Goal: Task Accomplishment & Management: Use online tool/utility

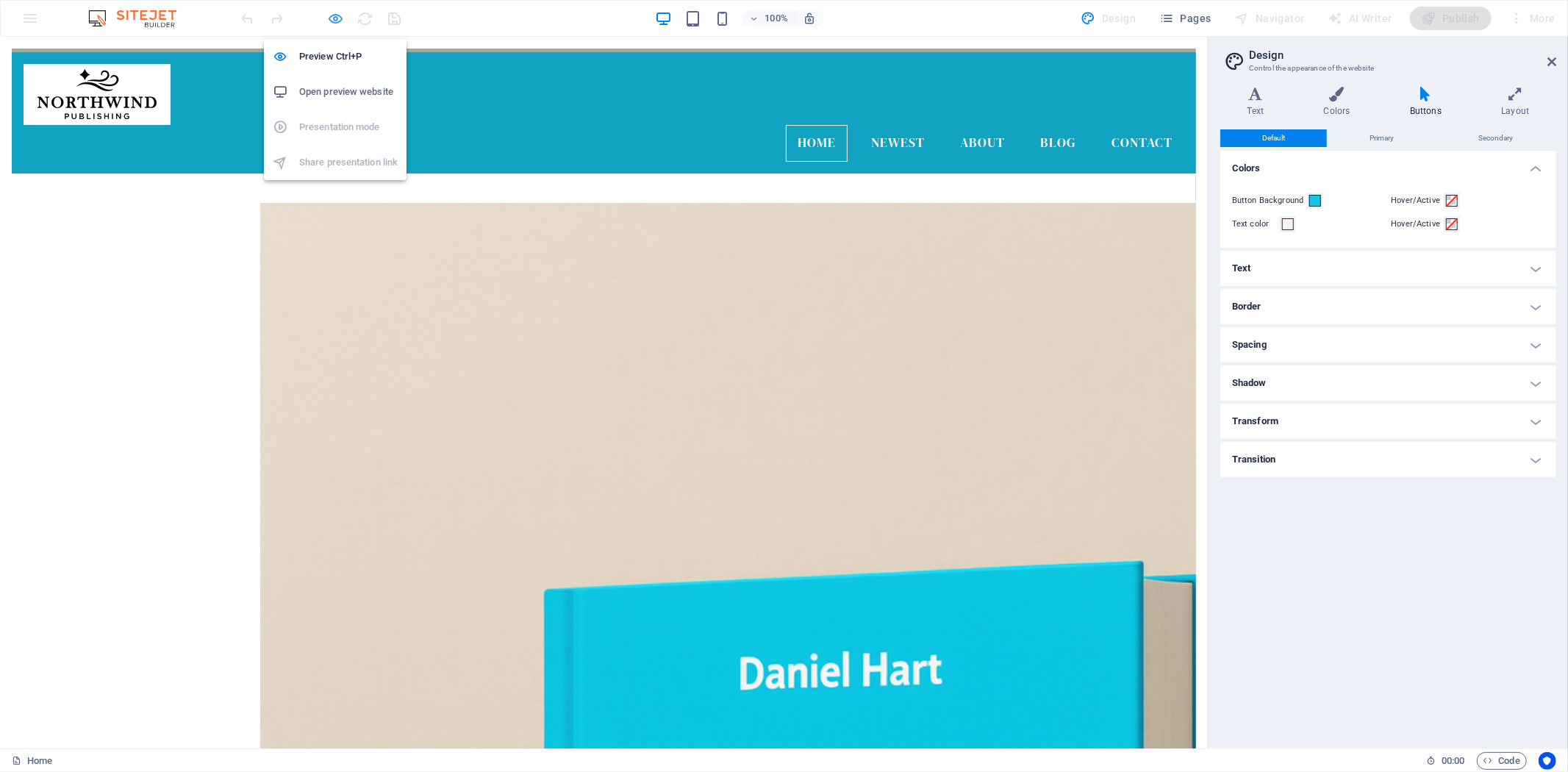
click at [332, 17] on icon "button" at bounding box center [335, 19] width 17 height 17
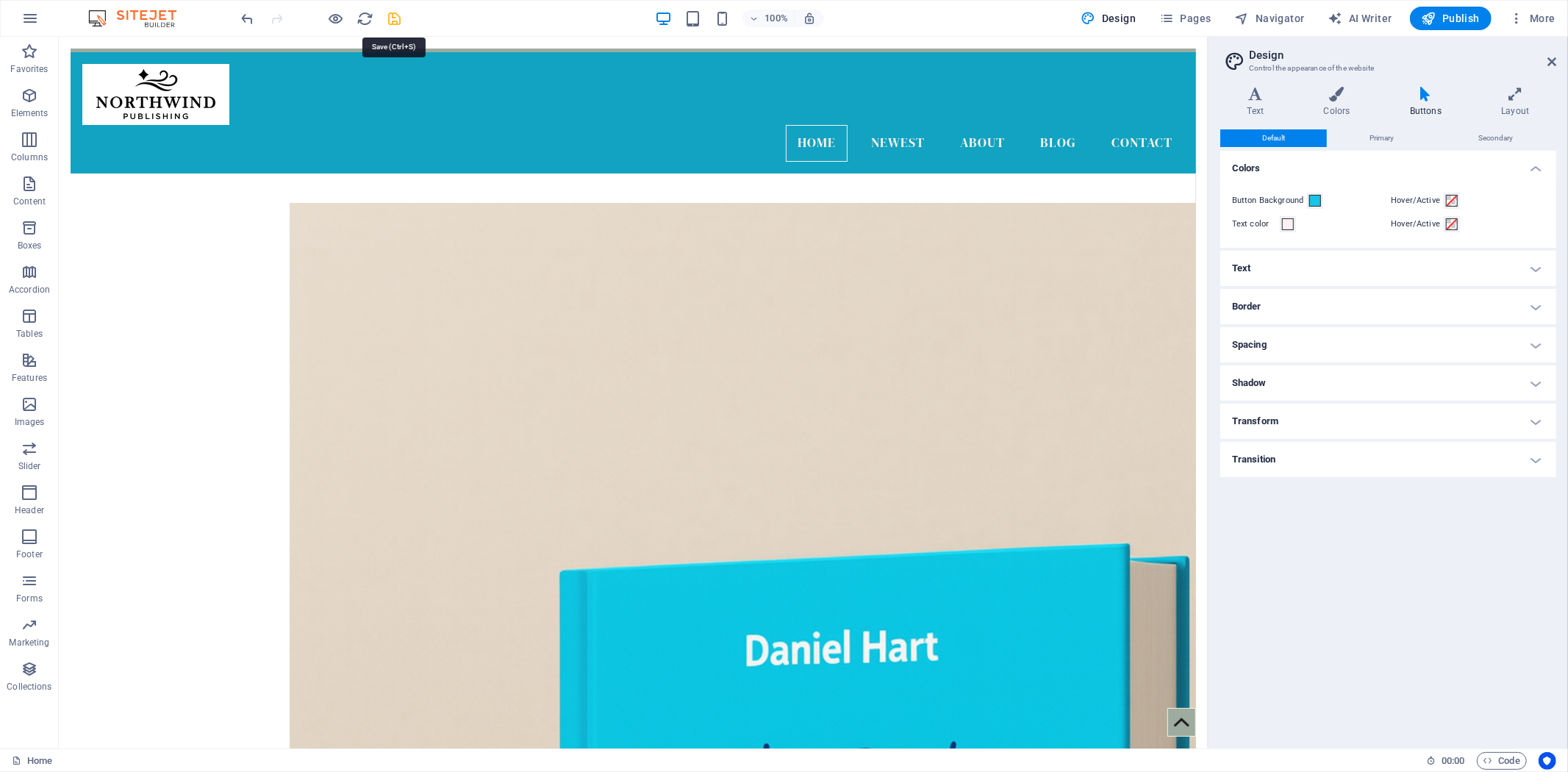
click at [396, 11] on icon "save" at bounding box center [395, 19] width 17 height 17
checkbox input "false"
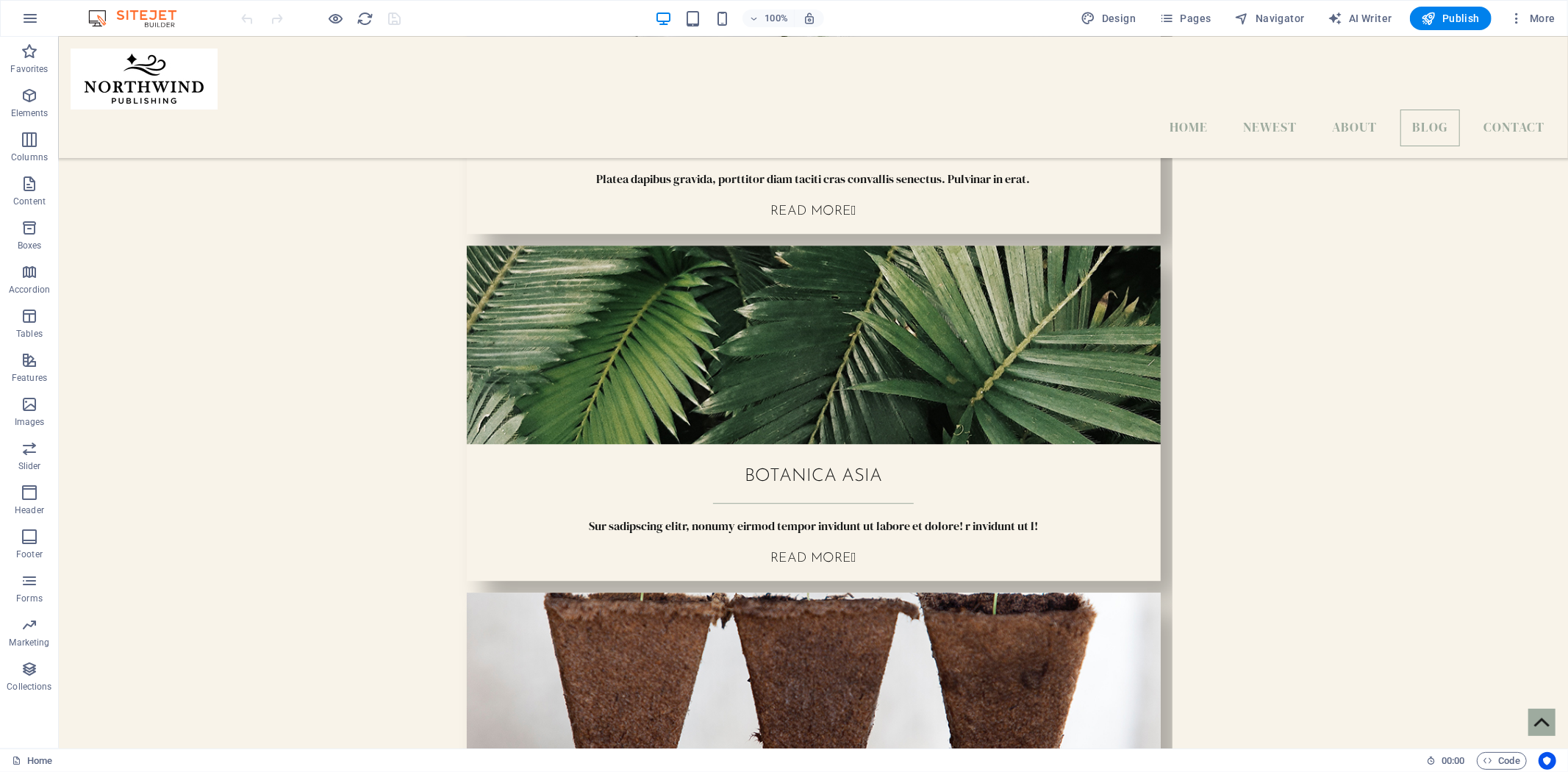
scroll to position [4378, 0]
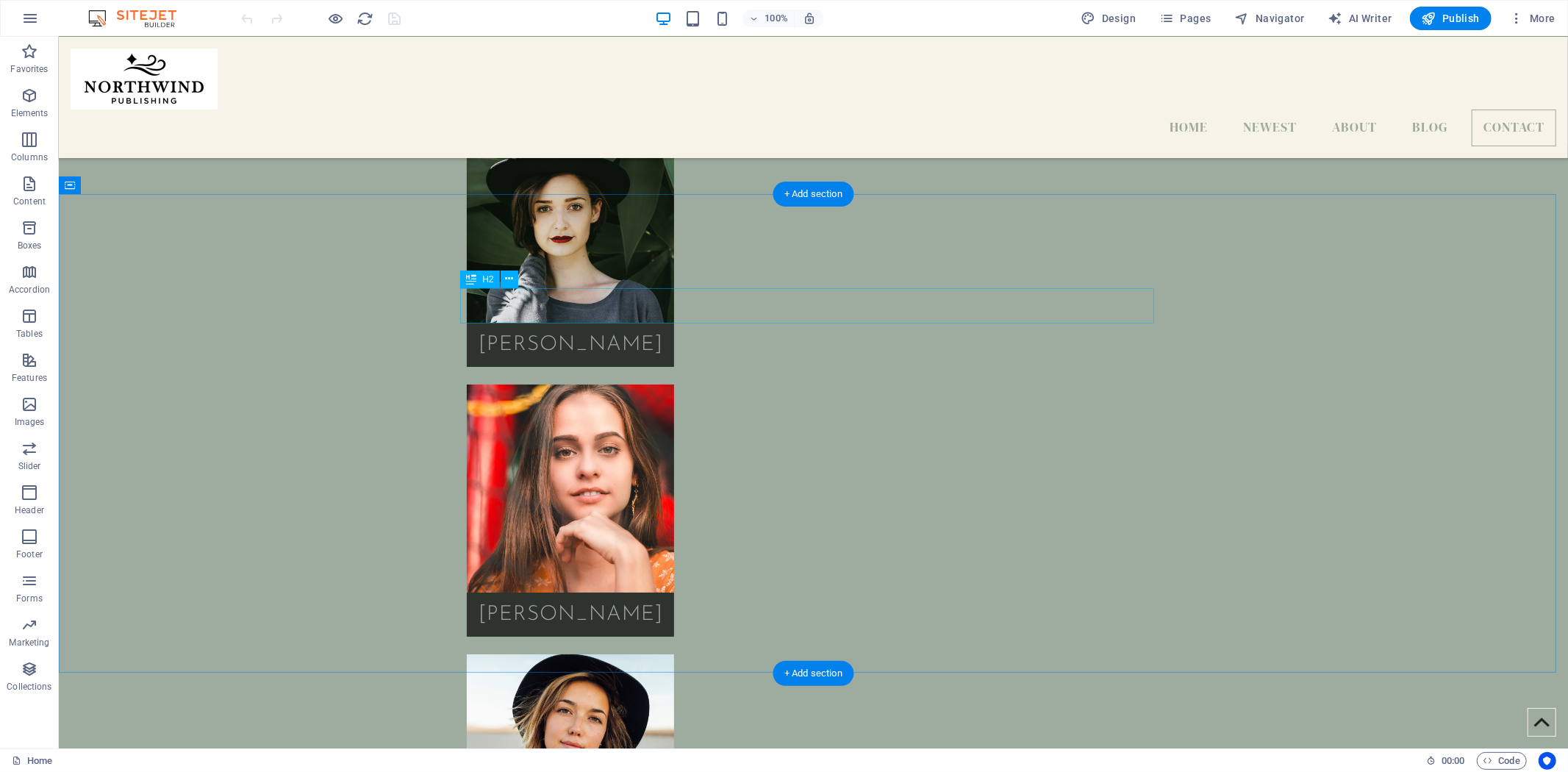
click at [508, 275] on icon at bounding box center [509, 278] width 8 height 15
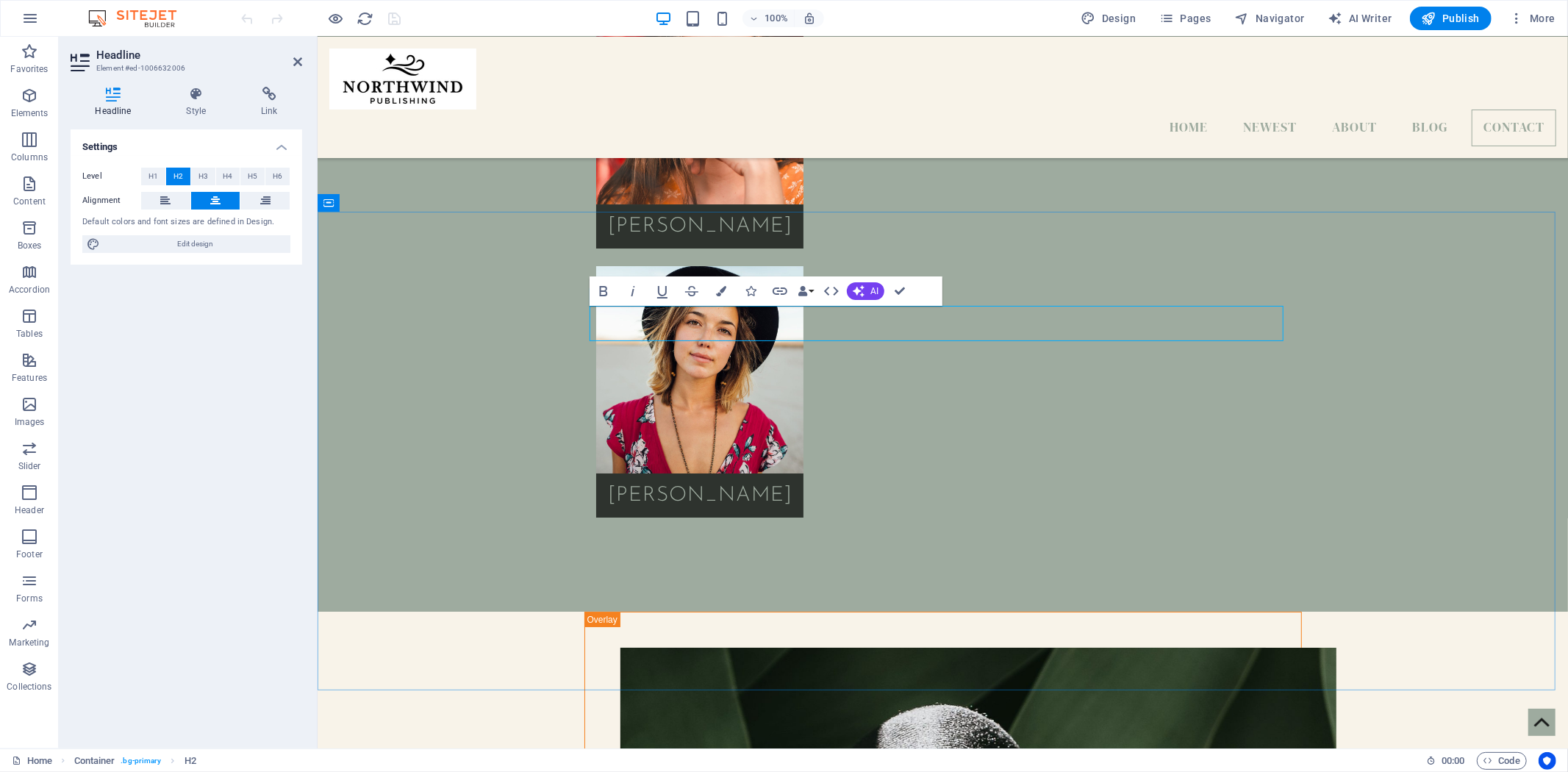
drag, startPoint x: 1018, startPoint y: 320, endPoint x: 984, endPoint y: 318, distance: 34.1
drag, startPoint x: 1071, startPoint y: 322, endPoint x: 805, endPoint y: 310, distance: 266.3
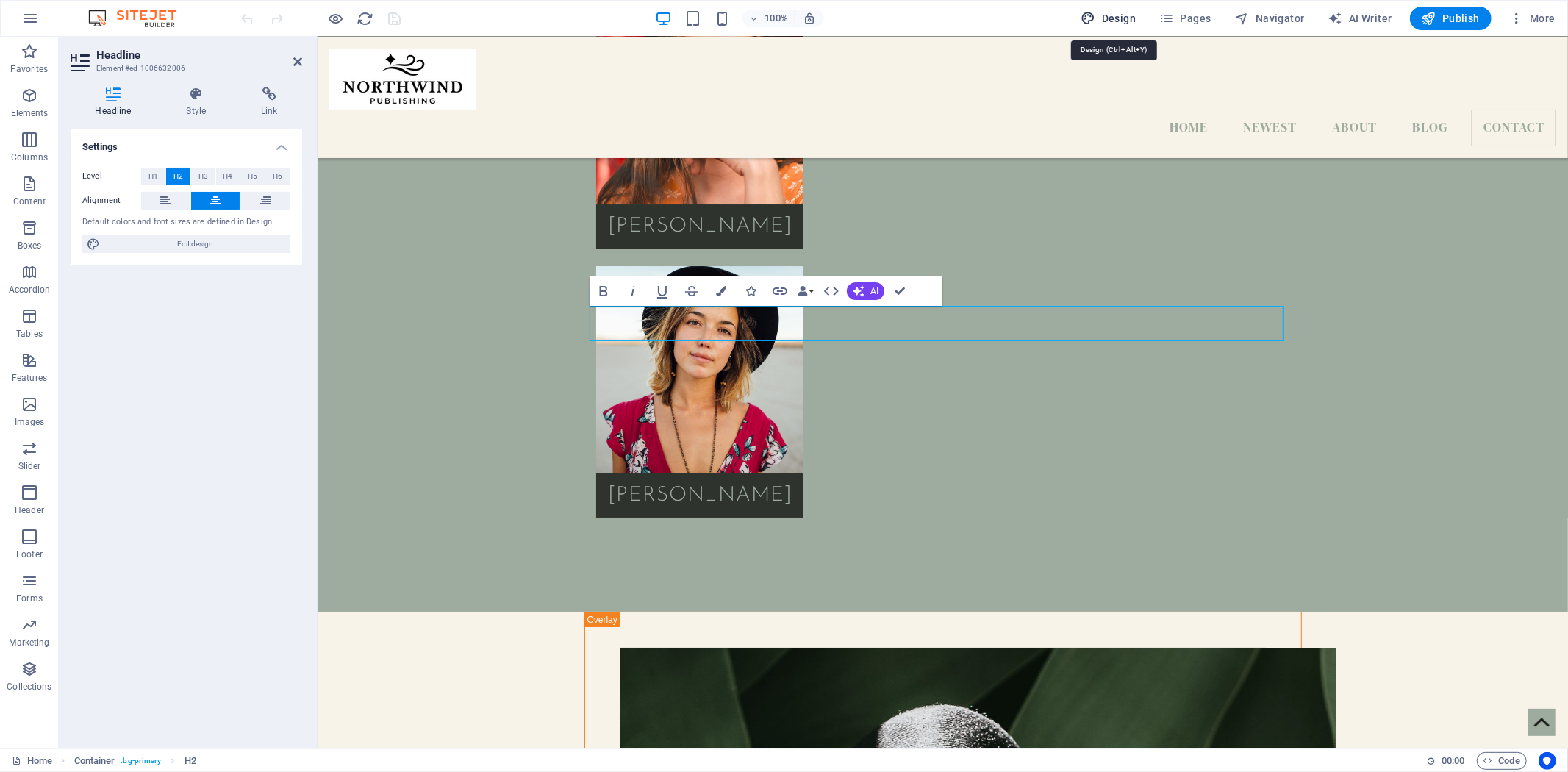
click at [1121, 19] on span "Design" at bounding box center [1109, 18] width 55 height 15
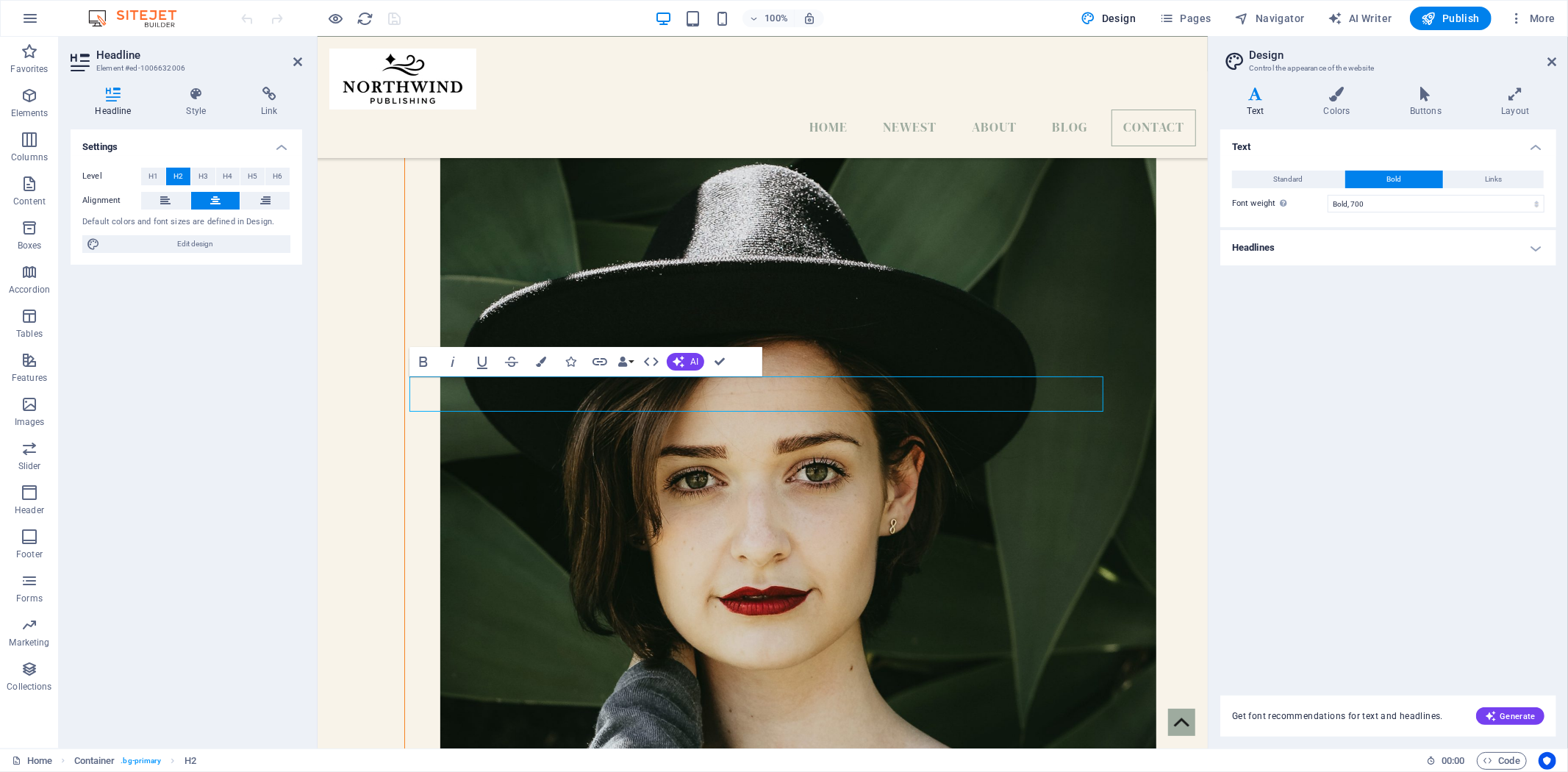
click at [1248, 94] on icon at bounding box center [1255, 94] width 71 height 15
click at [1366, 204] on select "Thin, 100 Extra-light, 200 Light, 300 Regular, 400 Medium, 500 Semi-bold, 600 B…" at bounding box center [1436, 204] width 217 height 18
select select "400"
click at [1328, 195] on select "Thin, 100 Extra-light, 200 Light, 300 Regular, 400 Medium, 500 Semi-bold, 600 B…" at bounding box center [1436, 204] width 217 height 18
click at [1297, 183] on span "Standard" at bounding box center [1288, 179] width 29 height 18
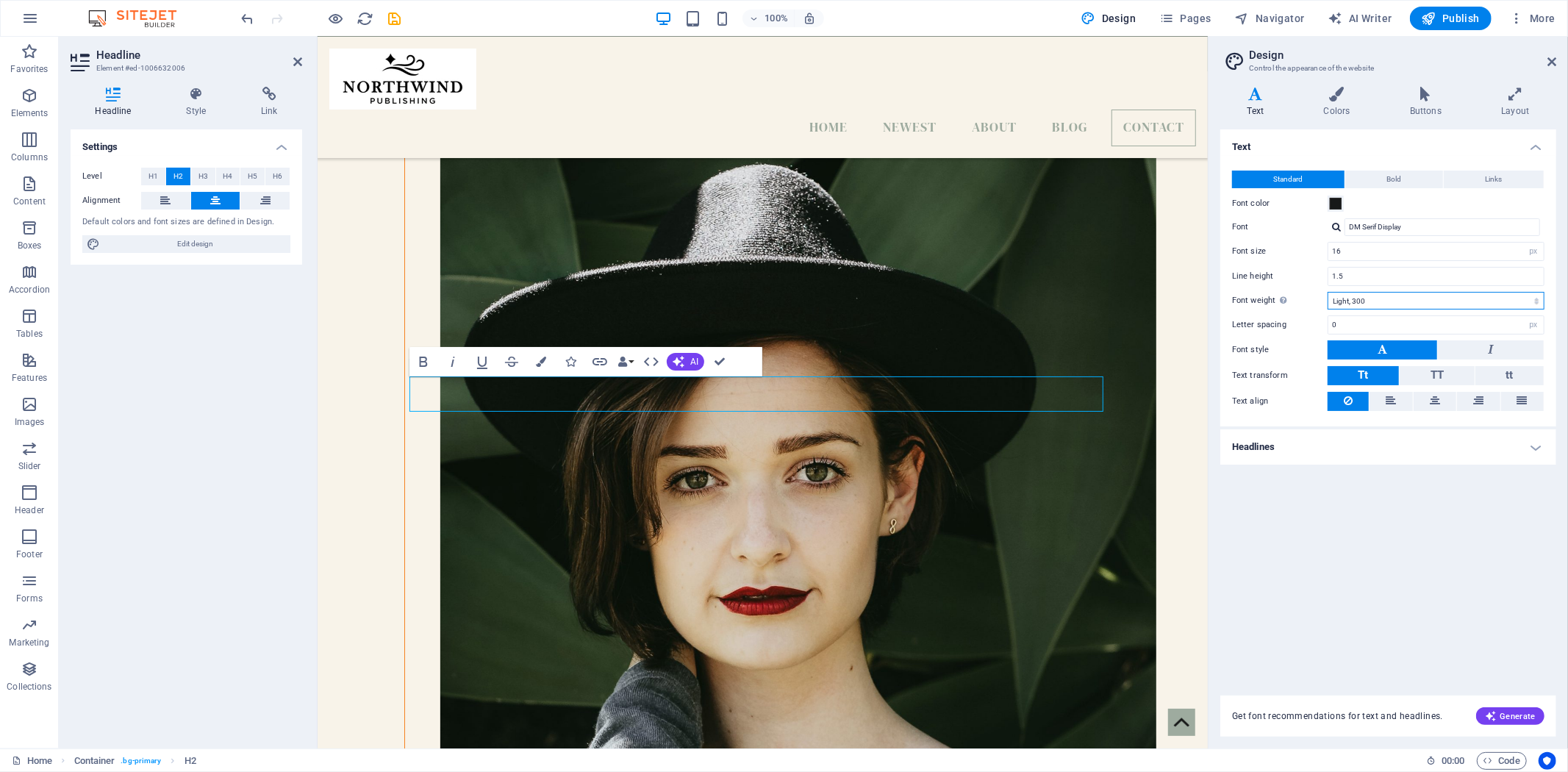
click at [1384, 296] on select "Thin, 100 Extra-light, 200 Light, 300 Regular, 400 Medium, 500 Semi-bold, 600 B…" at bounding box center [1436, 301] width 217 height 18
select select "200"
click at [1328, 292] on select "Thin, 100 Extra-light, 200 Light, 300 Regular, 400 Medium, 500 Semi-bold, 600 B…" at bounding box center [1436, 301] width 217 height 18
drag, startPoint x: 912, startPoint y: 382, endPoint x: 615, endPoint y: 387, distance: 297.0
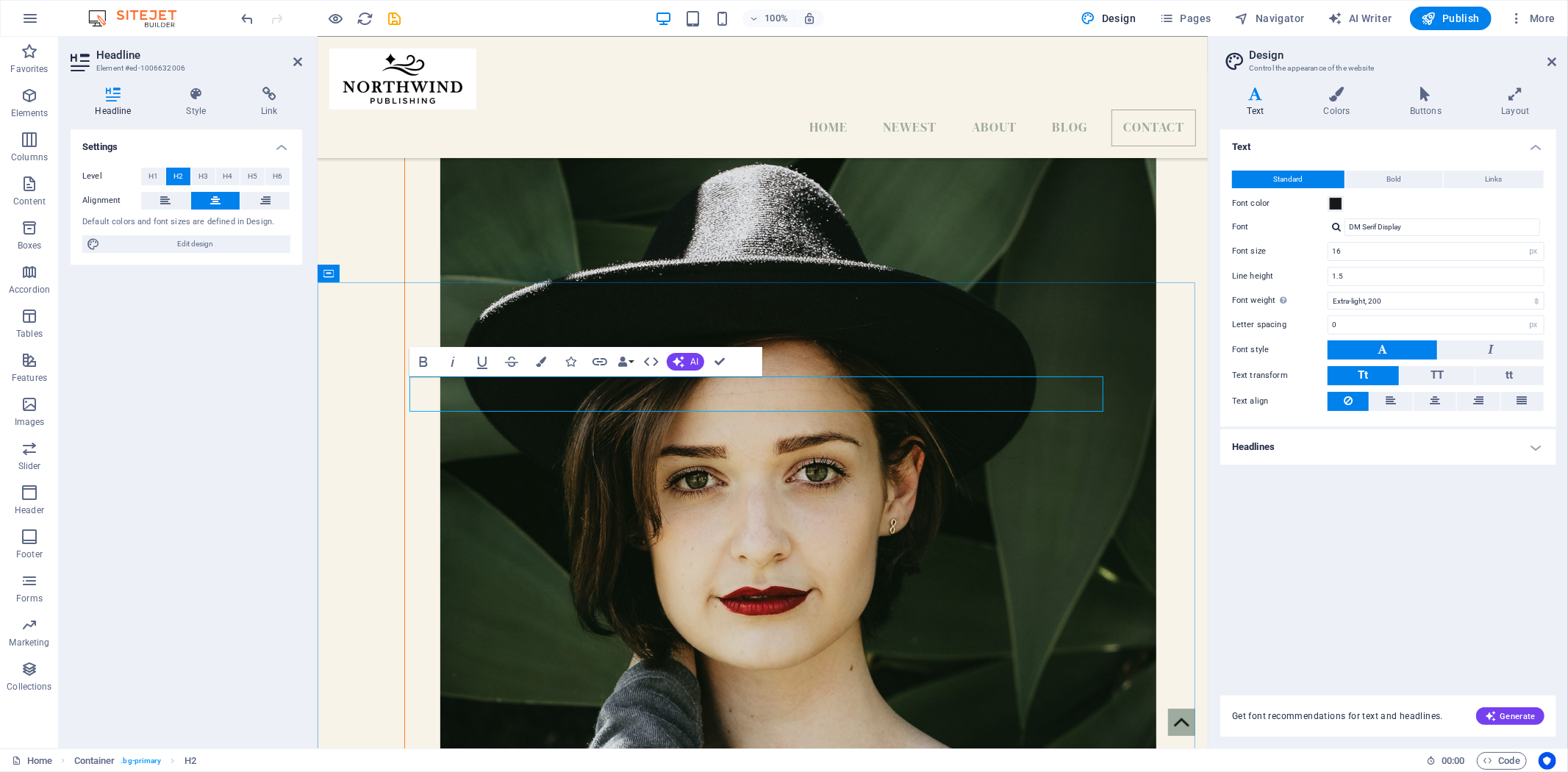
drag, startPoint x: 1400, startPoint y: 250, endPoint x: 1330, endPoint y: 268, distance: 72.3
click at [1330, 268] on div "Standard Bold Links Font color Font DM Serif Display Font size 16 rem px Line h…" at bounding box center [1388, 291] width 342 height 270
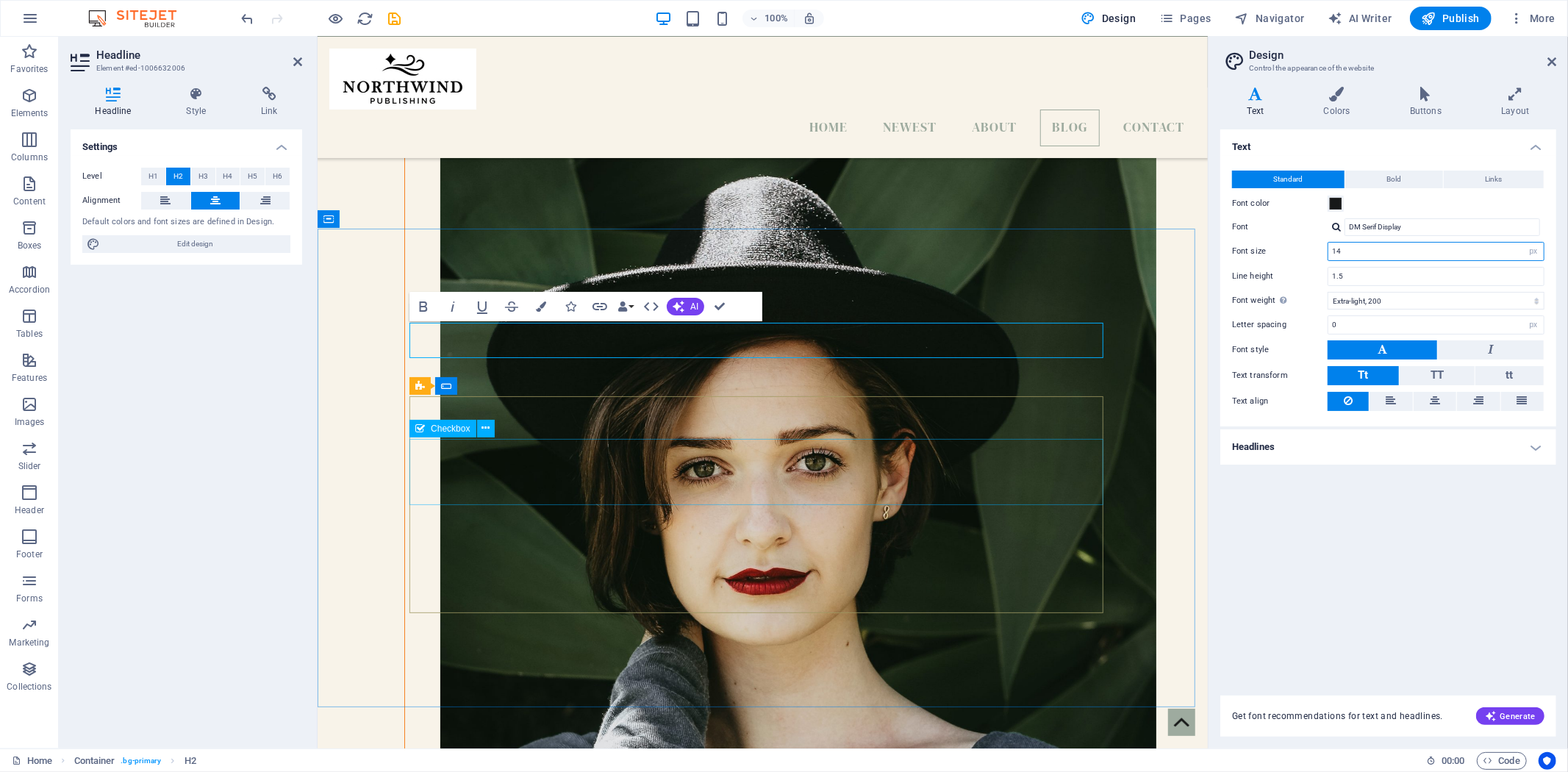
scroll to position [4242, 0]
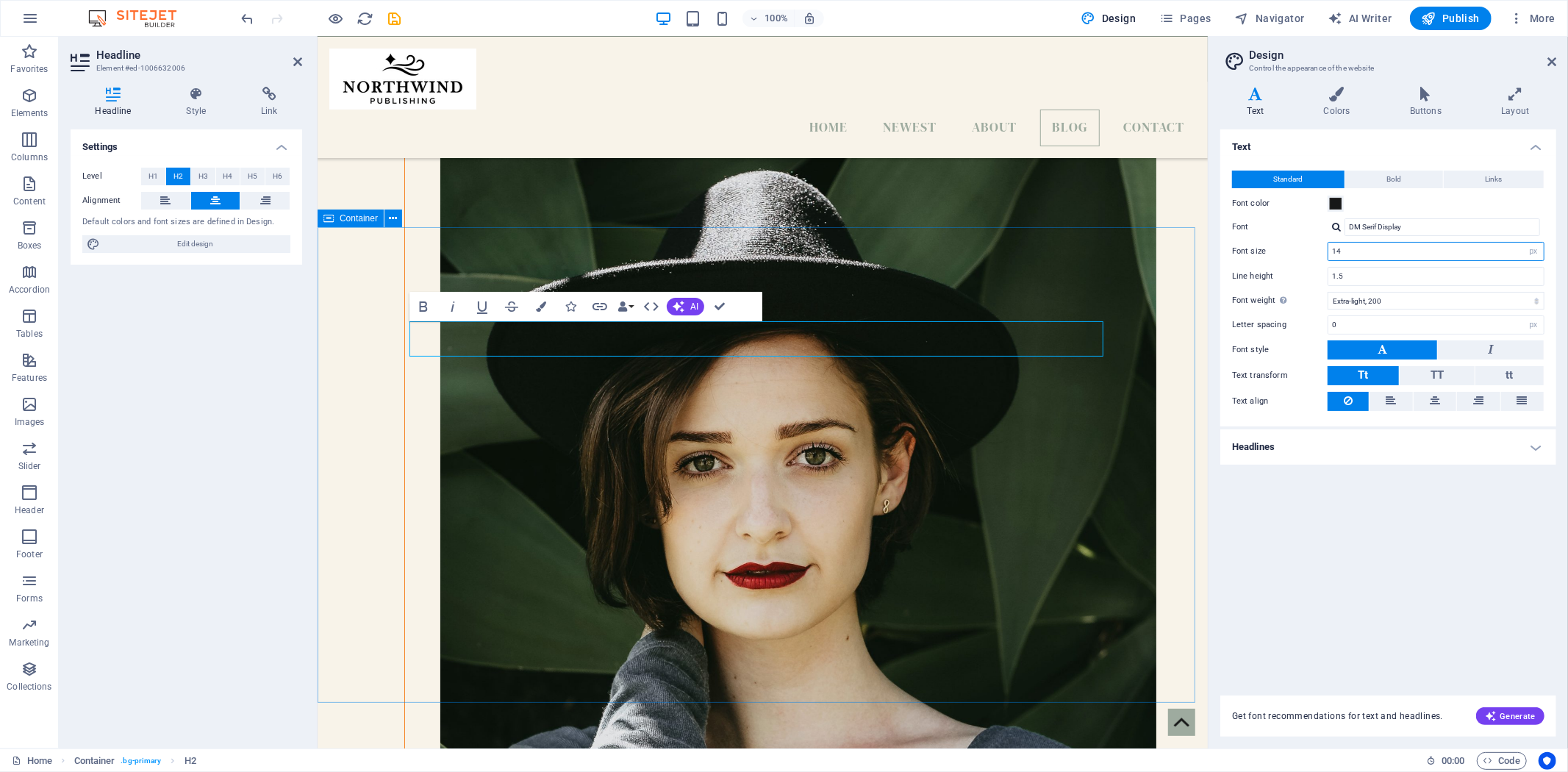
type input "14"
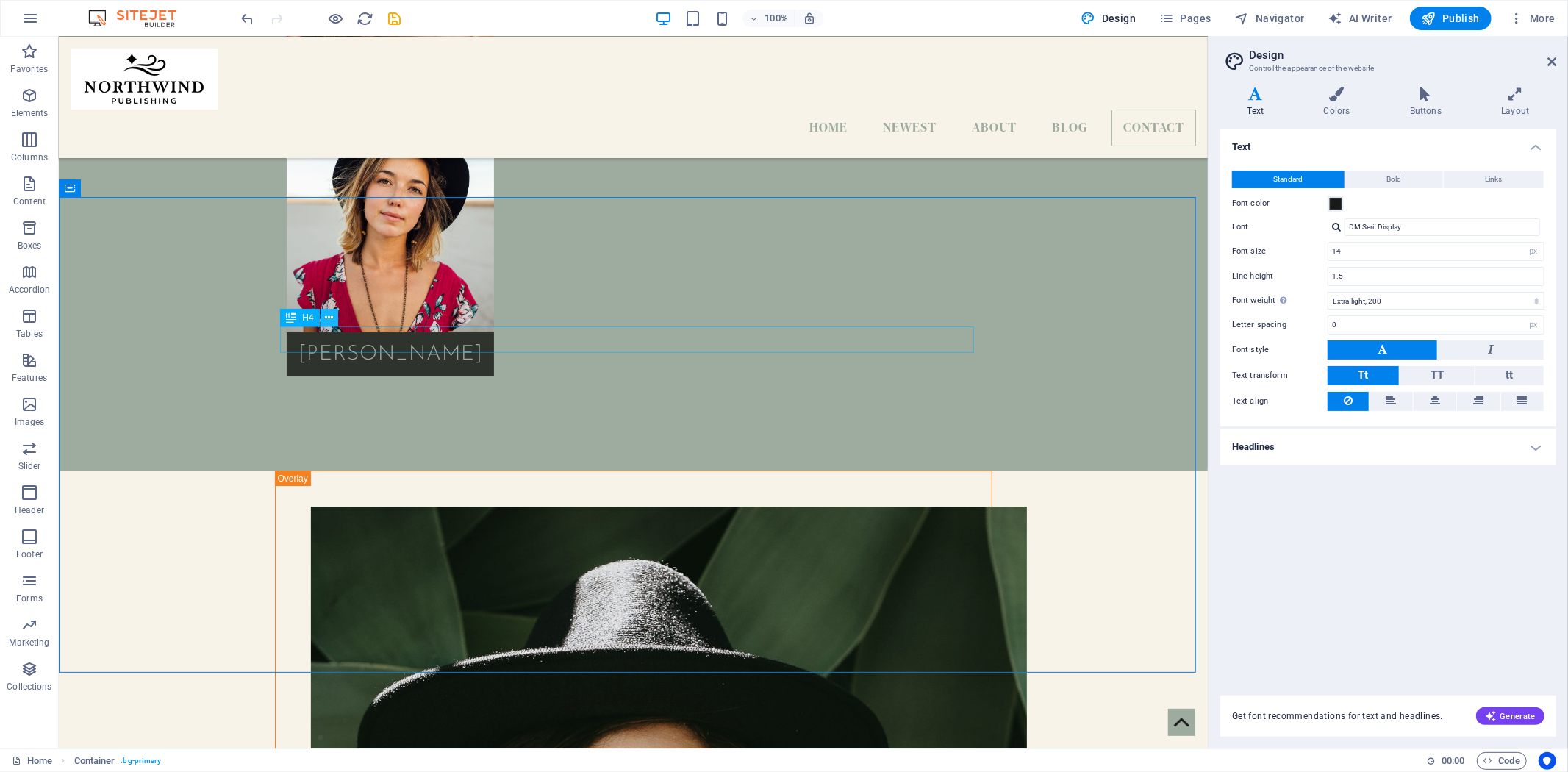
click at [327, 319] on icon at bounding box center [328, 317] width 8 height 15
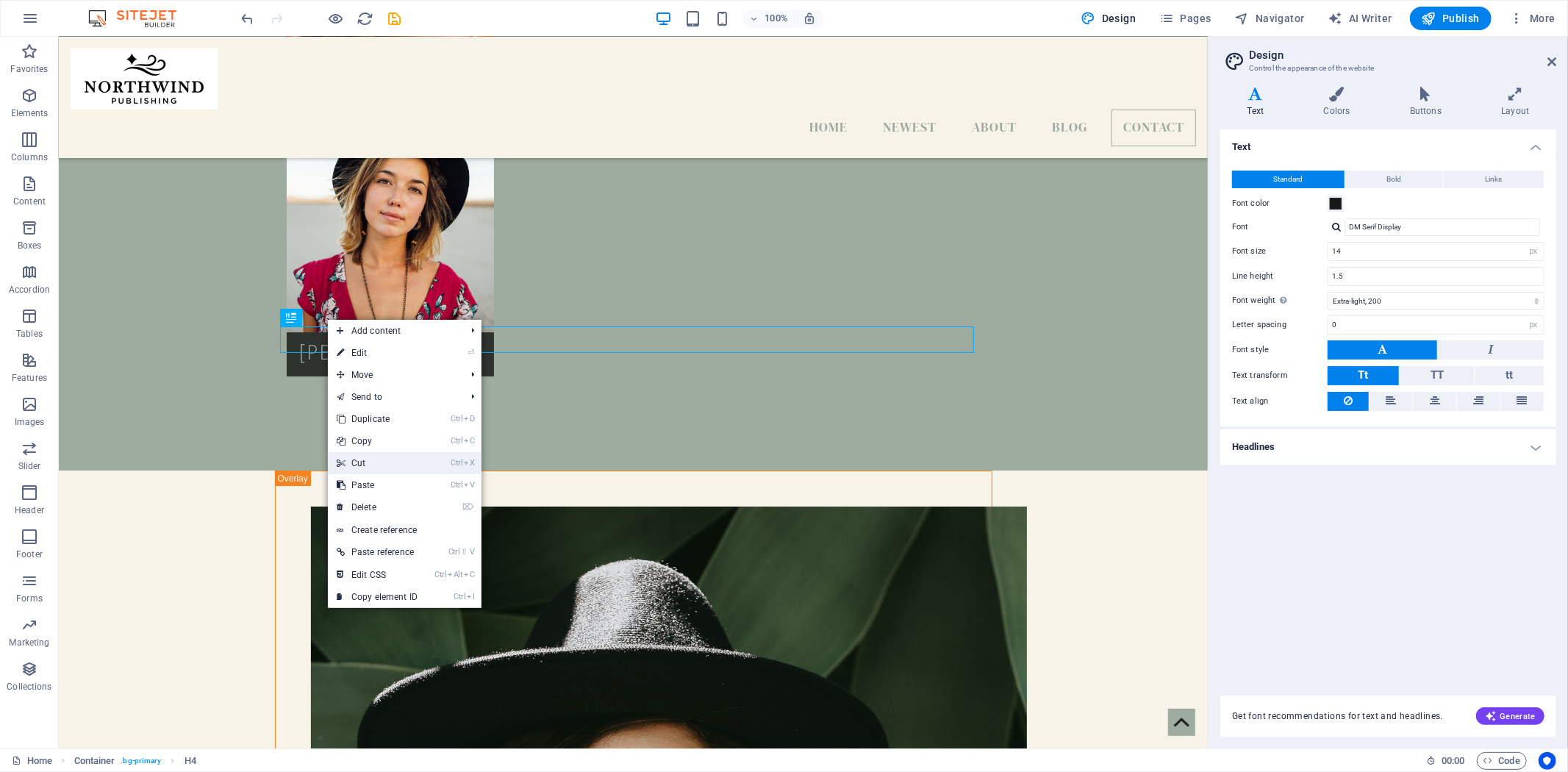
click at [378, 458] on link "Ctrl X Cut" at bounding box center [377, 463] width 99 height 22
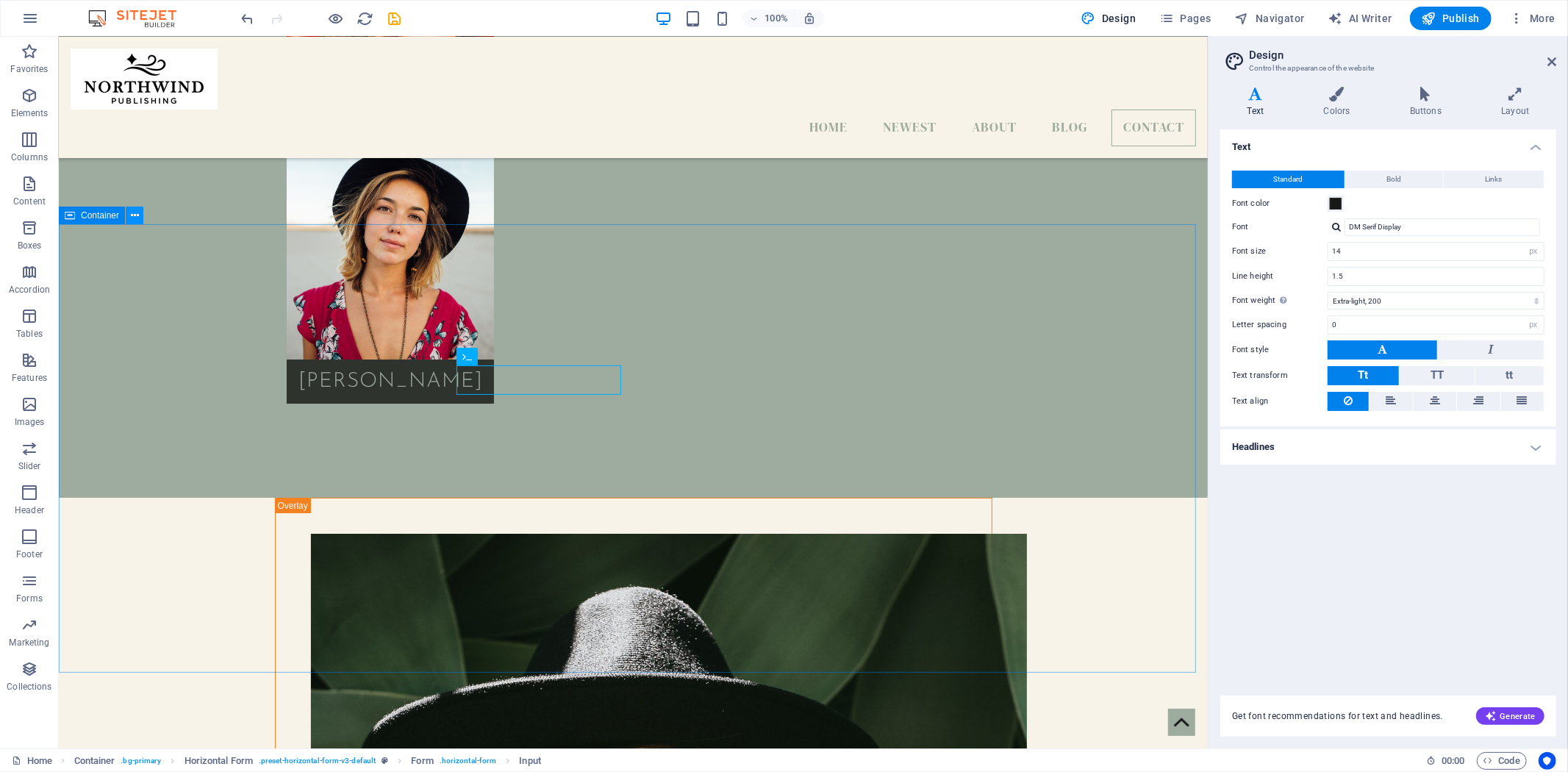
click at [134, 211] on icon at bounding box center [134, 216] width 8 height 15
click at [1343, 99] on icon at bounding box center [1337, 94] width 80 height 15
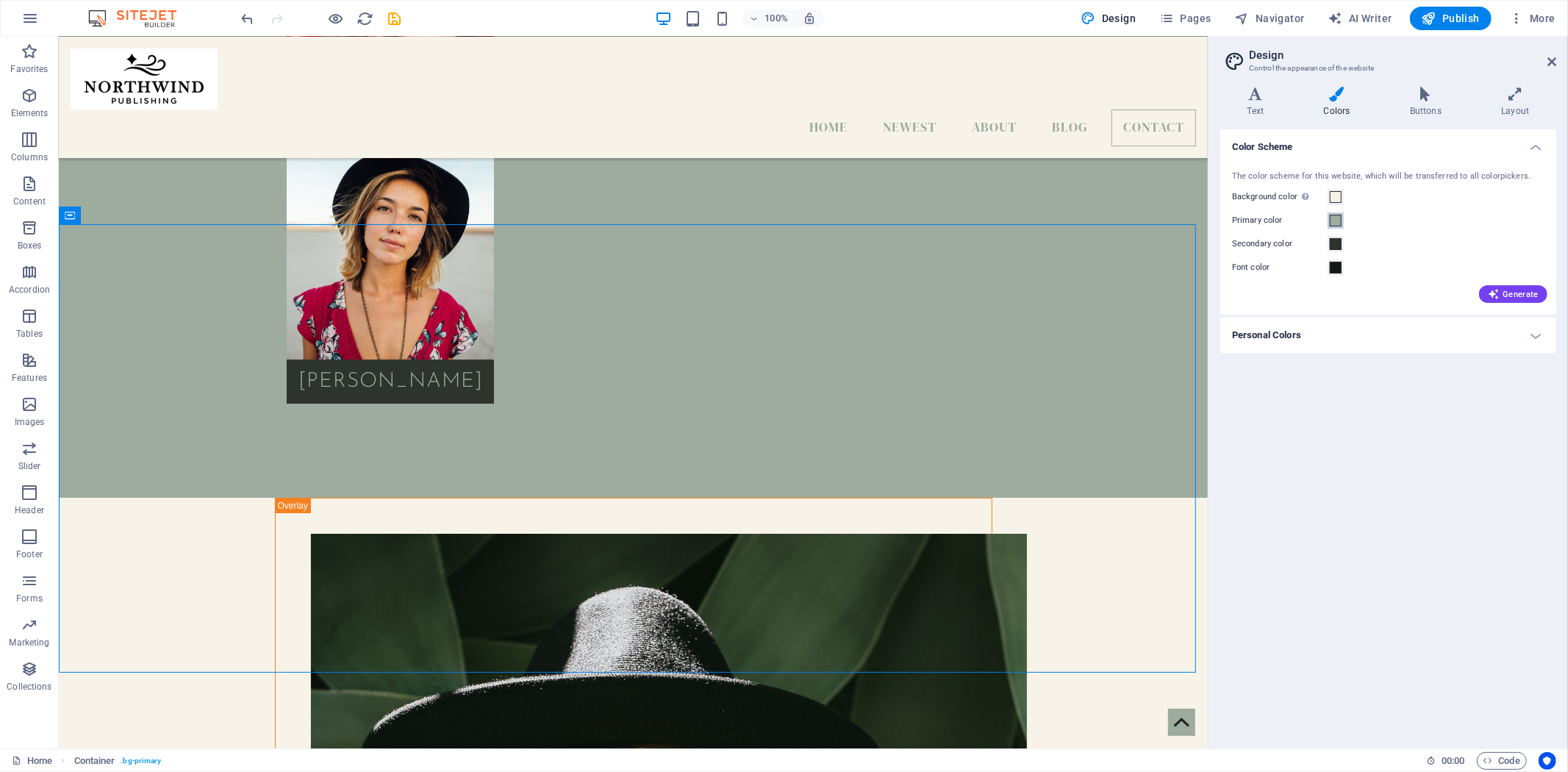
click at [1337, 223] on span at bounding box center [1335, 220] width 11 height 11
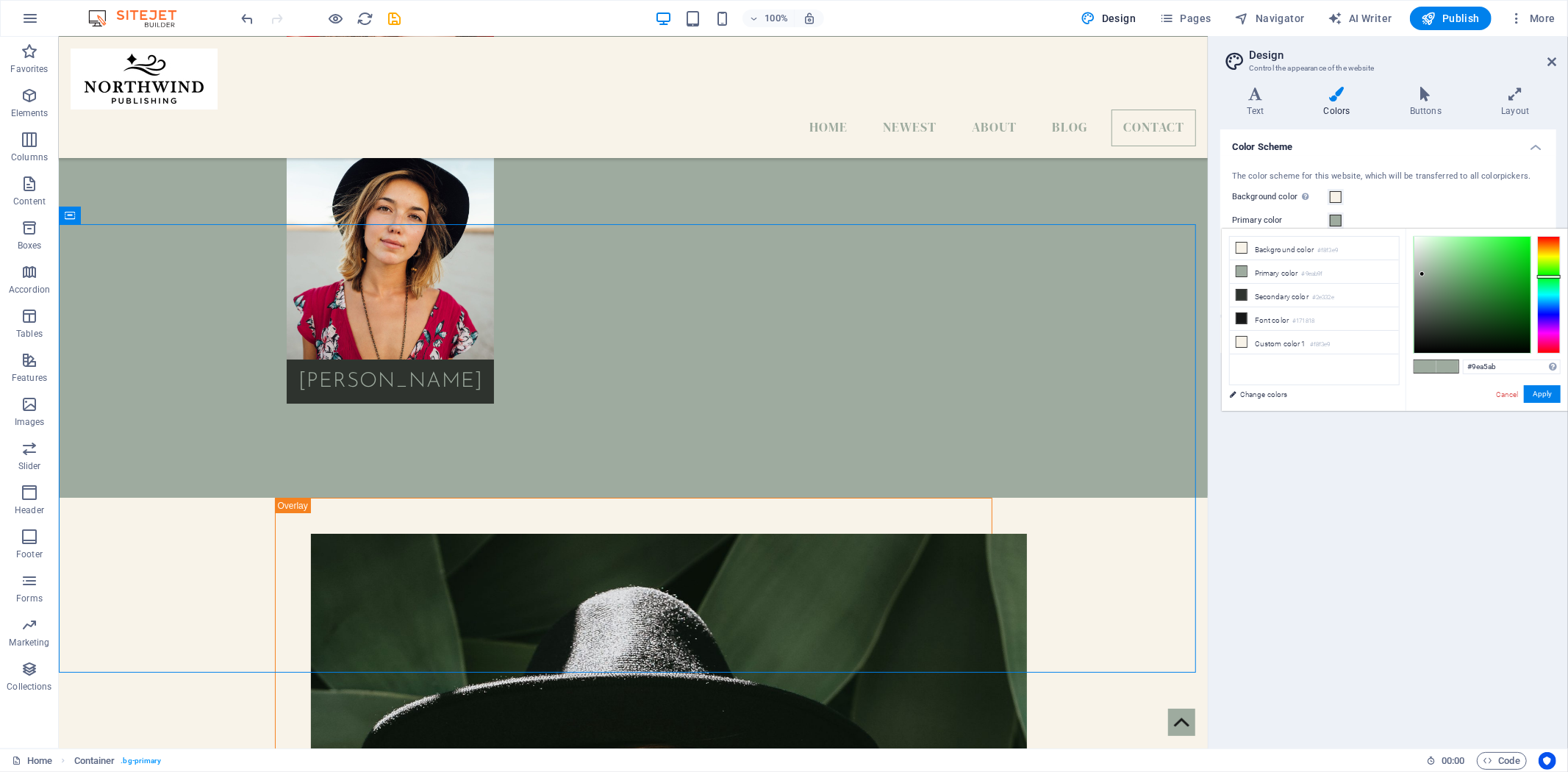
click at [1547, 302] on div at bounding box center [1549, 294] width 24 height 117
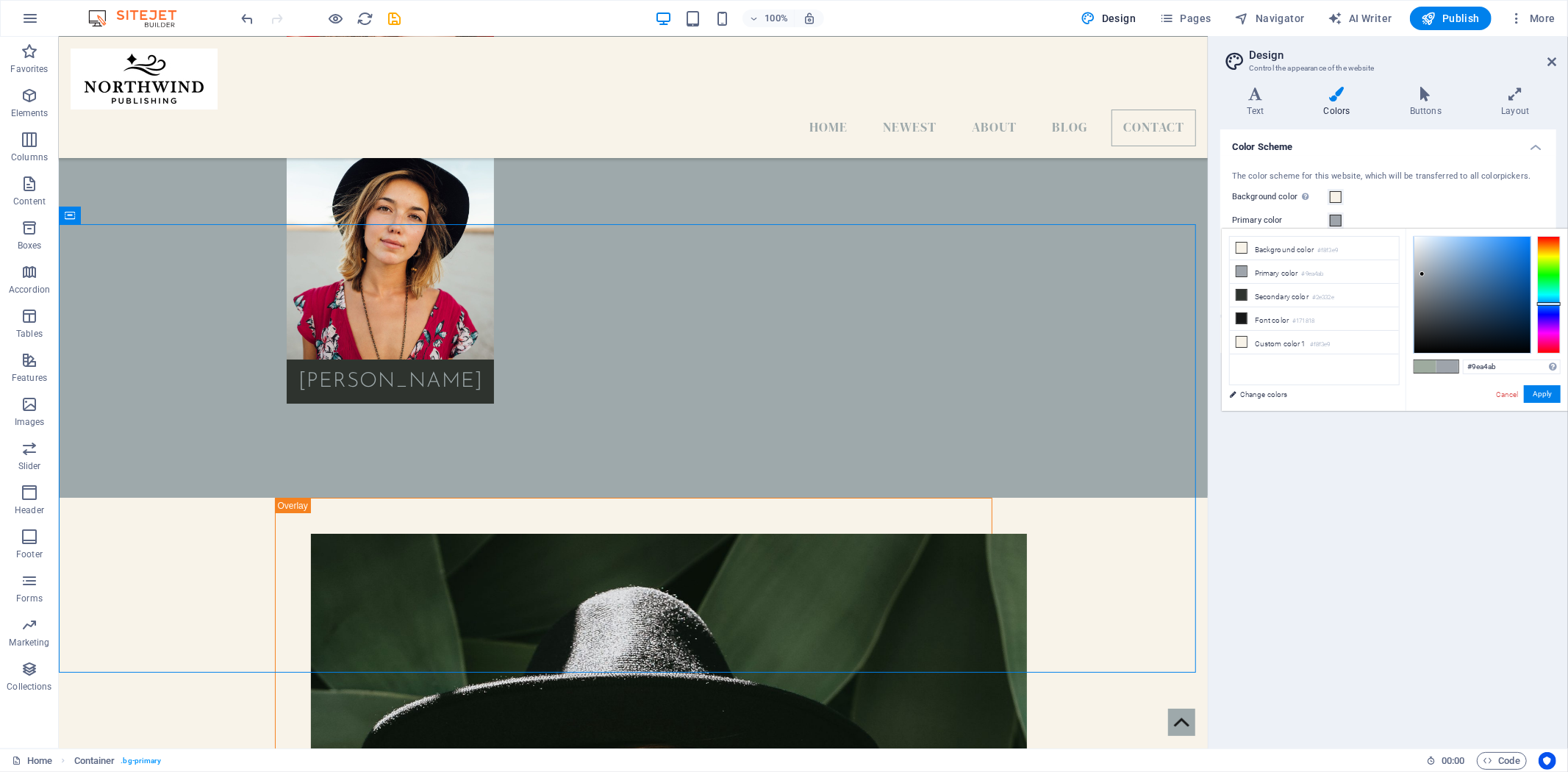
click at [1554, 304] on div at bounding box center [1549, 304] width 24 height 4
click at [1313, 292] on li "Secondary color #2e332e" at bounding box center [1315, 295] width 170 height 24
click at [1552, 292] on div at bounding box center [1549, 294] width 24 height 117
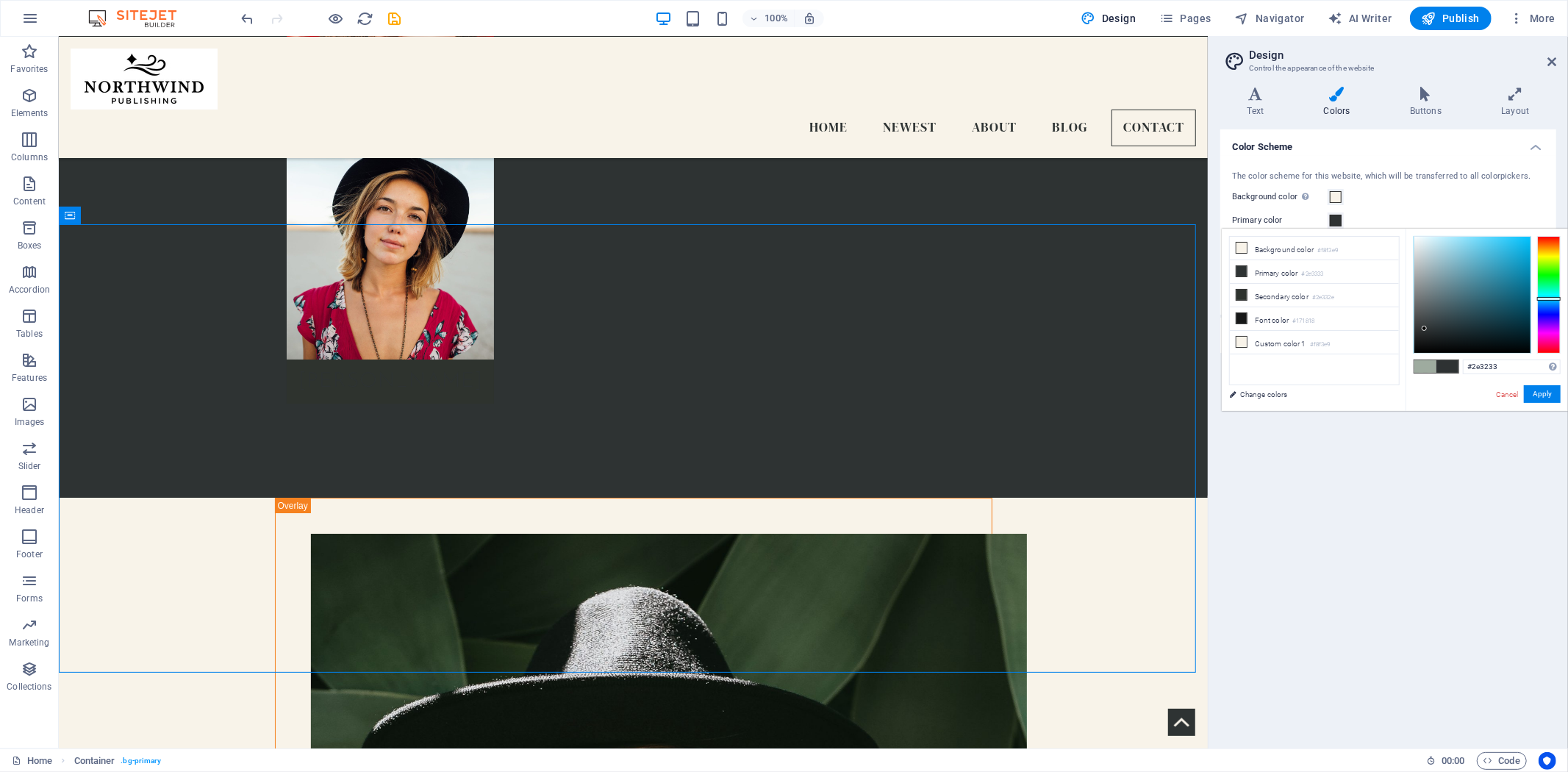
click at [1553, 299] on div at bounding box center [1549, 299] width 24 height 4
type input "#38abce"
click at [1498, 258] on div at bounding box center [1473, 295] width 117 height 117
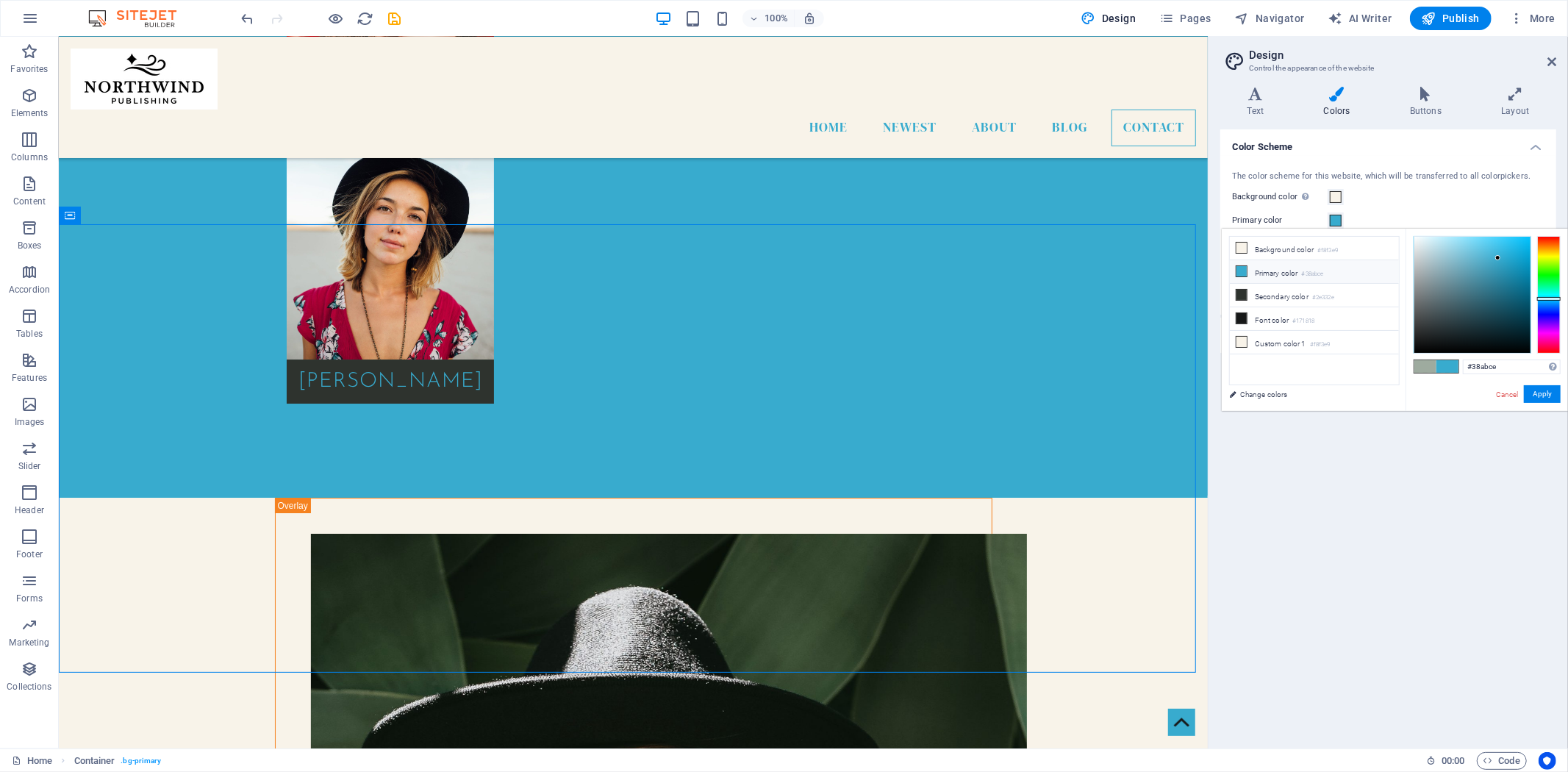
click at [1297, 276] on li "Primary color #38abce" at bounding box center [1315, 272] width 170 height 24
click at [1544, 399] on button "Apply" at bounding box center [1542, 394] width 37 height 18
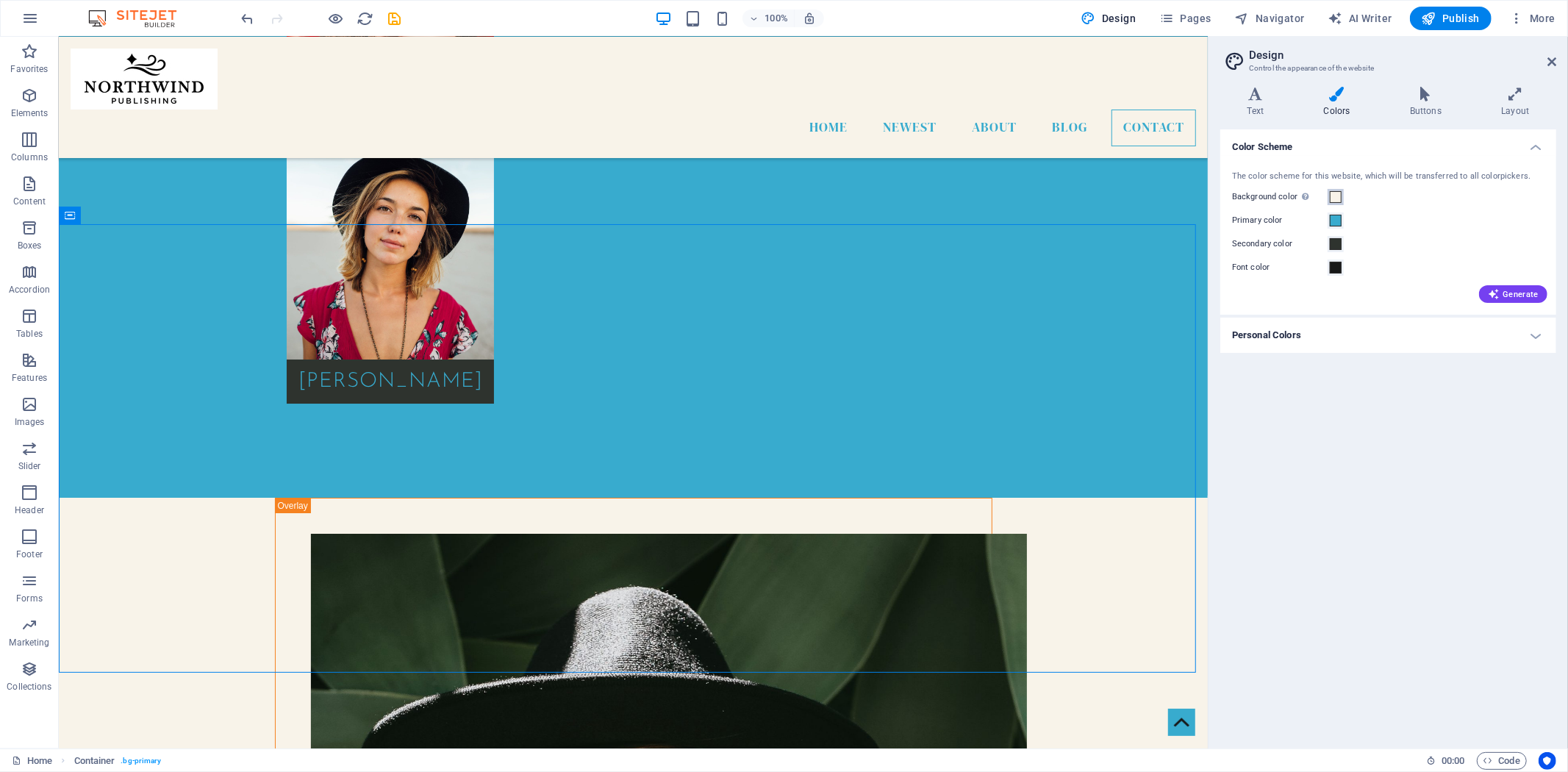
click at [1338, 196] on span at bounding box center [1335, 197] width 11 height 11
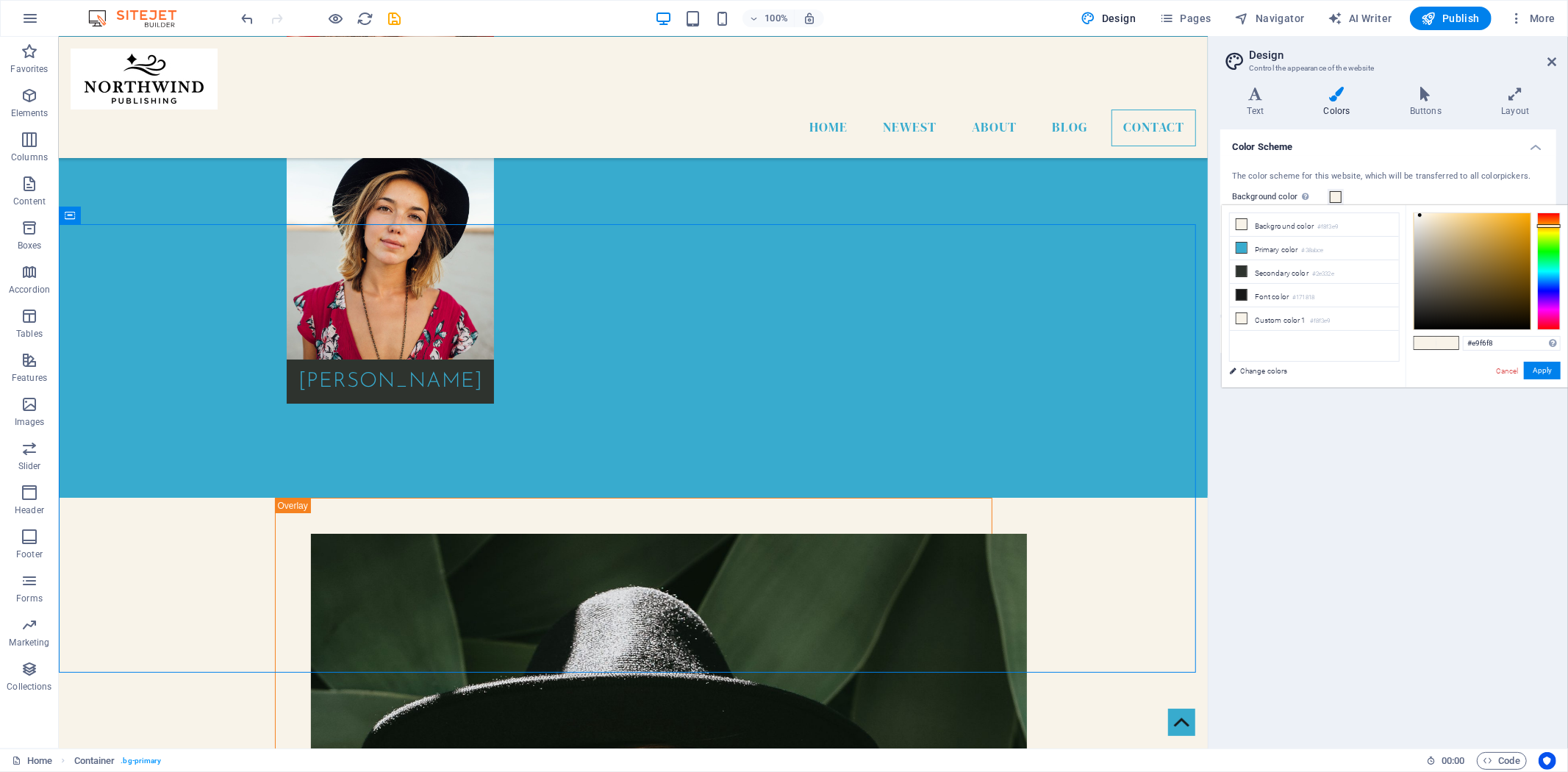
click at [1546, 273] on div at bounding box center [1549, 271] width 24 height 117
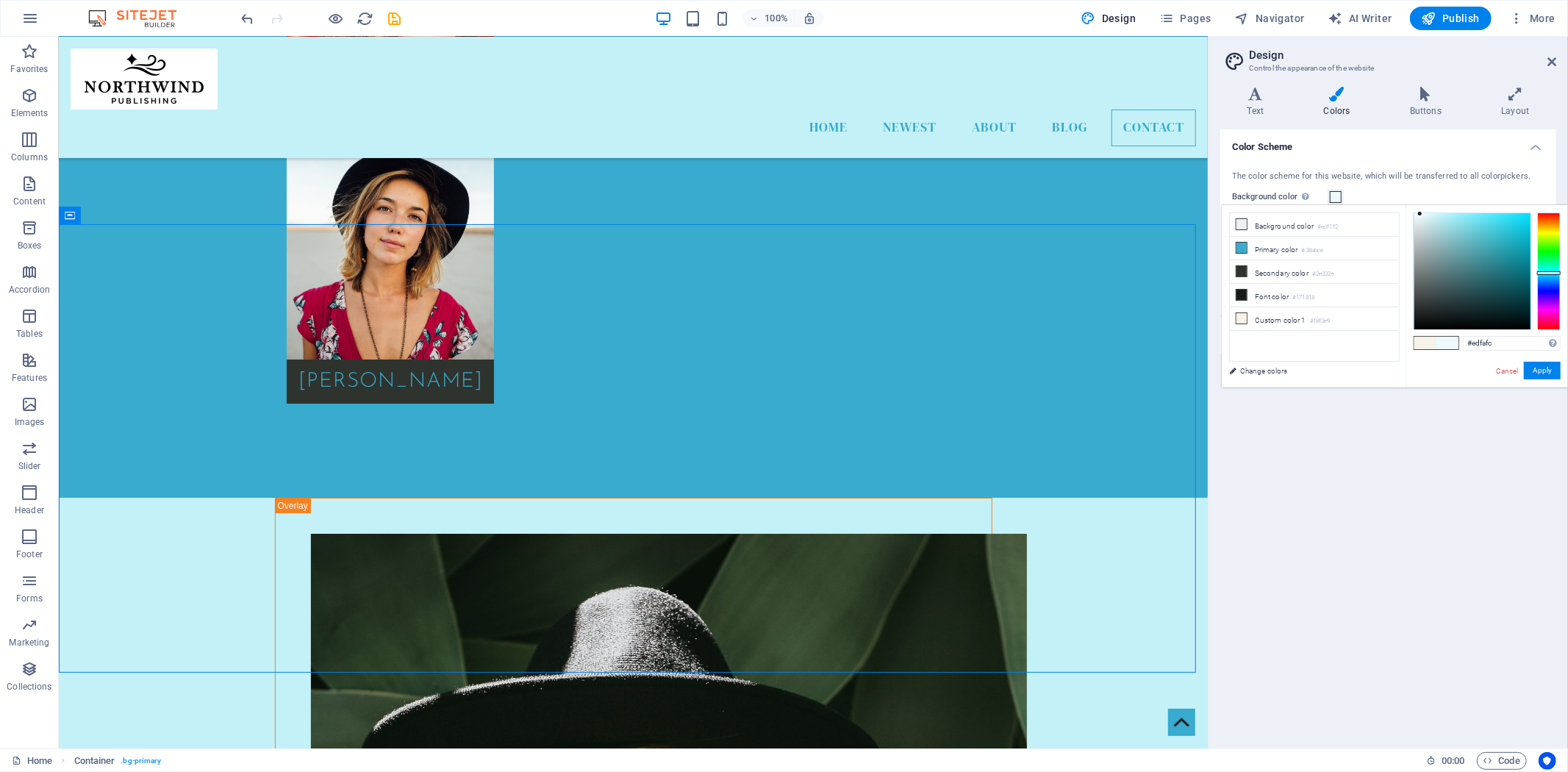
type input "#eafafc"
click at [1422, 214] on div at bounding box center [1421, 214] width 5 height 5
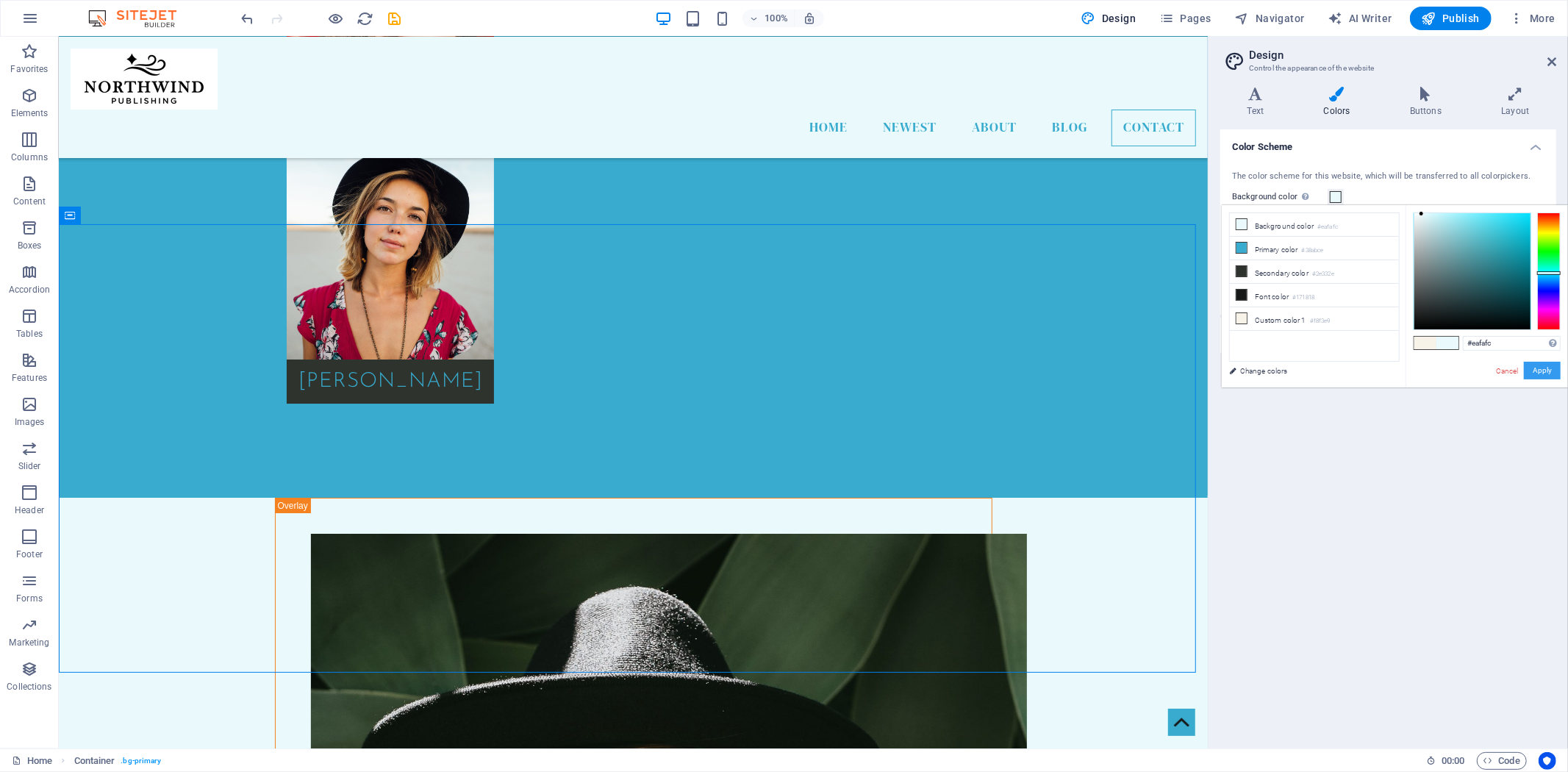
click at [1546, 372] on button "Apply" at bounding box center [1542, 371] width 37 height 18
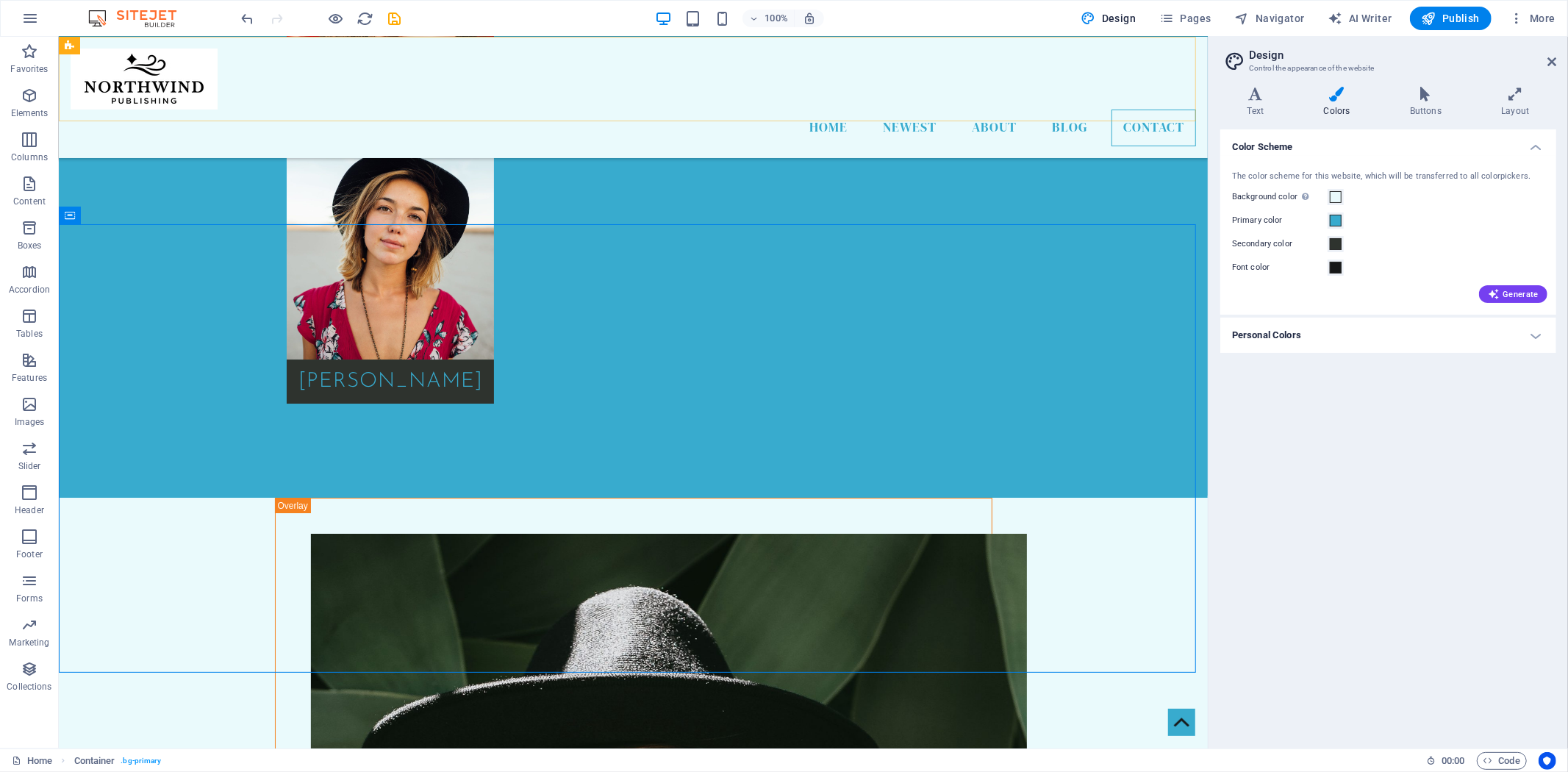
click at [813, 104] on div "Home Newest About Blog Contact Menu" at bounding box center [633, 96] width 1150 height 121
click at [1343, 548] on div "Color Scheme The color scheme for this website, which will be transferred to al…" at bounding box center [1388, 434] width 336 height 608
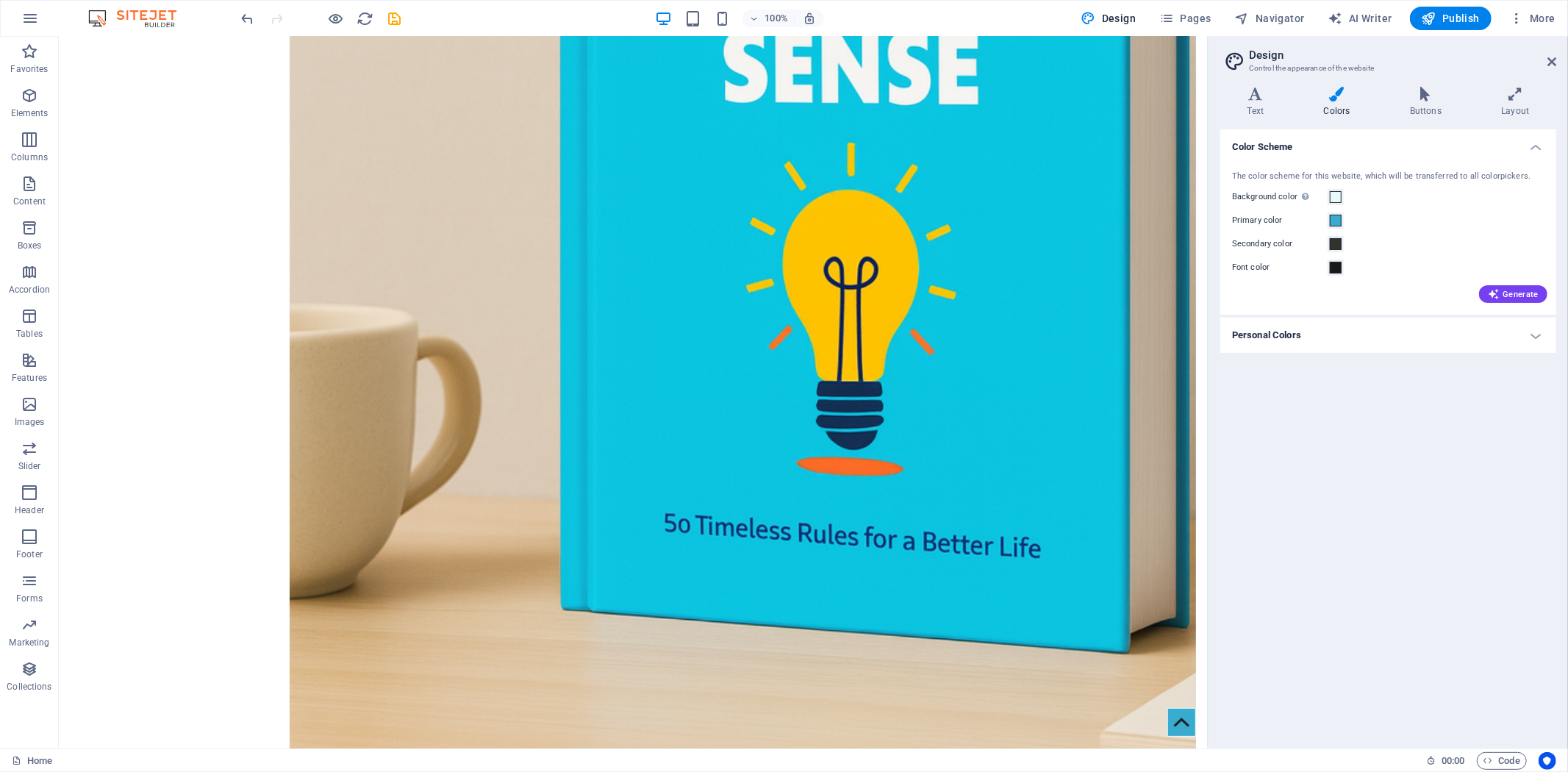
scroll to position [1056, 0]
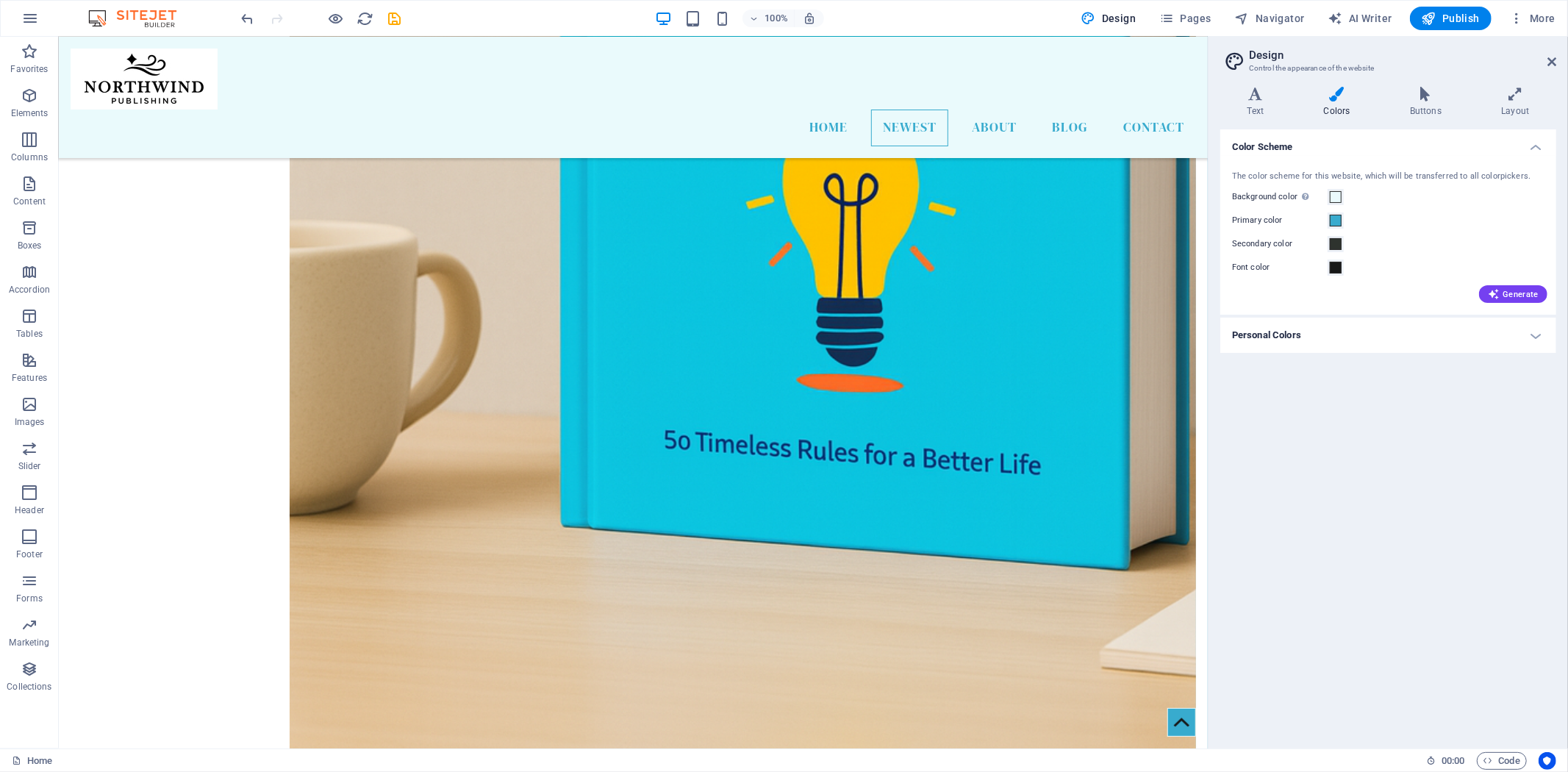
drag, startPoint x: 1270, startPoint y: 269, endPoint x: 1203, endPoint y: 231, distance: 77.0
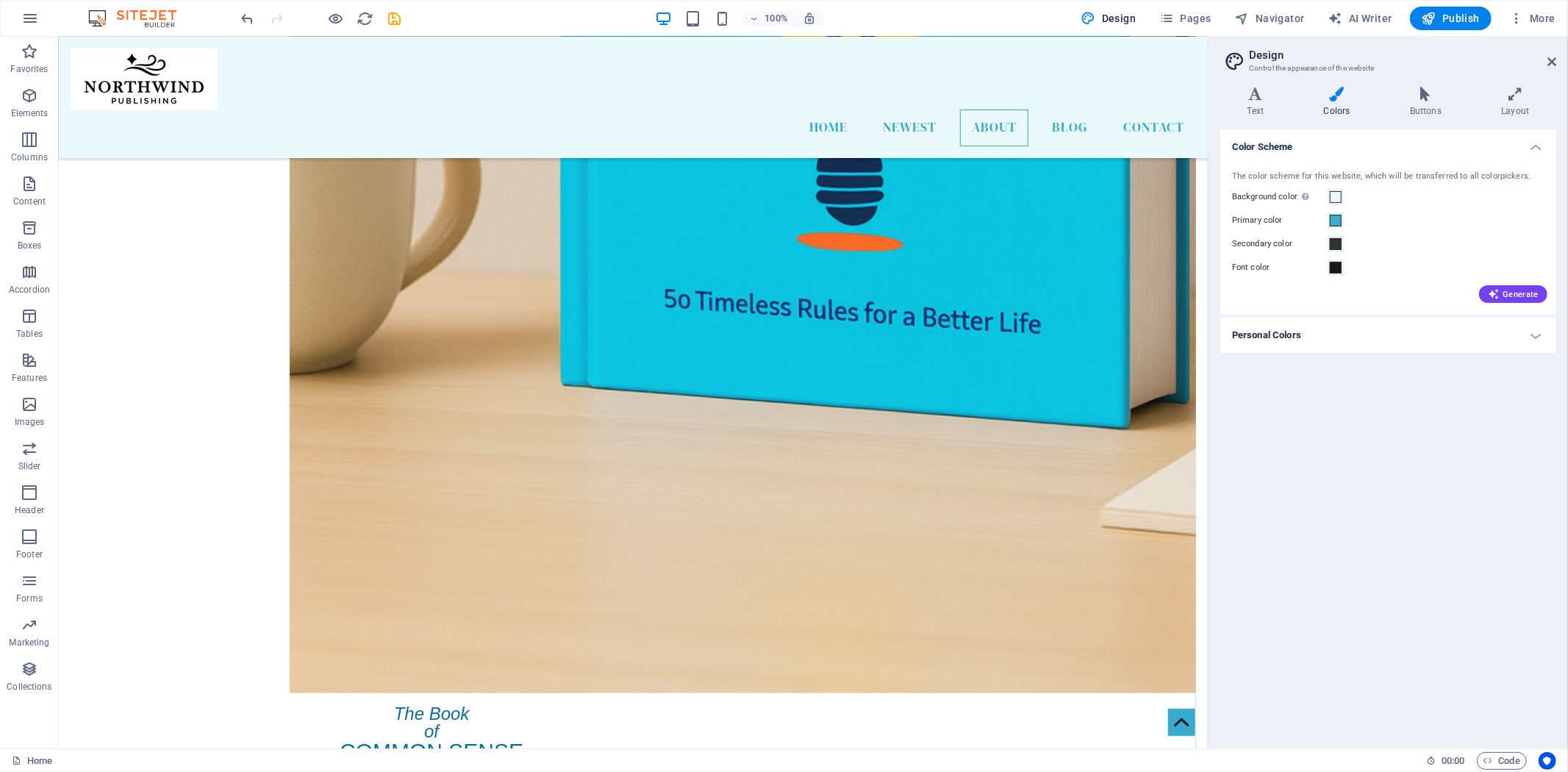
scroll to position [1127, 0]
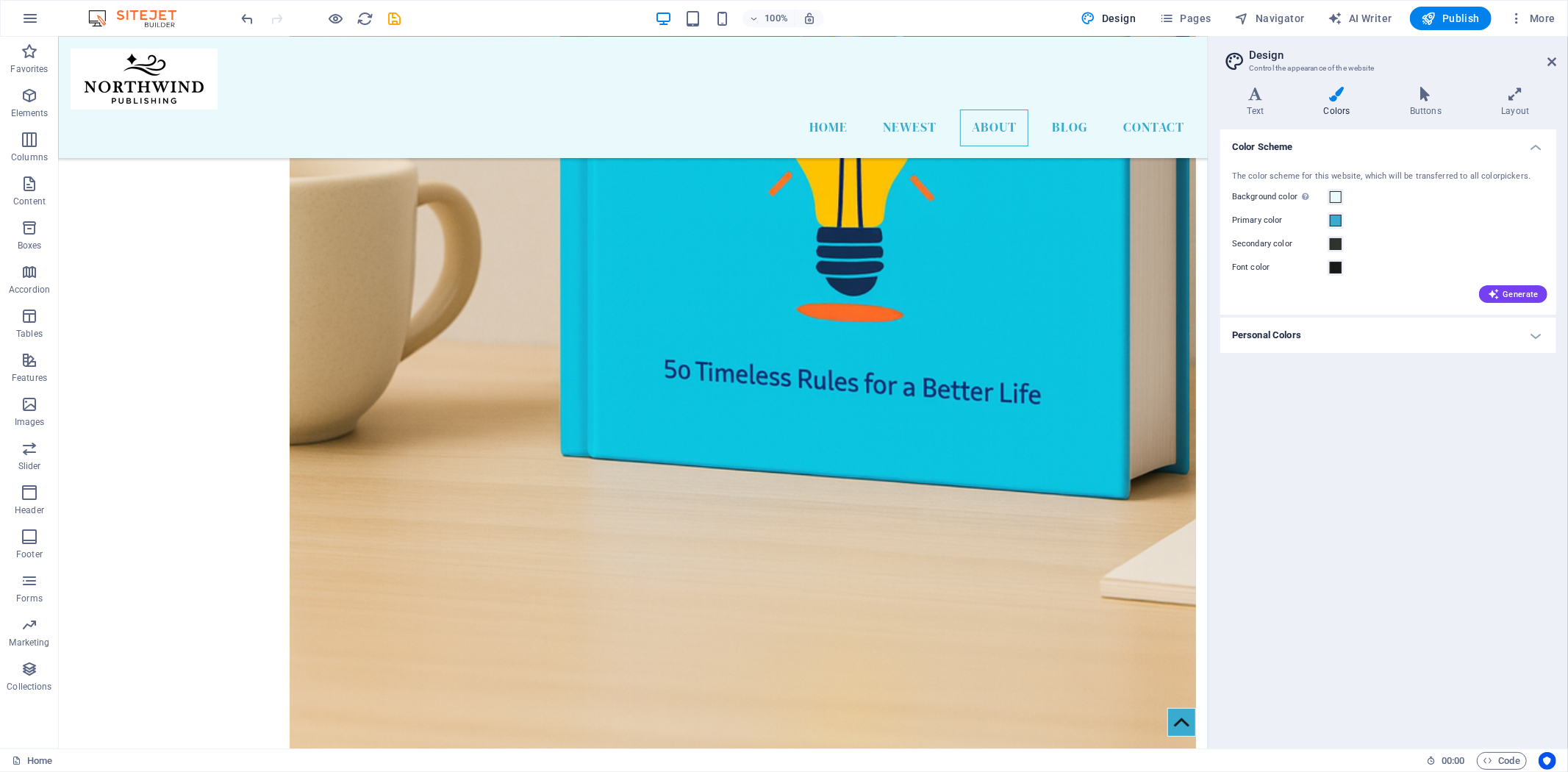
click at [1353, 538] on div "Color Scheme The color scheme for this website, which will be transferred to al…" at bounding box center [1388, 434] width 336 height 608
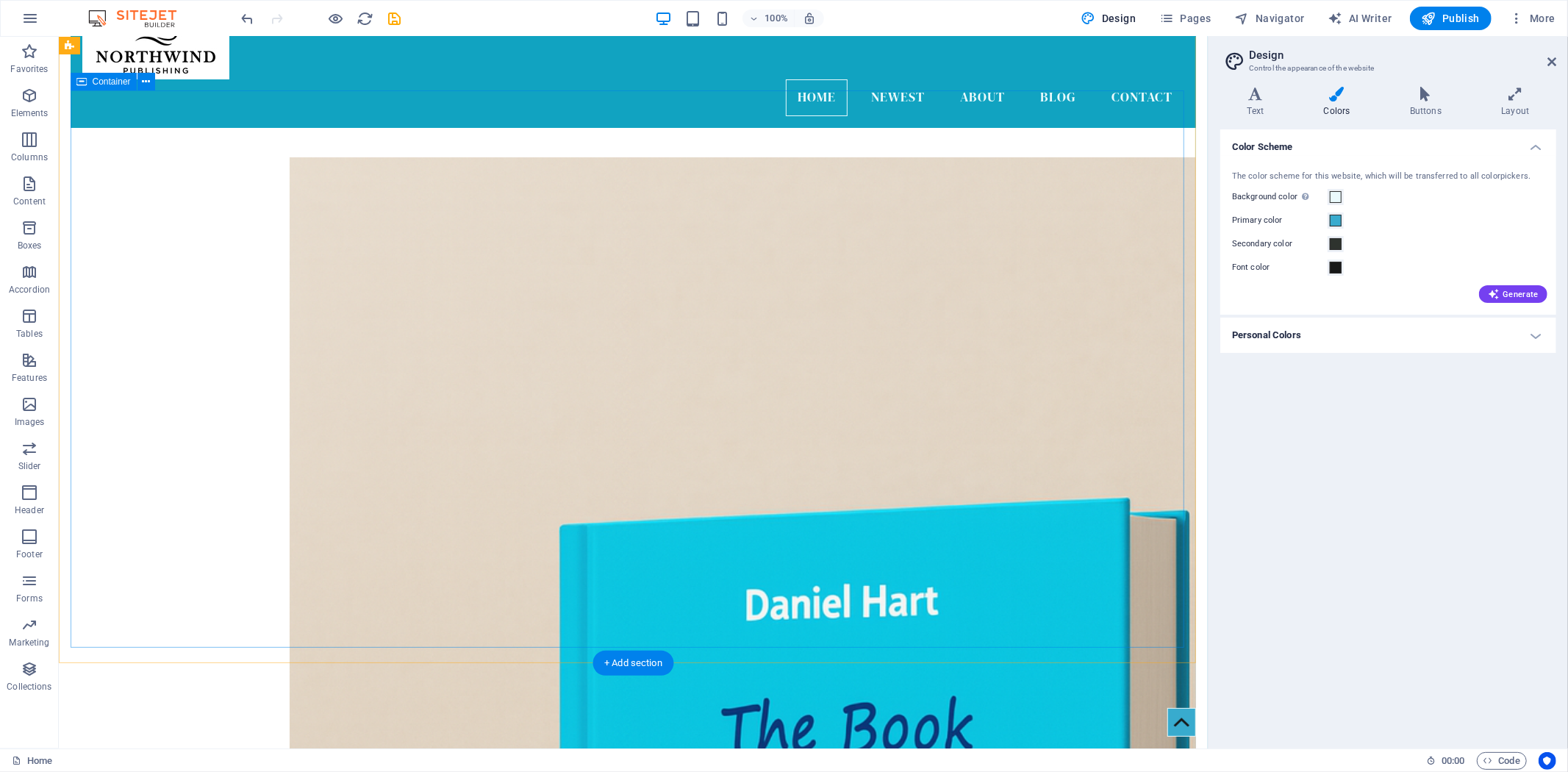
scroll to position [0, 0]
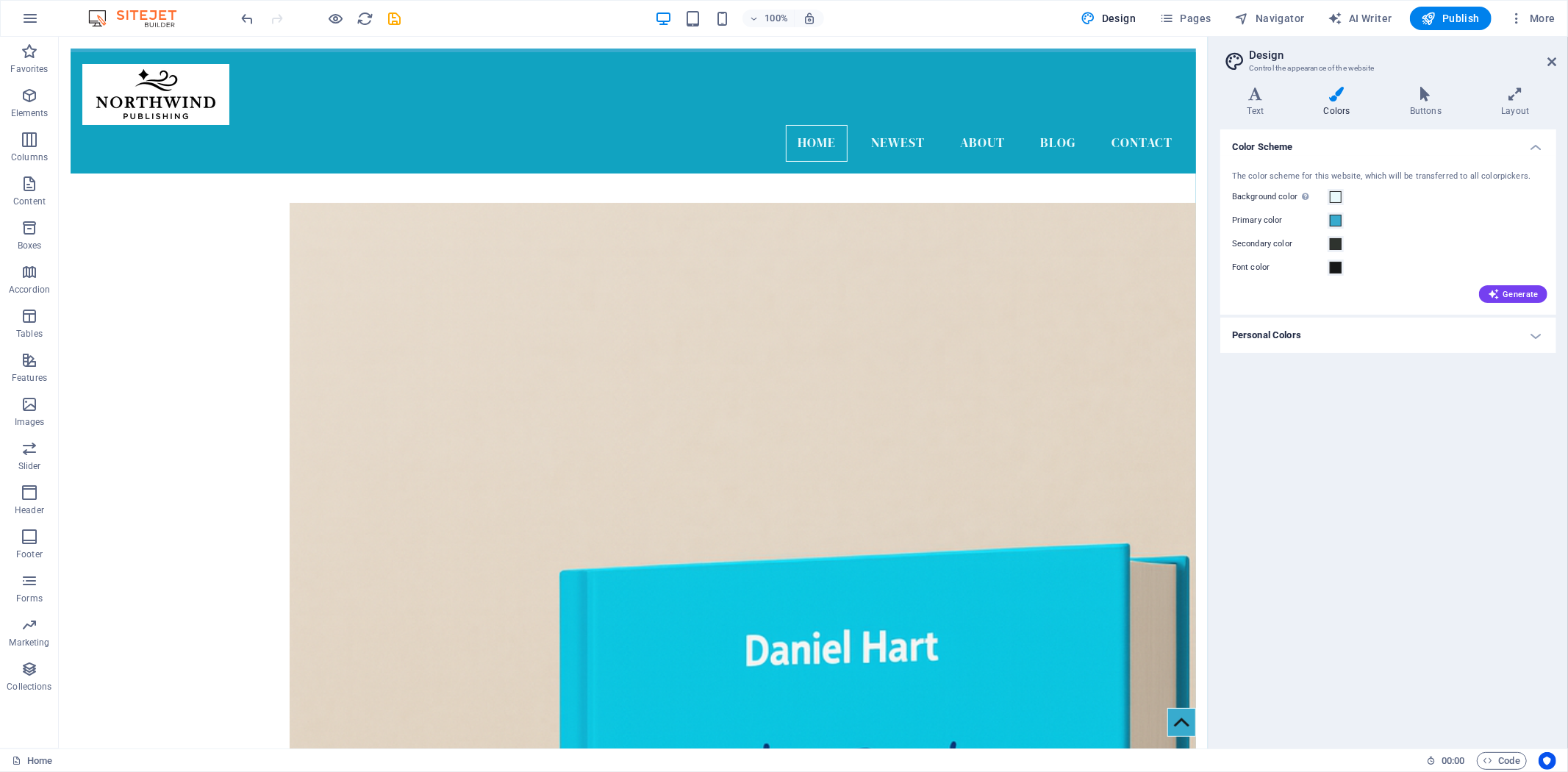
click at [1333, 486] on div "Color Scheme The color scheme for this website, which will be transferred to al…" at bounding box center [1388, 434] width 336 height 608
drag, startPoint x: 1202, startPoint y: 187, endPoint x: 1245, endPoint y: 64, distance: 130.3
click at [1278, 15] on span "Navigator" at bounding box center [1270, 18] width 70 height 15
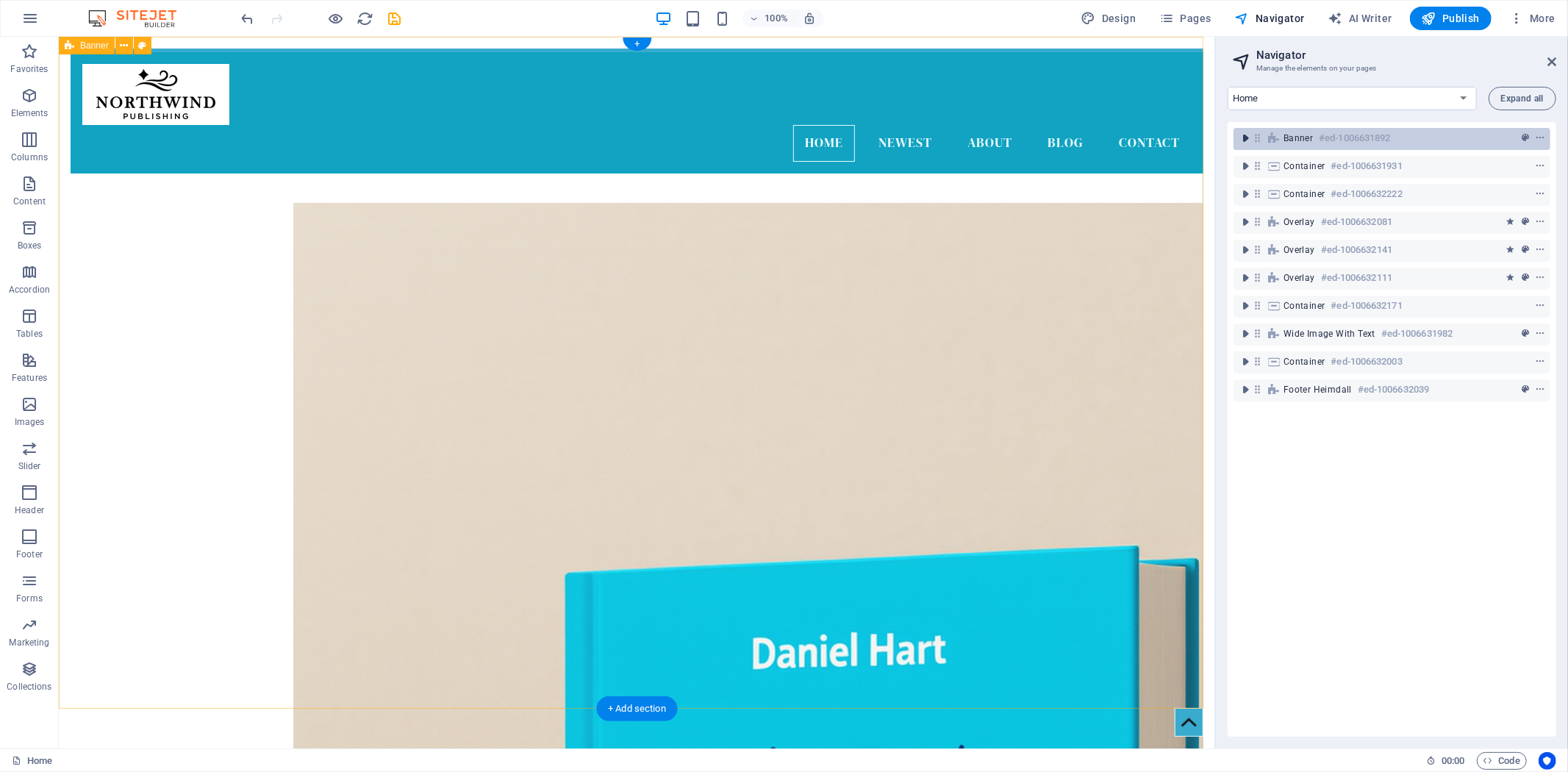
click at [1250, 141] on icon "toggle-expand" at bounding box center [1245, 138] width 15 height 15
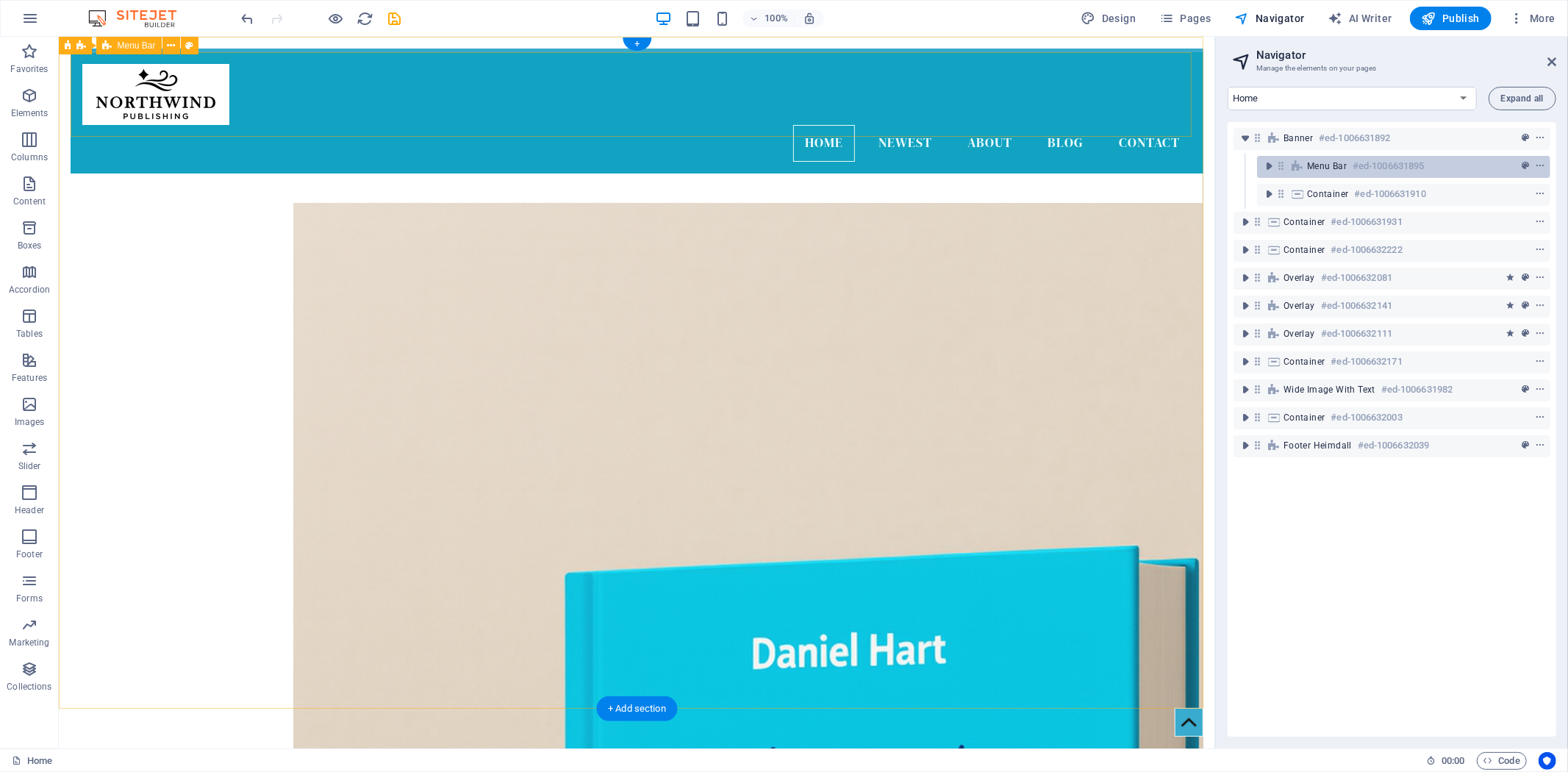
click at [1352, 171] on div "Menu Bar #ed-1006631895" at bounding box center [1392, 166] width 170 height 18
drag, startPoint x: 1352, startPoint y: 171, endPoint x: 290, endPoint y: 158, distance: 1062.1
click at [1352, 171] on div "Menu Bar #ed-1006631895" at bounding box center [1392, 166] width 170 height 18
select select "rem"
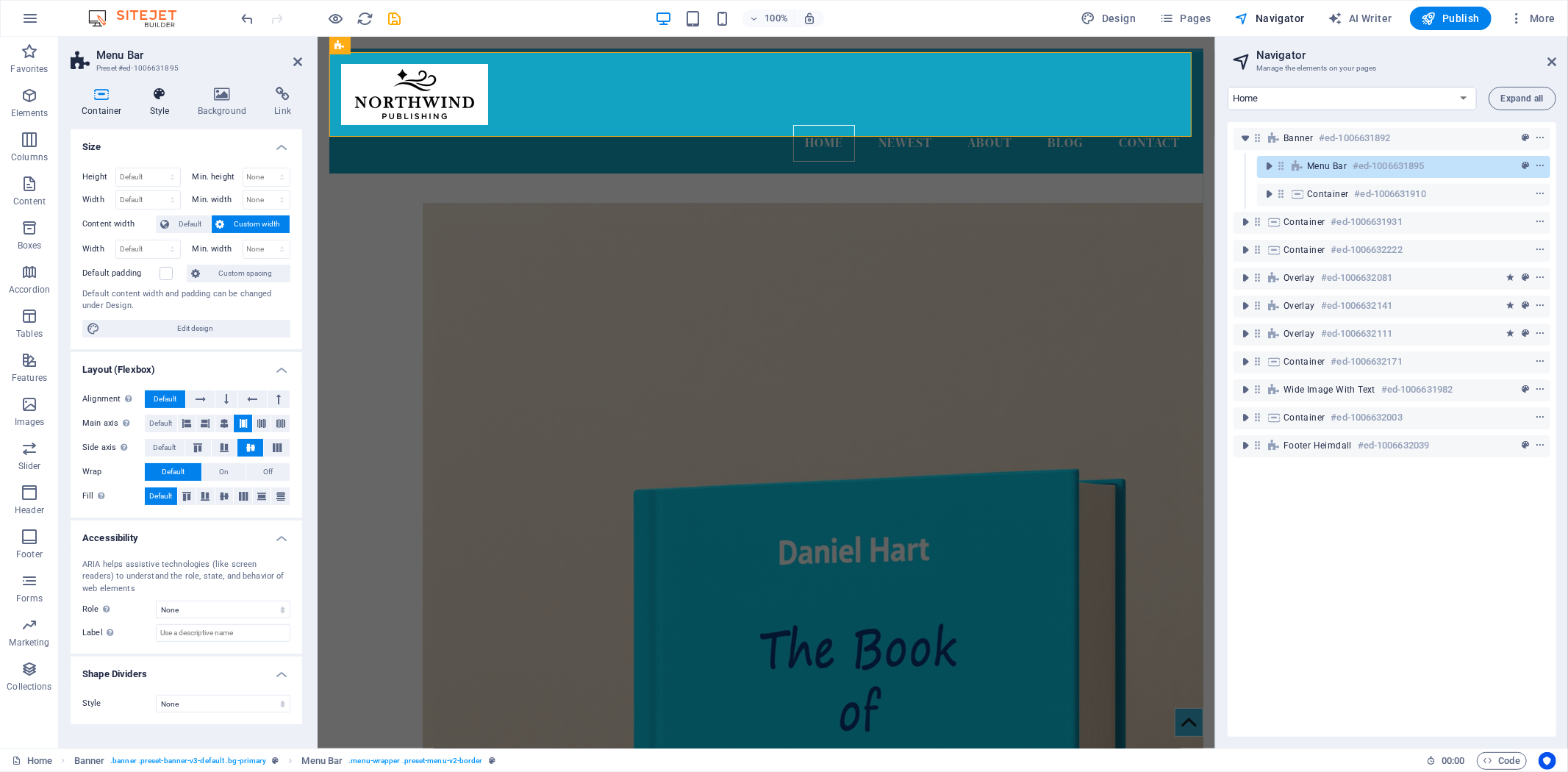
click at [166, 96] on icon at bounding box center [159, 94] width 41 height 15
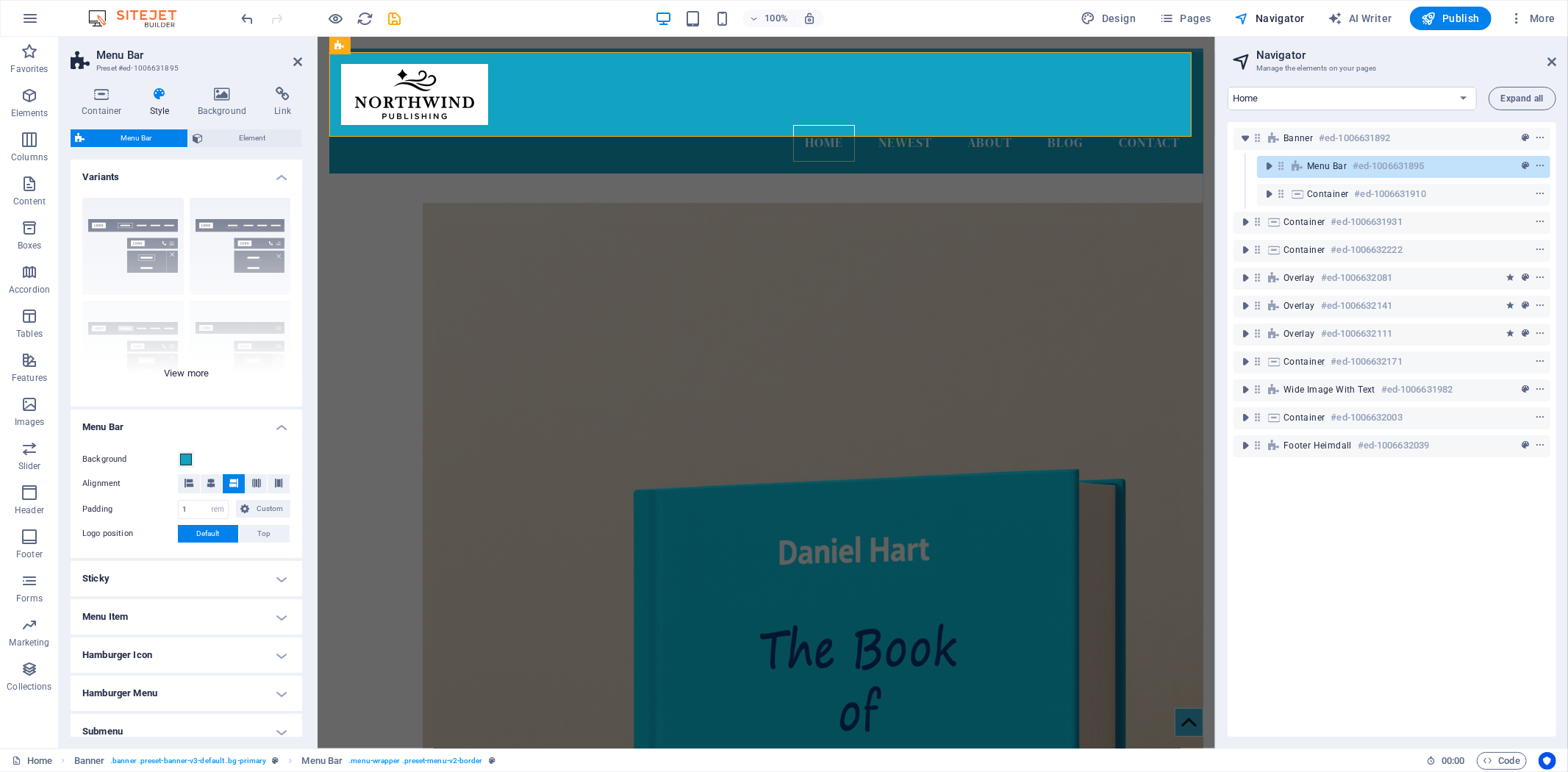
scroll to position [70, 0]
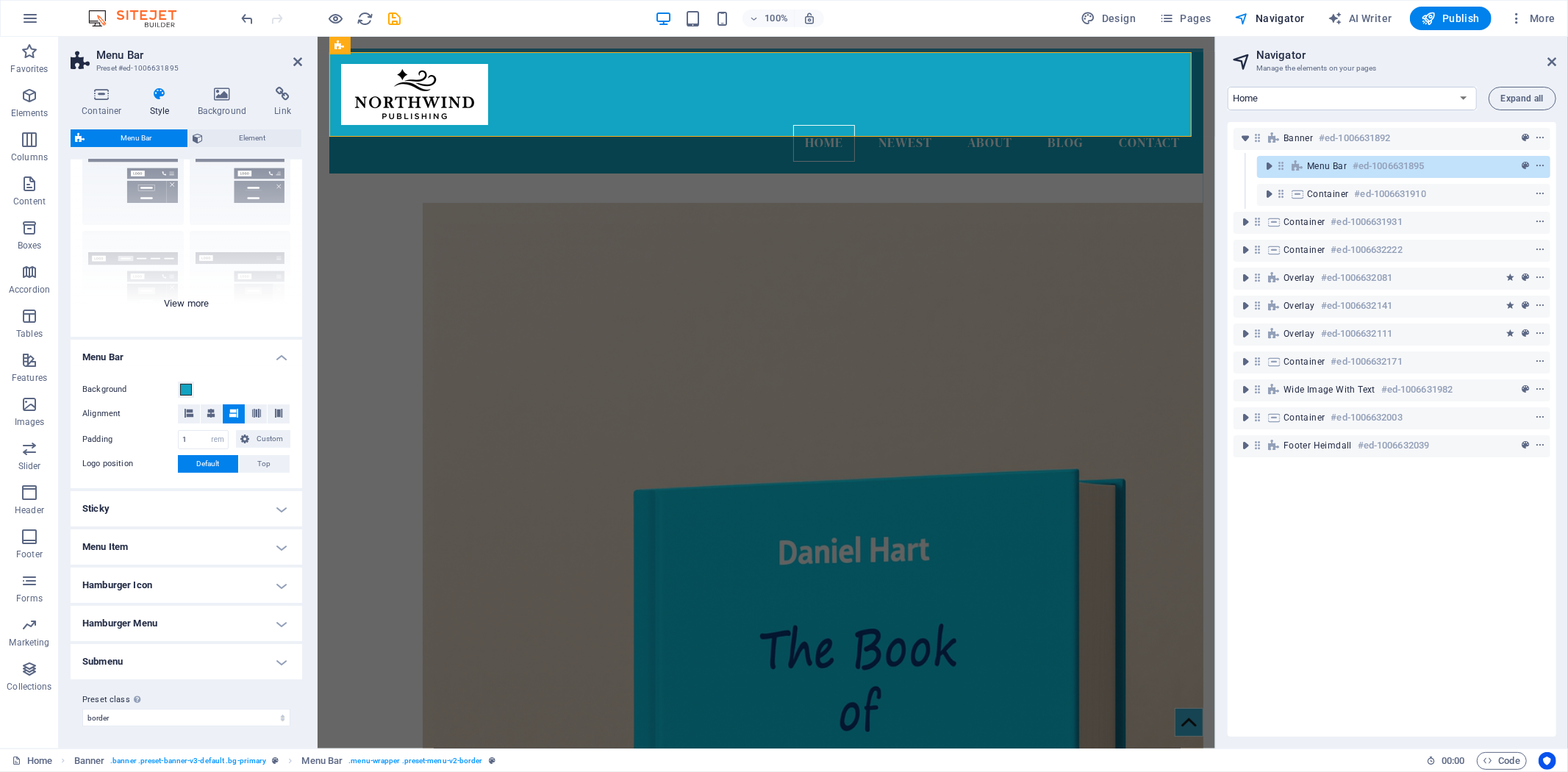
click at [196, 307] on div "Border Centered Default Fixed Loki Trigger Wide XXL" at bounding box center [186, 227] width 231 height 221
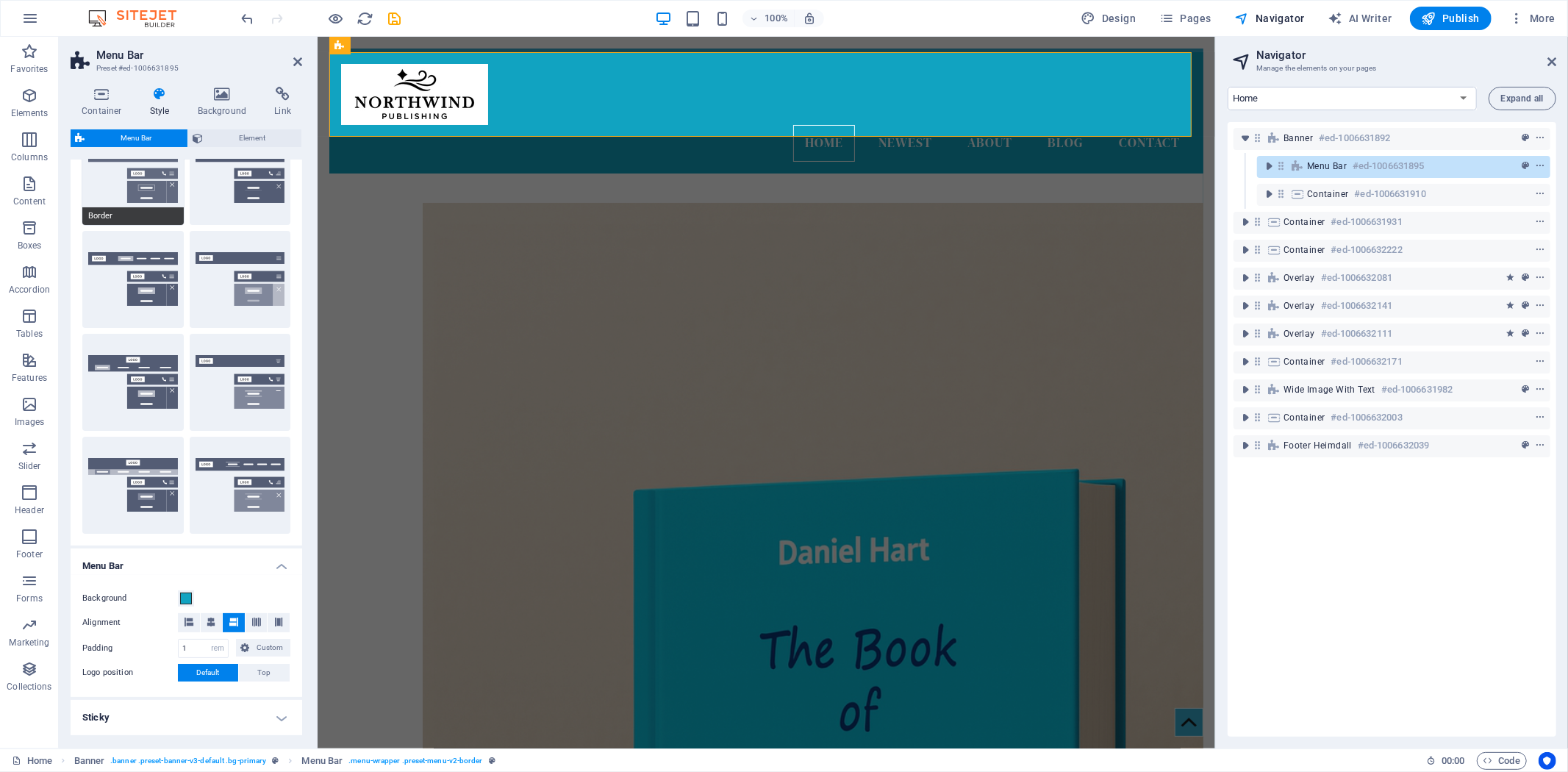
click at [148, 194] on button "Border" at bounding box center [132, 177] width 102 height 97
click at [218, 178] on button "Centered" at bounding box center [240, 177] width 102 height 97
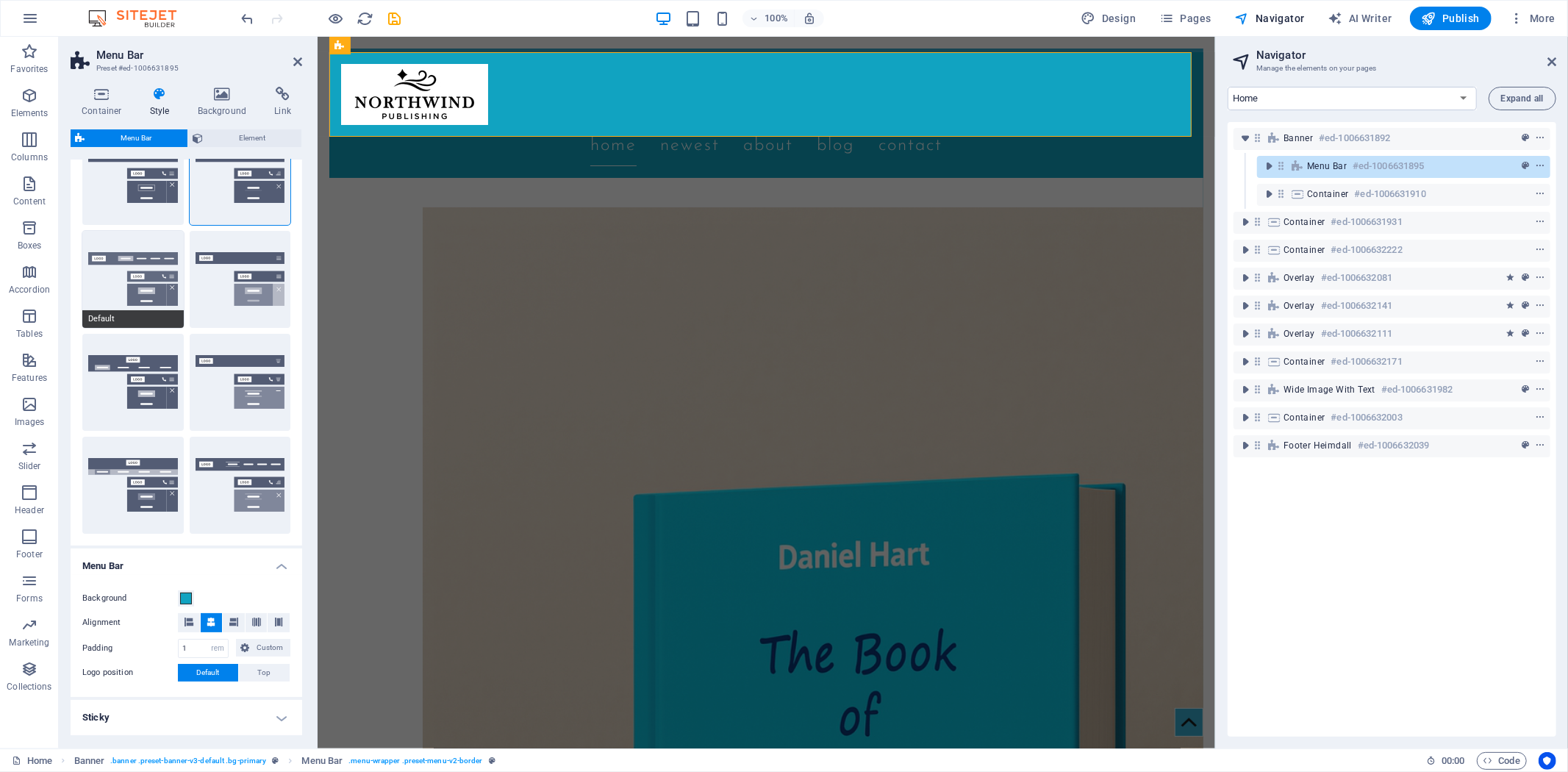
click at [133, 262] on button "Default" at bounding box center [132, 279] width 102 height 97
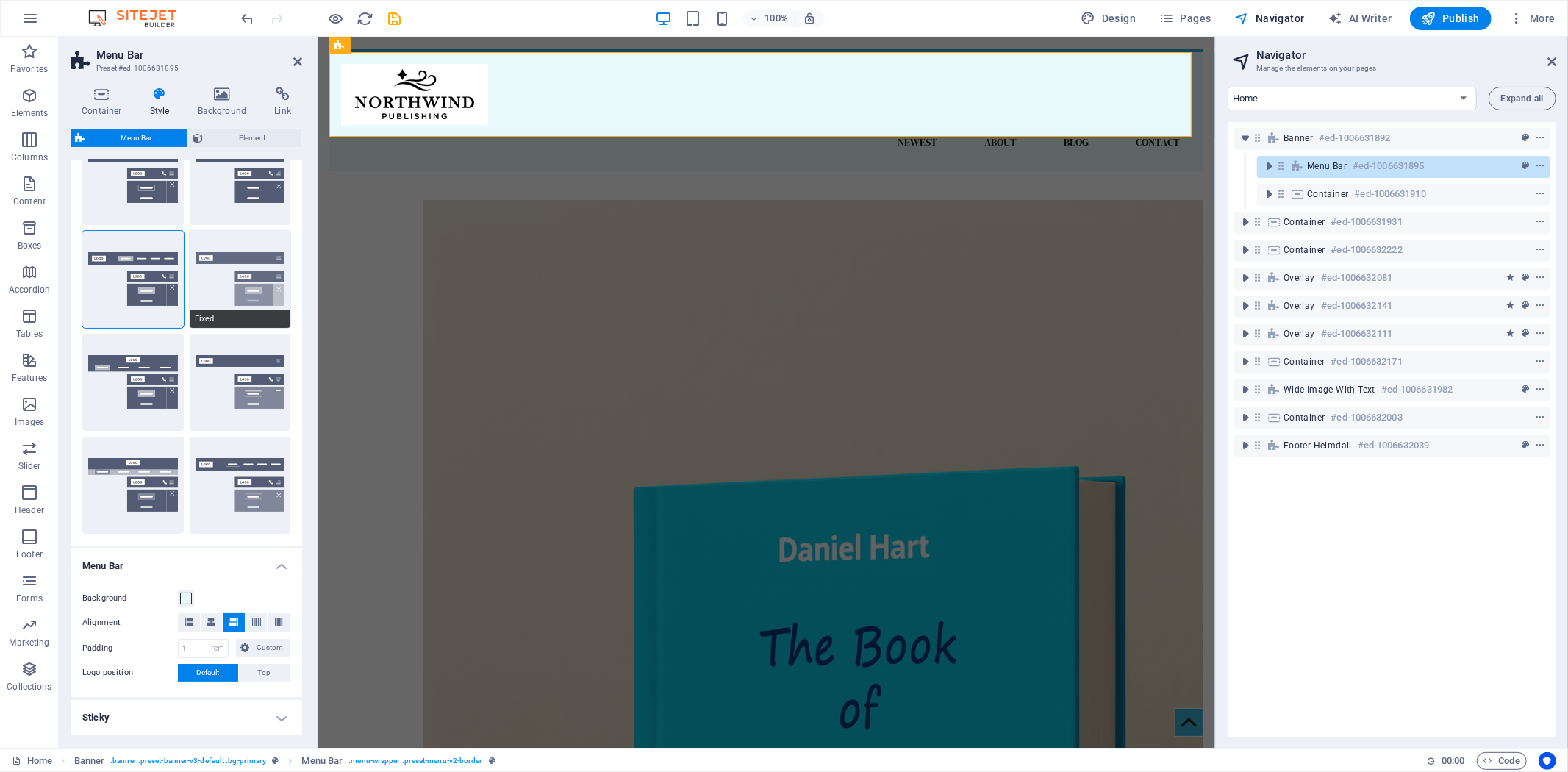
click at [268, 266] on button "Fixed" at bounding box center [240, 279] width 102 height 97
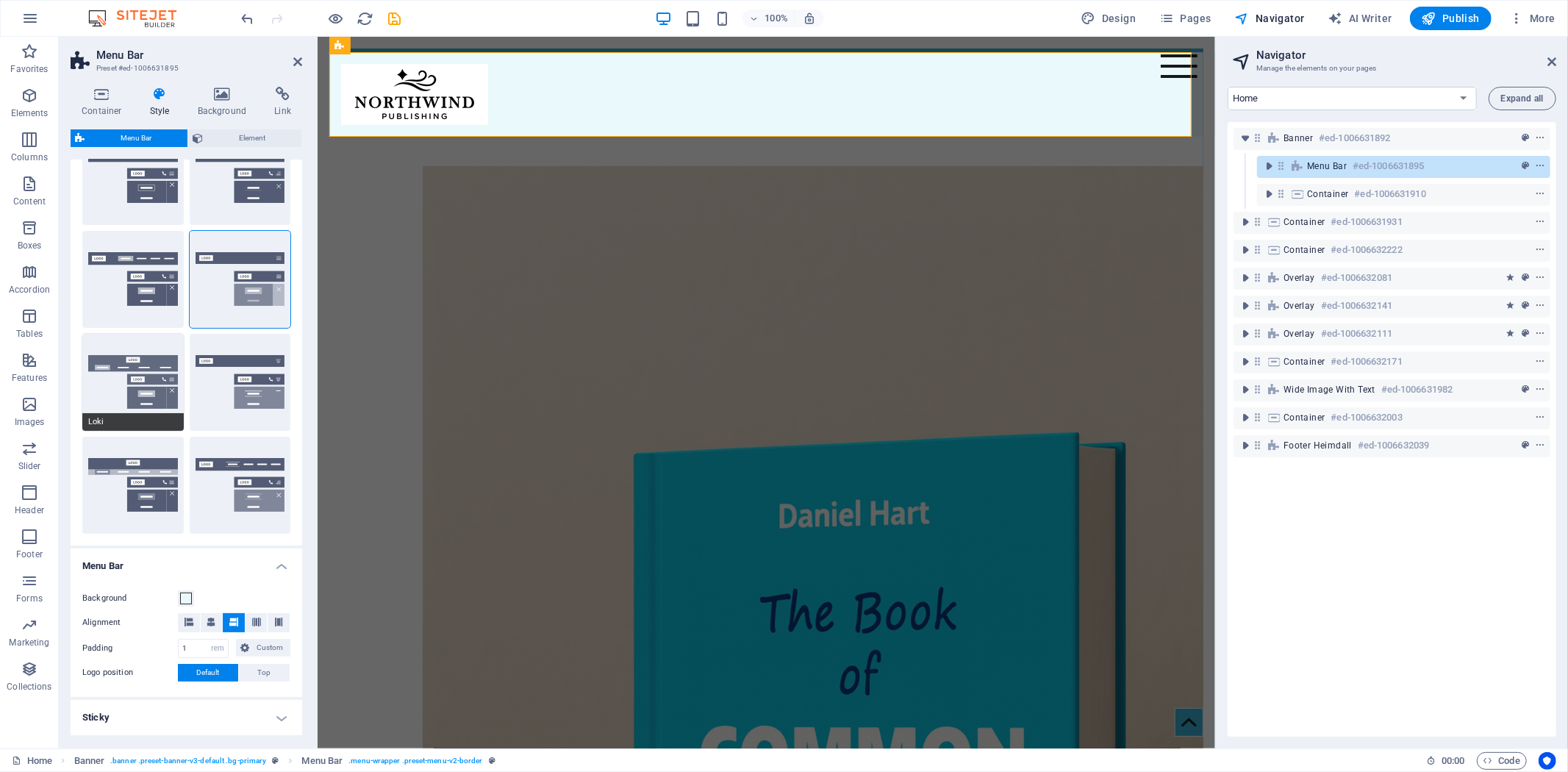
click at [142, 361] on button "Loki" at bounding box center [132, 382] width 102 height 97
type input "0"
select select "DISABLED_OPTION_VALUE"
type input "2"
type input "1"
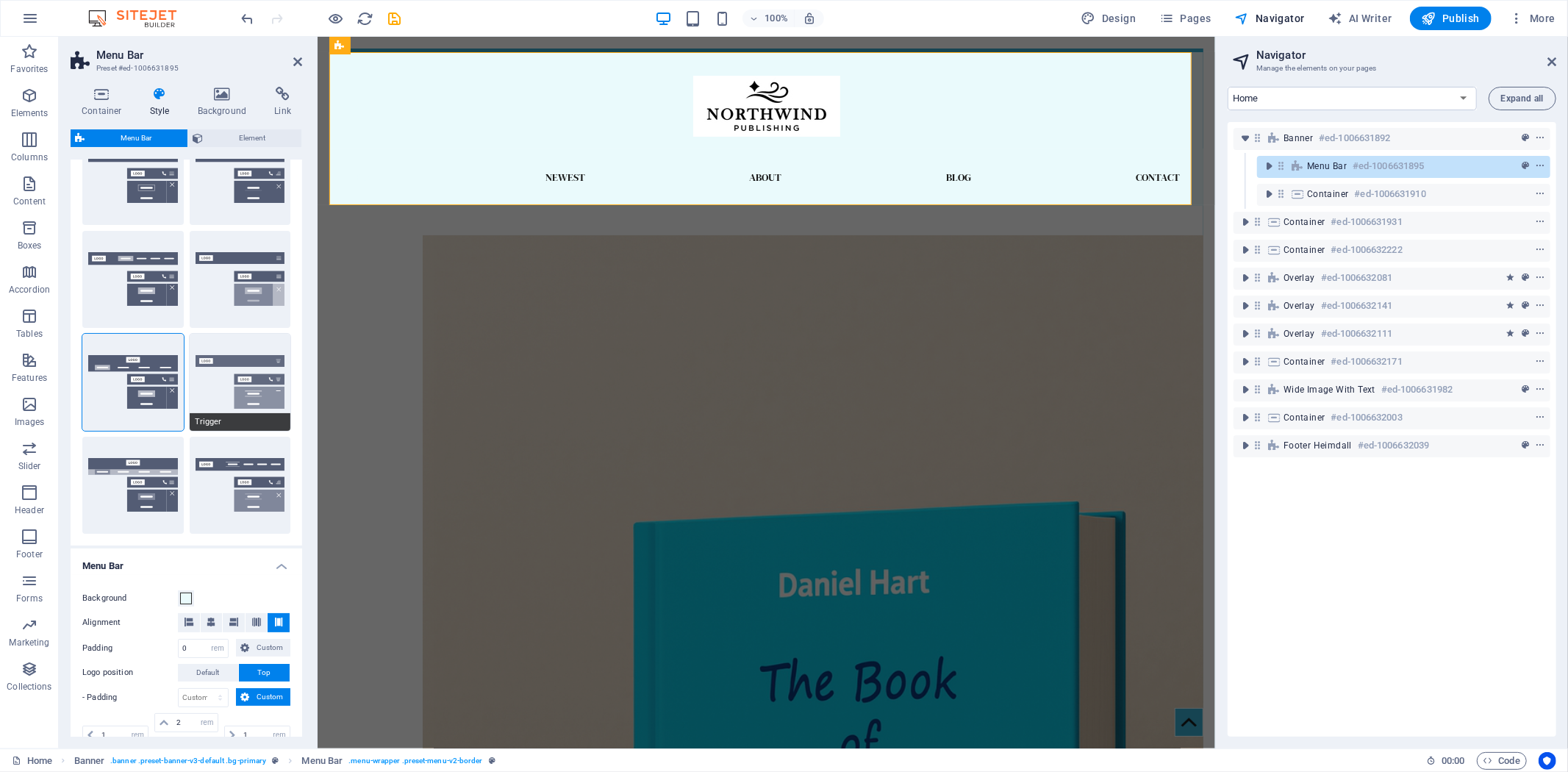
click at [254, 374] on button "Trigger" at bounding box center [240, 382] width 102 height 97
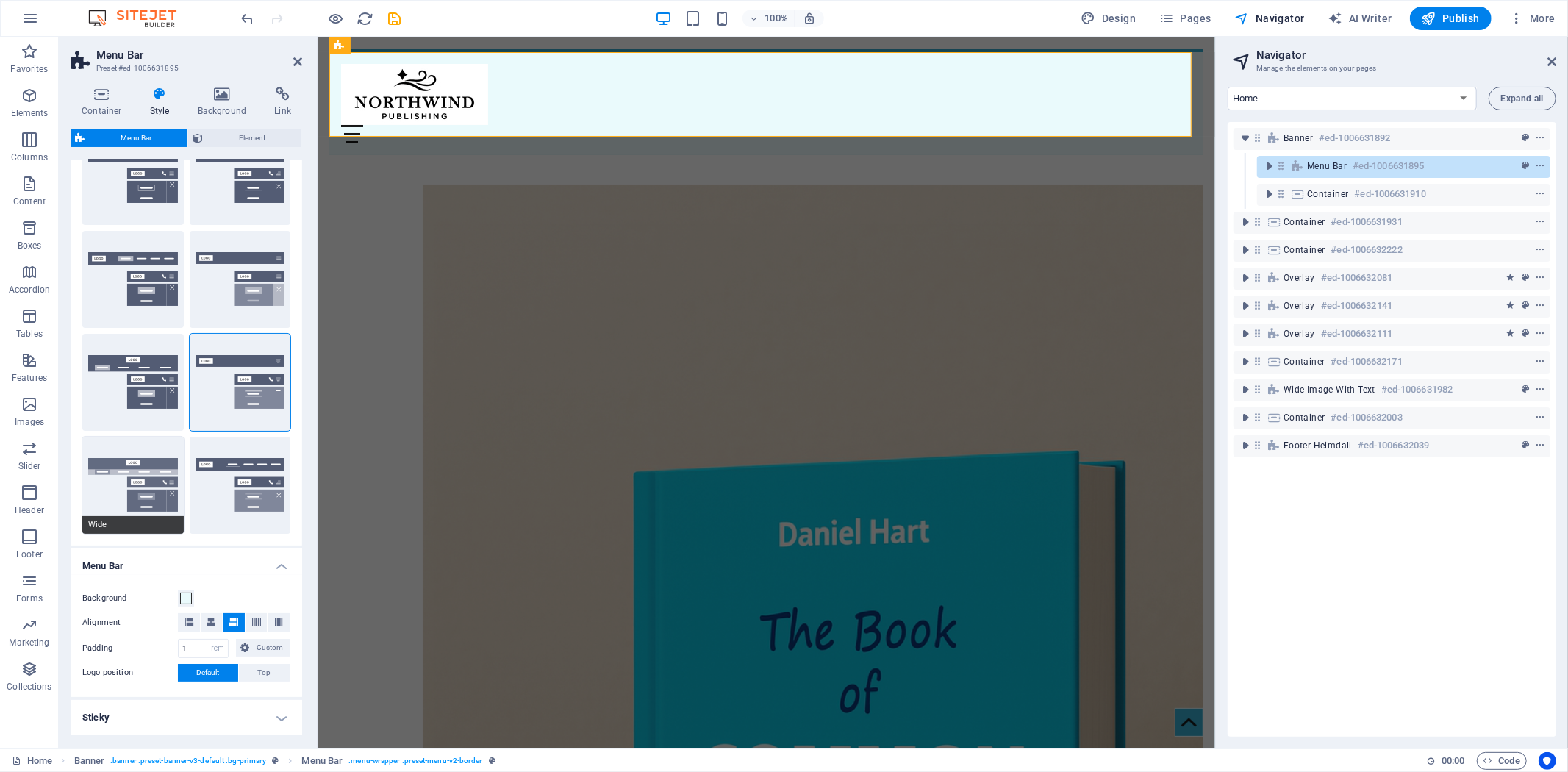
click at [127, 475] on button "Wide" at bounding box center [132, 486] width 102 height 97
type input "0"
type input "2"
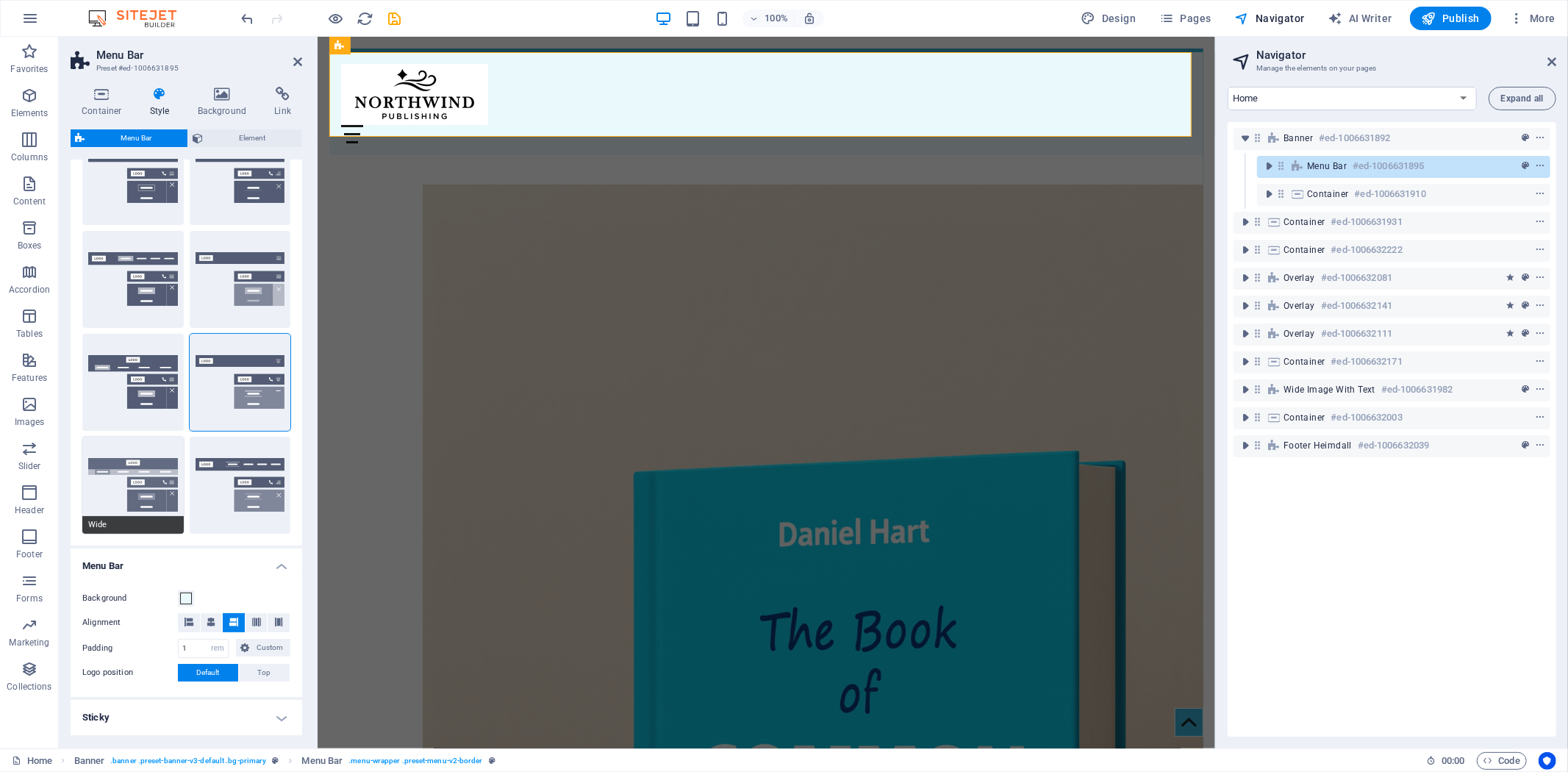
type input "2"
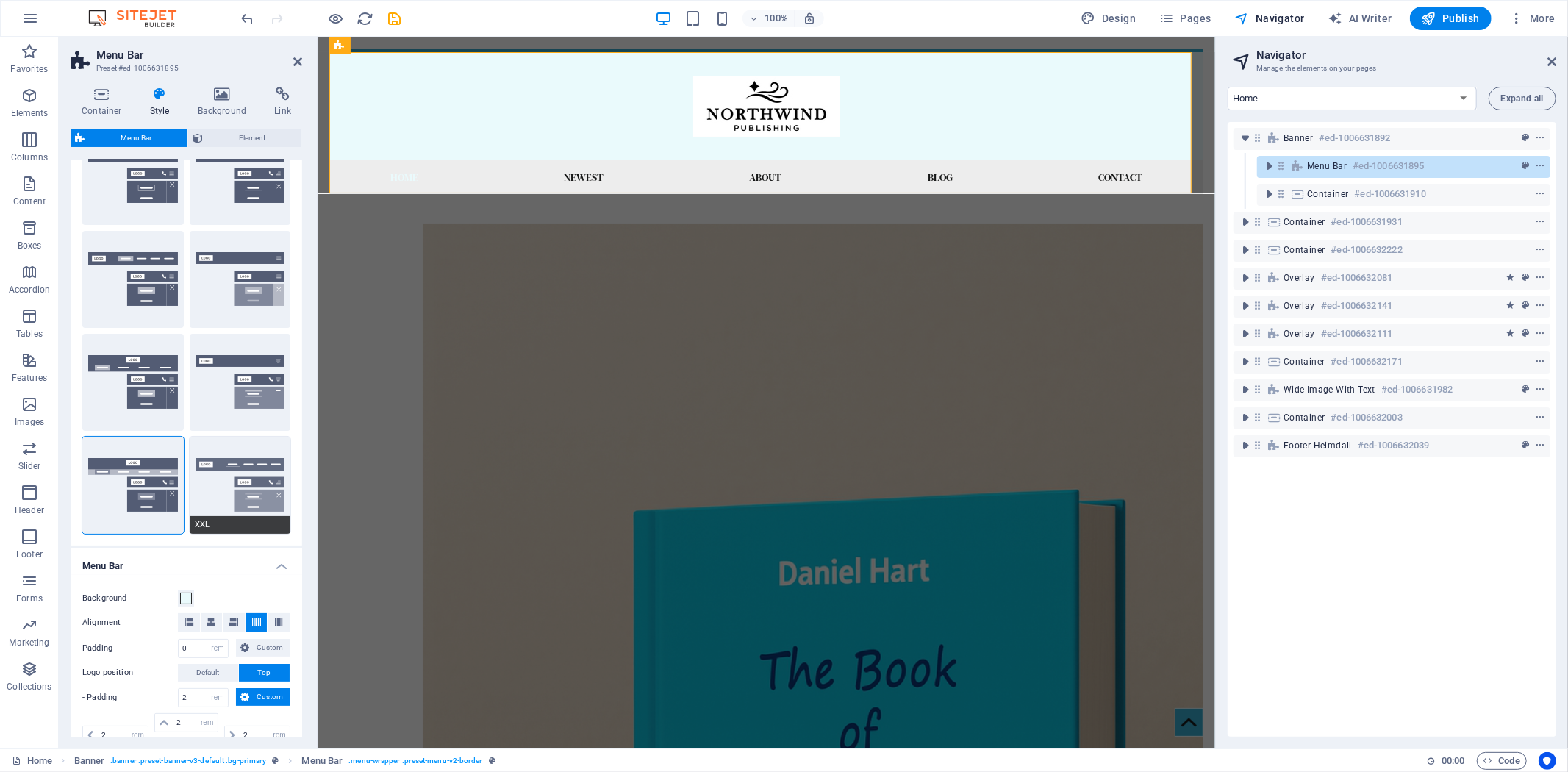
click at [232, 468] on button "XXL" at bounding box center [240, 486] width 102 height 97
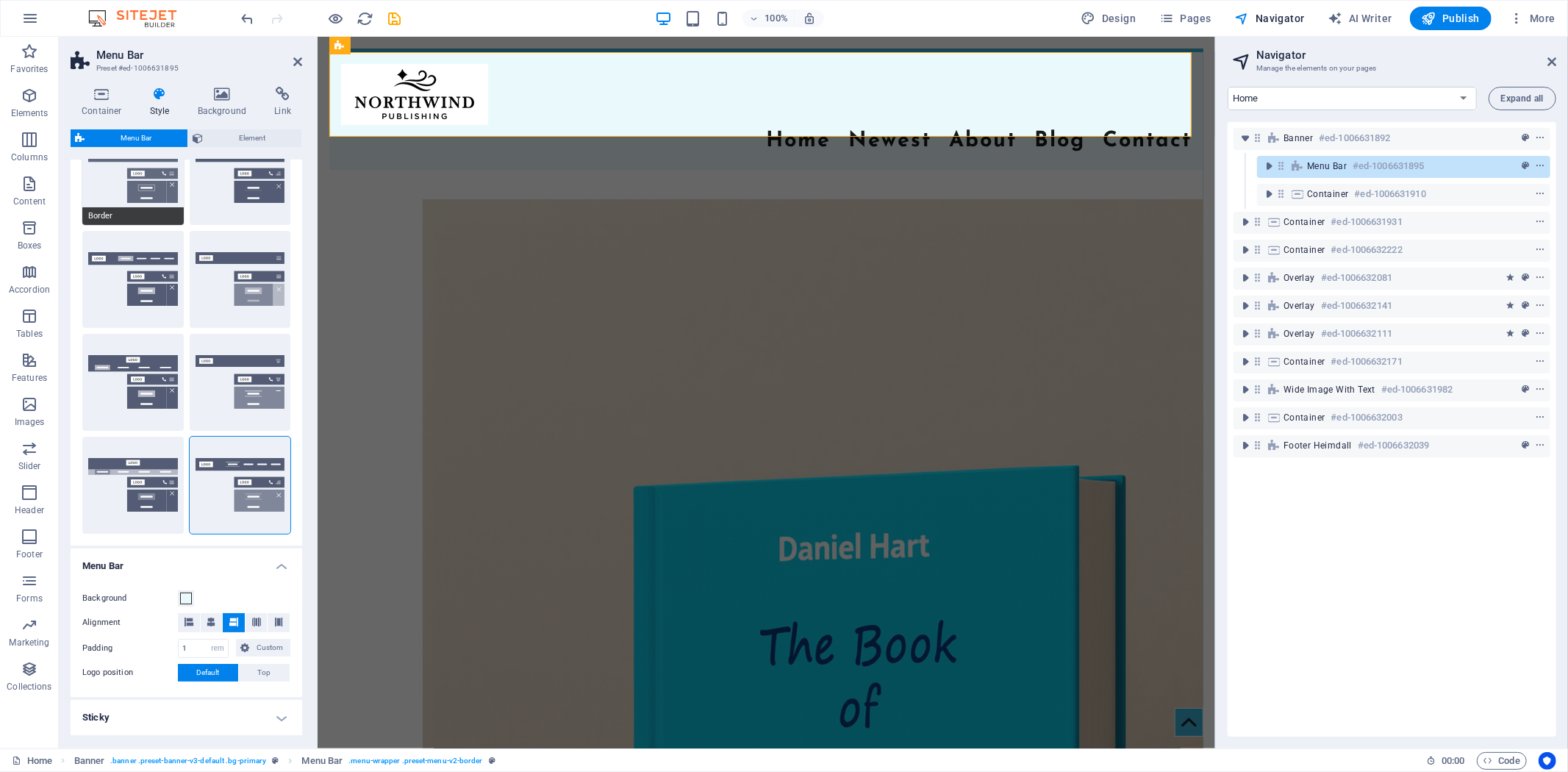
click at [151, 190] on button "Border" at bounding box center [132, 177] width 102 height 97
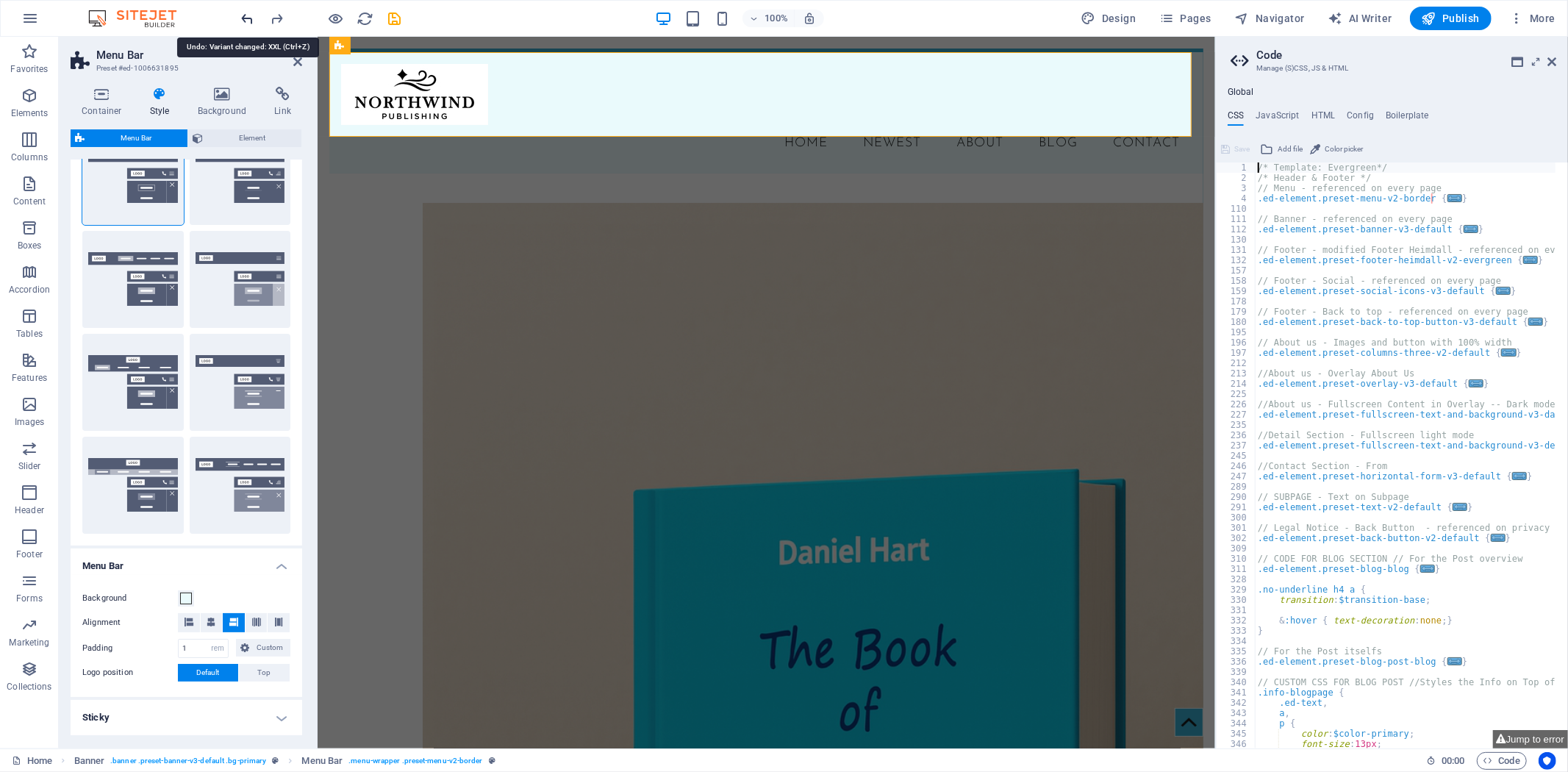
click at [245, 11] on icon "undo" at bounding box center [247, 19] width 17 height 17
type input "0"
type input "2"
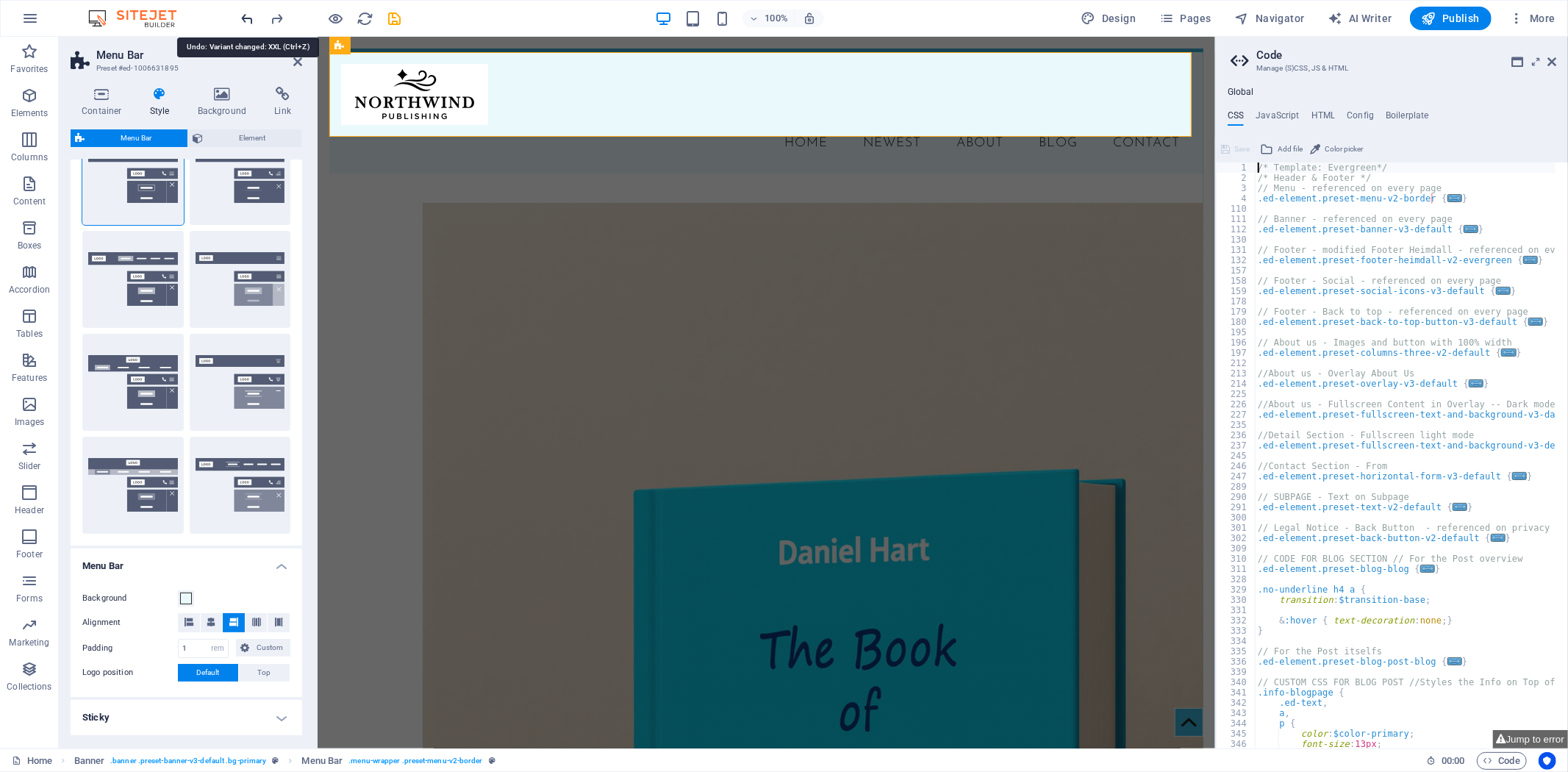
type input "2"
click at [245, 11] on icon "undo" at bounding box center [247, 19] width 17 height 17
click at [243, 16] on icon "undo" at bounding box center [247, 19] width 17 height 17
type input "0"
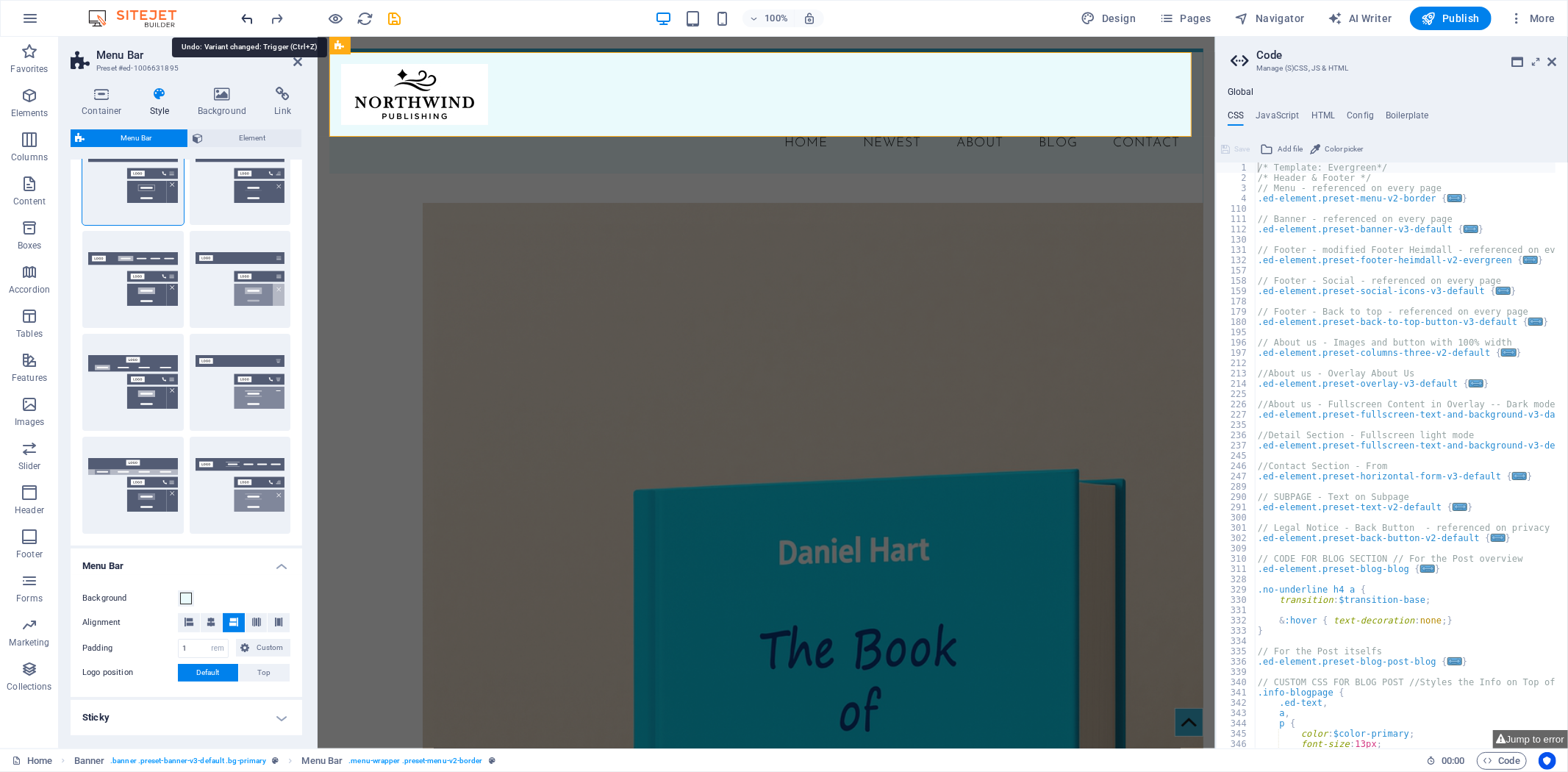
select select "DISABLED_OPTION_VALUE"
type input "2"
type input "1"
click at [243, 16] on icon "undo" at bounding box center [247, 19] width 17 height 17
type input "1"
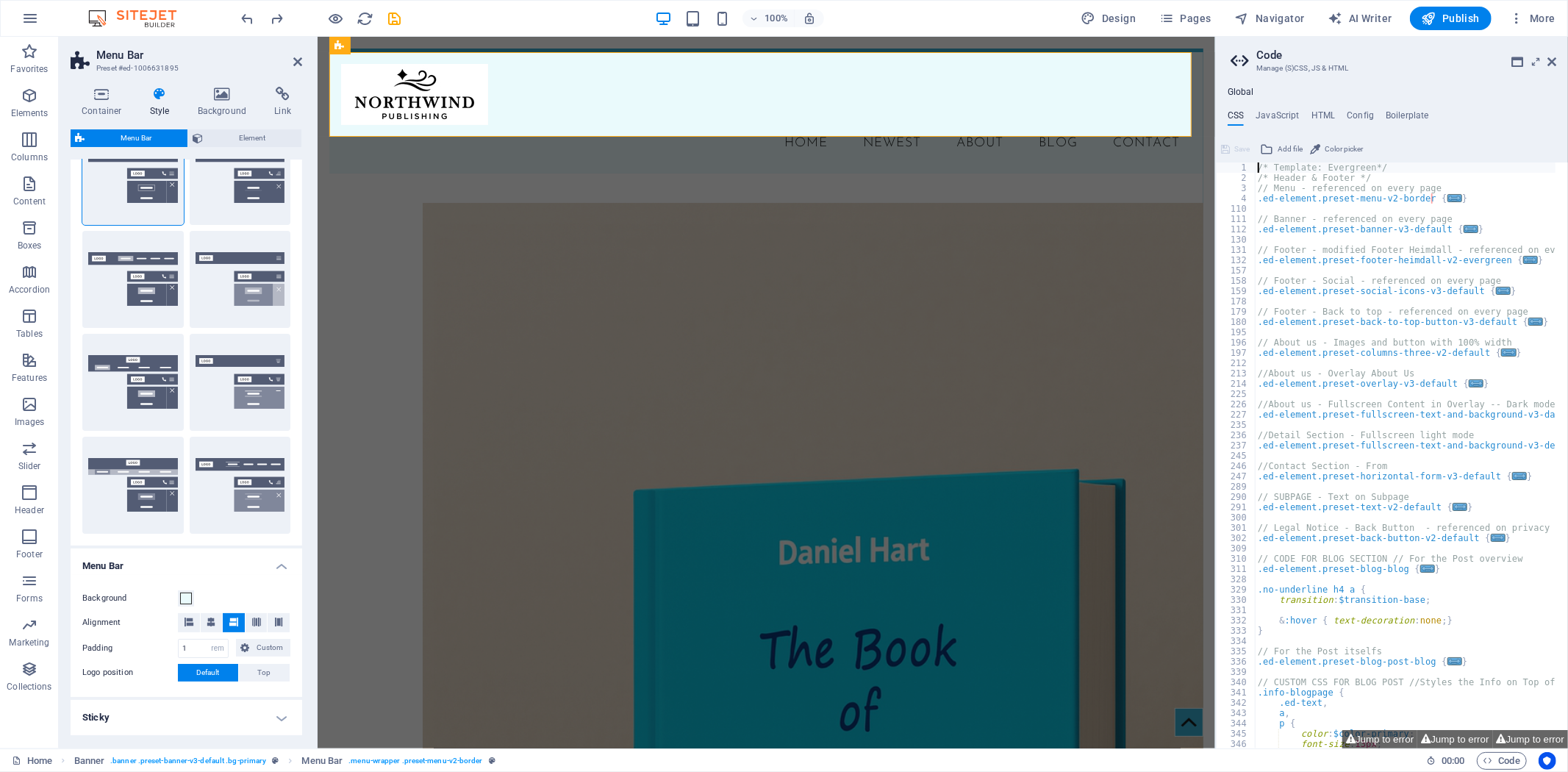
click at [1546, 55] on h2 "Code" at bounding box center [1406, 55] width 300 height 13
click at [243, 19] on icon "undo" at bounding box center [247, 19] width 17 height 17
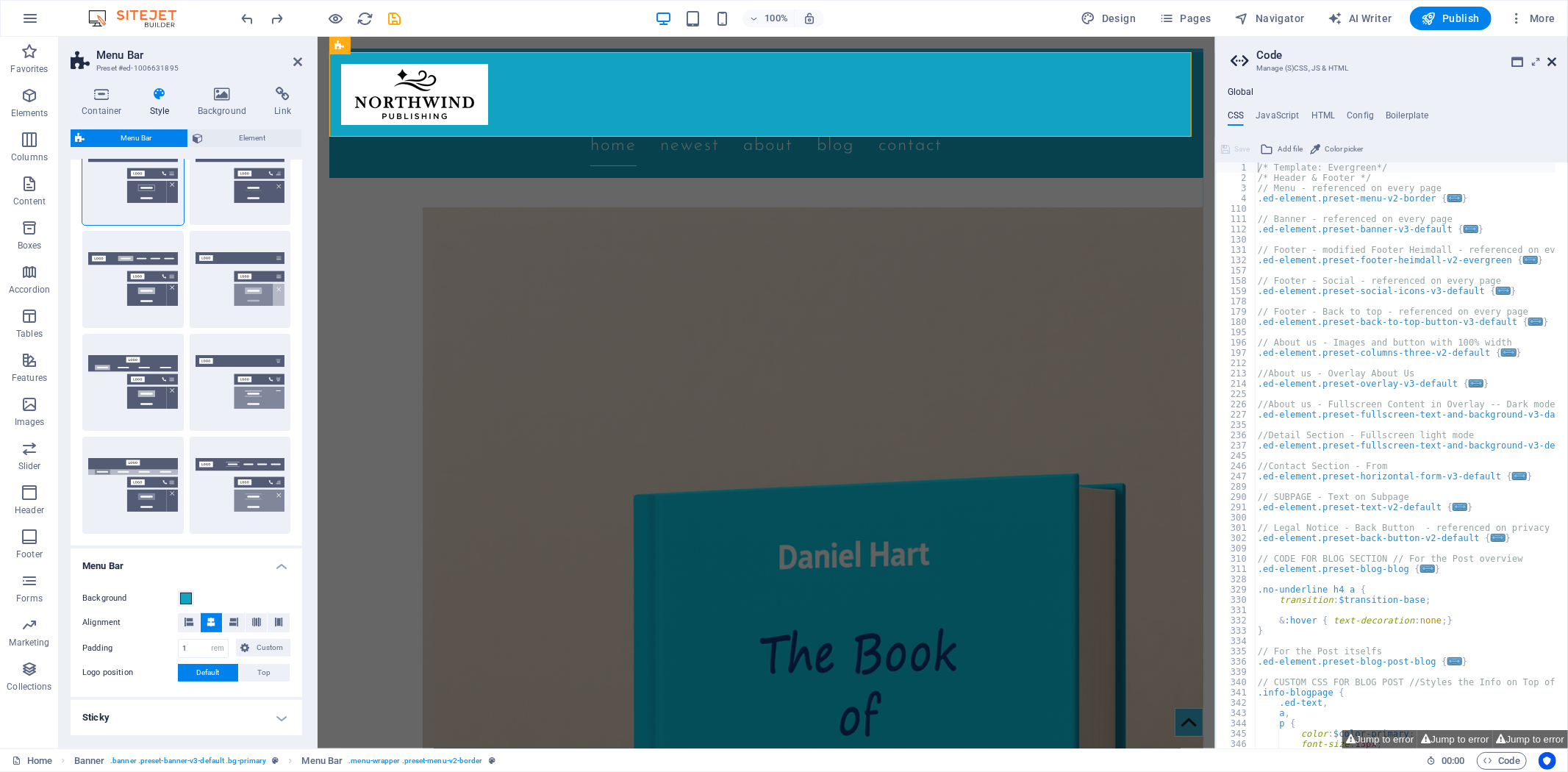
click at [1551, 56] on icon at bounding box center [1552, 61] width 9 height 11
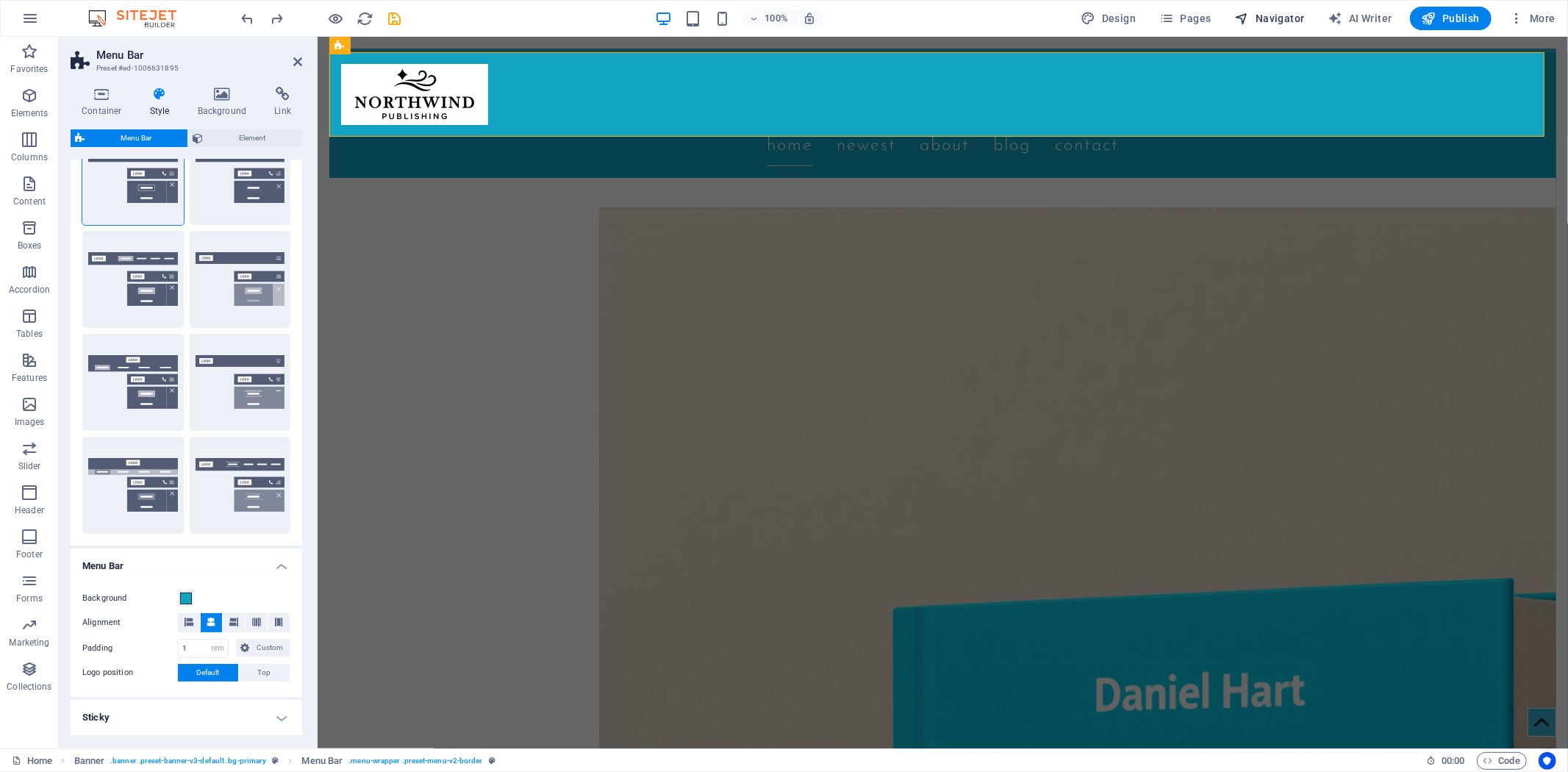
click at [1282, 15] on span "Navigator" at bounding box center [1270, 18] width 70 height 15
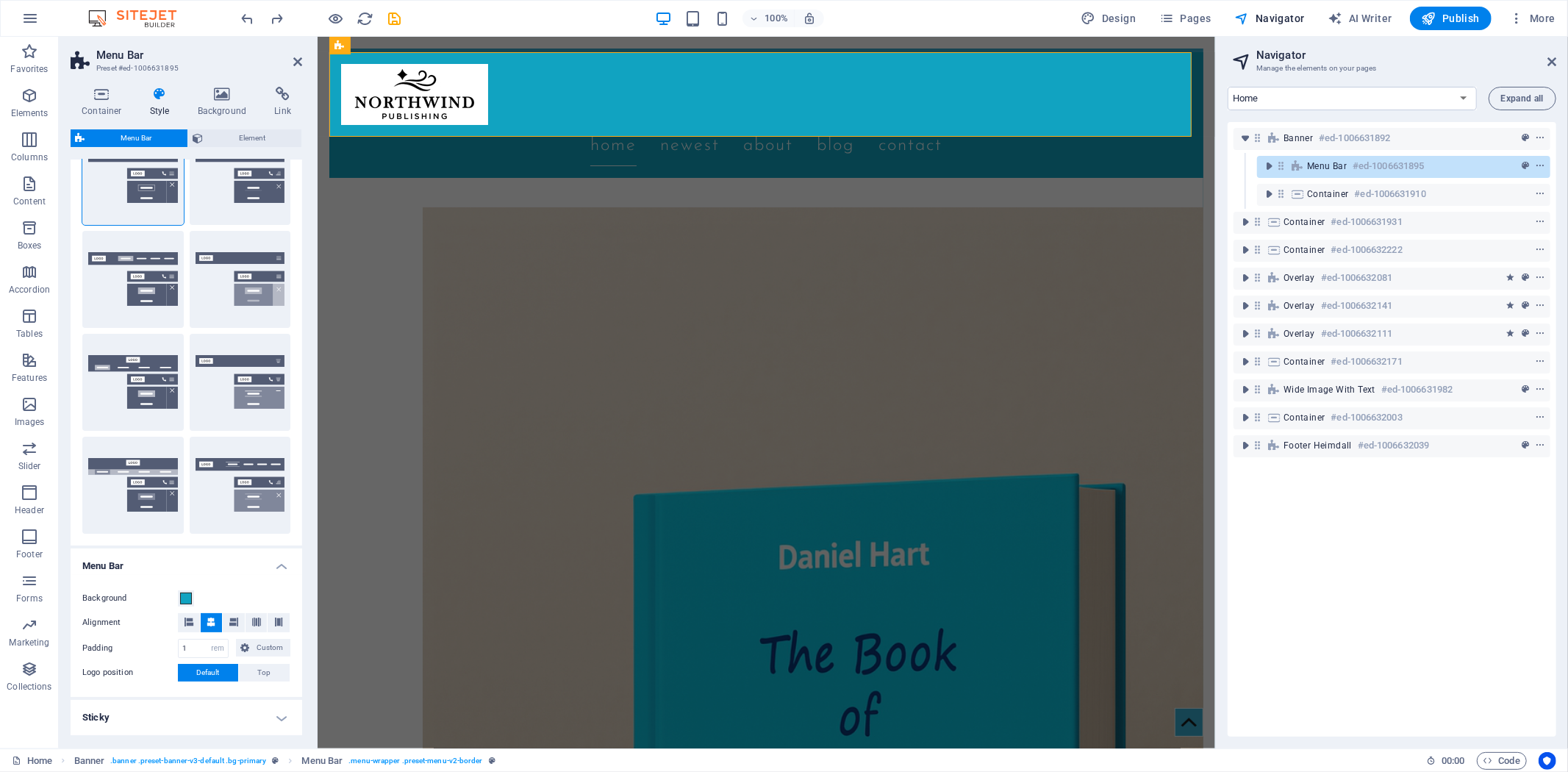
scroll to position [152, 0]
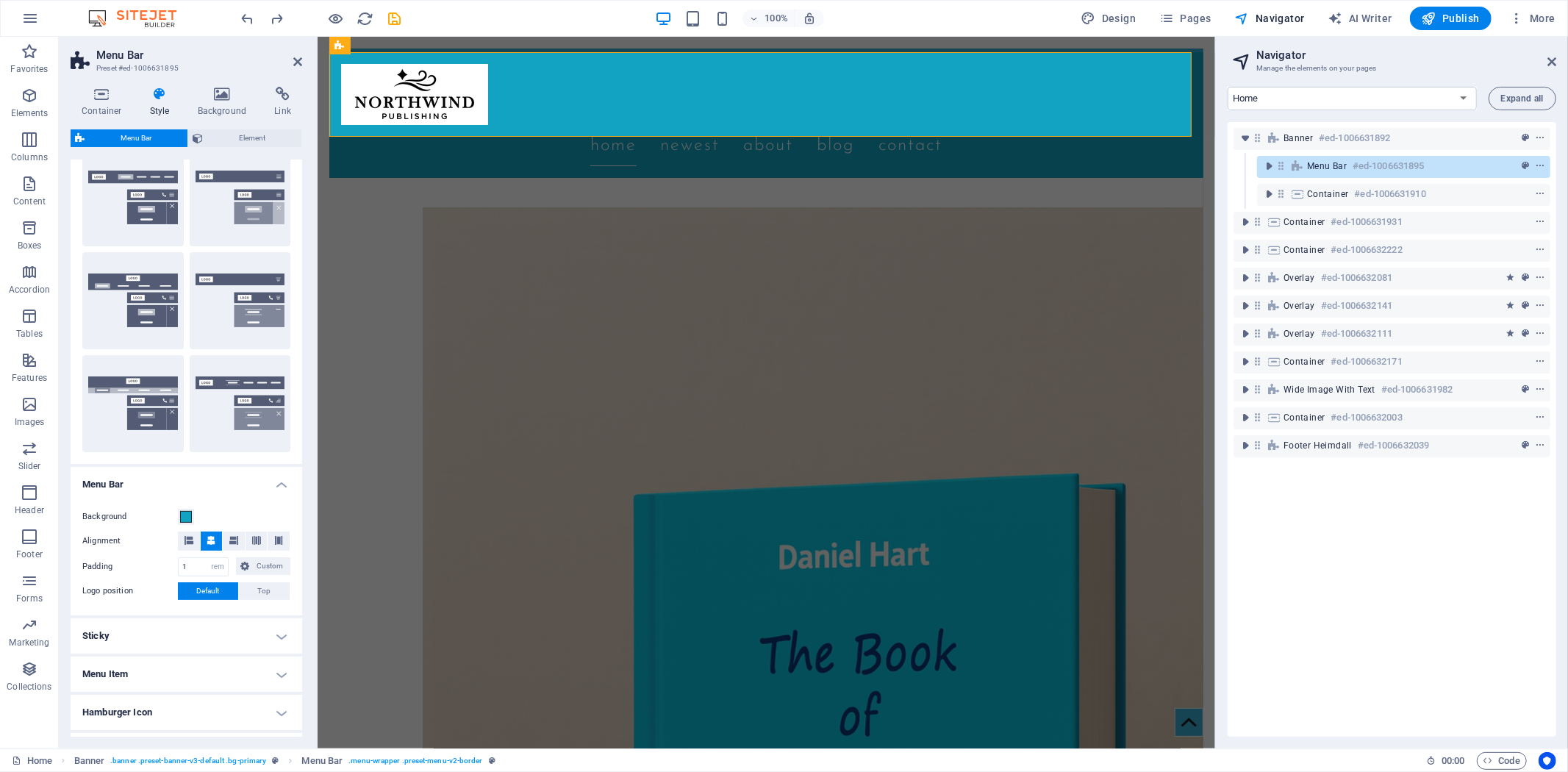
click at [278, 635] on h4 "Sticky" at bounding box center [186, 636] width 231 height 35
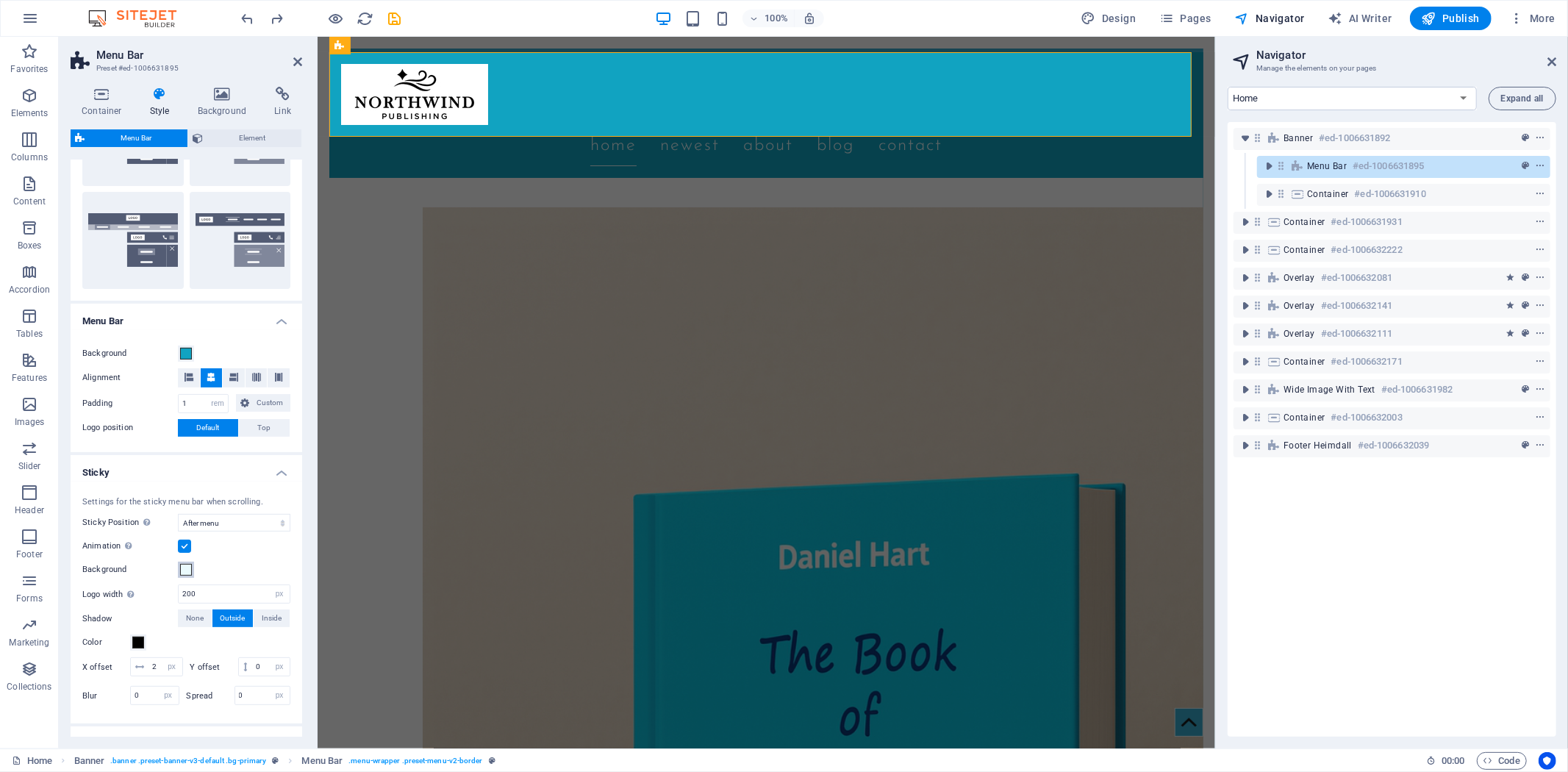
scroll to position [397, 0]
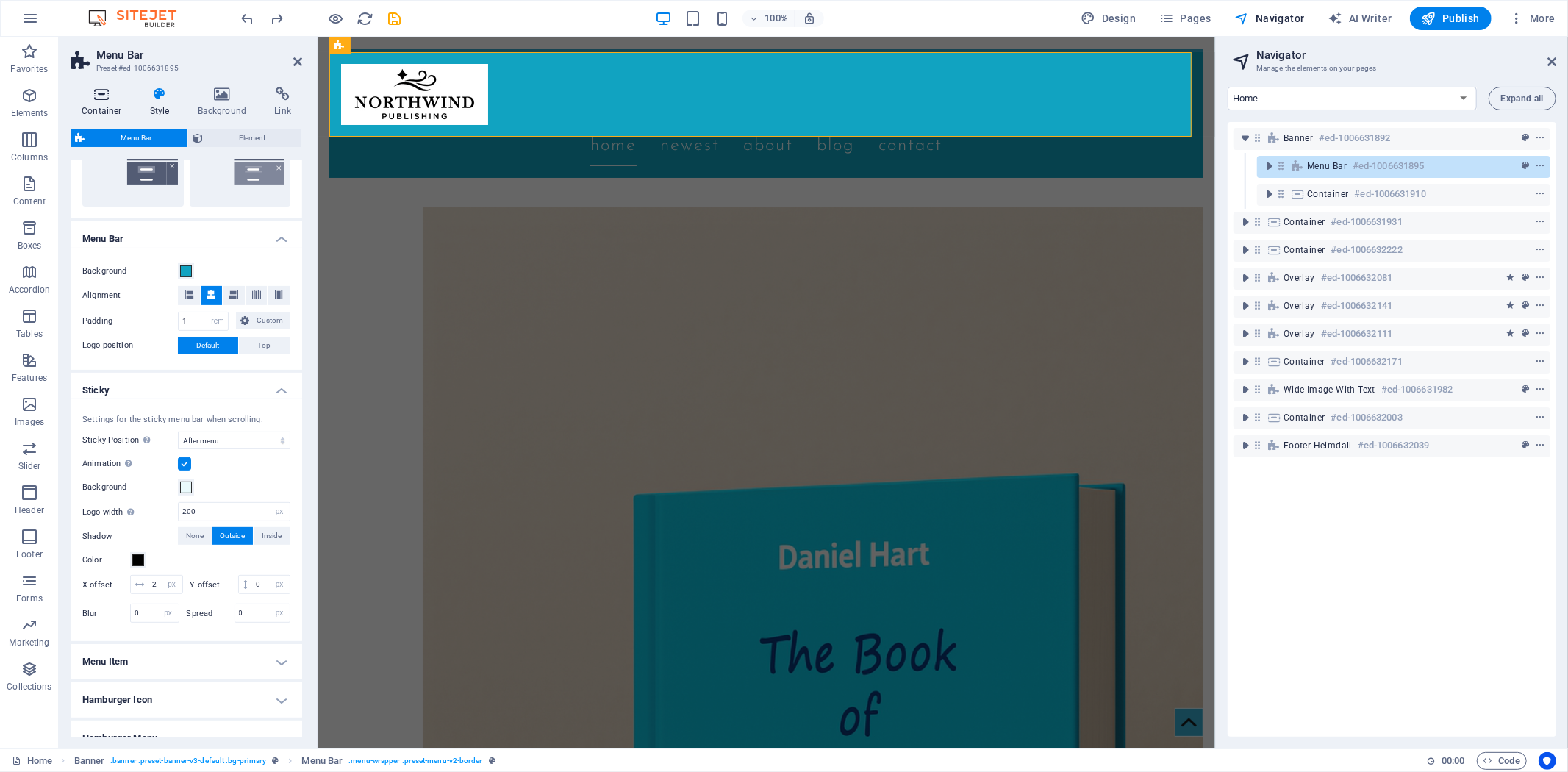
click at [98, 98] on icon at bounding box center [102, 94] width 63 height 15
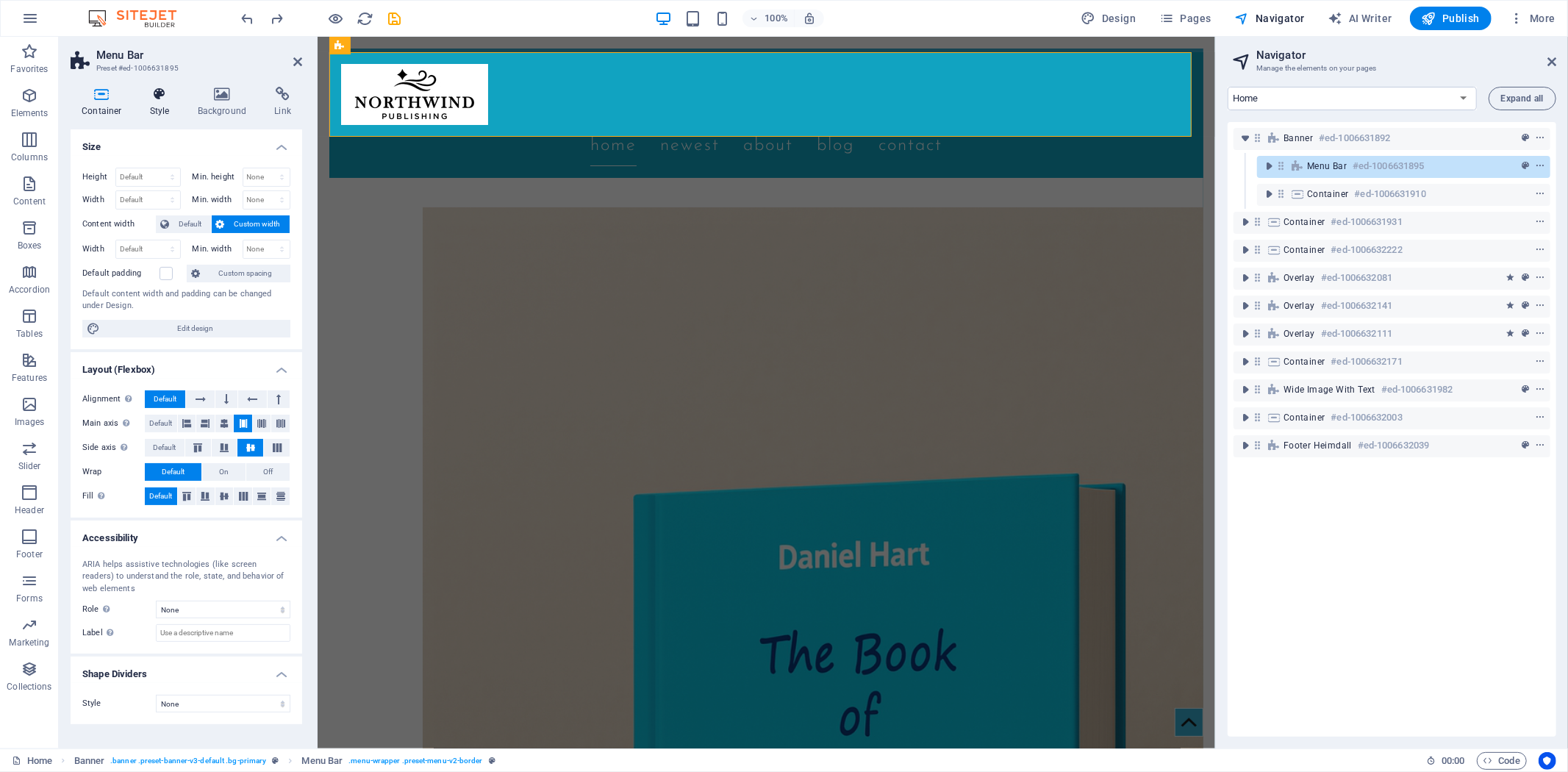
click at [160, 97] on icon at bounding box center [159, 94] width 41 height 15
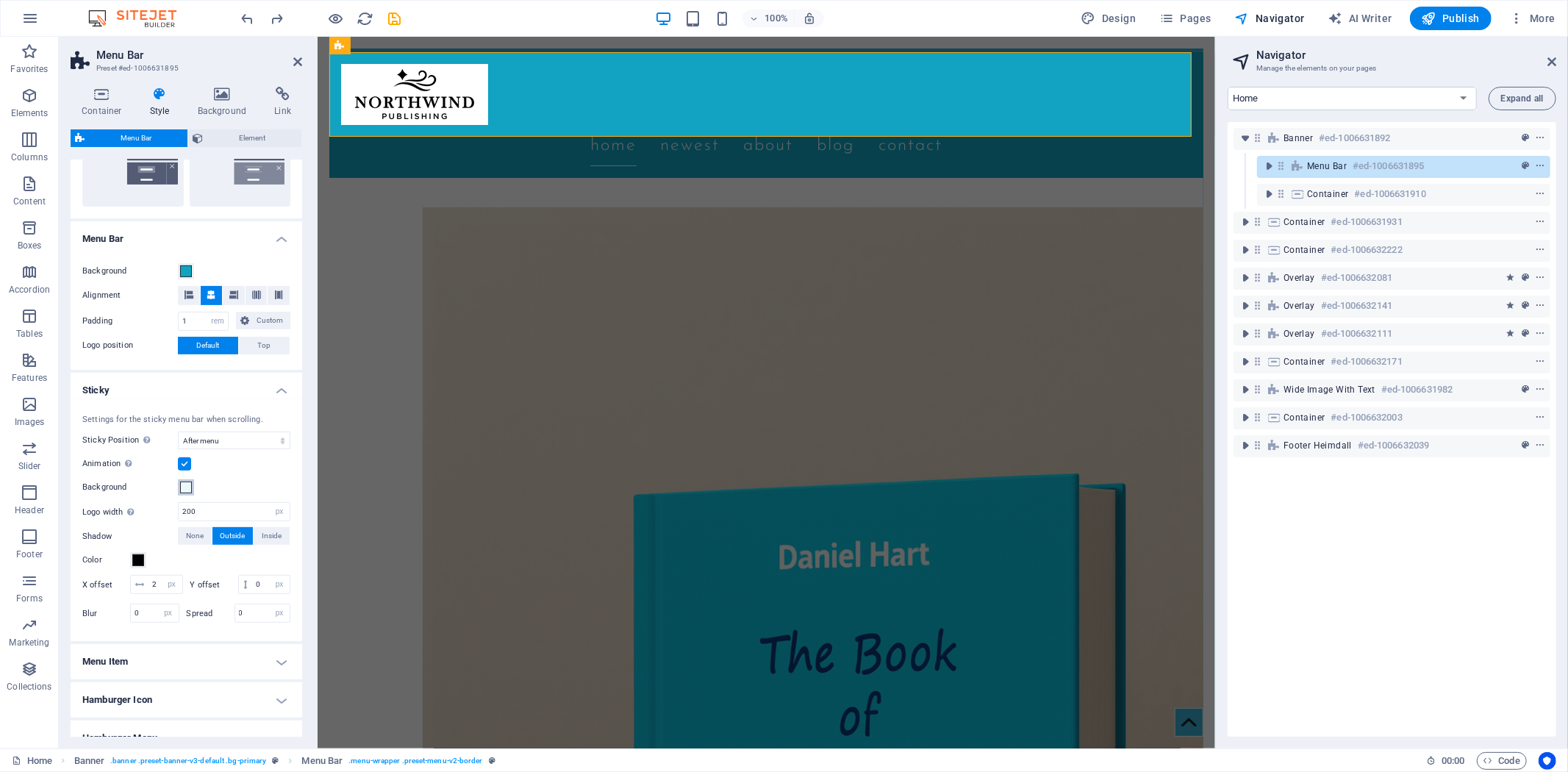
click at [187, 490] on span at bounding box center [185, 487] width 11 height 11
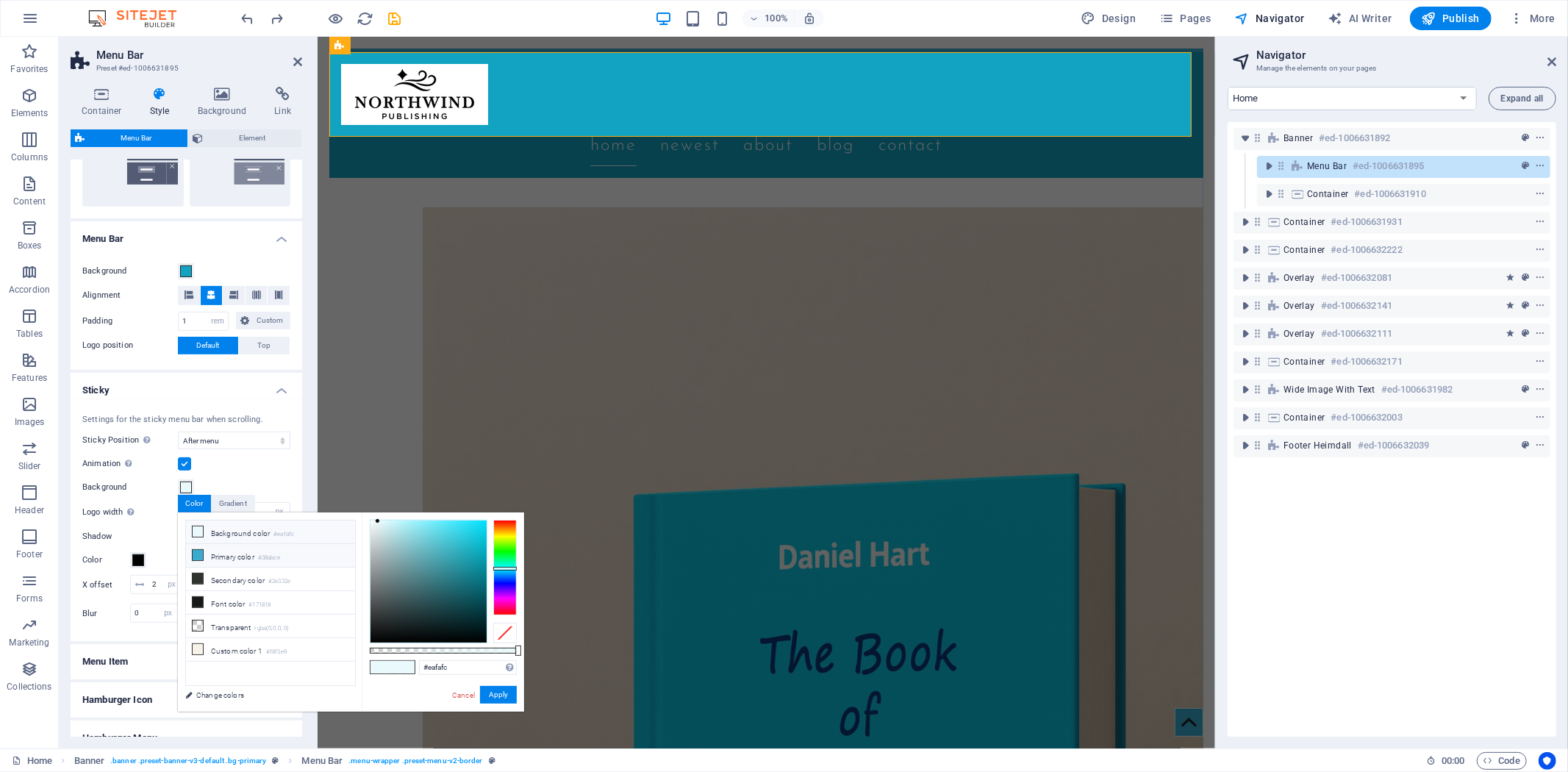
click at [215, 556] on li "Primary color #38abce" at bounding box center [271, 556] width 170 height 24
type input "#38abce"
click at [493, 687] on button "Apply" at bounding box center [499, 695] width 37 height 18
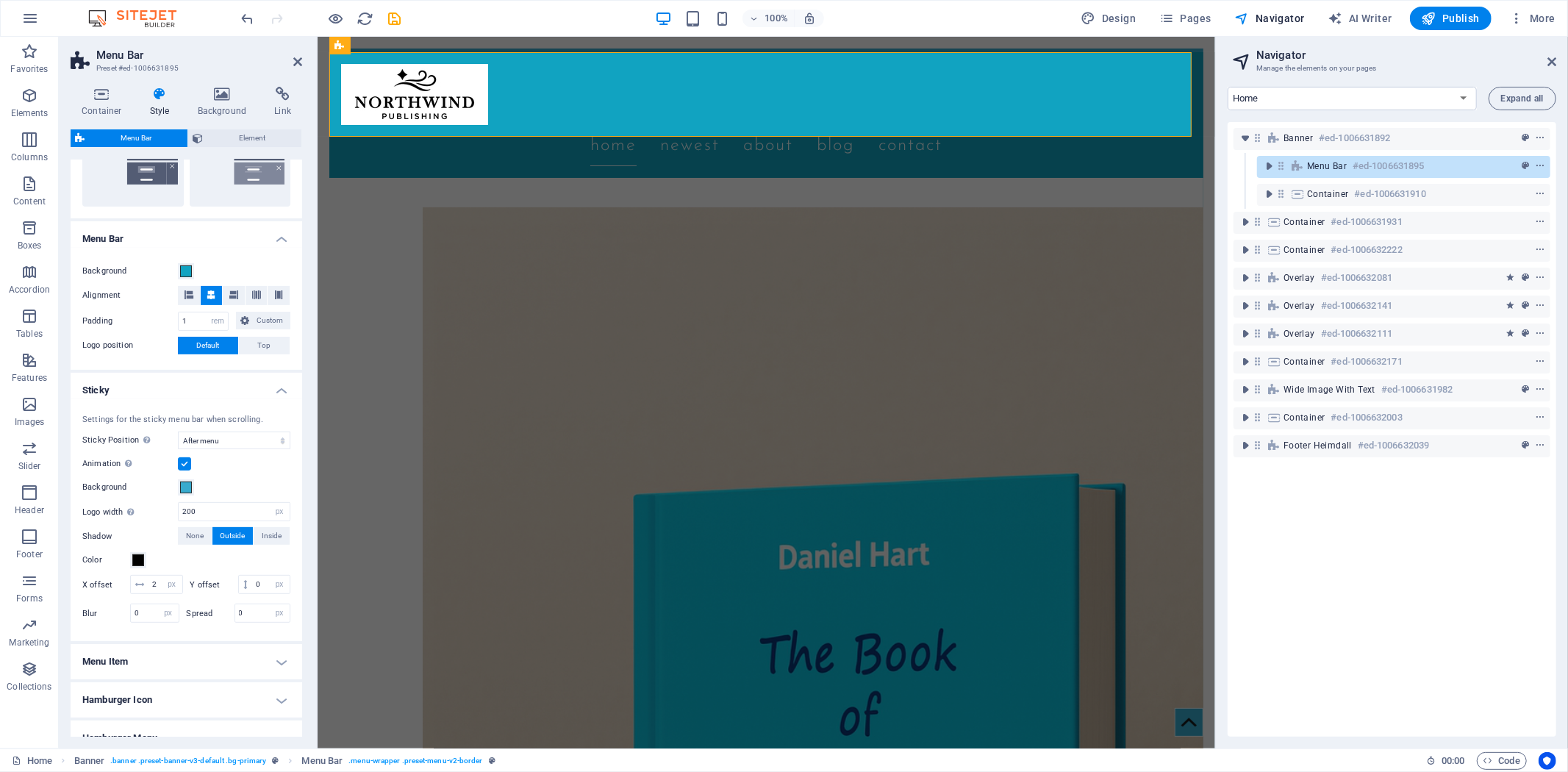
click at [1359, 576] on div "Banner #ed-1006631892 Menu Bar #ed-1006631895 Container #ed-1006631910 Containe…" at bounding box center [1392, 429] width 328 height 615
click at [300, 59] on icon at bounding box center [298, 61] width 9 height 11
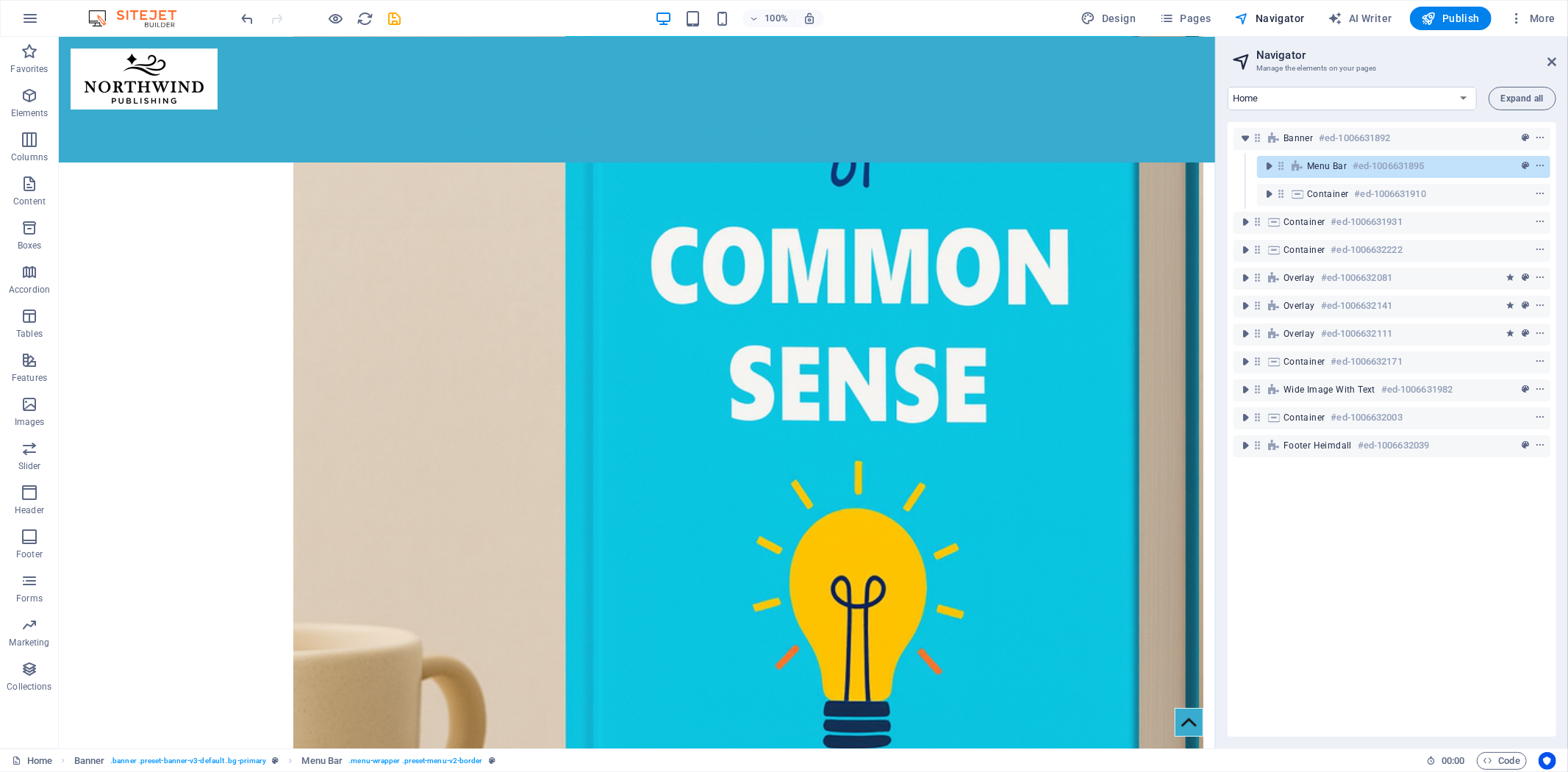
scroll to position [0, 0]
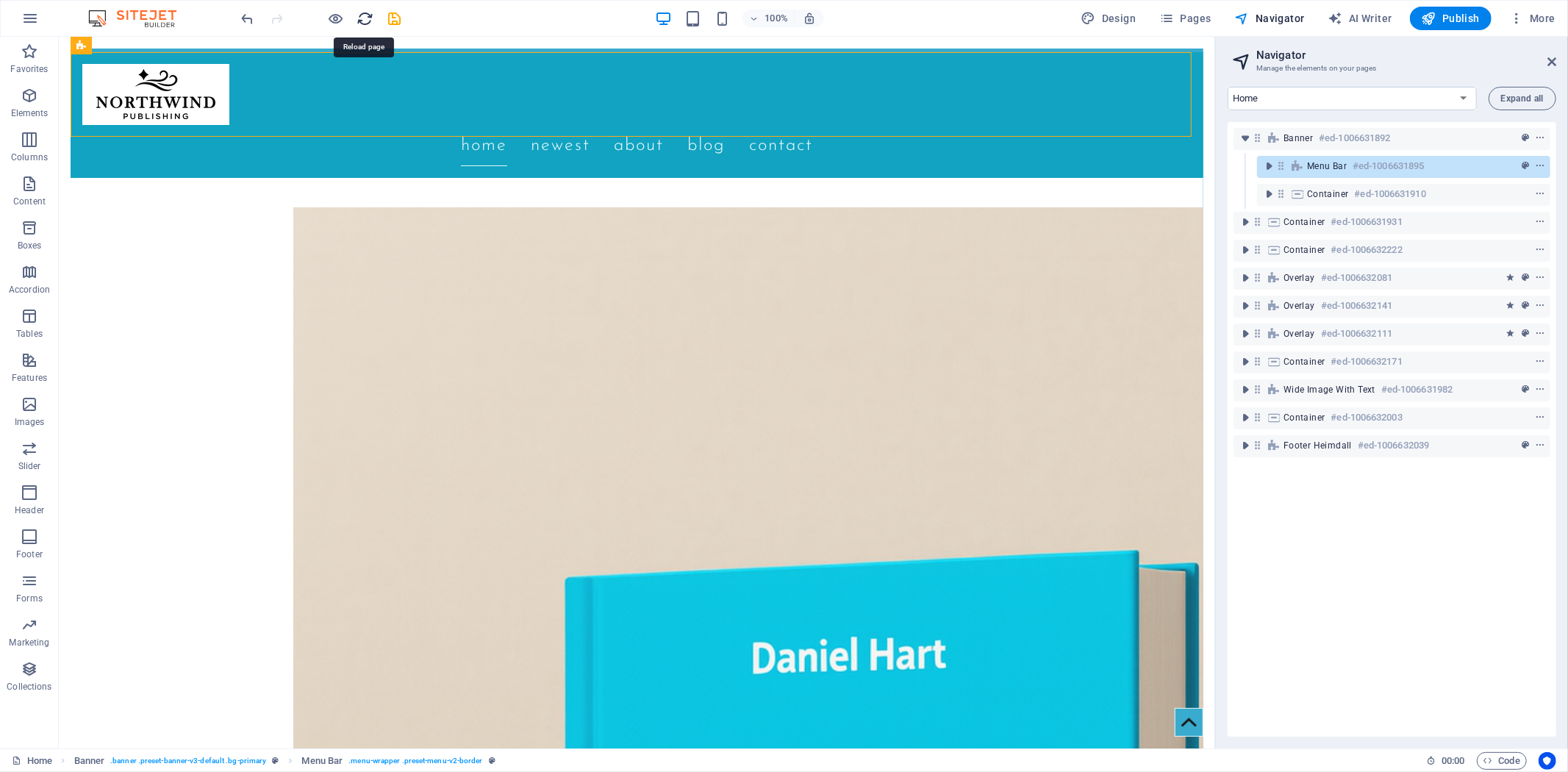
click at [367, 18] on icon "reload" at bounding box center [366, 19] width 17 height 17
click at [392, 6] on div at bounding box center [321, 18] width 165 height 24
click at [394, 29] on div at bounding box center [321, 18] width 165 height 24
click at [396, 11] on icon "save" at bounding box center [395, 19] width 17 height 17
checkbox input "false"
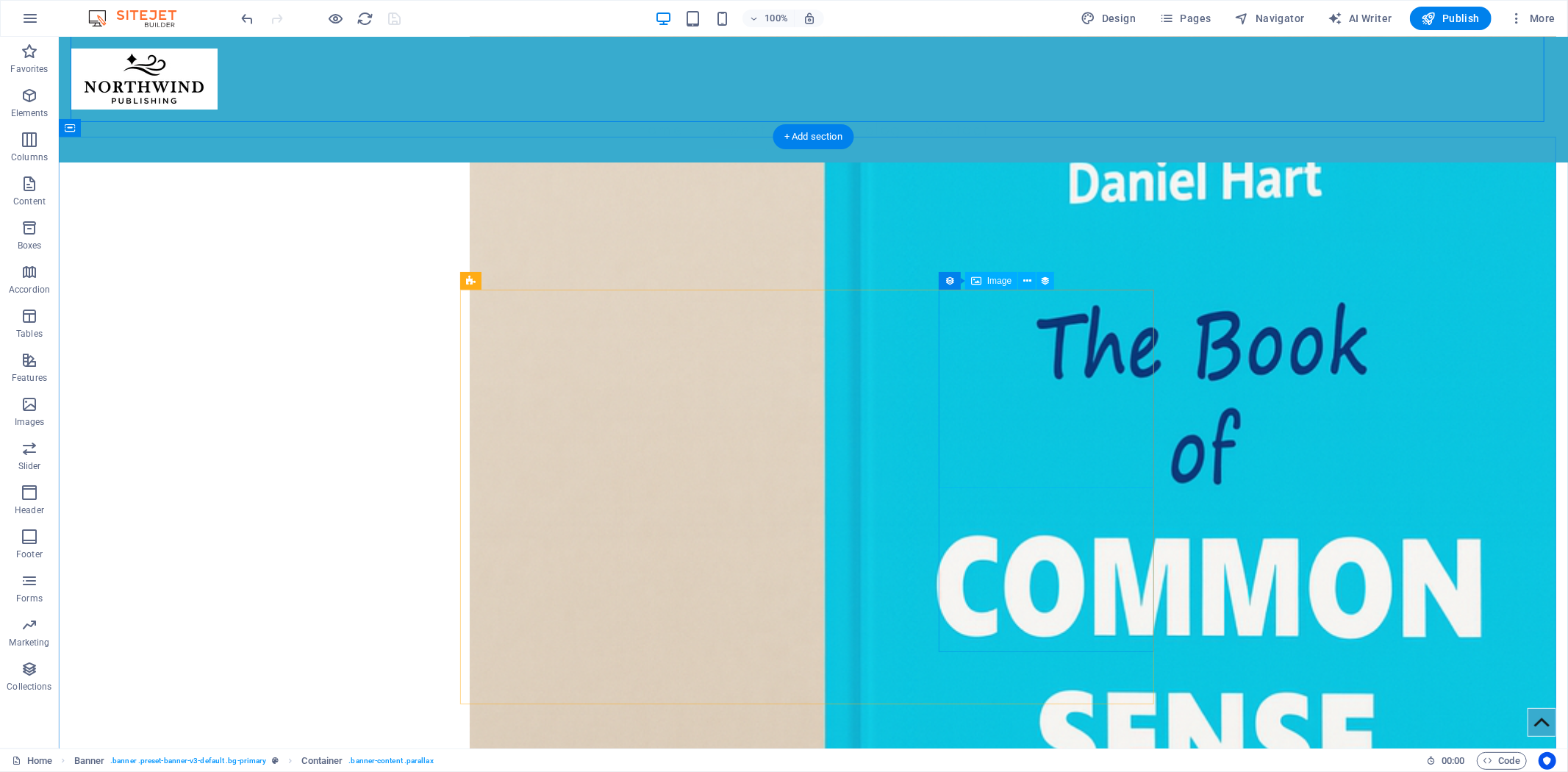
scroll to position [654, 0]
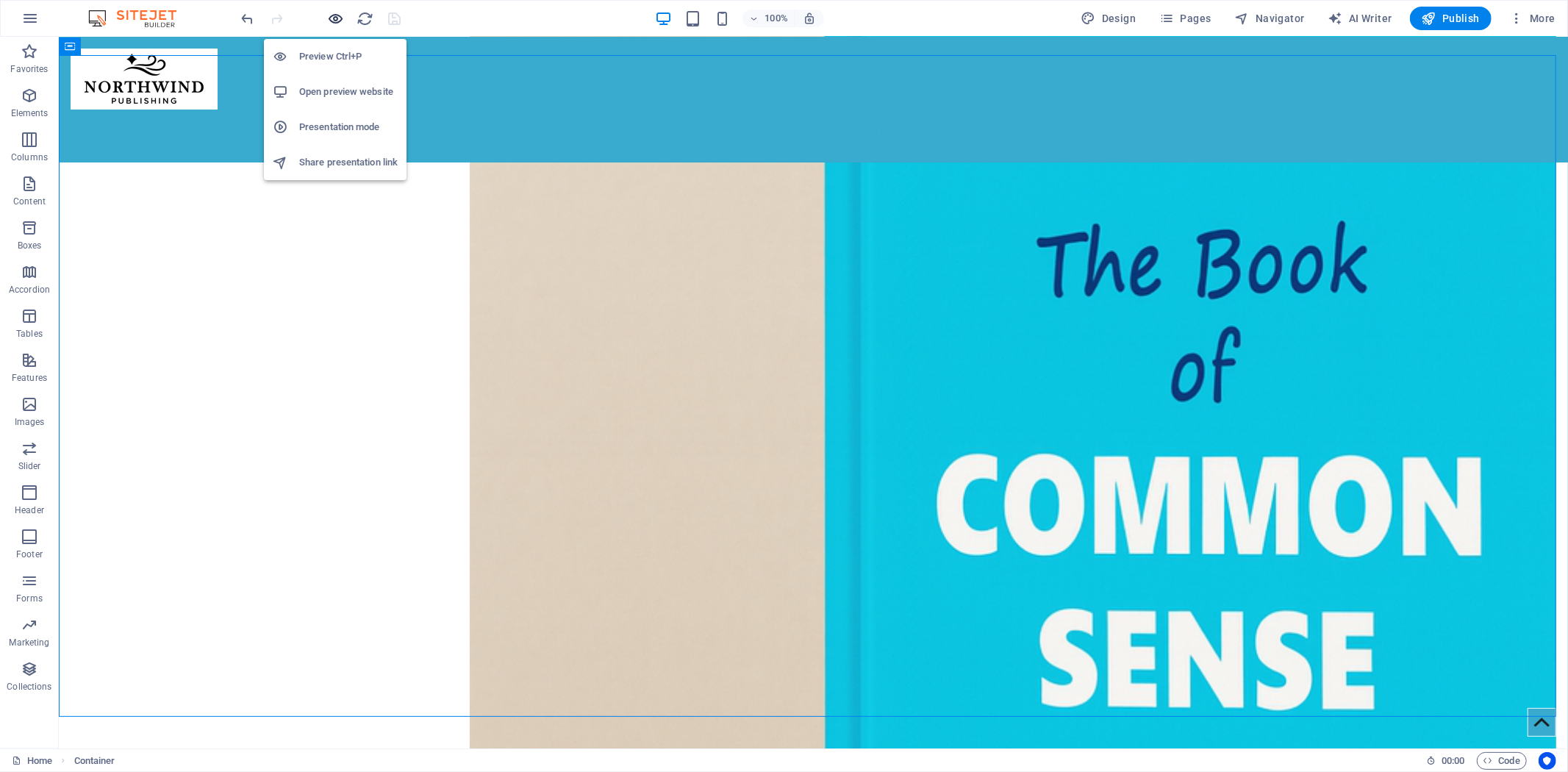
click at [332, 15] on icon "button" at bounding box center [335, 19] width 17 height 17
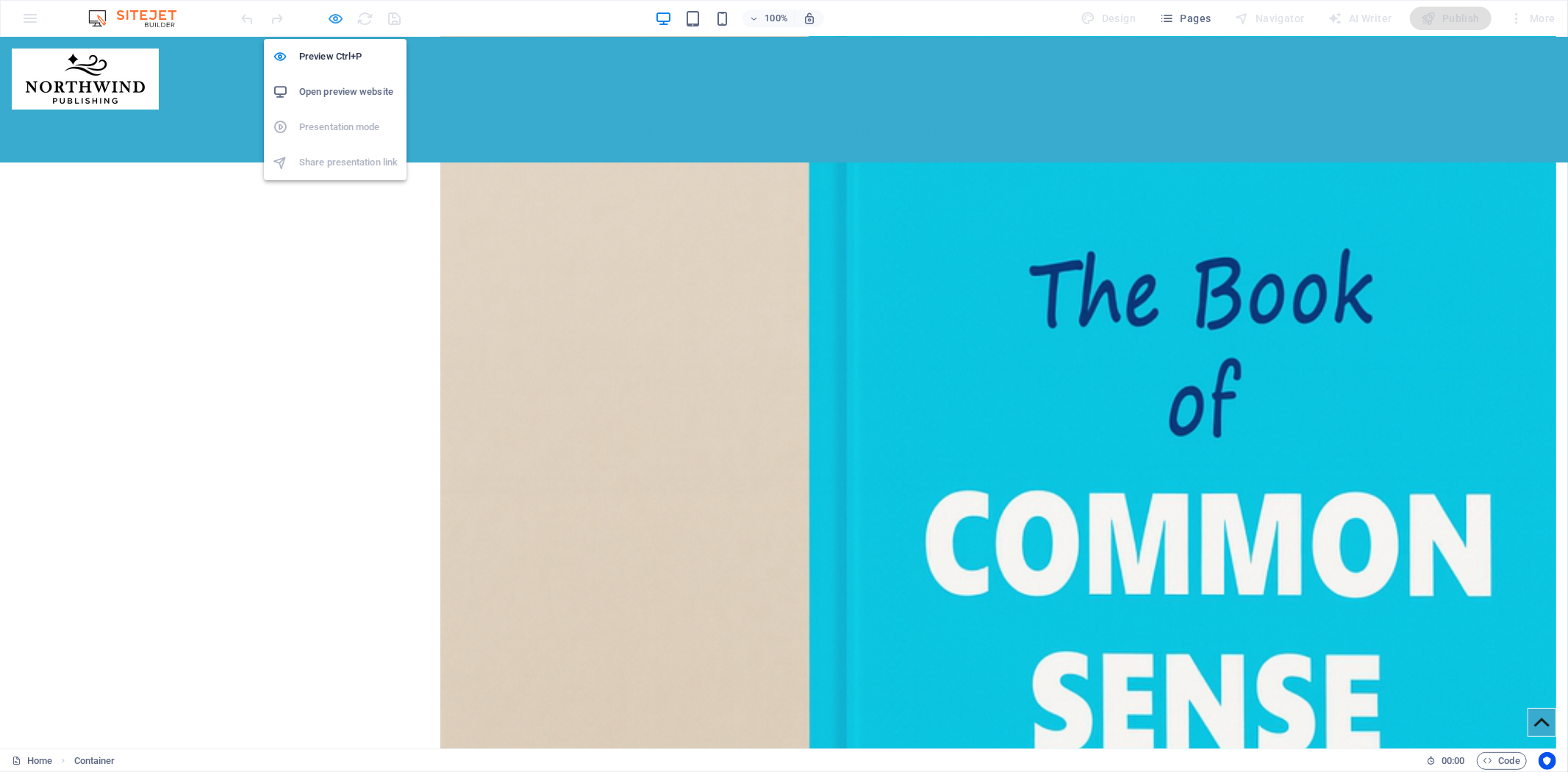
click at [335, 18] on icon "button" at bounding box center [335, 19] width 17 height 17
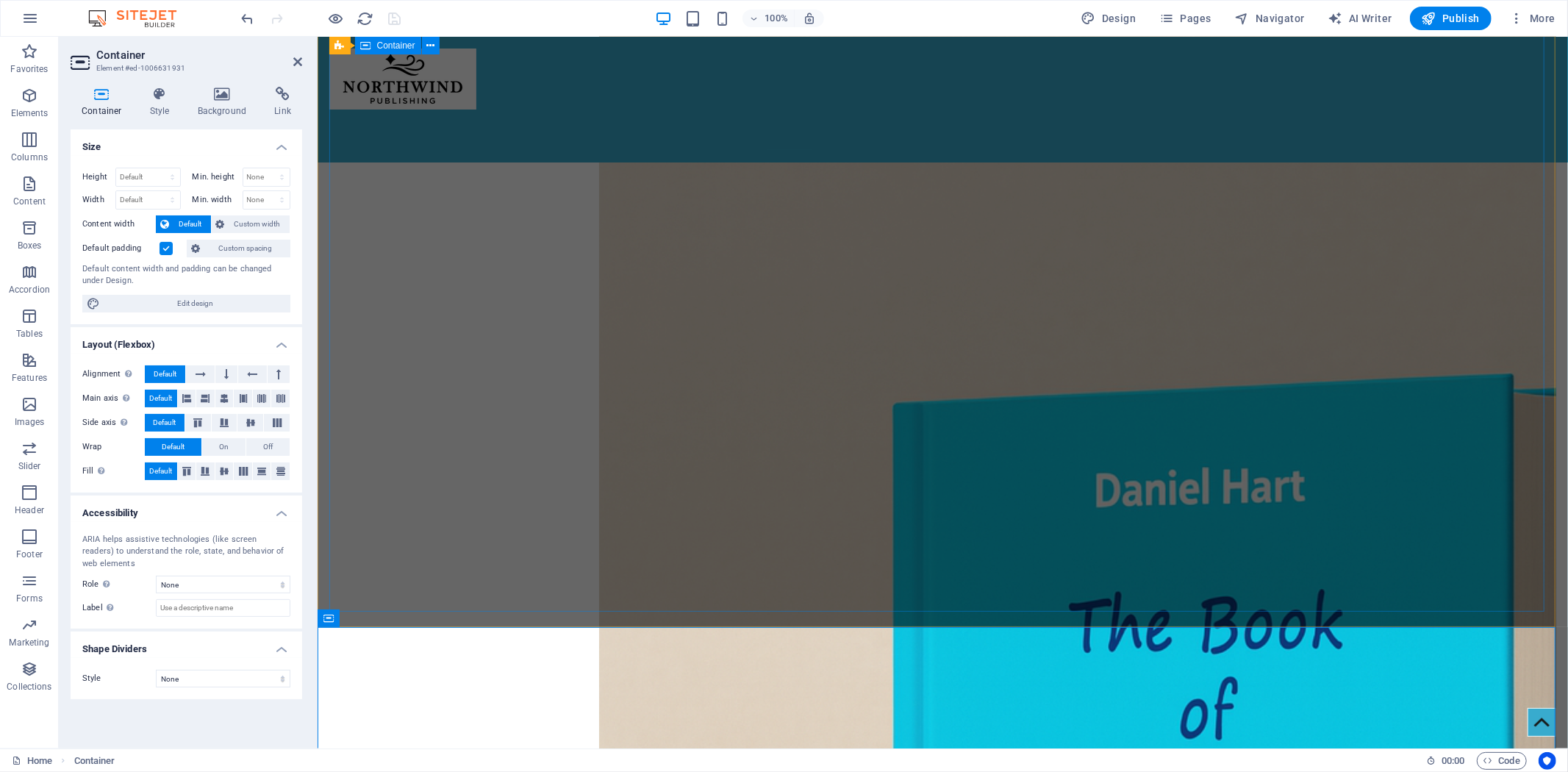
scroll to position [0, 0]
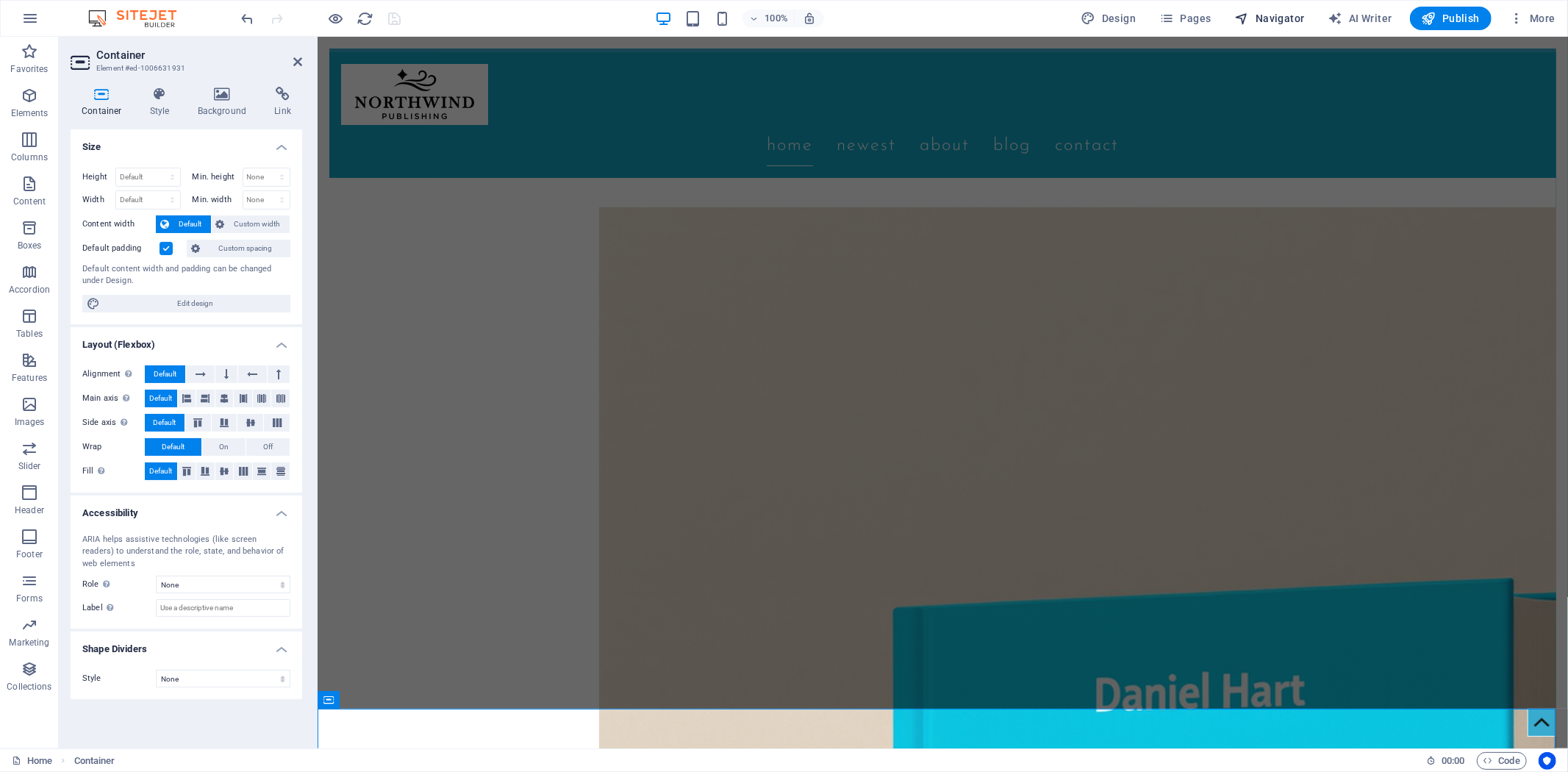
click at [1266, 9] on button "Navigator" at bounding box center [1270, 18] width 81 height 24
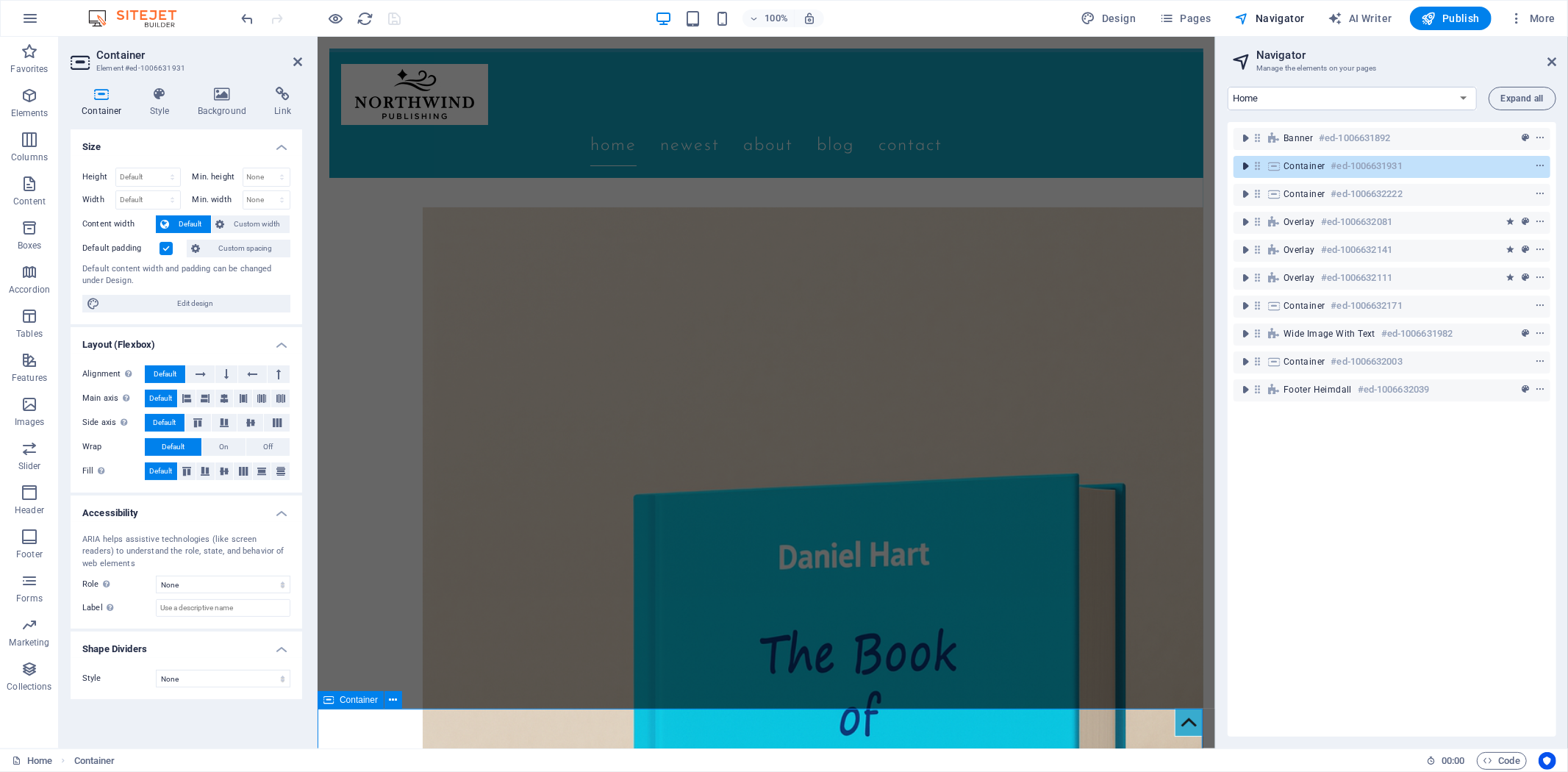
click at [1250, 165] on icon "toggle-expand" at bounding box center [1245, 166] width 15 height 15
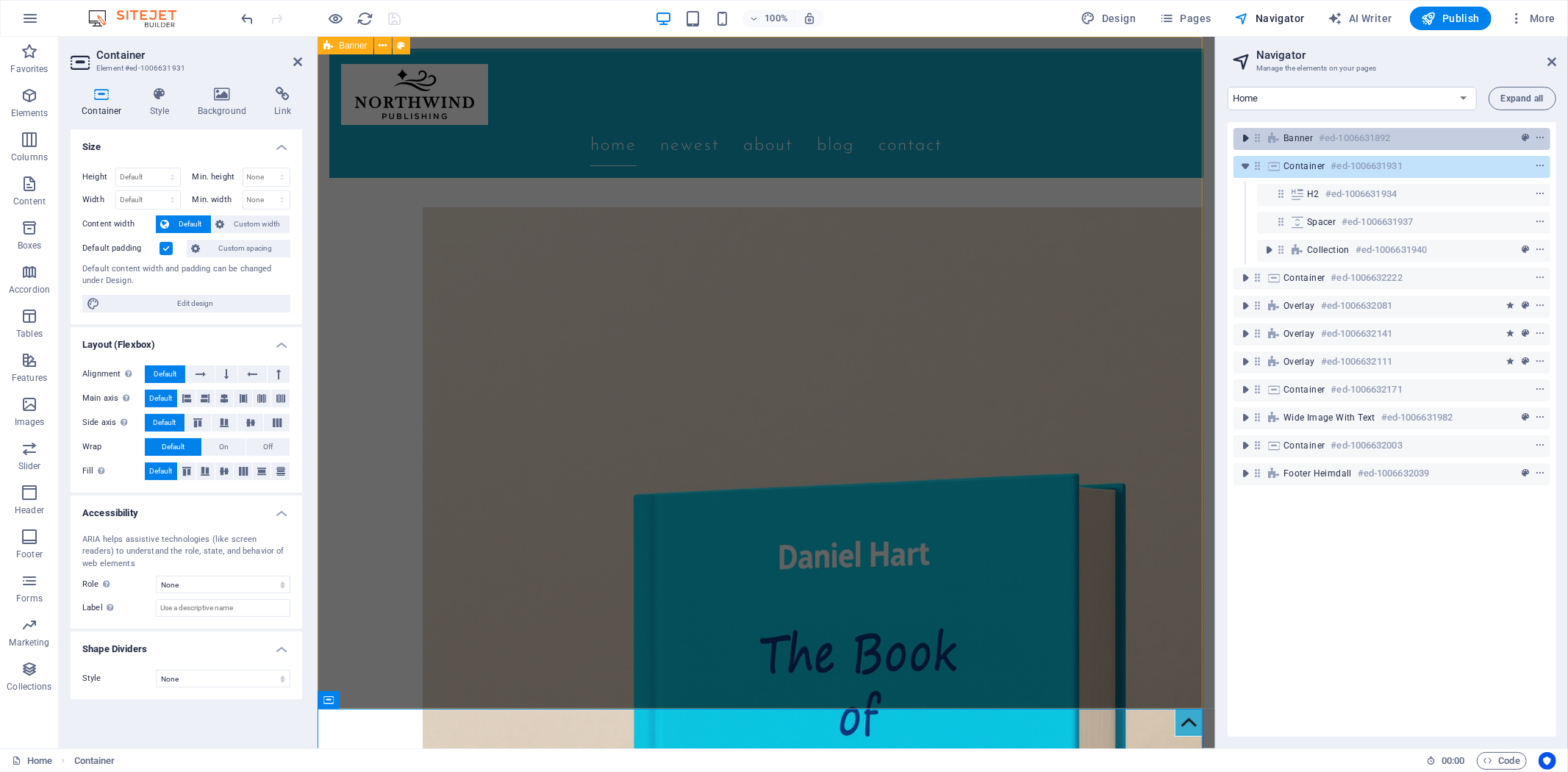
click at [1246, 136] on icon "toggle-expand" at bounding box center [1245, 138] width 15 height 15
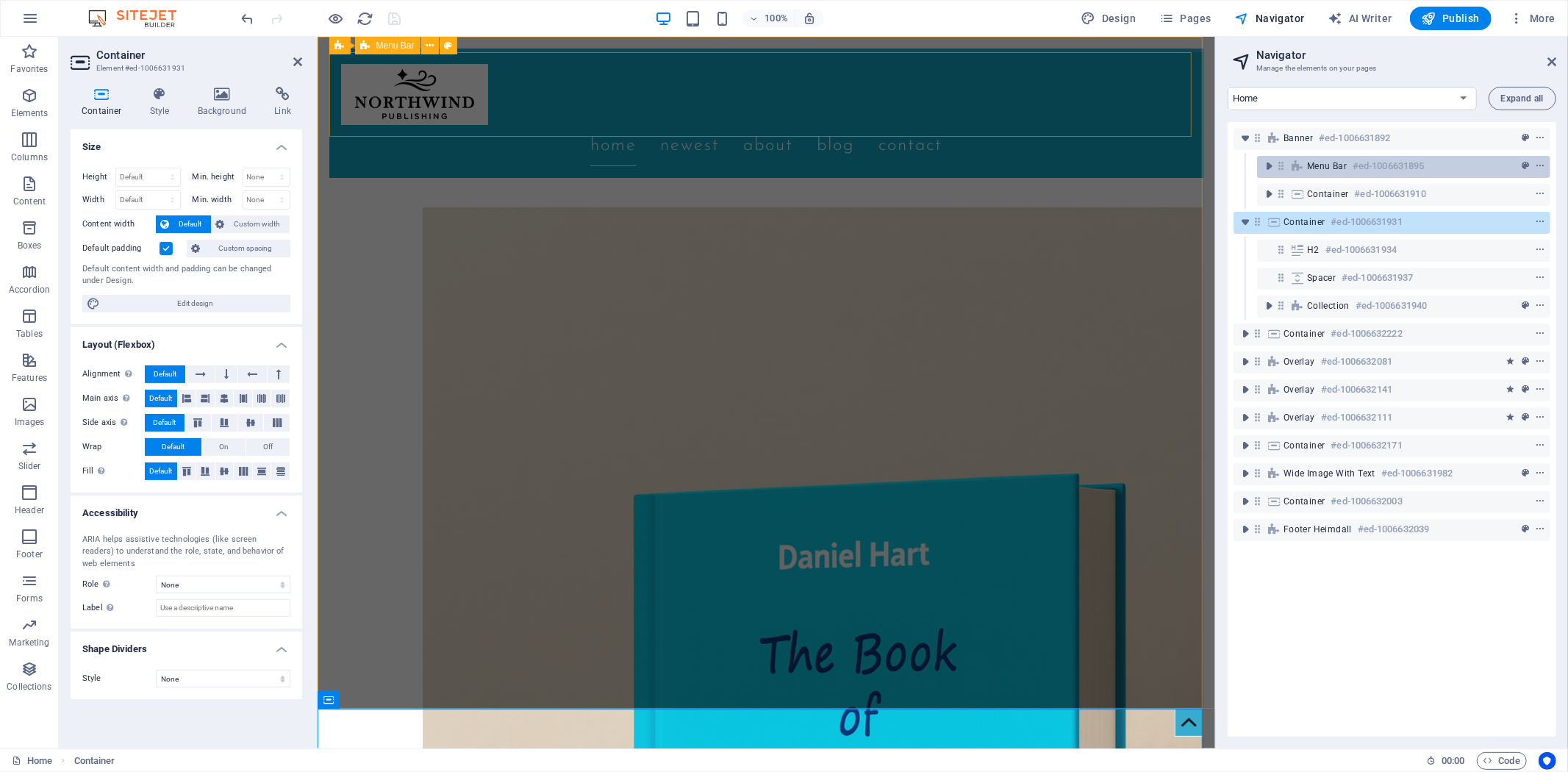
click at [1326, 164] on span "Menu Bar" at bounding box center [1327, 166] width 40 height 11
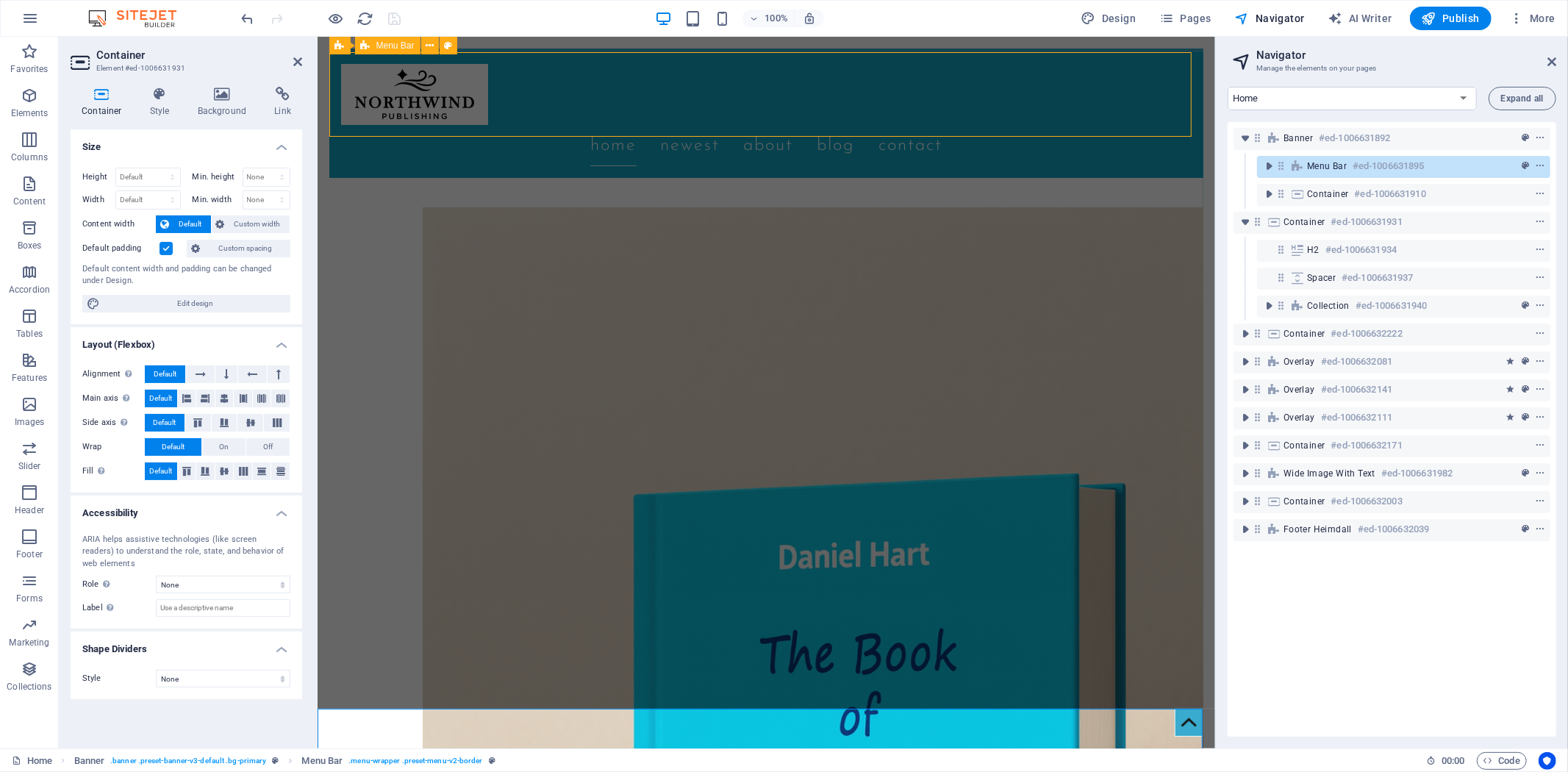
click at [1326, 164] on span "Menu Bar" at bounding box center [1327, 166] width 40 height 11
select select "rem"
select select "sticky_menu"
select select "px"
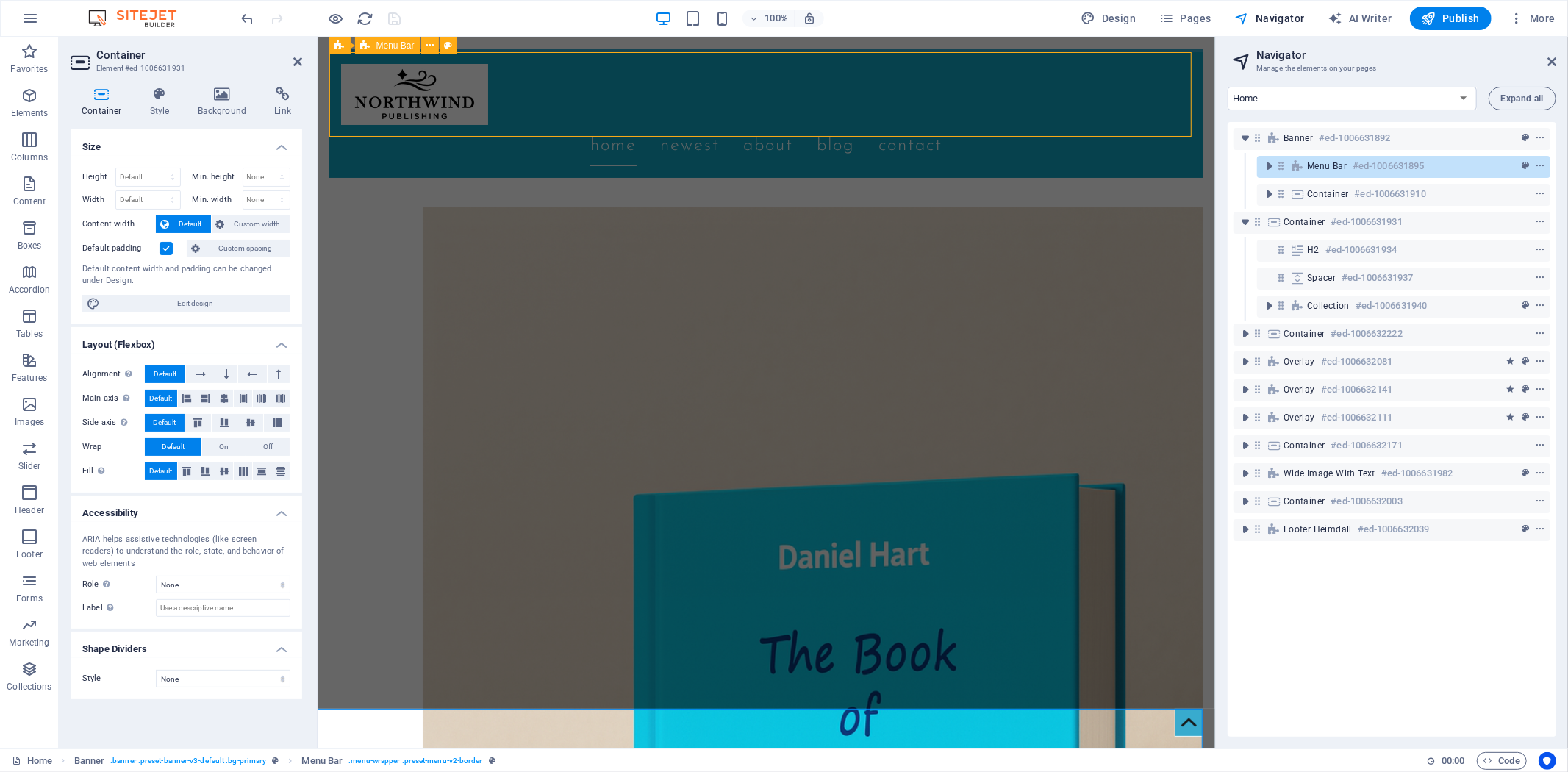
select select "px"
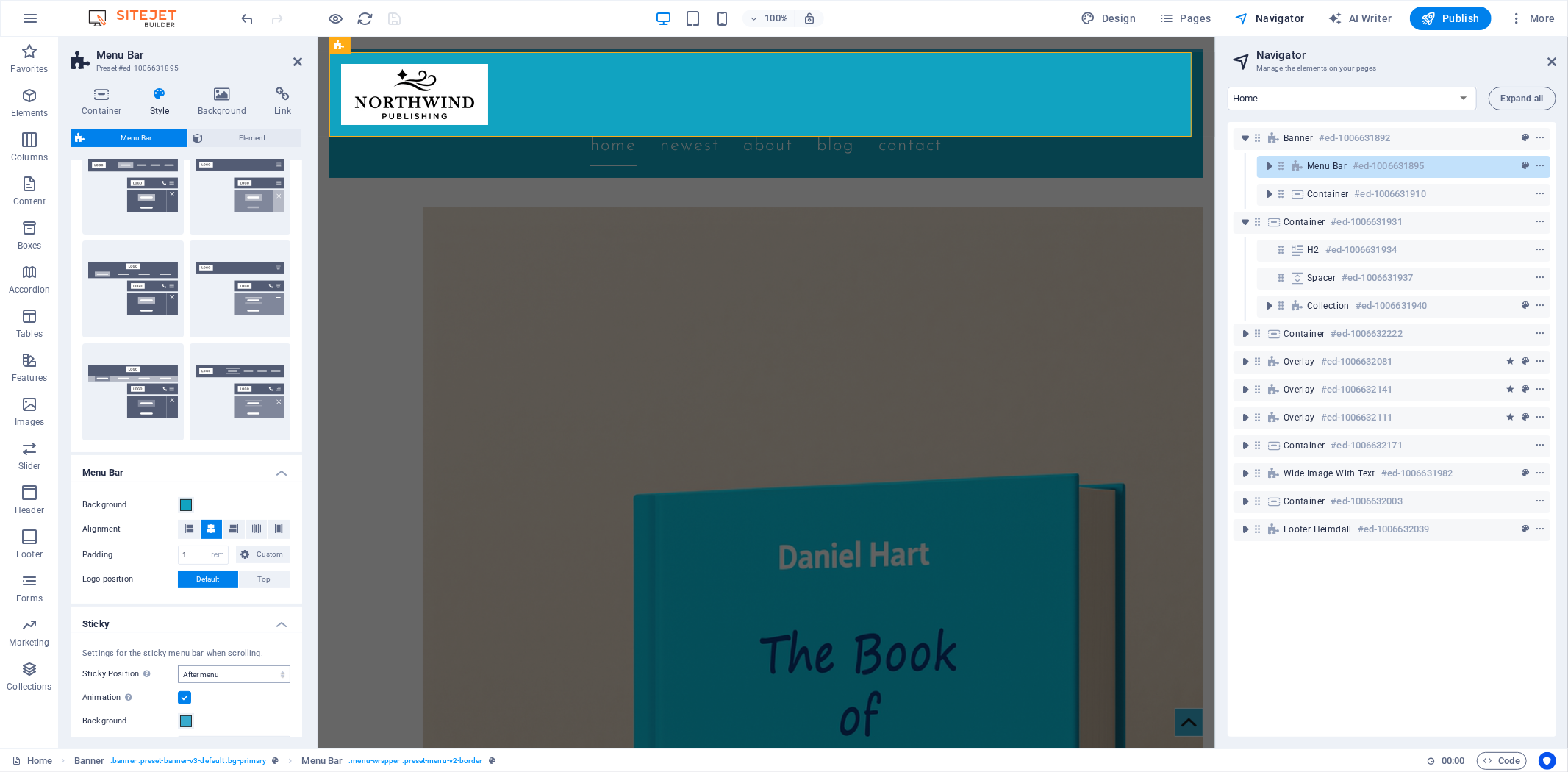
scroll to position [245, 0]
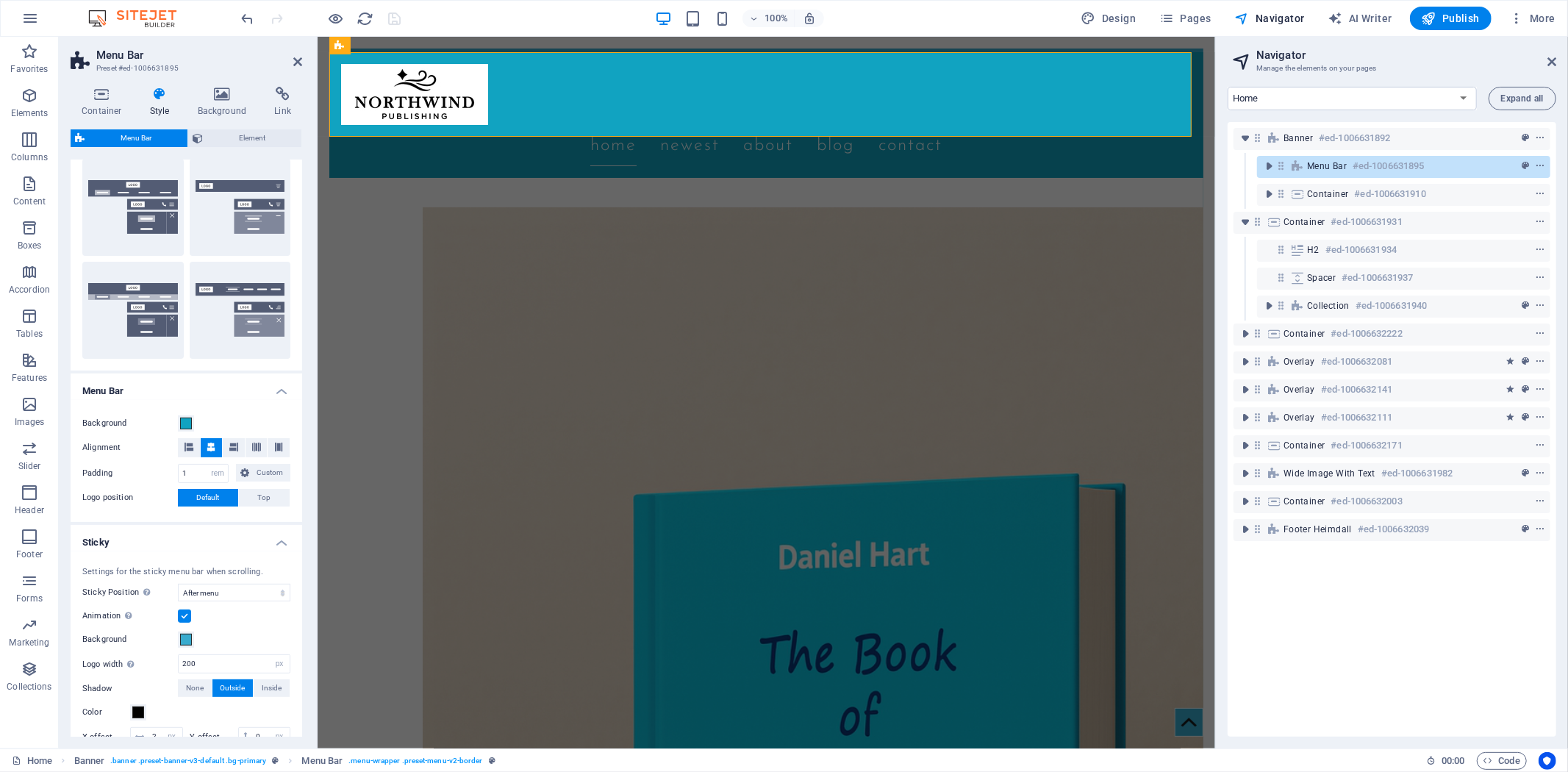
click at [1423, 604] on div "Banner #ed-1006631892 Menu Bar #ed-1006631895 Container #ed-1006631910 Containe…" at bounding box center [1392, 429] width 328 height 615
click at [180, 640] on span at bounding box center [185, 640] width 11 height 11
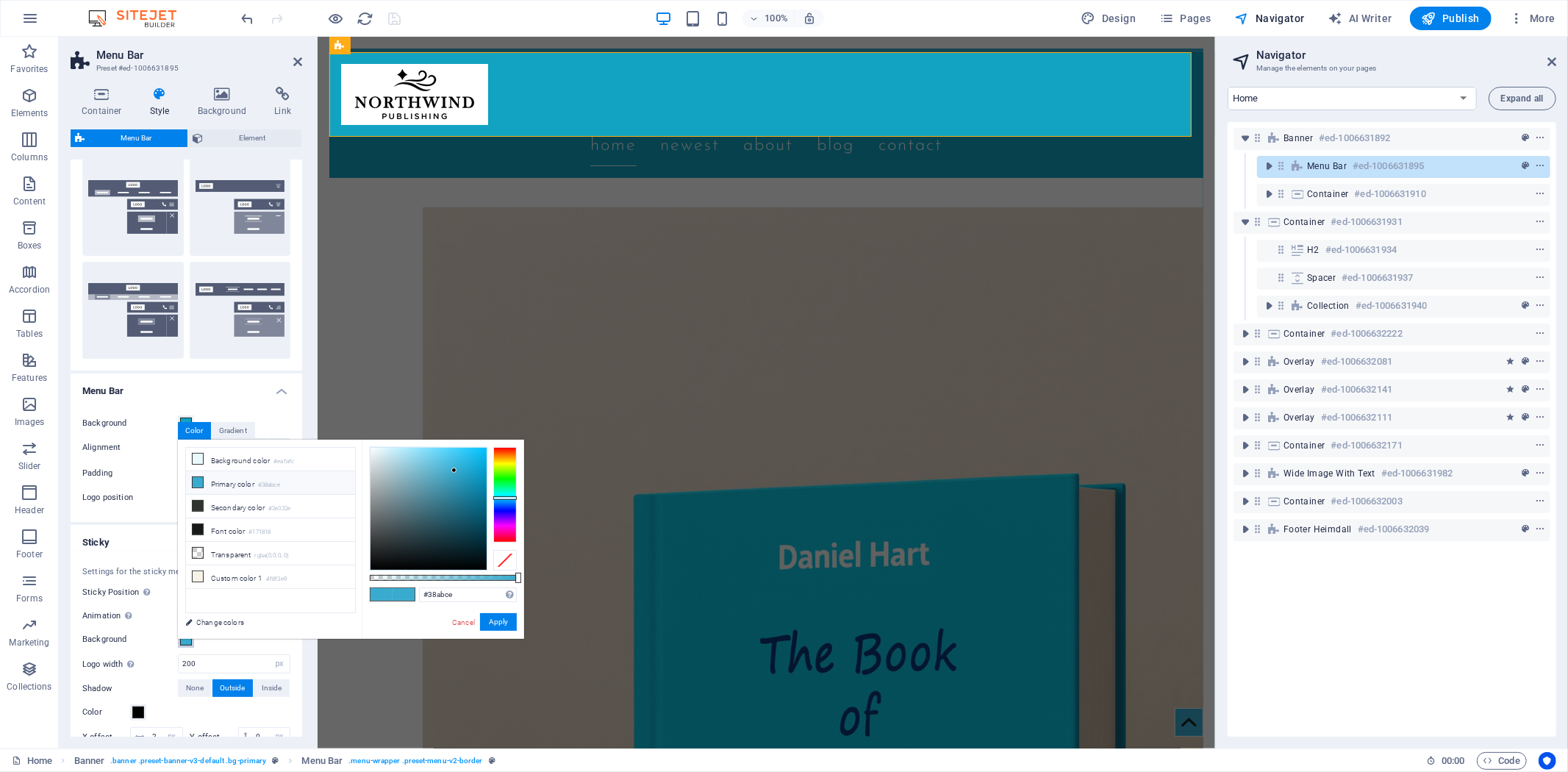
type input "#57ce38"
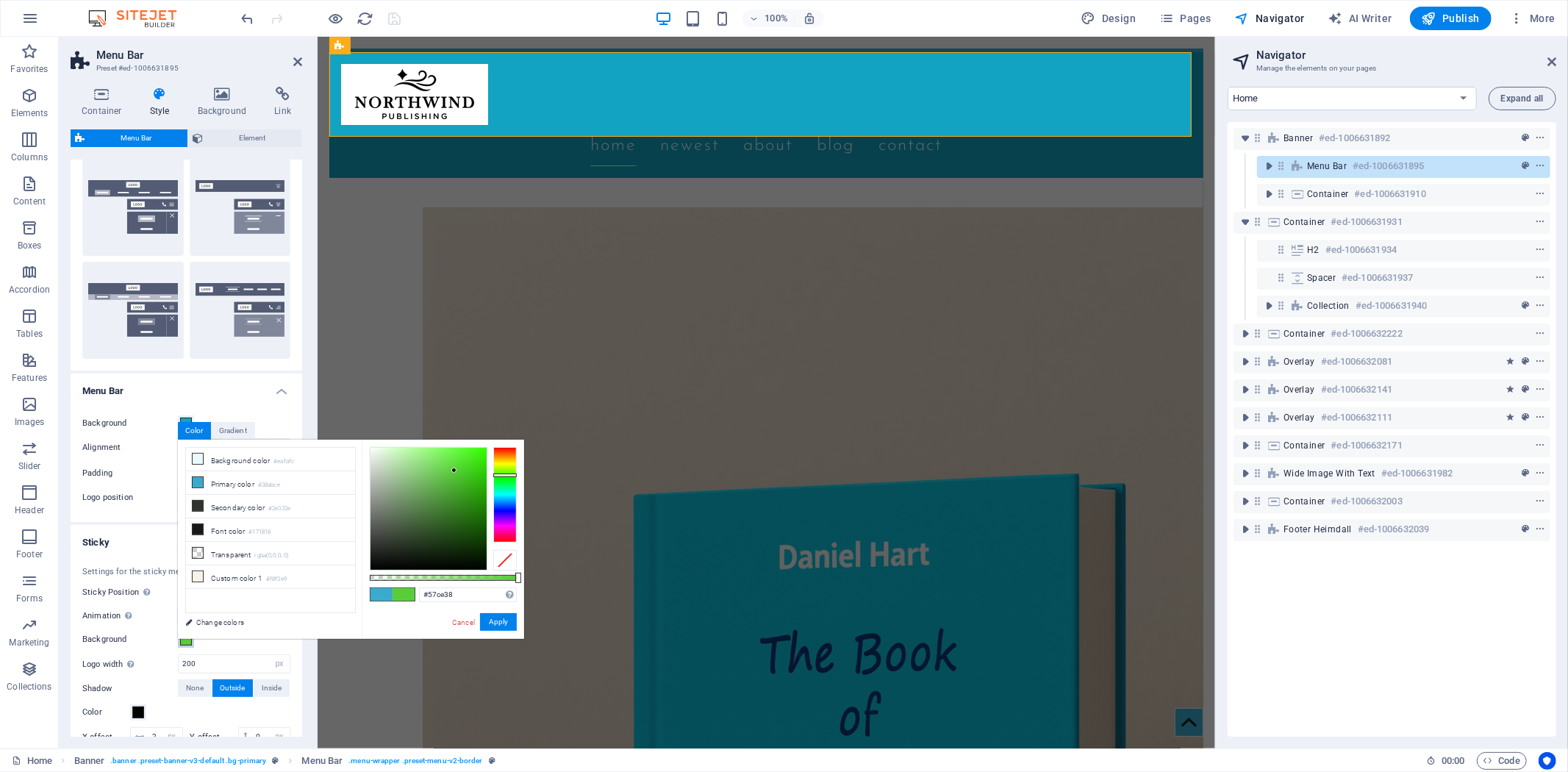
click at [508, 475] on div at bounding box center [505, 495] width 24 height 95
click at [503, 622] on button "Apply" at bounding box center [499, 623] width 37 height 18
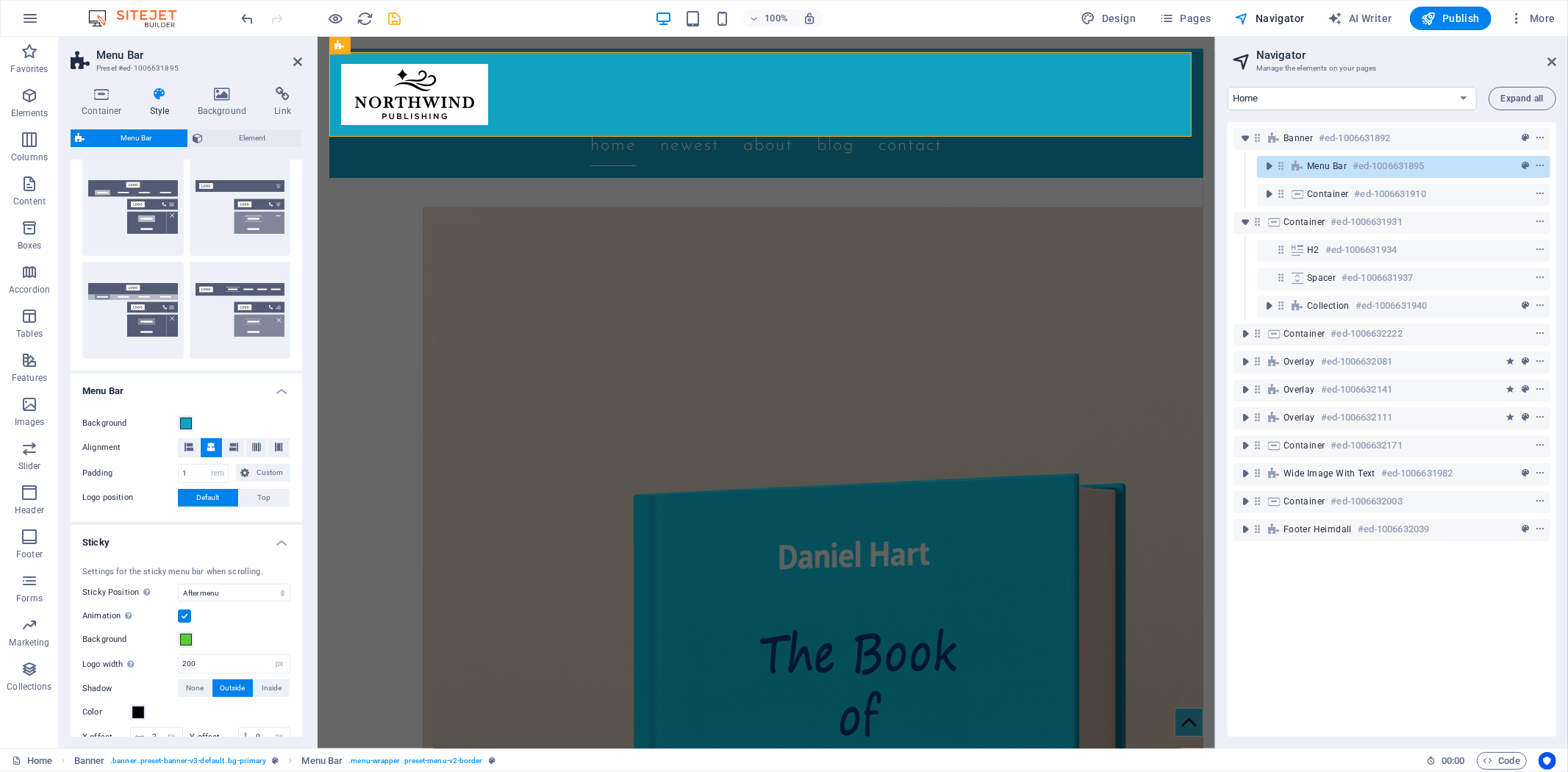
click at [1304, 601] on div "Banner #ed-1006631892 Menu Bar #ed-1006631895 Container #ed-1006631910 Containe…" at bounding box center [1392, 429] width 328 height 615
click at [1551, 64] on icon at bounding box center [1552, 61] width 9 height 11
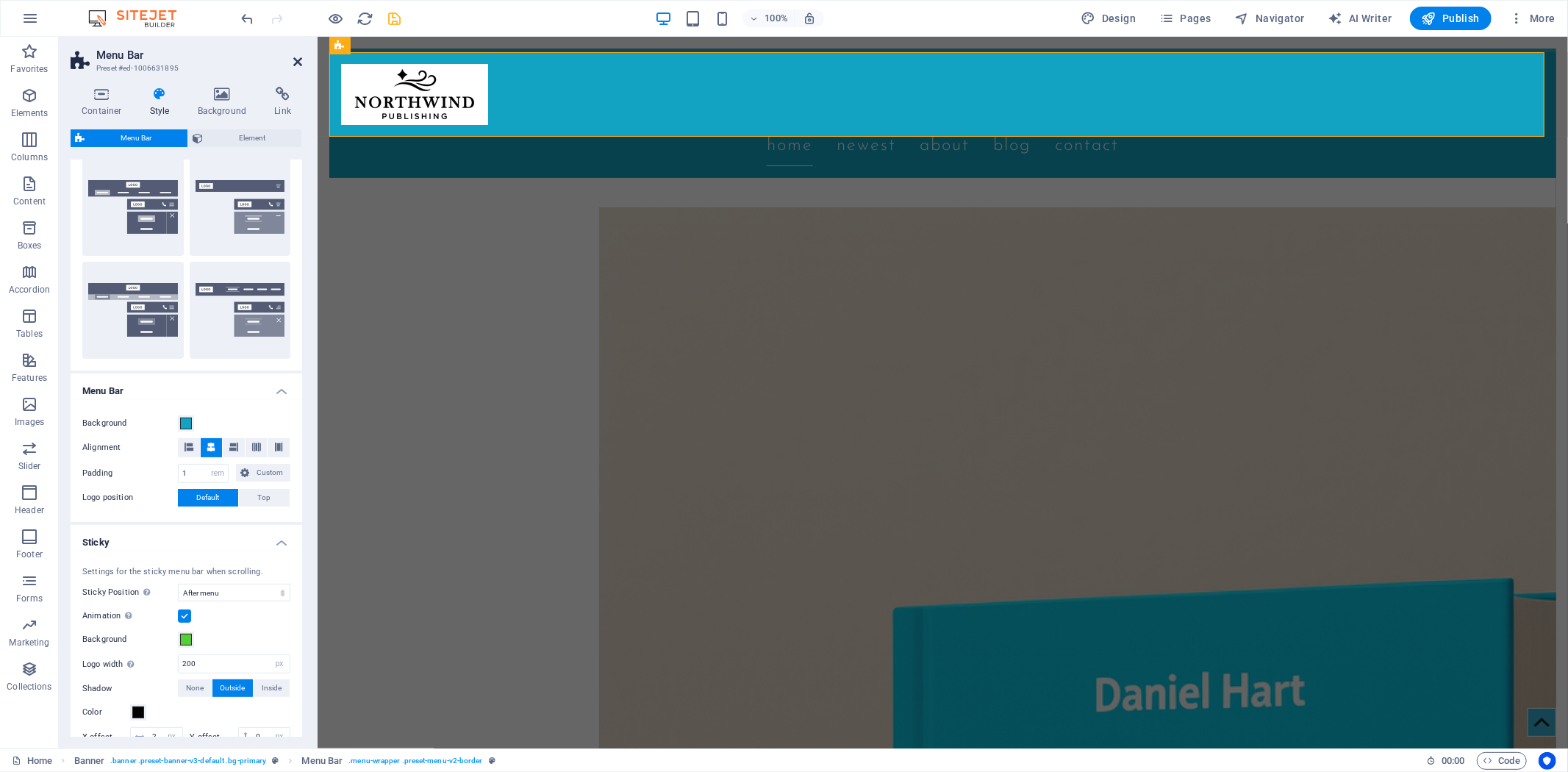
click at [301, 59] on icon at bounding box center [298, 61] width 9 height 11
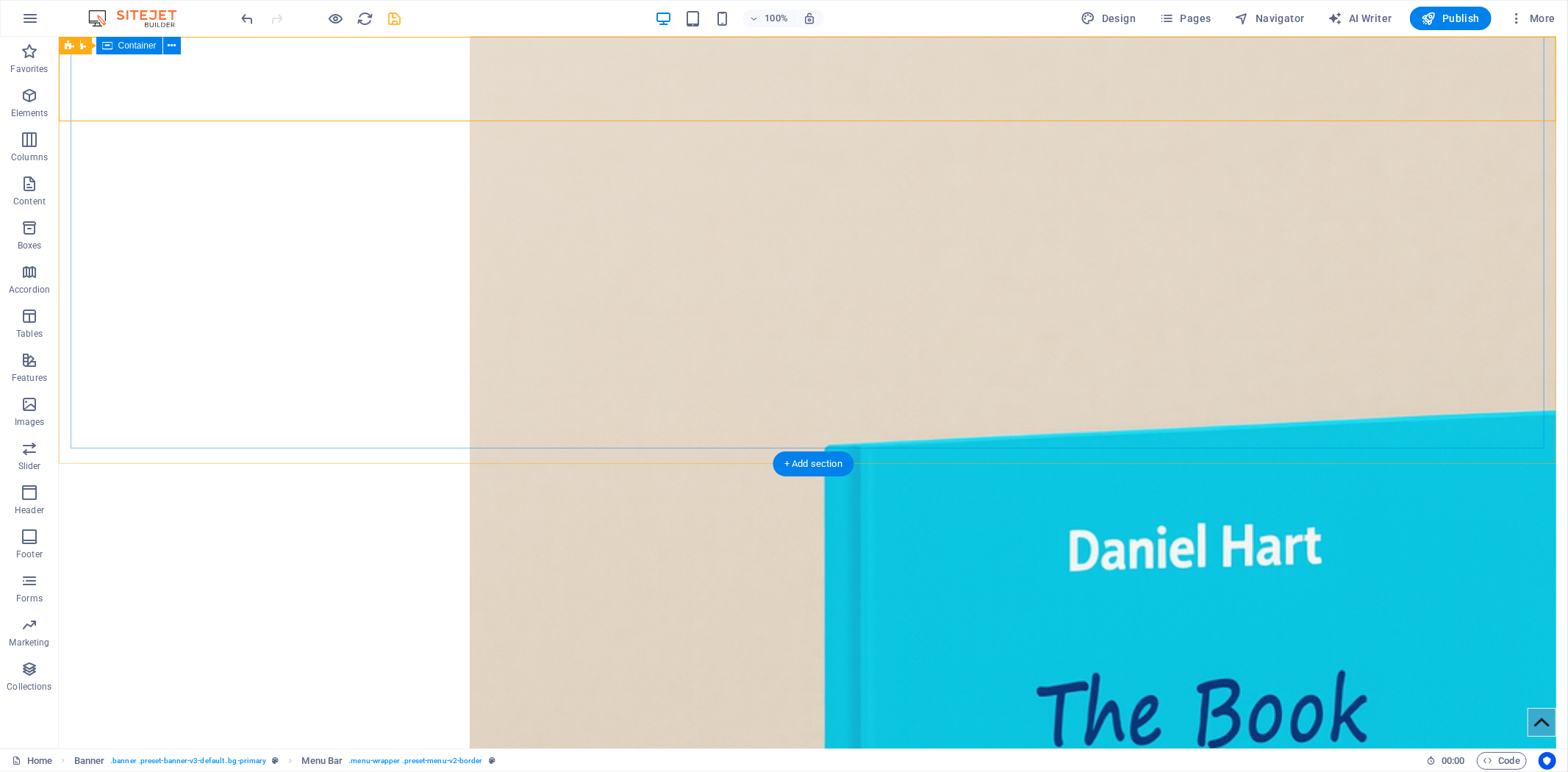
scroll to position [0, 0]
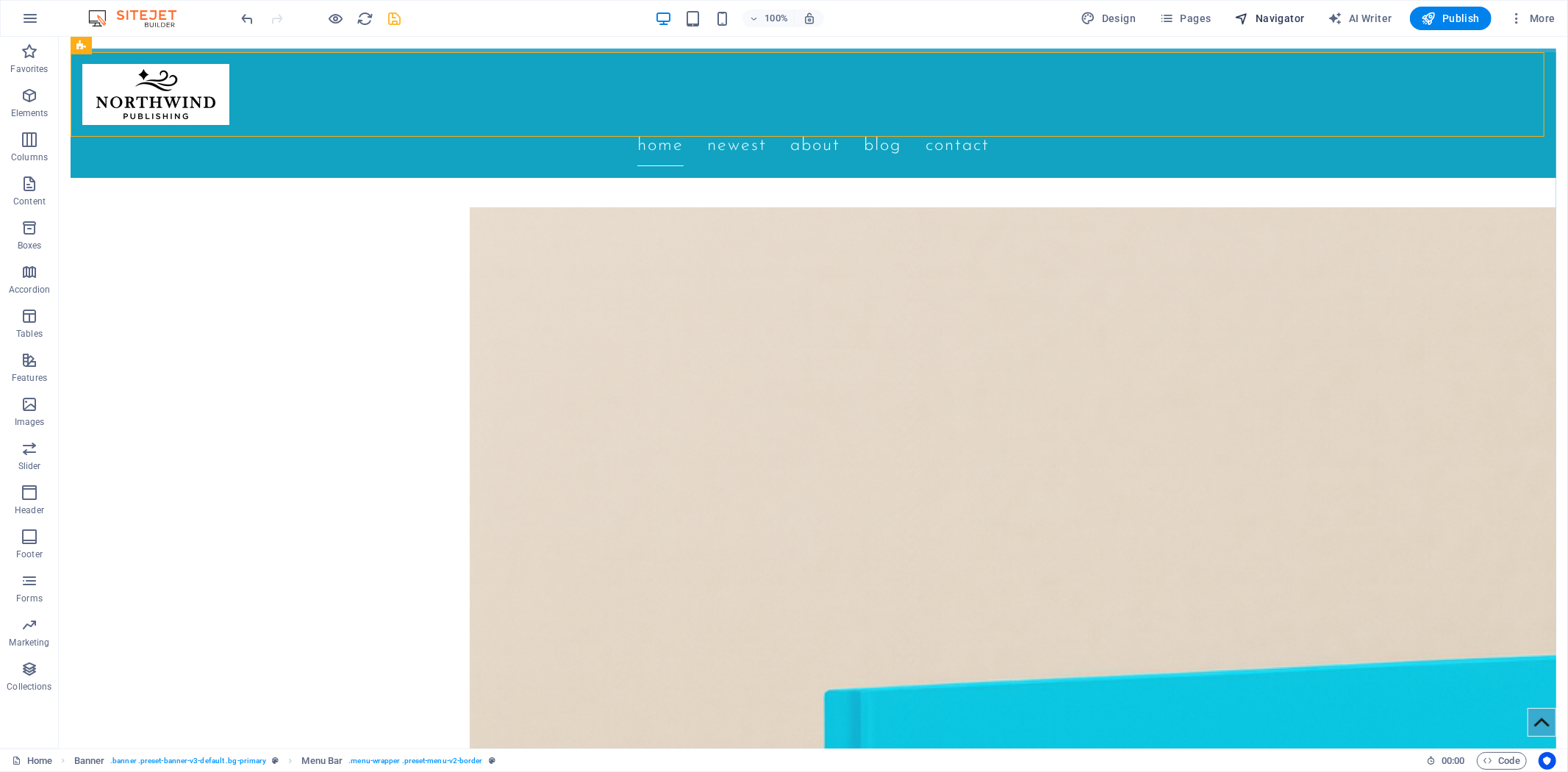
click at [1270, 11] on span "Navigator" at bounding box center [1270, 18] width 70 height 15
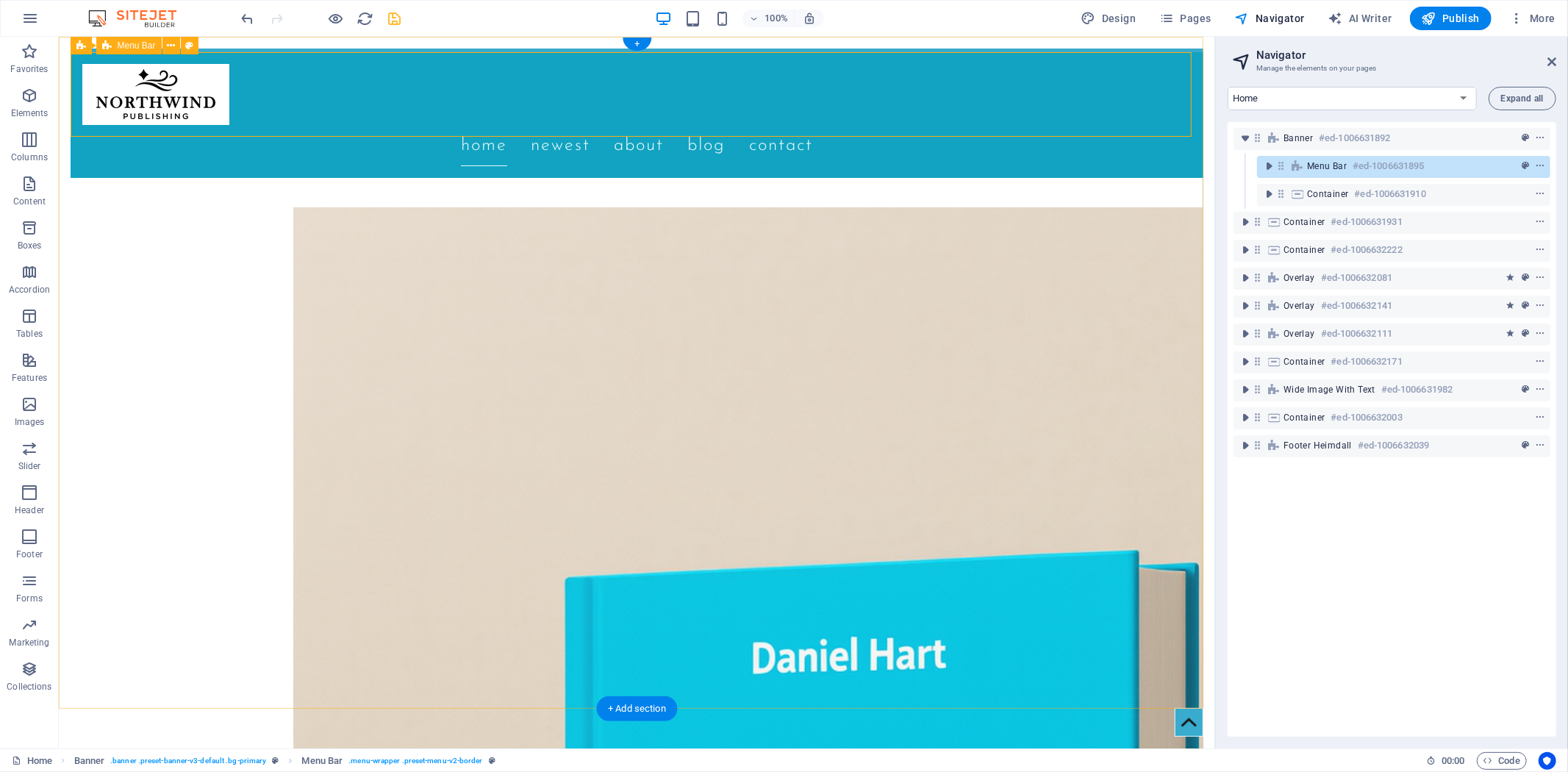
click at [1383, 167] on h6 "#ed-1006631895" at bounding box center [1388, 166] width 72 height 18
select select "rem"
select select "sticky_menu"
select select "px"
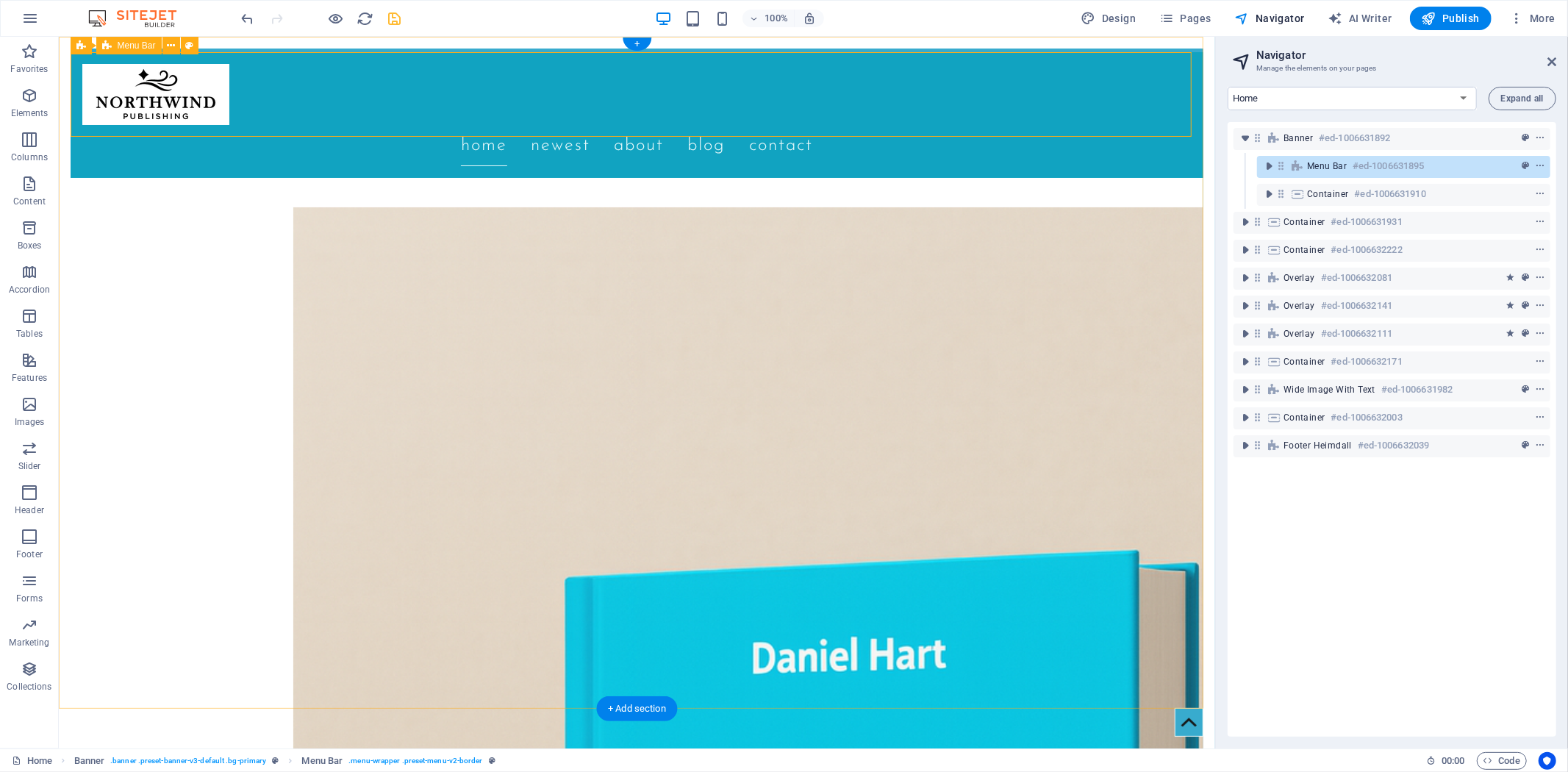
select select "px"
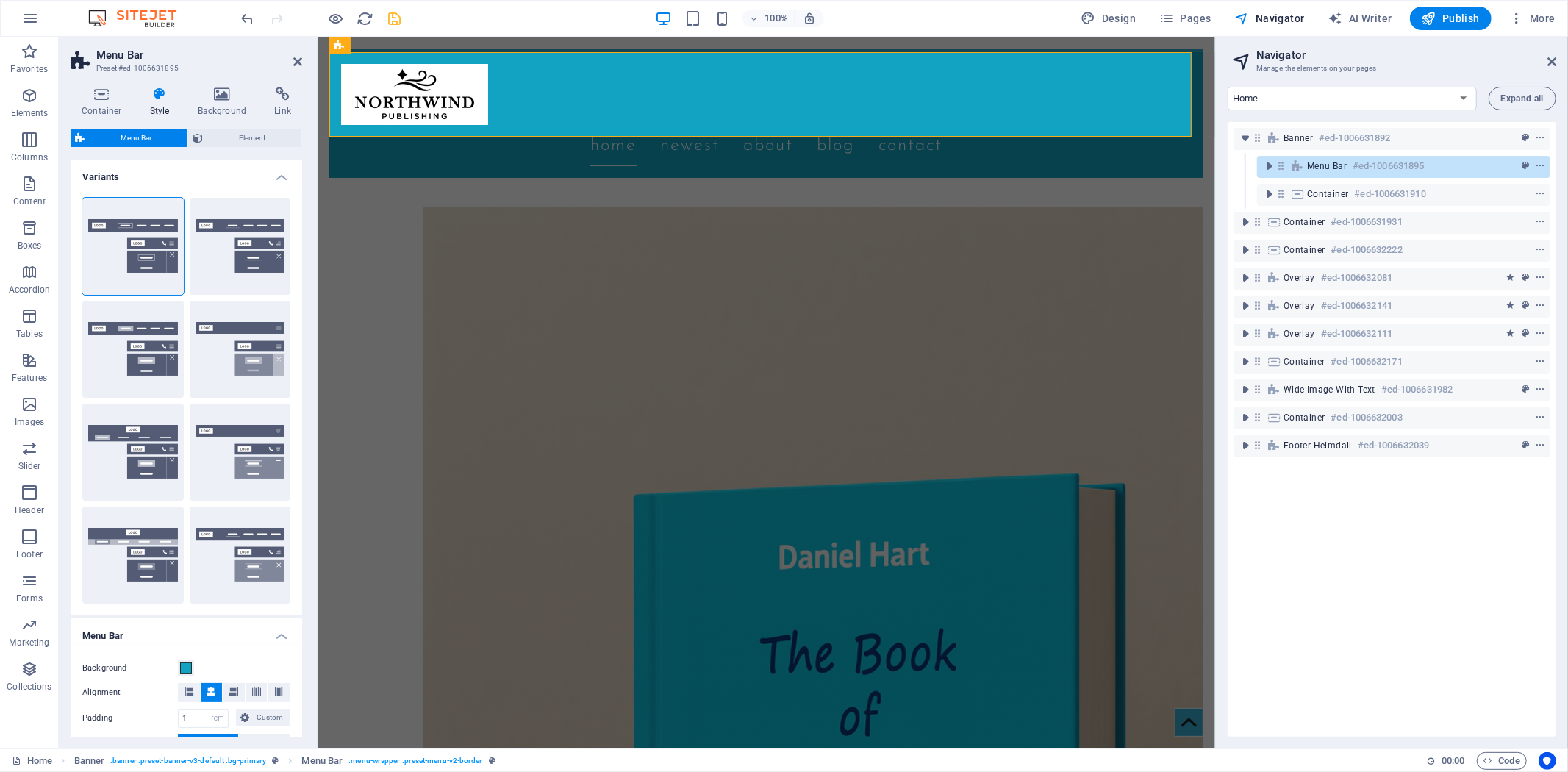
click at [158, 92] on icon at bounding box center [159, 94] width 41 height 15
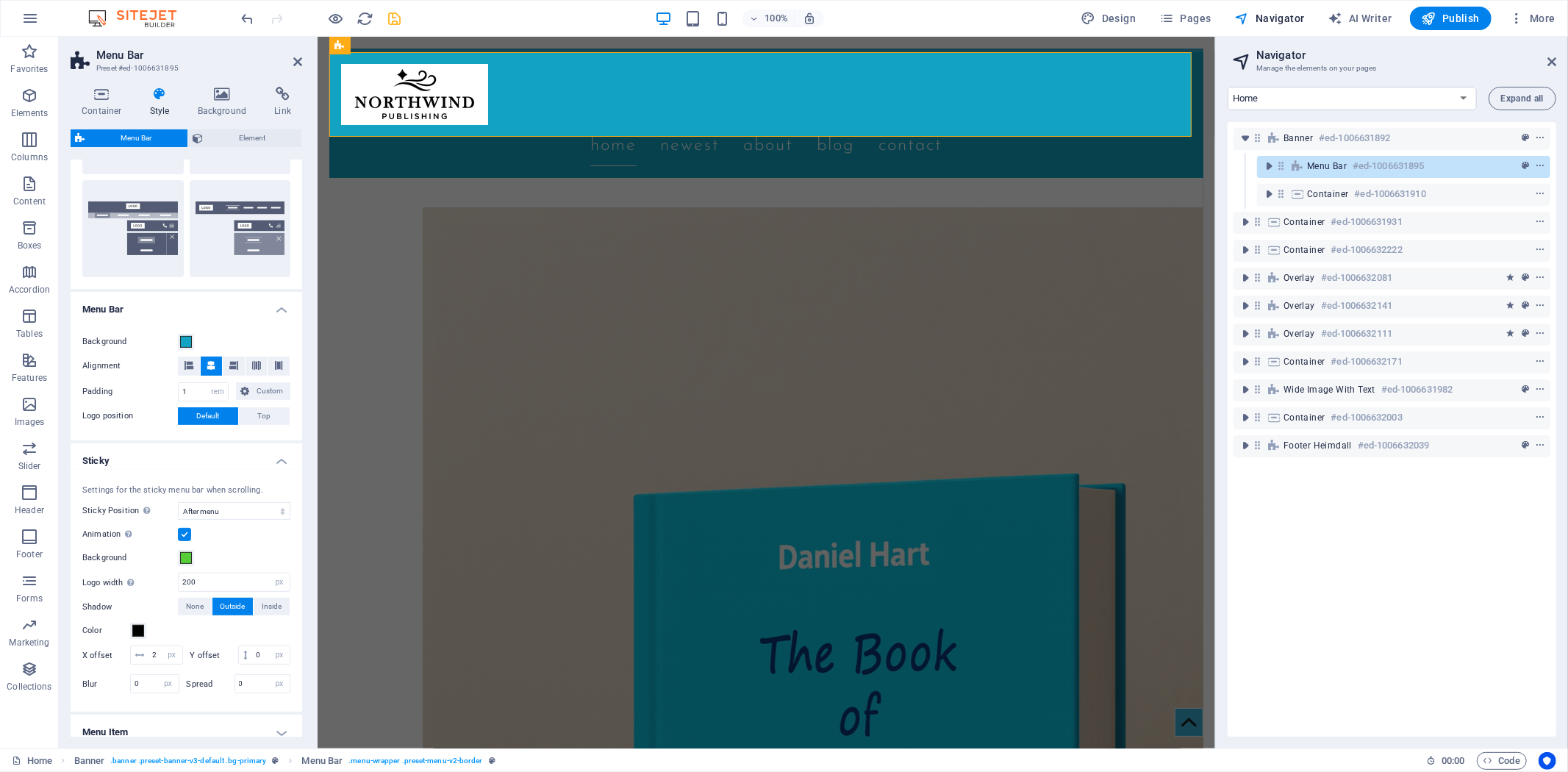
scroll to position [408, 0]
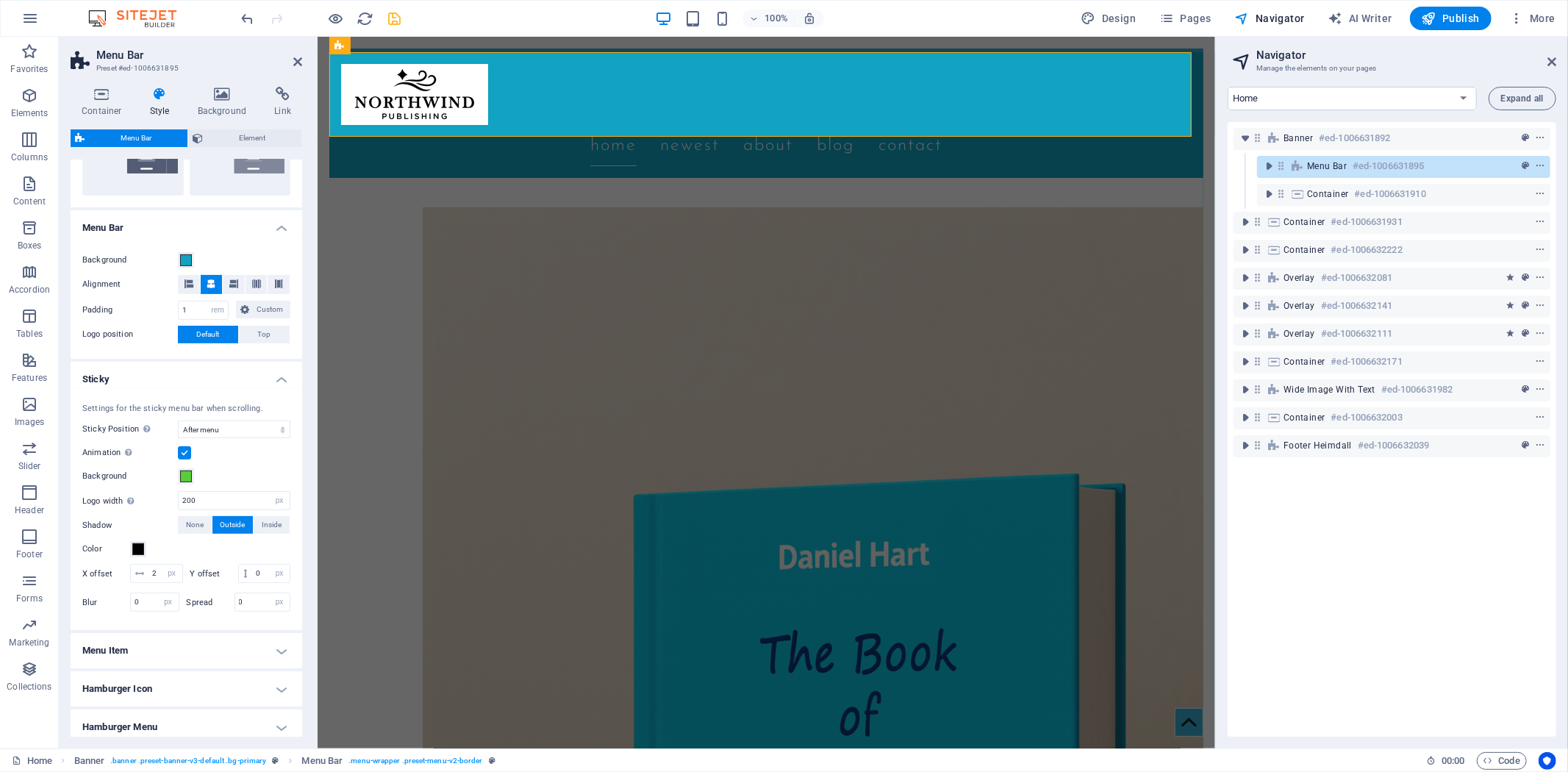
click at [231, 418] on div "Settings for the sticky menu bar when scrolling. Sticky Position Affects the sc…" at bounding box center [186, 510] width 237 height 243
click at [237, 428] on select "Off Instant After menu After banner When scrolling up" at bounding box center [234, 429] width 112 height 18
select select "sticky_none"
click at [178, 438] on select "Off Instant After menu After banner When scrolling up" at bounding box center [234, 429] width 112 height 18
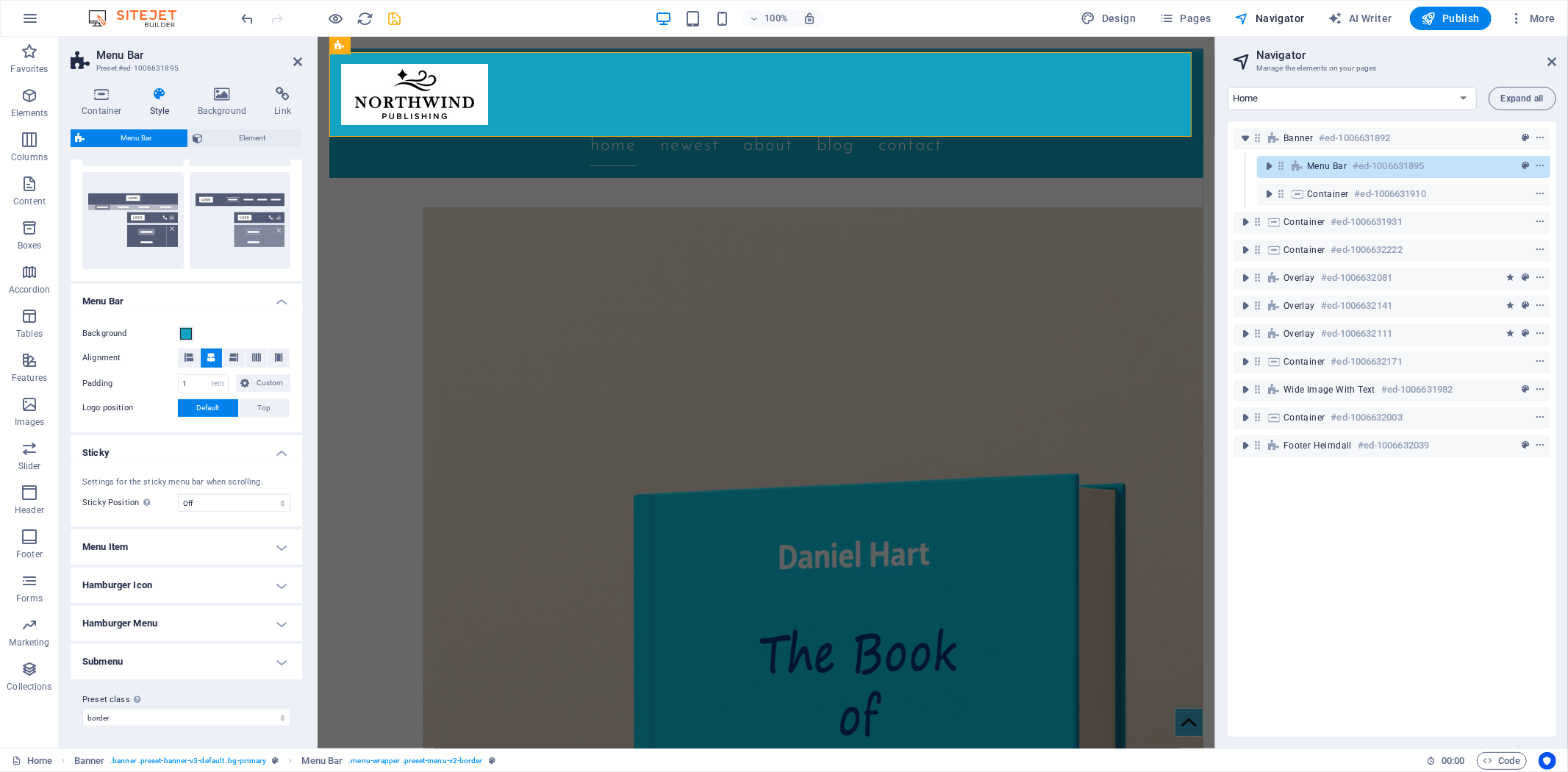
click at [1447, 601] on div "Banner #ed-1006631892 Menu Bar #ed-1006631895 Container #ed-1006631910 Containe…" at bounding box center [1392, 429] width 328 height 615
click at [296, 56] on icon at bounding box center [298, 61] width 9 height 11
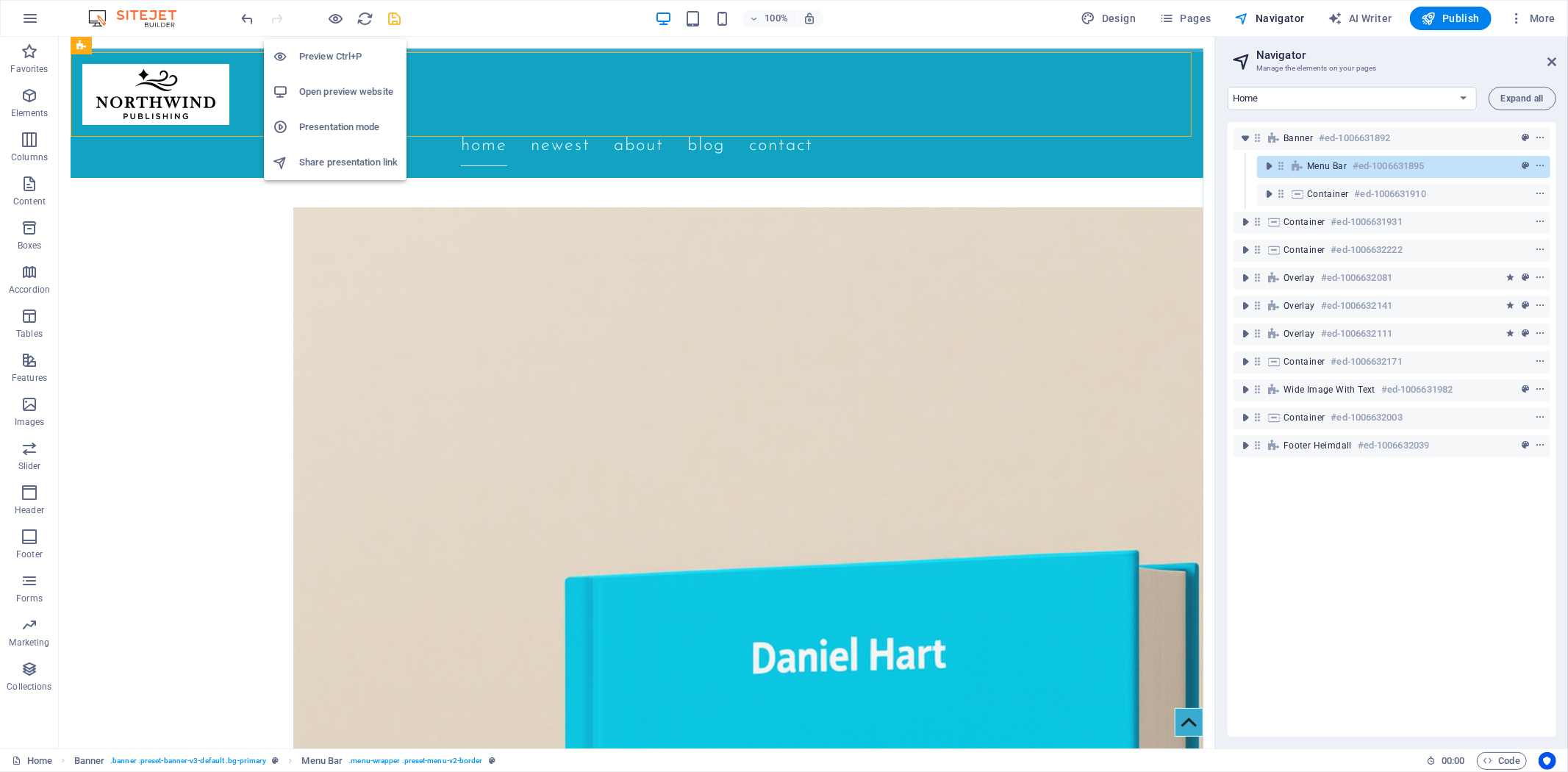
click at [324, 48] on h6 "Preview Ctrl+P" at bounding box center [349, 57] width 99 height 18
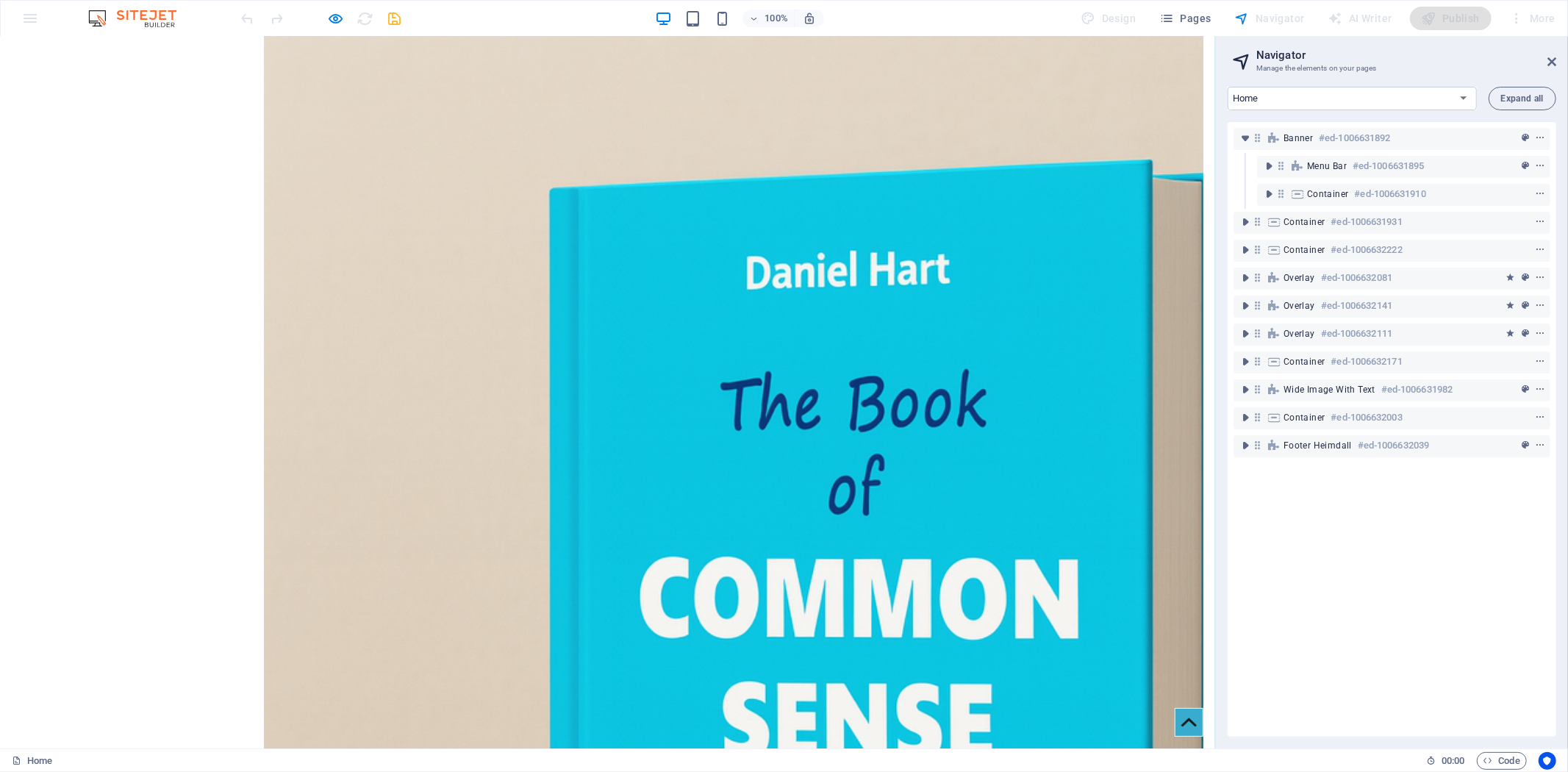
scroll to position [0, 0]
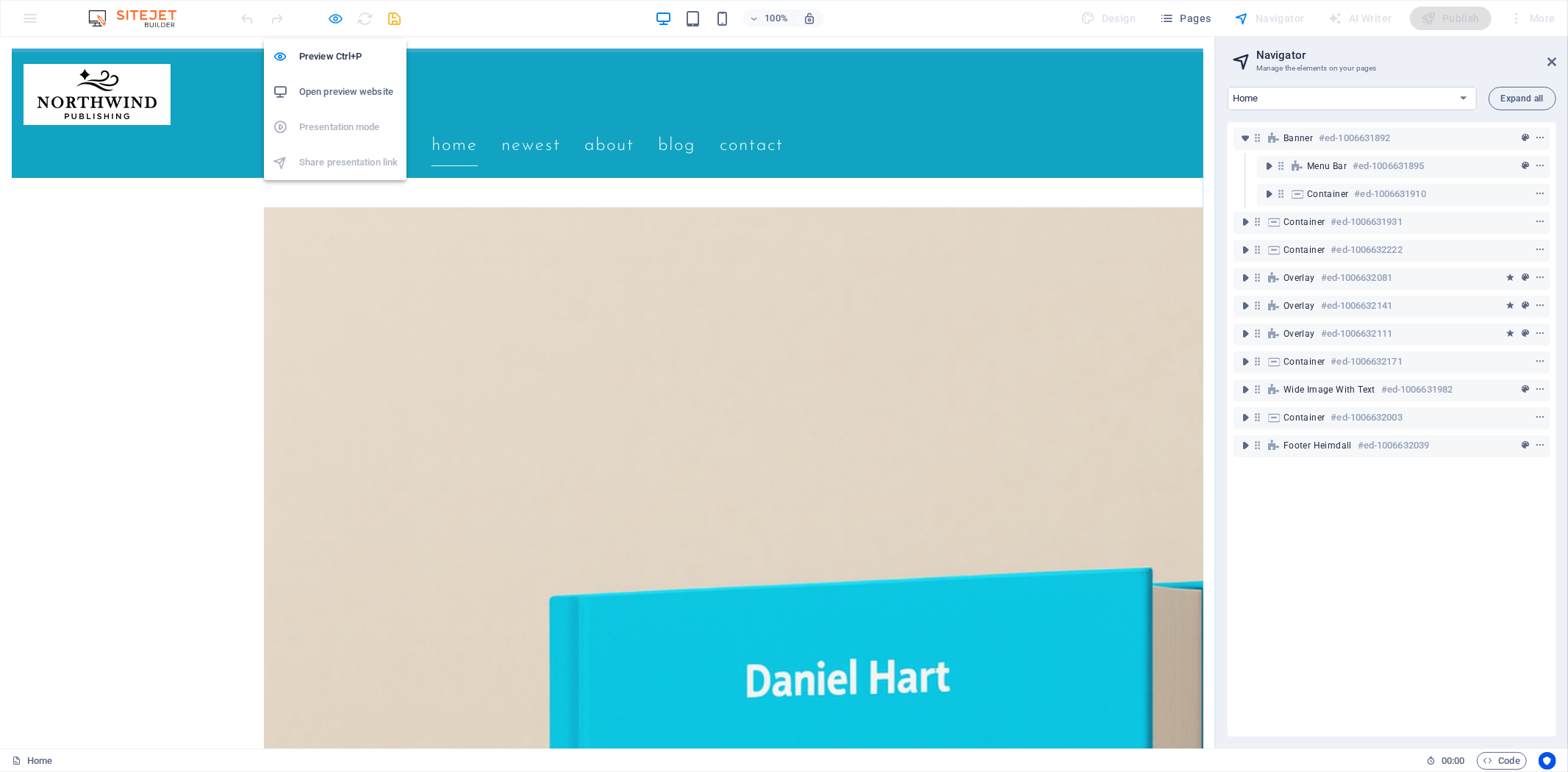
click at [335, 15] on icon "button" at bounding box center [335, 19] width 17 height 17
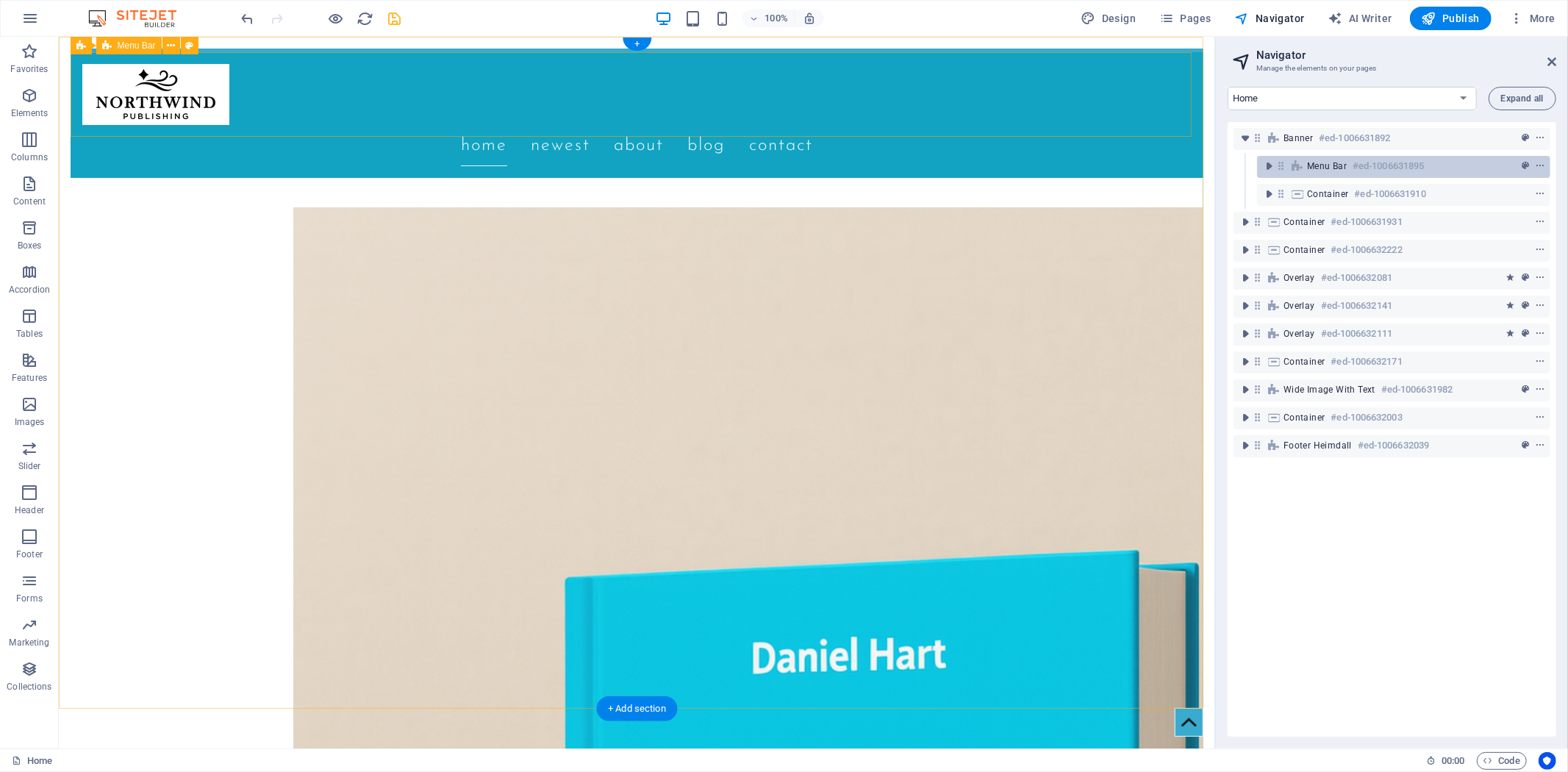
click at [1479, 165] on div at bounding box center [1513, 166] width 69 height 18
select select "rem"
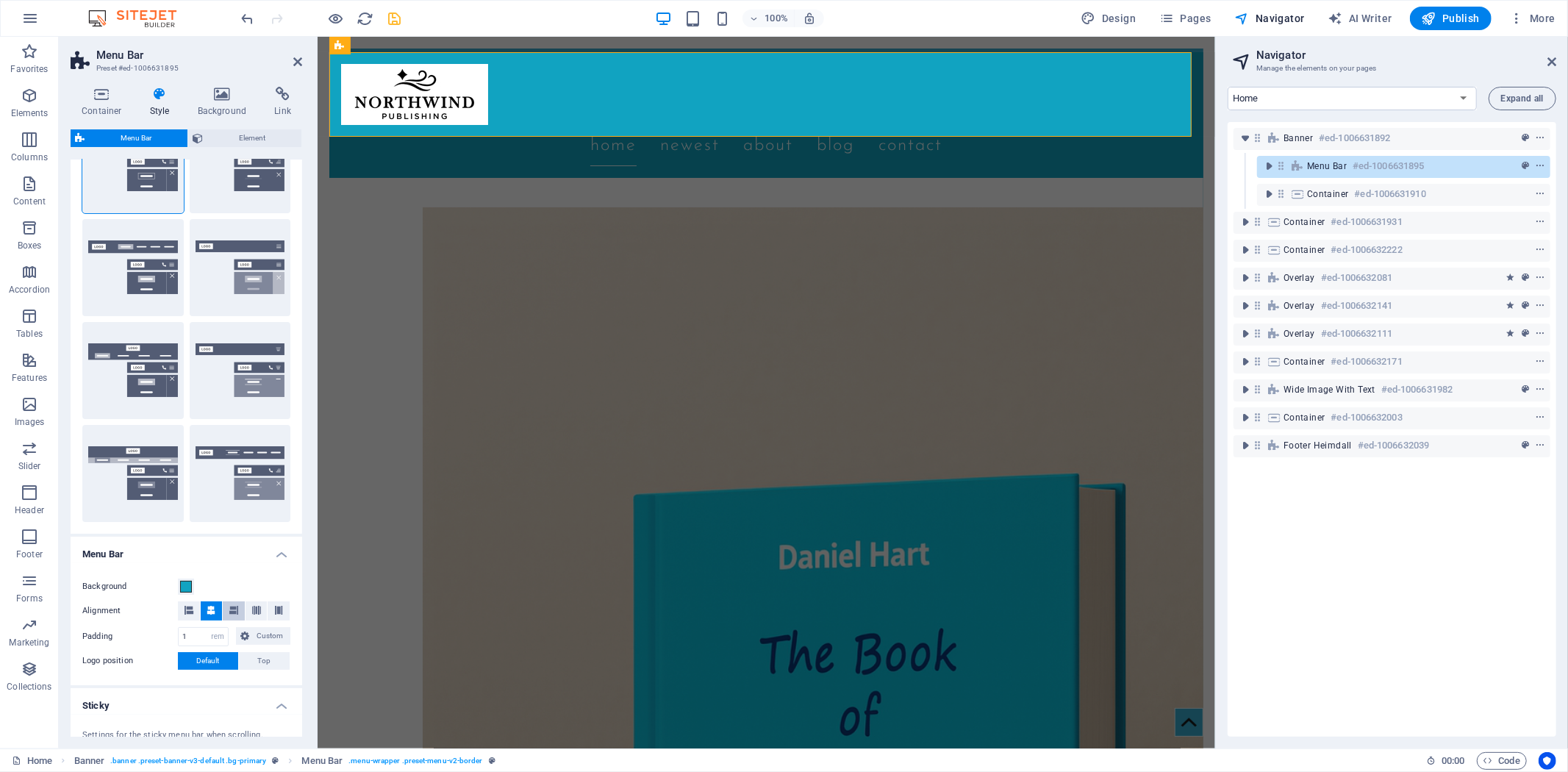
scroll to position [327, 0]
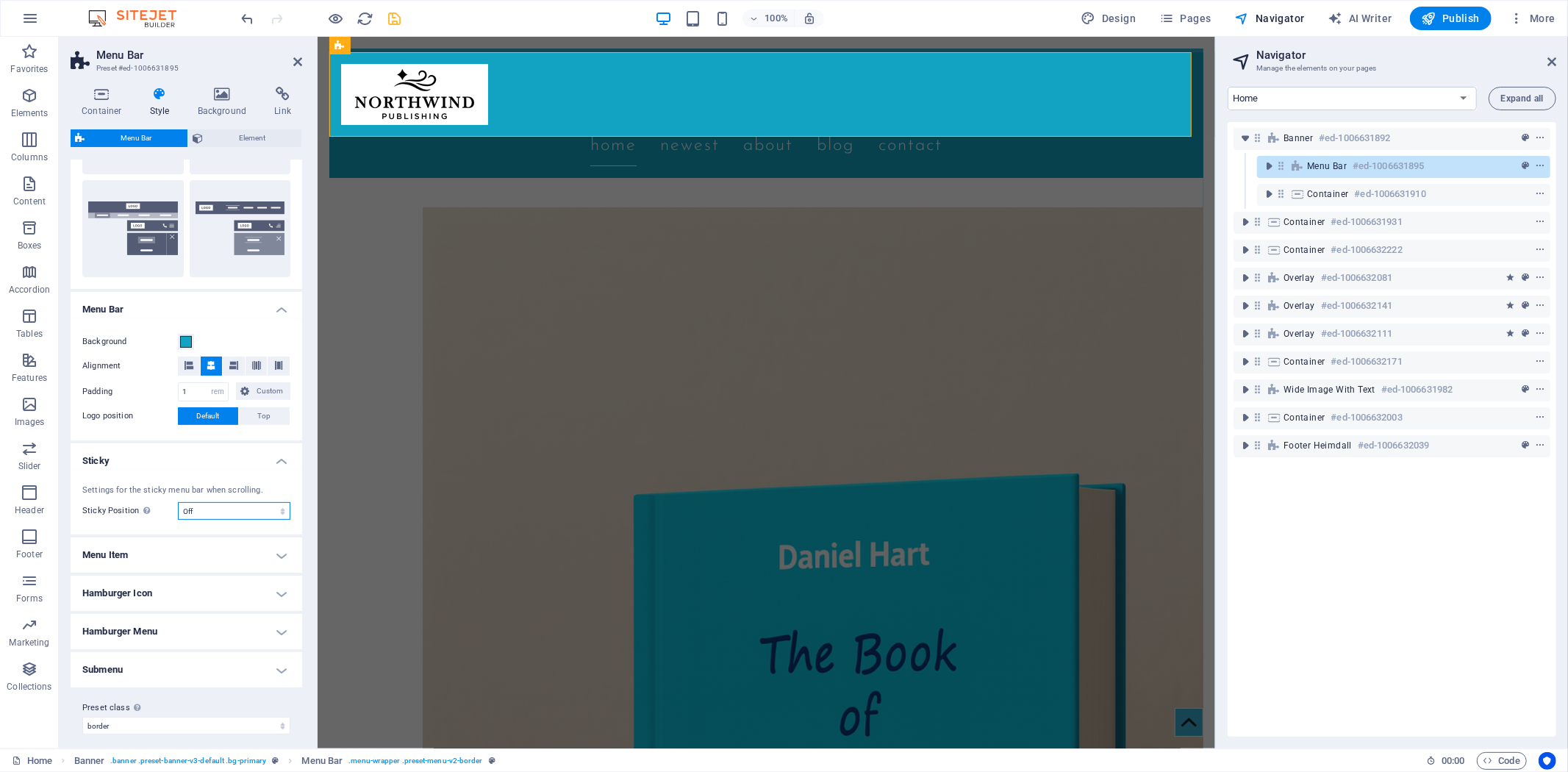
click at [266, 512] on select "Off Instant After menu After banner When scrolling up" at bounding box center [234, 511] width 112 height 18
select select "sticky_instant"
click at [178, 503] on select "Off Instant After menu After banner When scrolling up" at bounding box center [234, 511] width 112 height 18
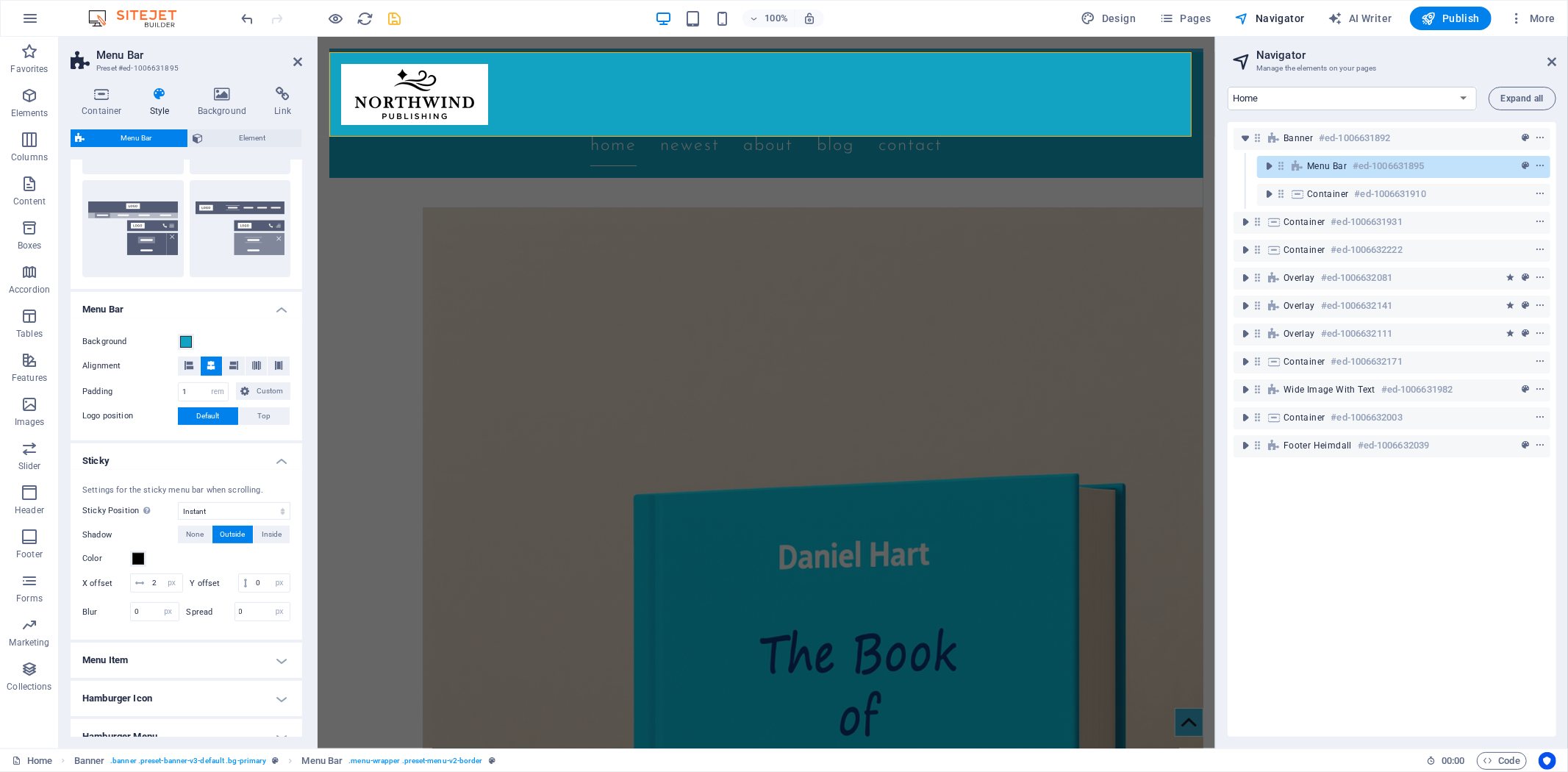
click at [321, 19] on div at bounding box center [321, 18] width 165 height 24
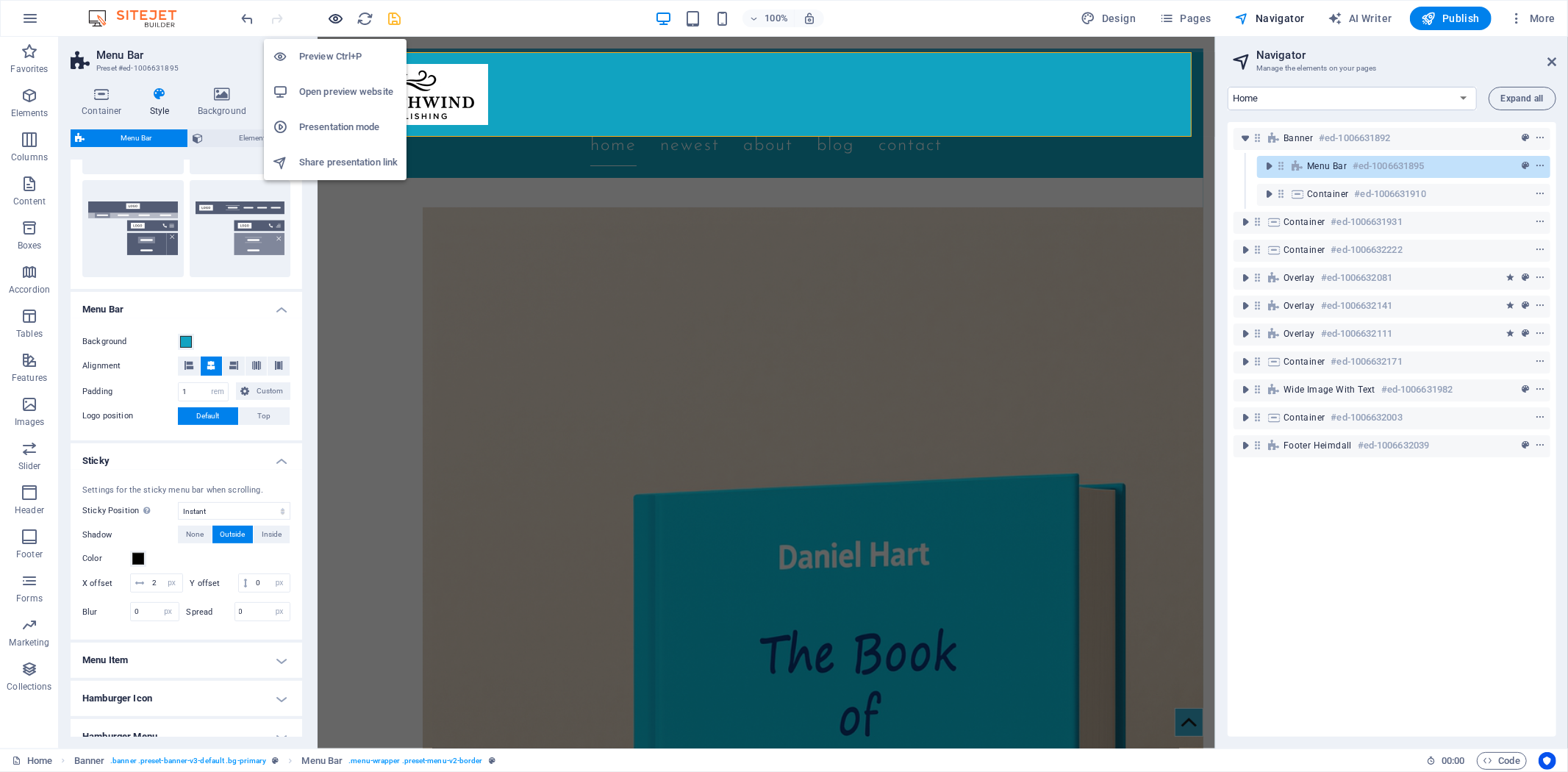
click at [333, 11] on icon "button" at bounding box center [335, 19] width 17 height 17
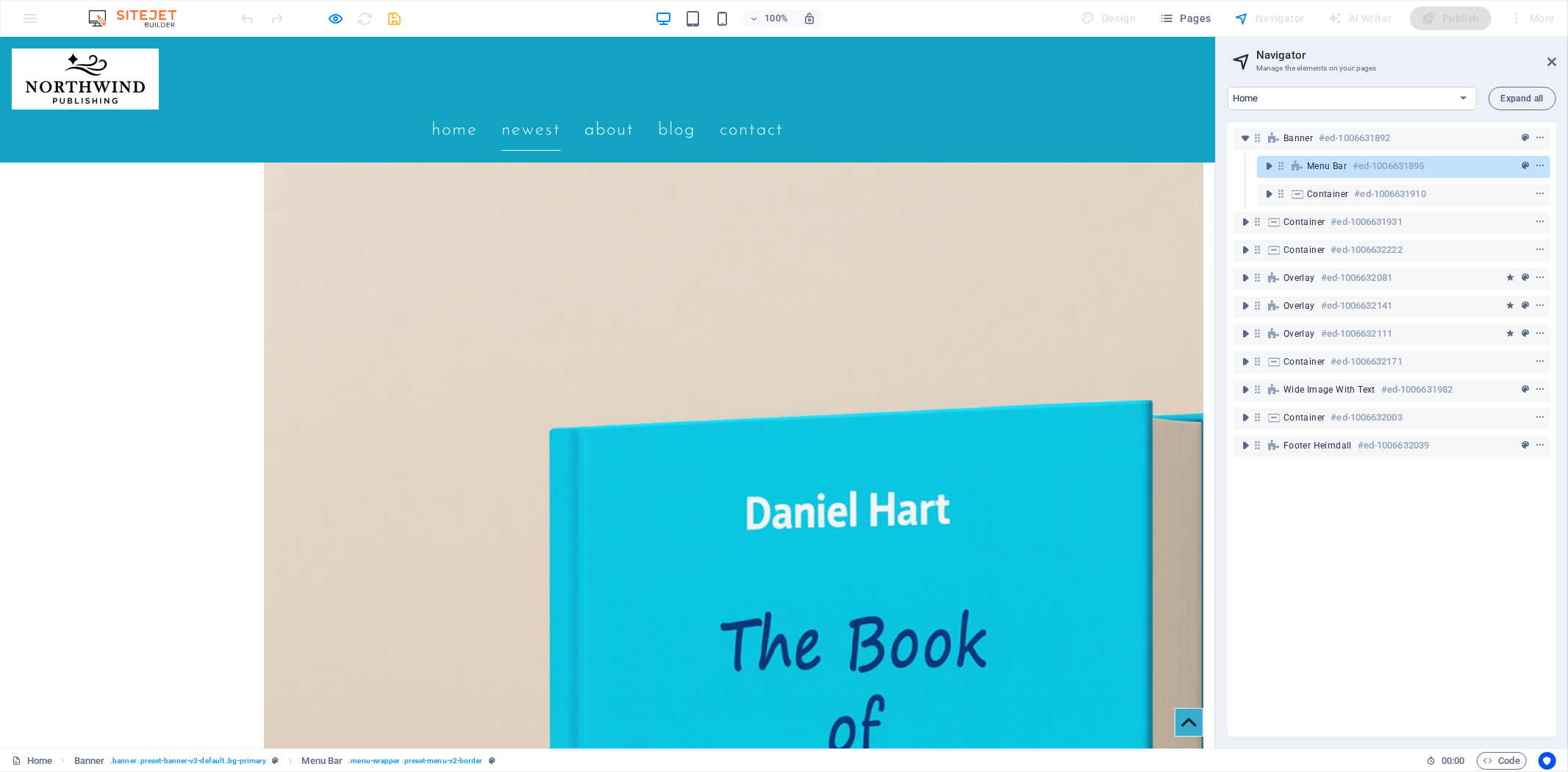
scroll to position [45, 0]
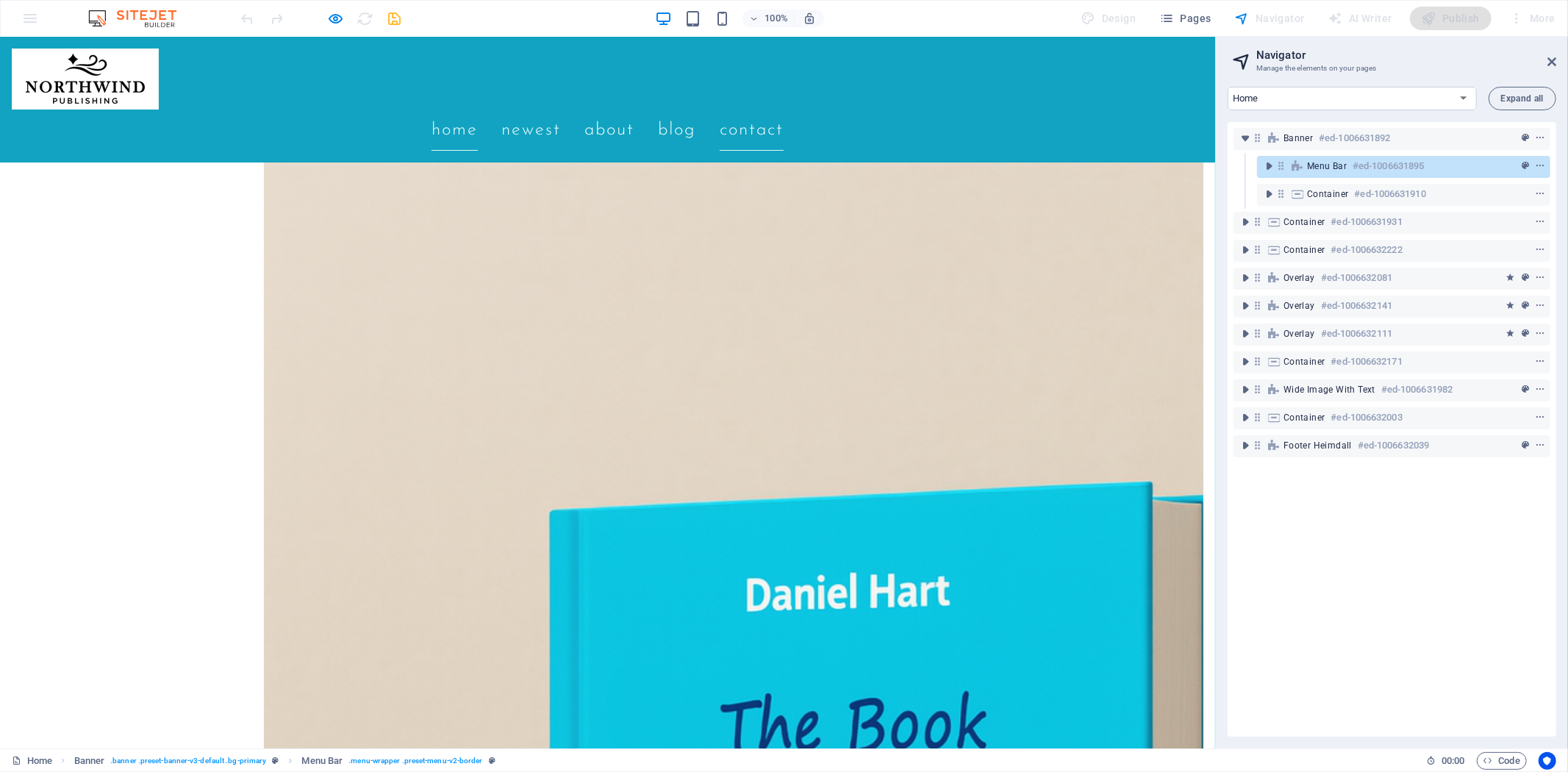
click at [784, 109] on link "Contact" at bounding box center [751, 129] width 64 height 42
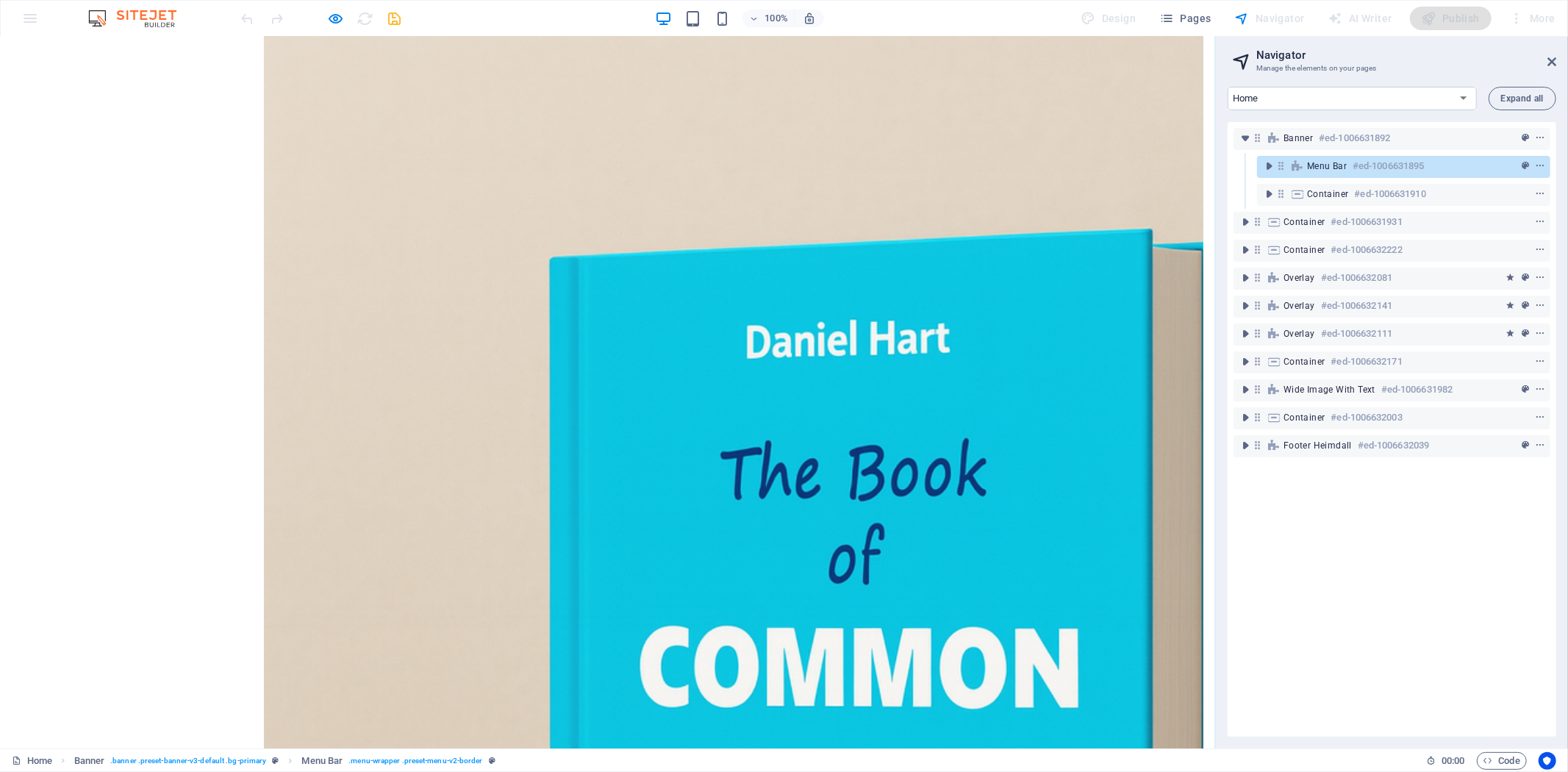
scroll to position [0, 0]
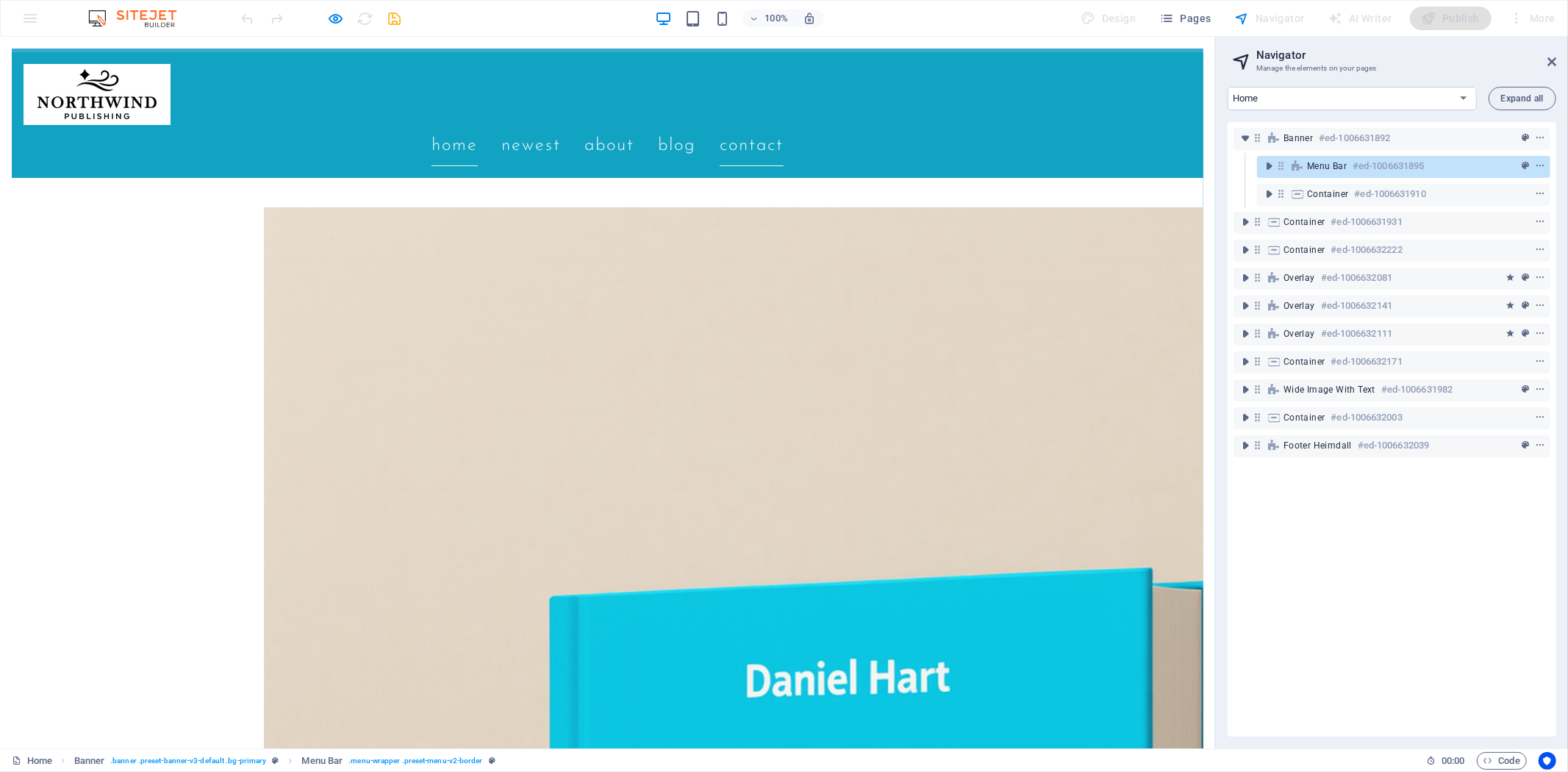
click at [784, 125] on link "Contact" at bounding box center [751, 145] width 64 height 42
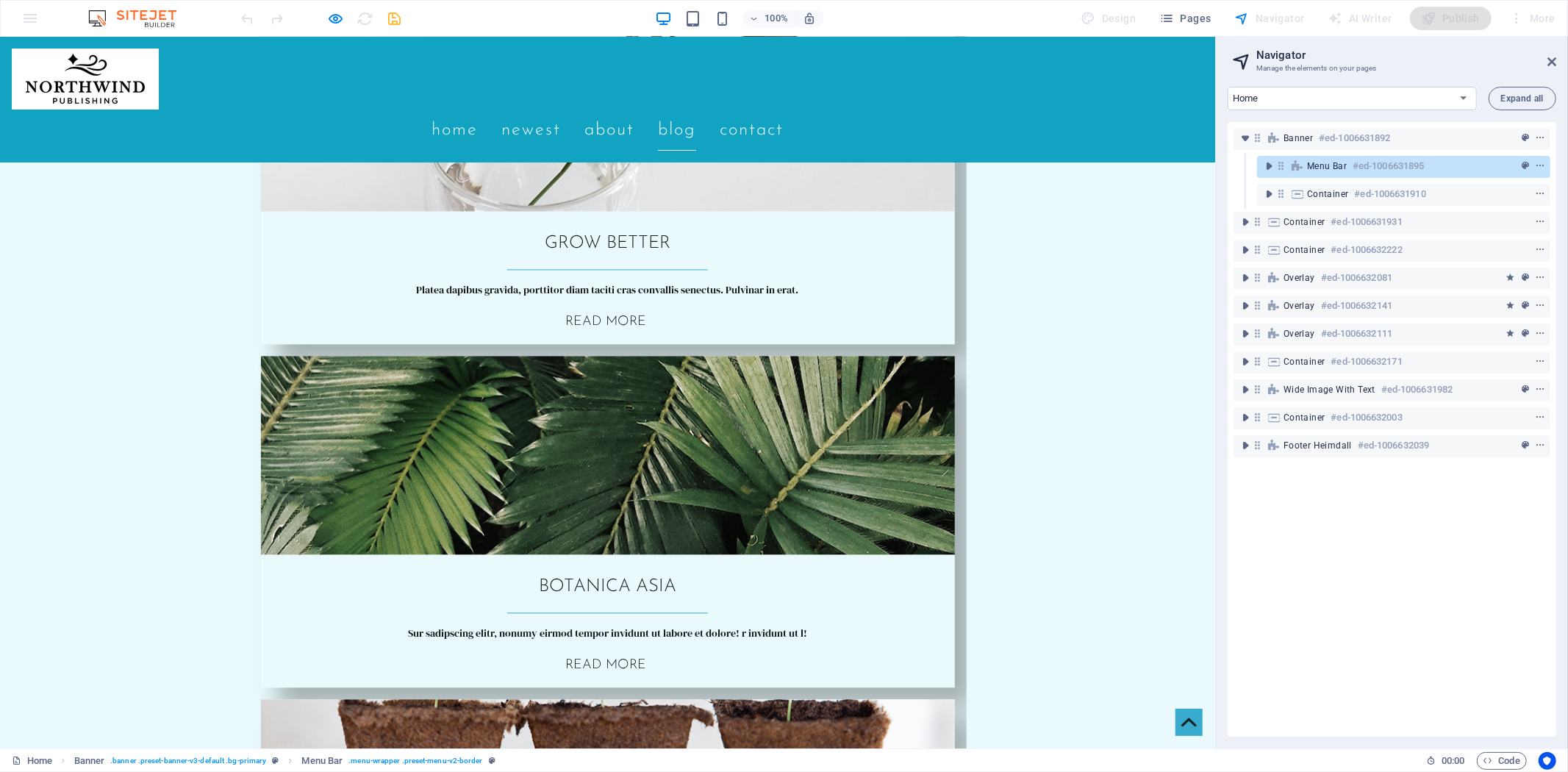
scroll to position [2742, 0]
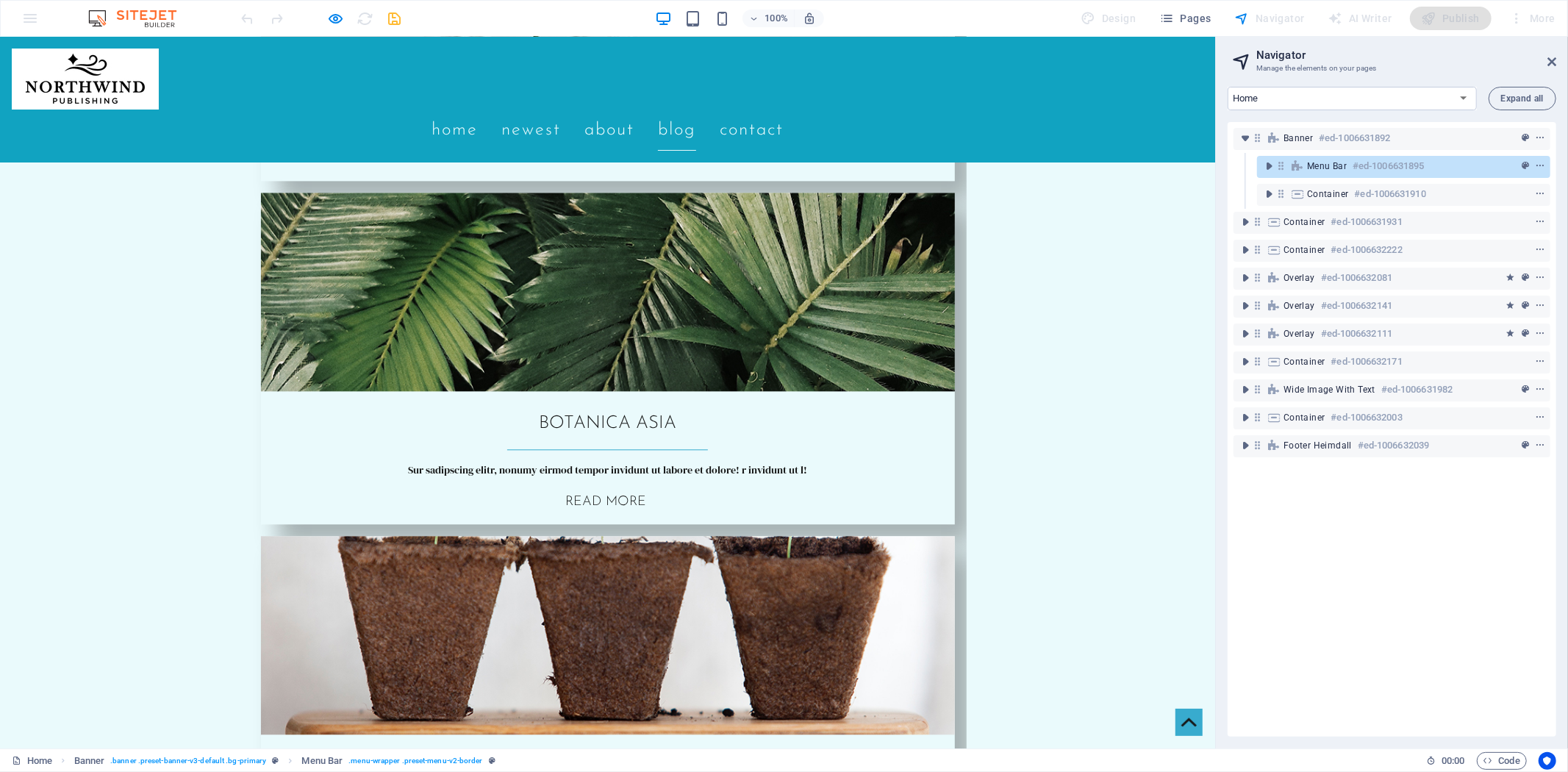
click at [1248, 424] on icon "toggle-expand" at bounding box center [1245, 418] width 15 height 15
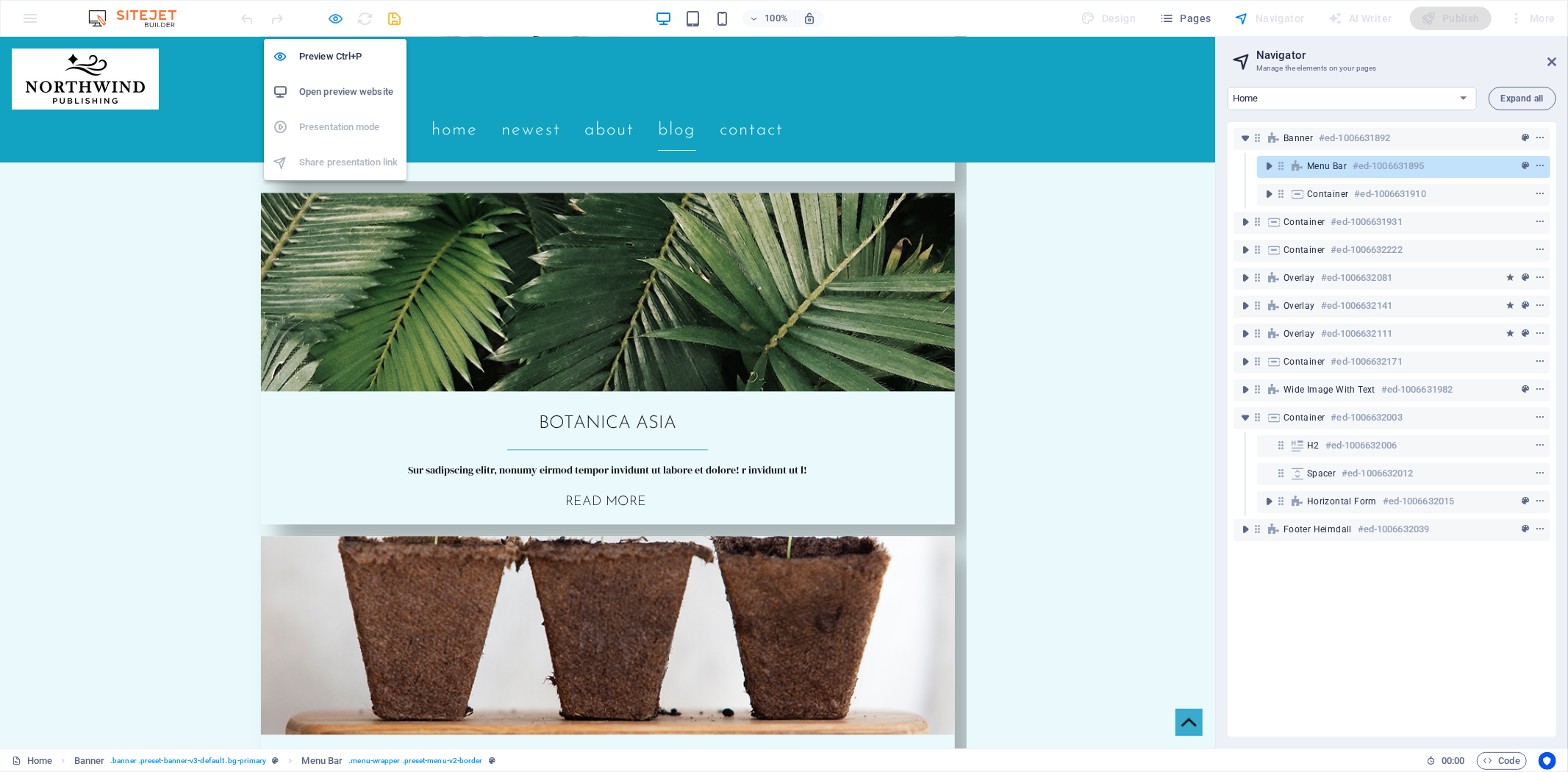
click at [338, 19] on icon "button" at bounding box center [335, 19] width 17 height 17
select select "rem"
select select "sticky_instant"
select select "px"
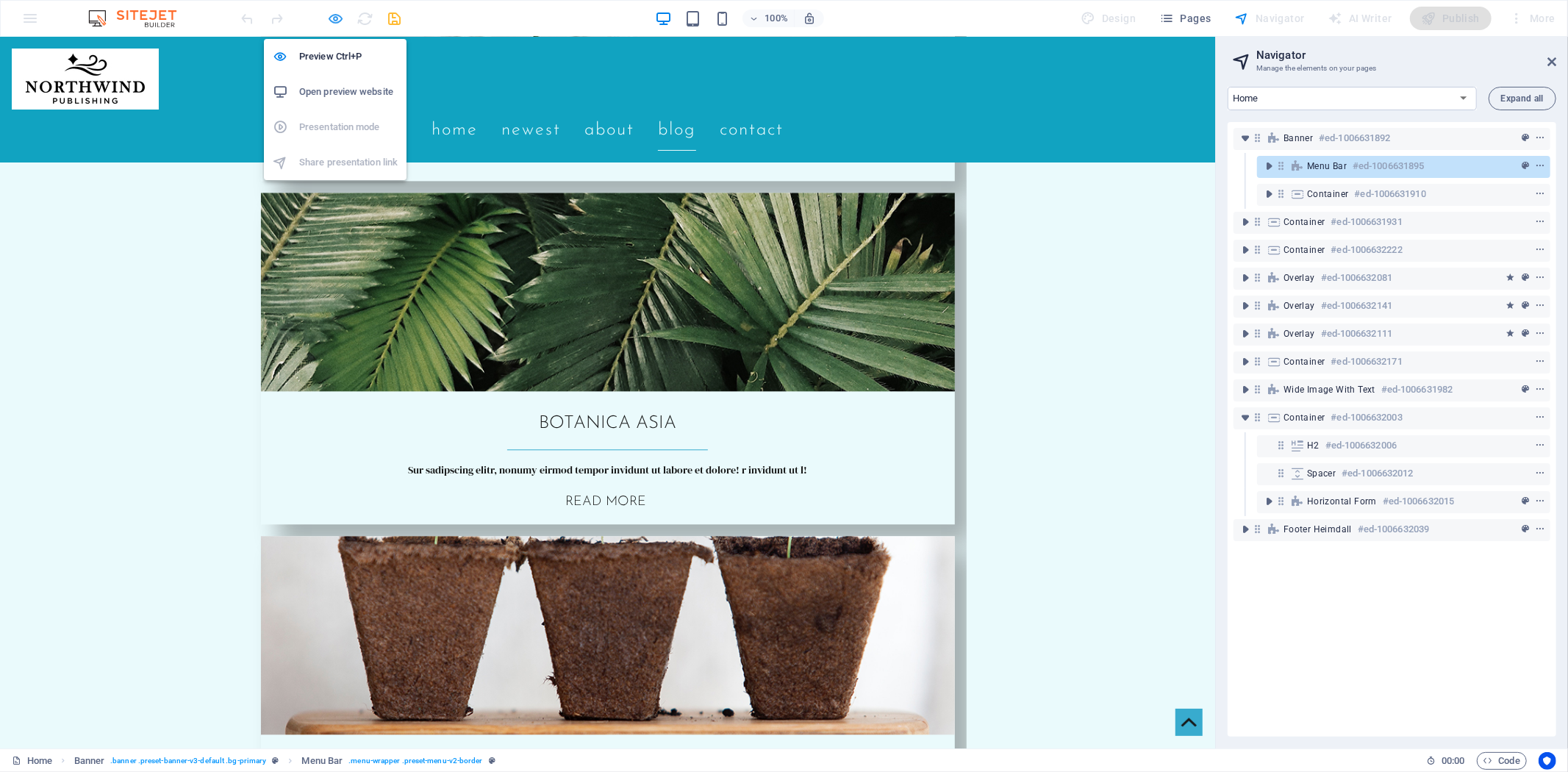
select select "px"
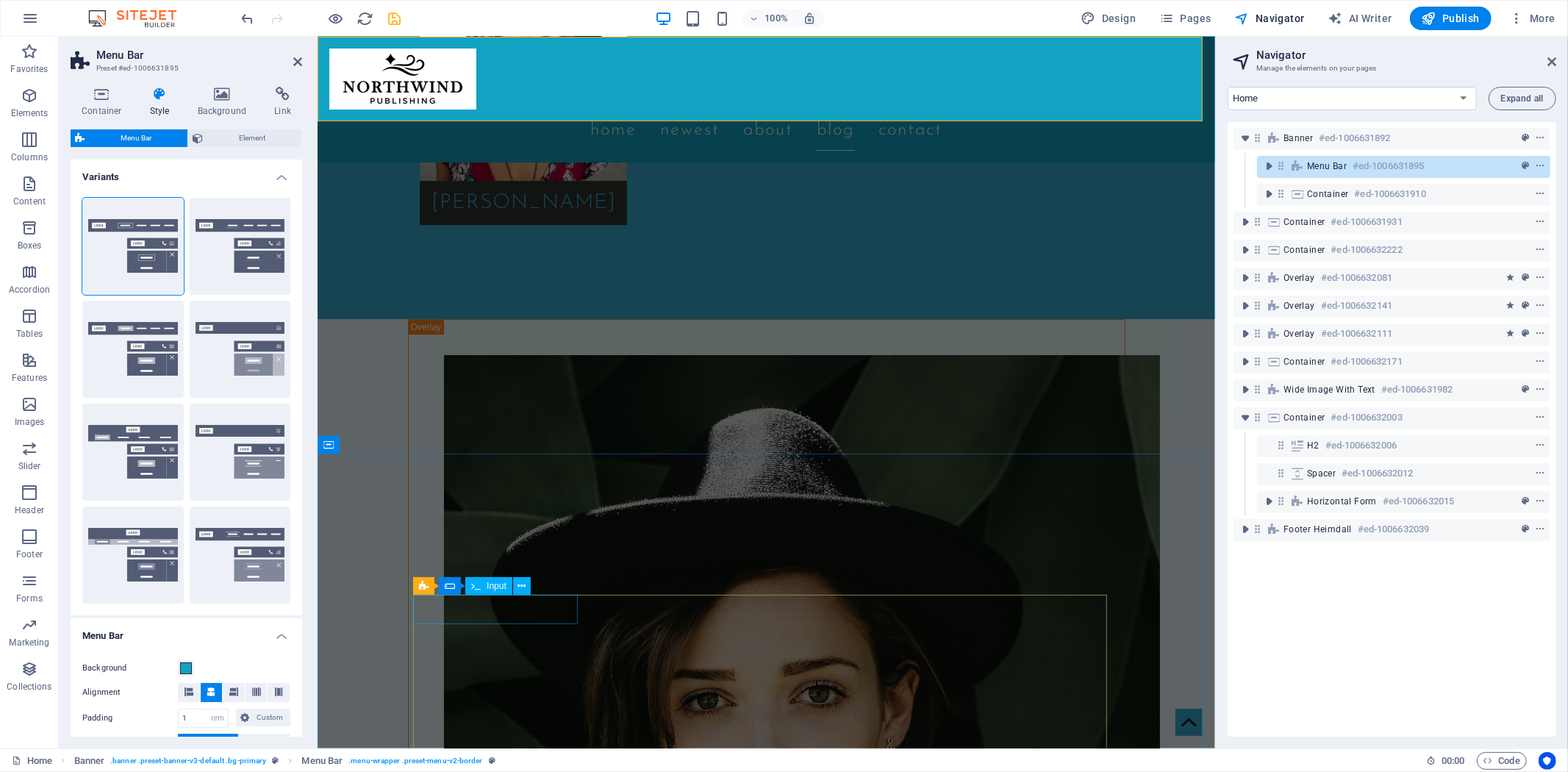
scroll to position [4179, 0]
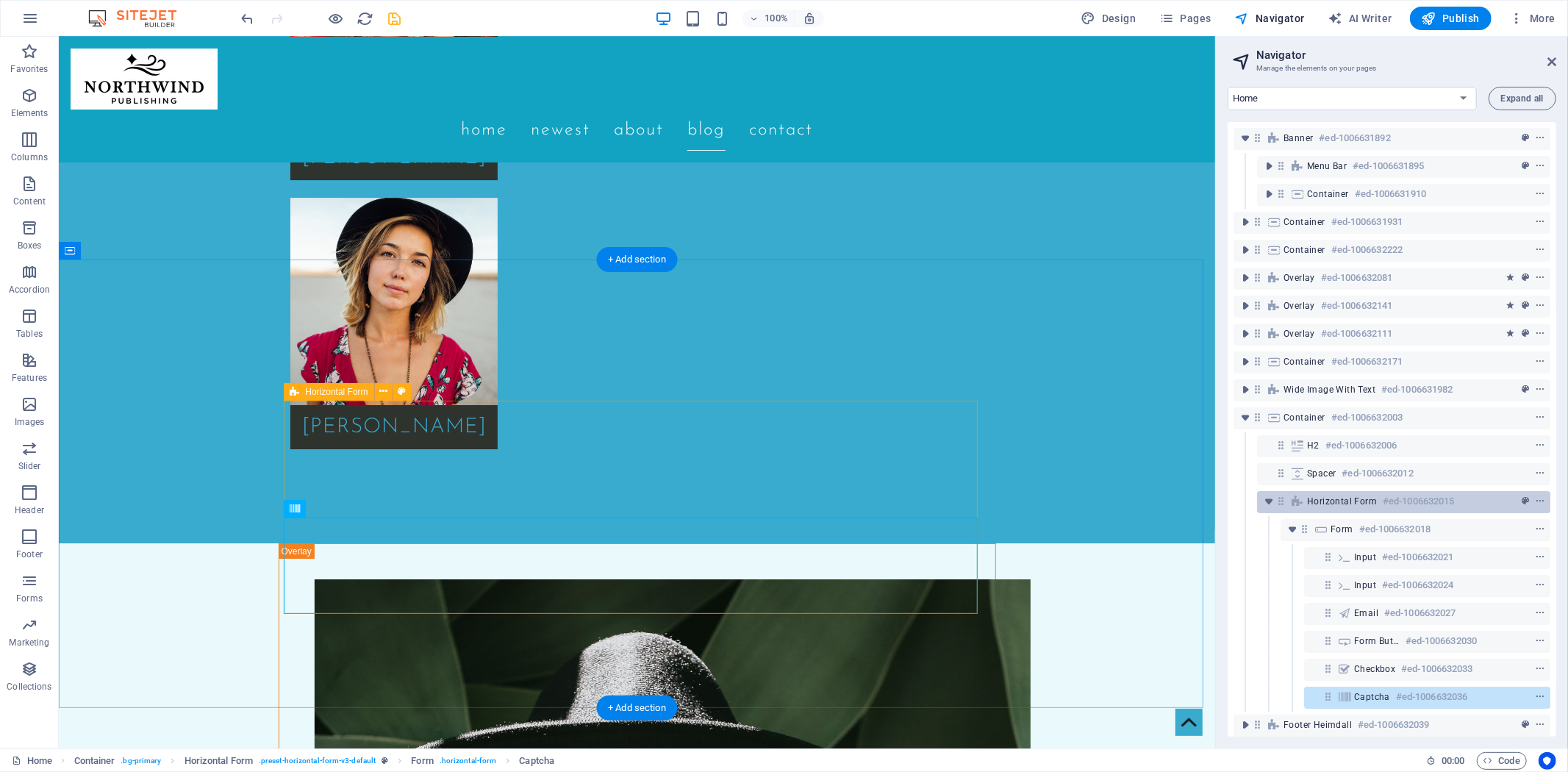
click at [1386, 493] on h6 "#ed-1006632015" at bounding box center [1418, 502] width 72 height 18
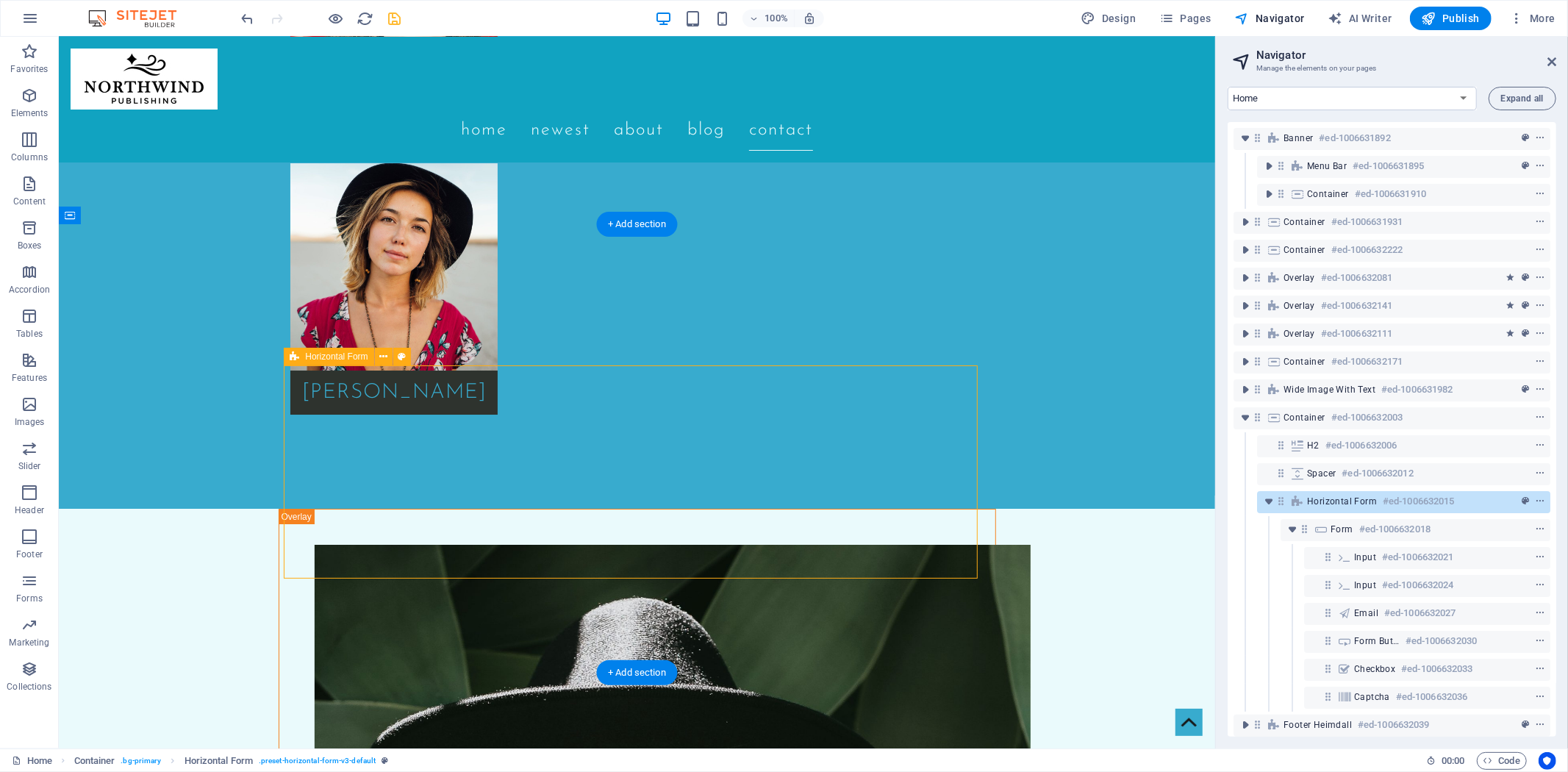
click at [1386, 493] on h6 "#ed-1006632015" at bounding box center [1418, 502] width 72 height 18
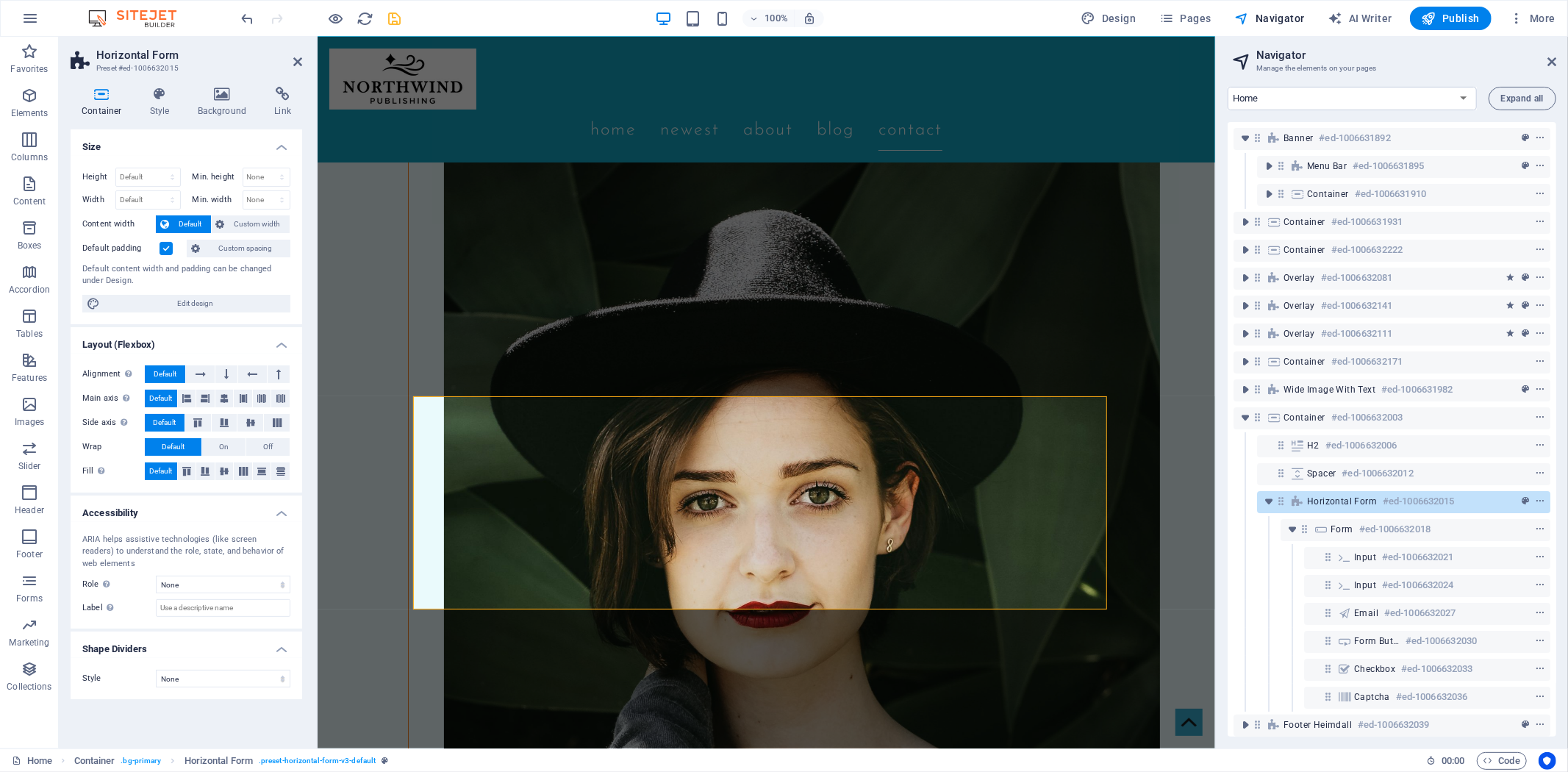
click at [1025, 24] on div "100% Design Pages Navigator AI Writer Publish More" at bounding box center [901, 18] width 1323 height 24
click at [28, 582] on icon "button" at bounding box center [29, 581] width 18 height 18
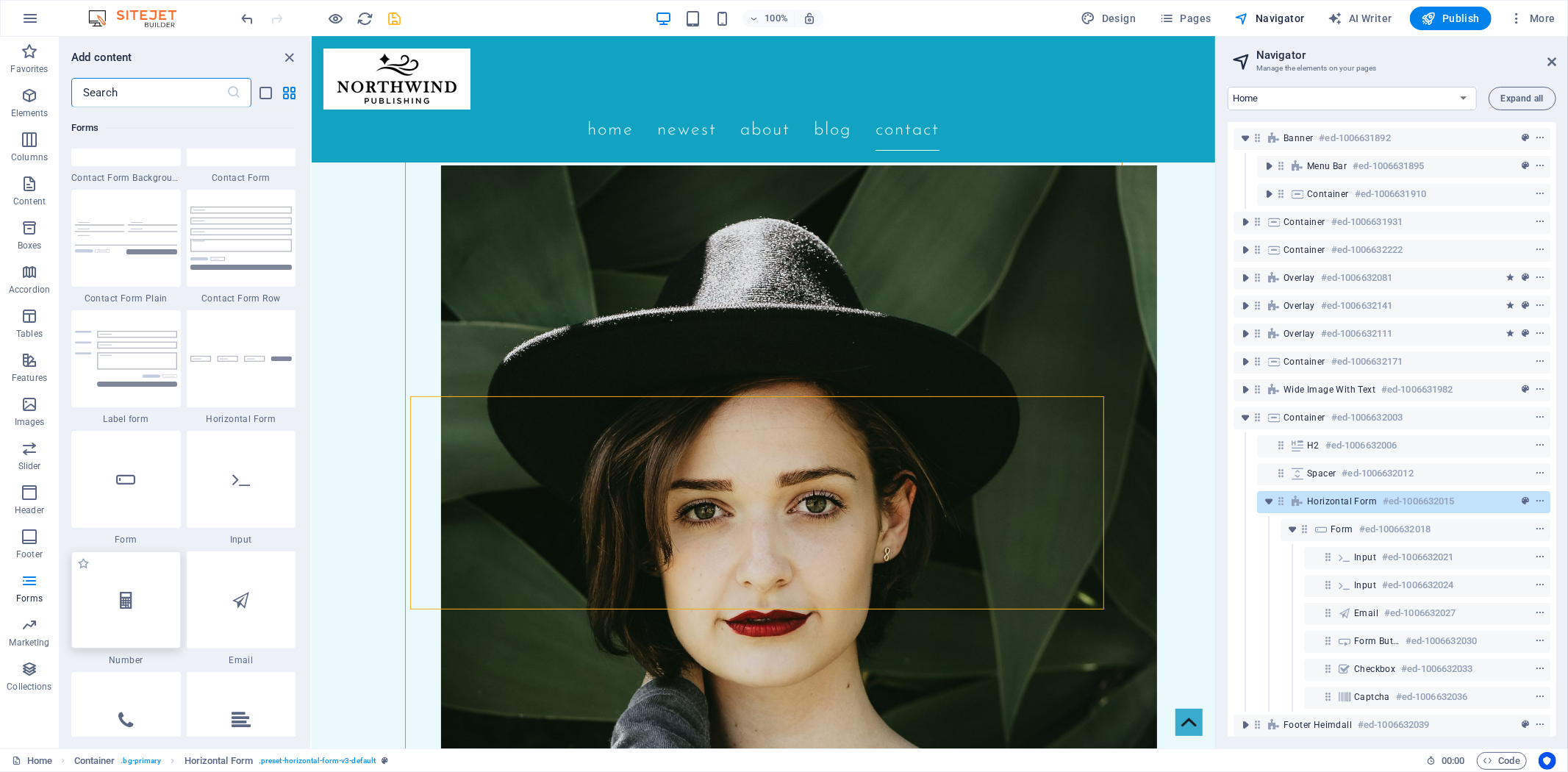
scroll to position [11022, 0]
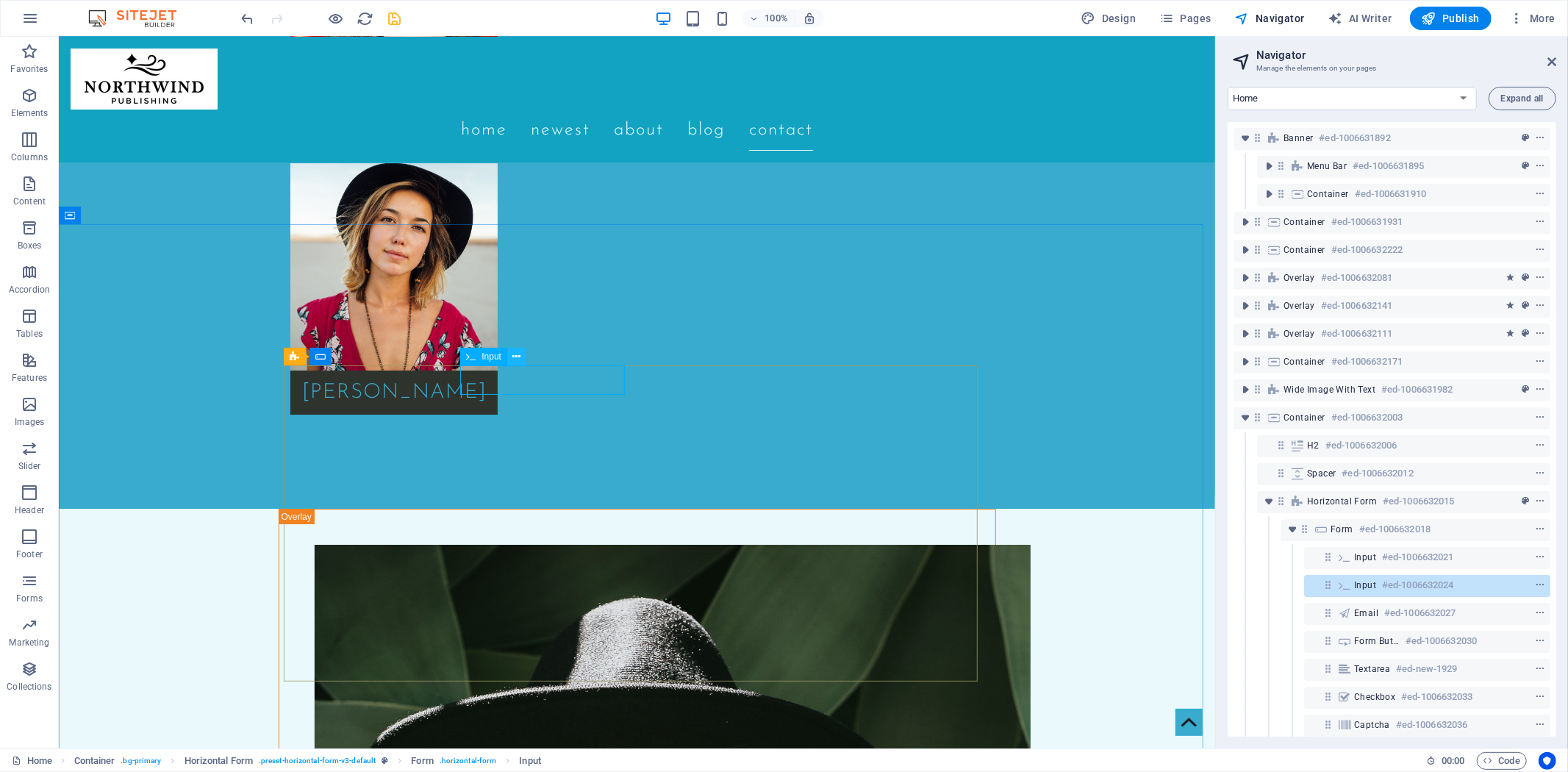
click at [520, 355] on icon at bounding box center [516, 357] width 8 height 15
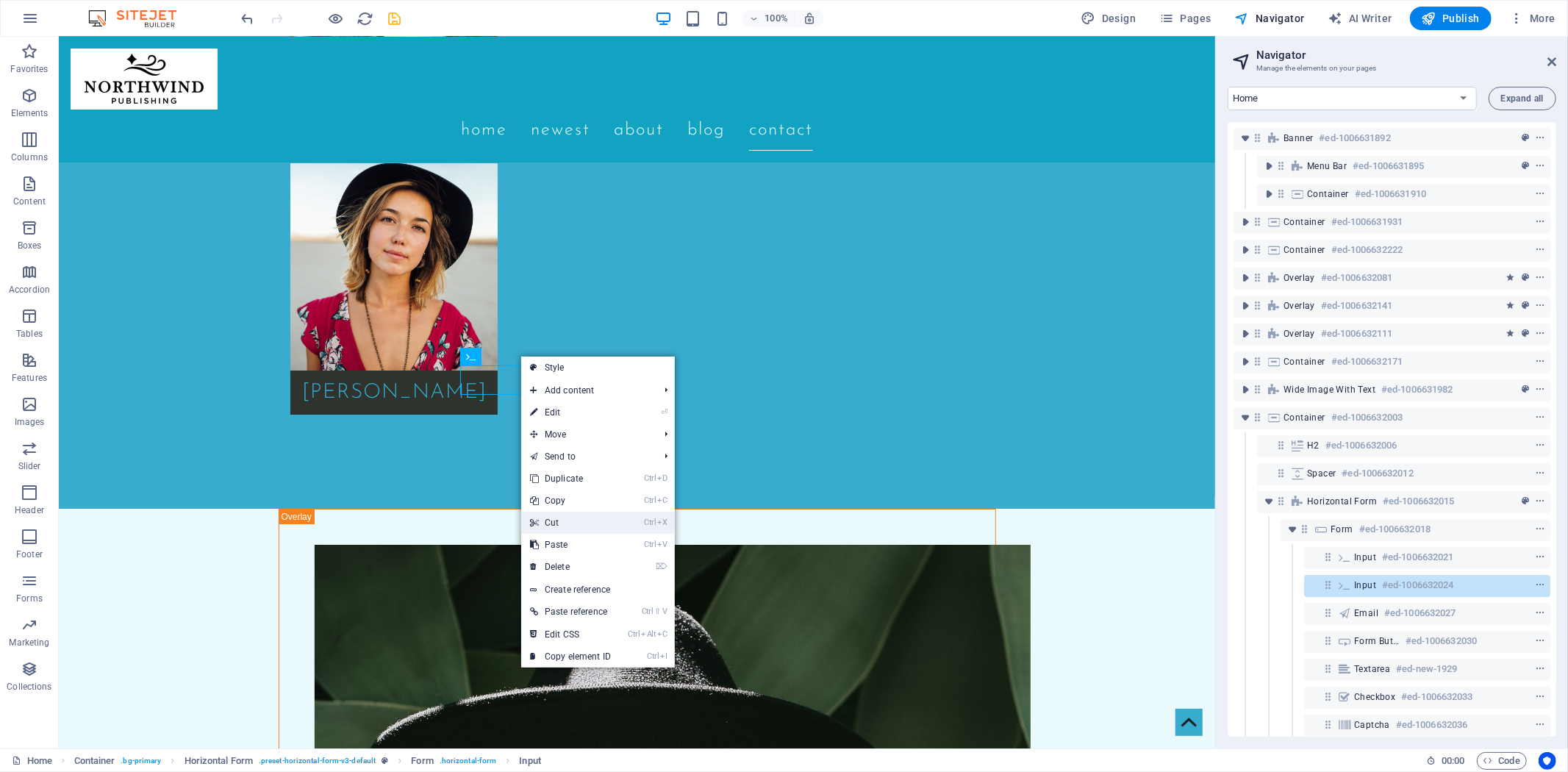
click at [563, 518] on link "Ctrl X Cut" at bounding box center [570, 523] width 99 height 22
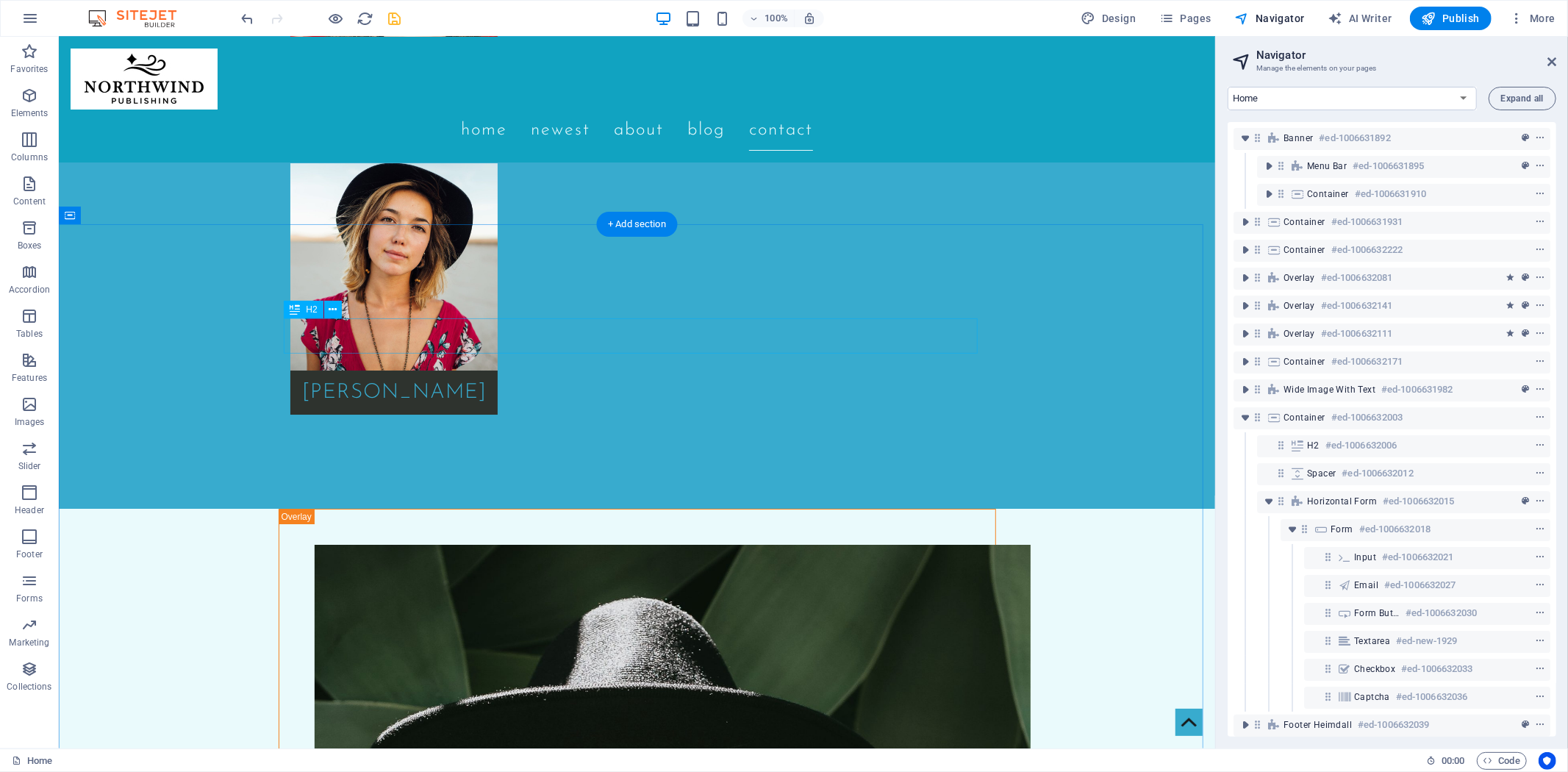
click at [1533, 442] on span "context-menu" at bounding box center [1540, 446] width 15 height 11
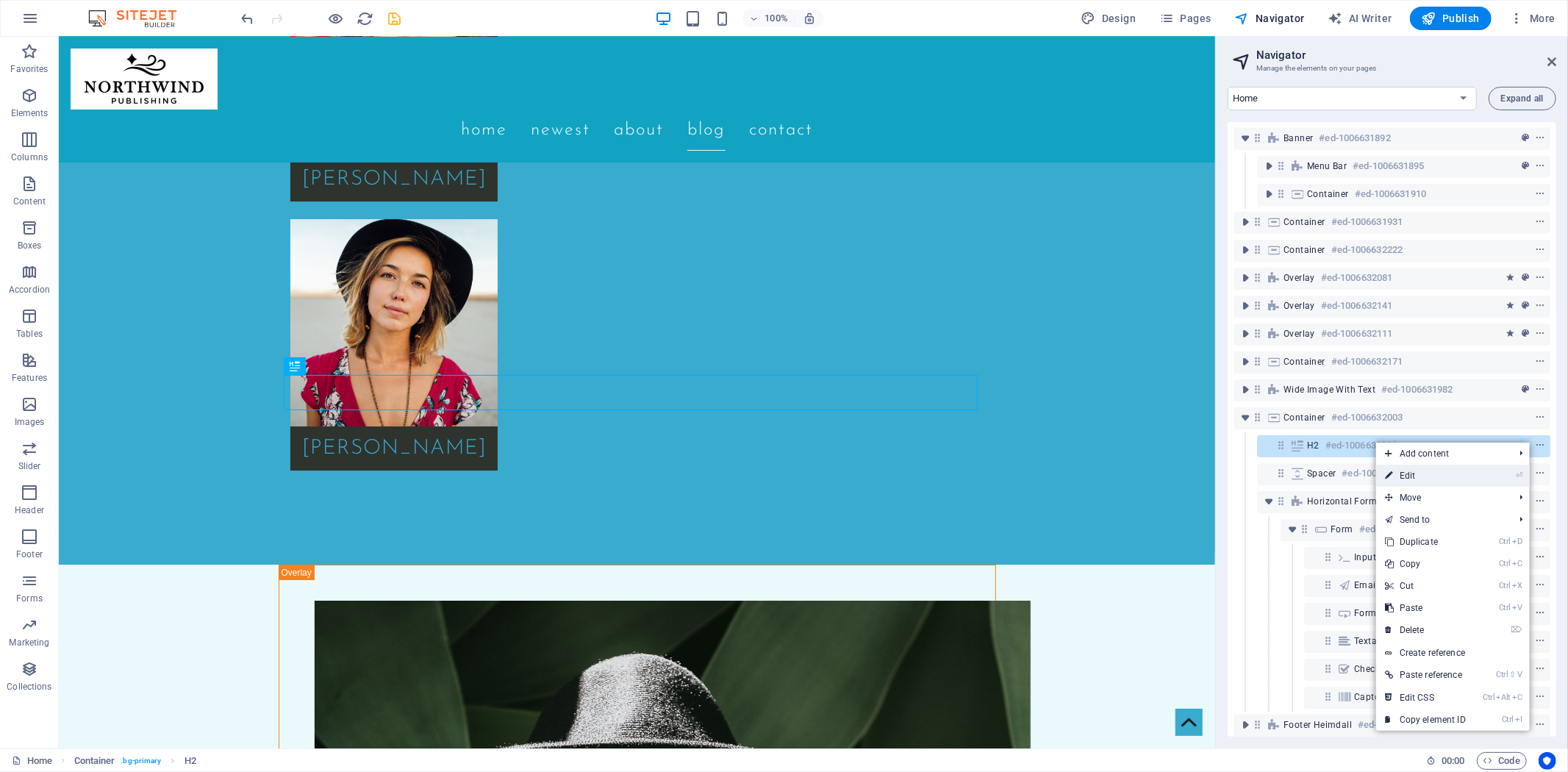
click at [1423, 474] on link "⏎ Edit" at bounding box center [1426, 475] width 99 height 22
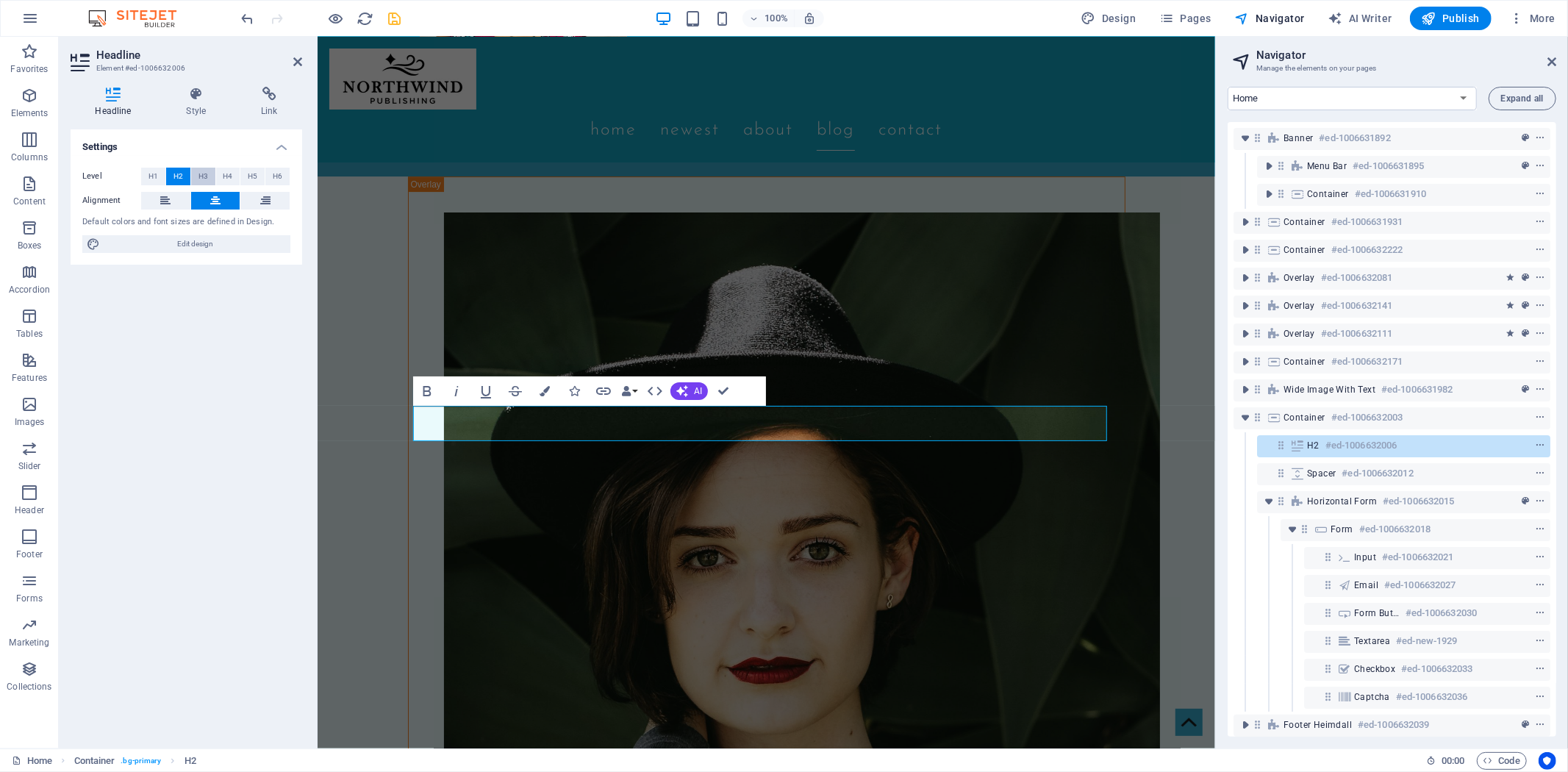
click at [199, 174] on span "H3" at bounding box center [203, 177] width 10 height 18
click at [225, 174] on span "H4" at bounding box center [227, 177] width 10 height 18
click at [297, 66] on icon at bounding box center [298, 61] width 9 height 11
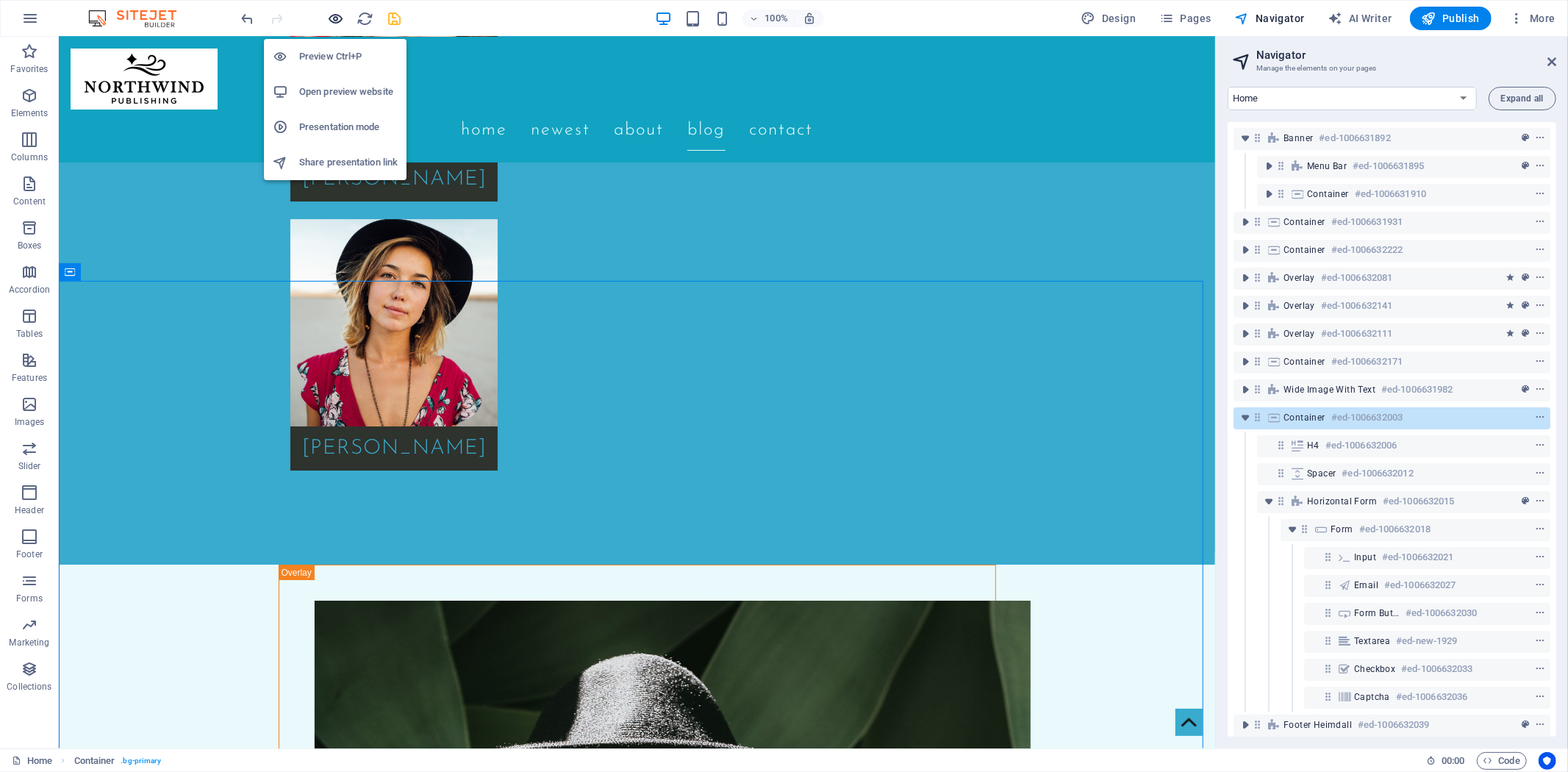
click at [335, 17] on icon "button" at bounding box center [335, 19] width 17 height 17
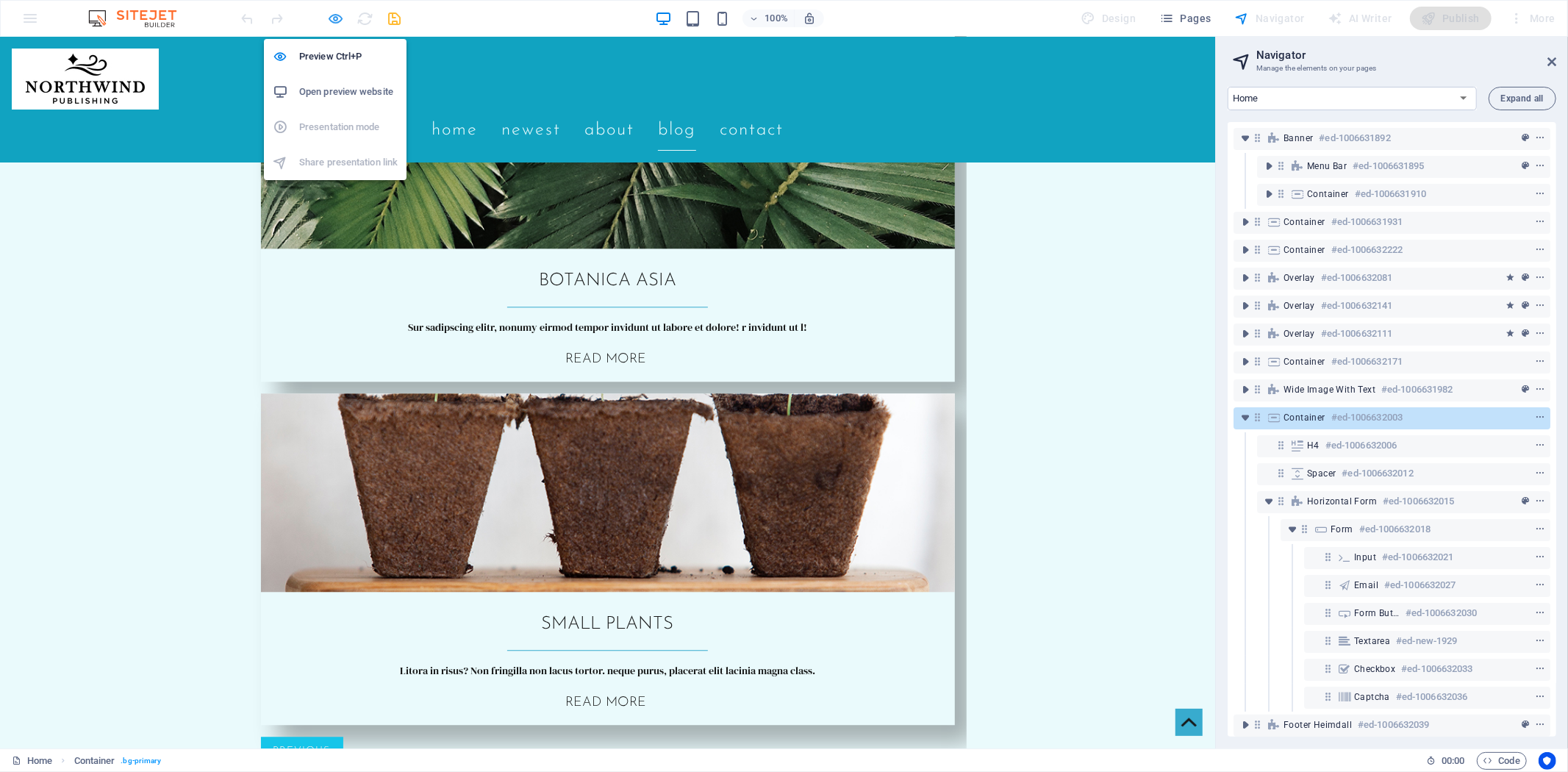
scroll to position [2835, 0]
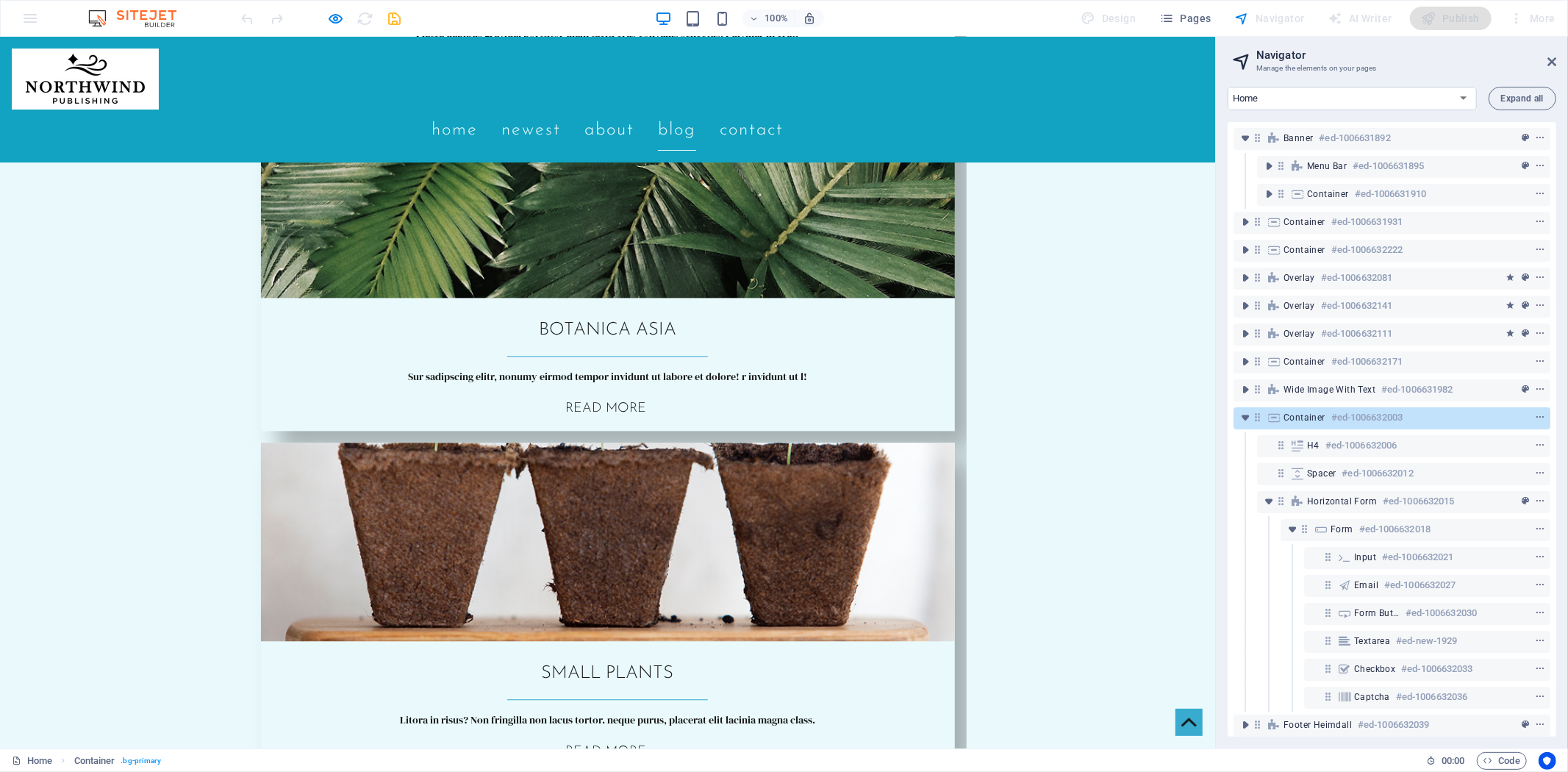
type input "dqwd"
type input "[EMAIL_ADDRESS][DOMAIN_NAME]"
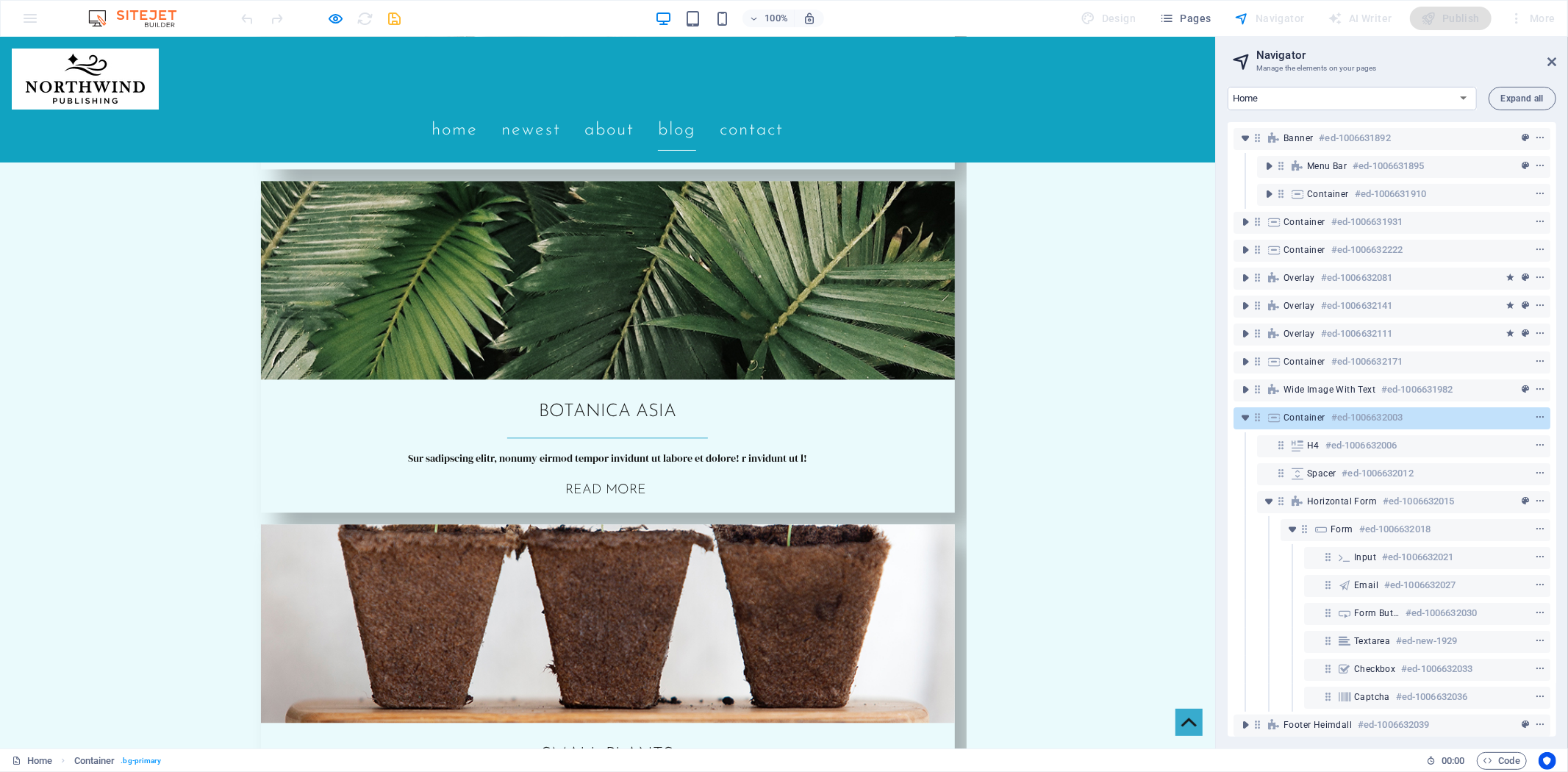
scroll to position [2672, 0]
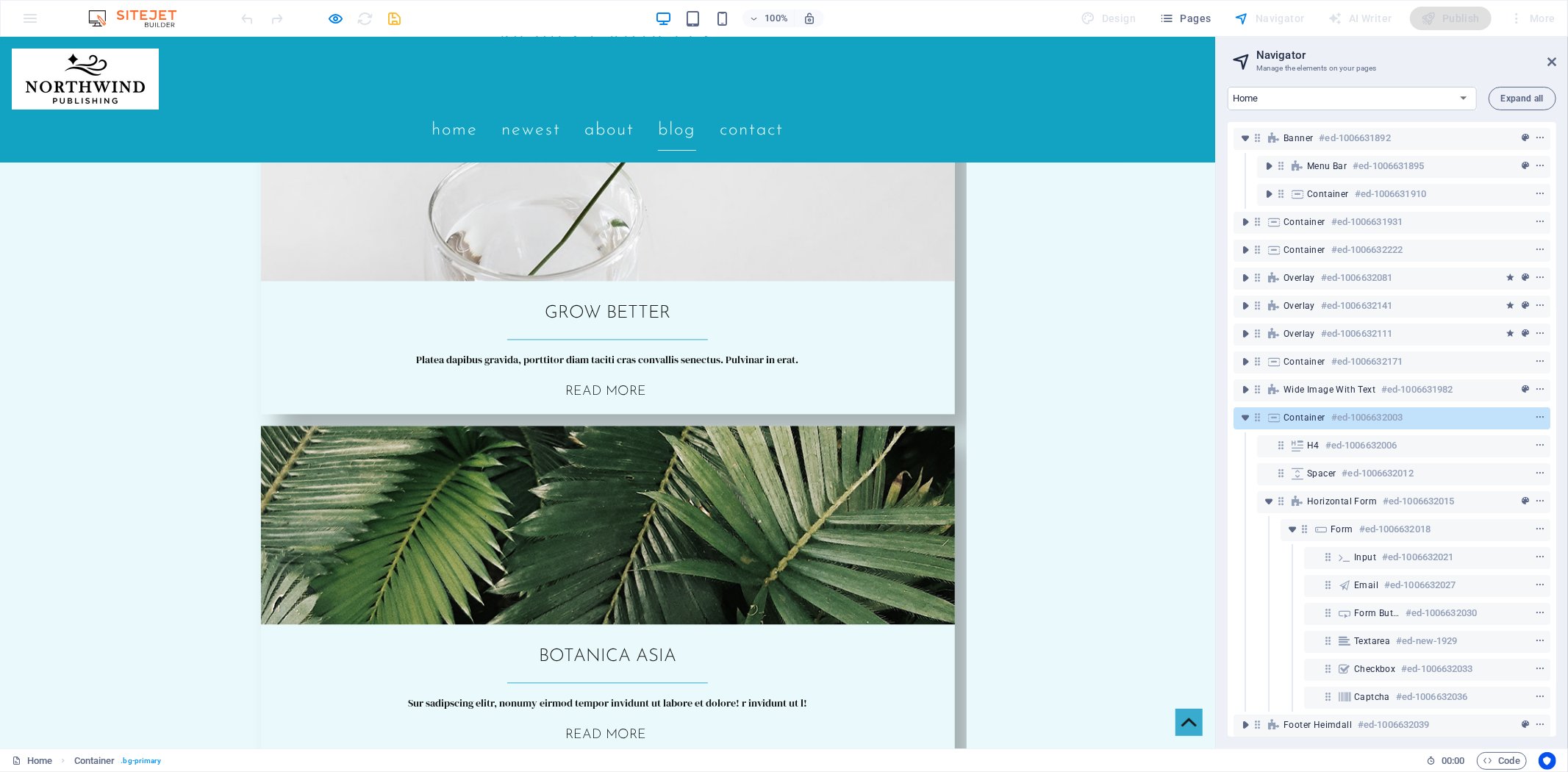
scroll to position [2835, 0]
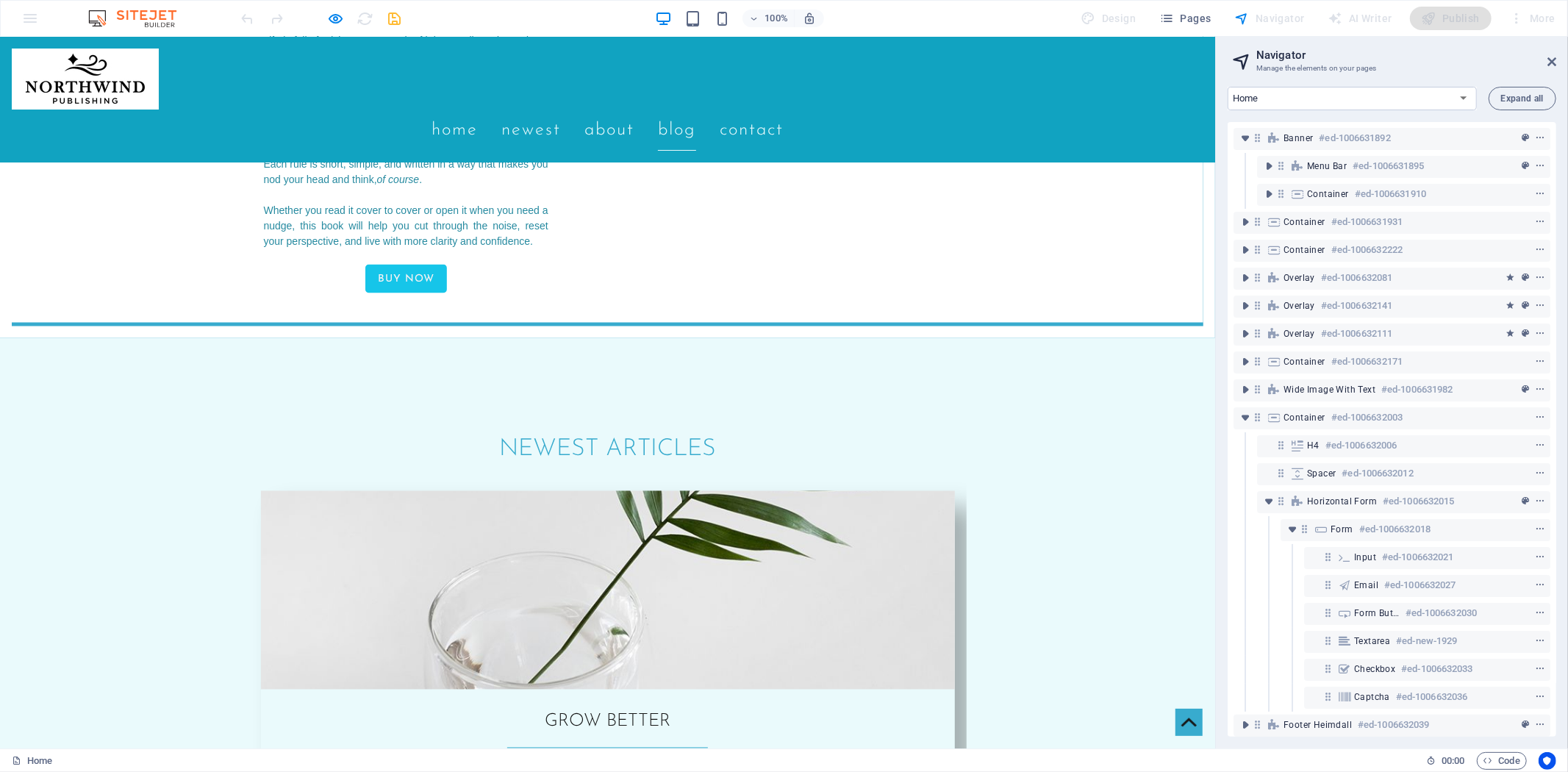
scroll to position [2590, 0]
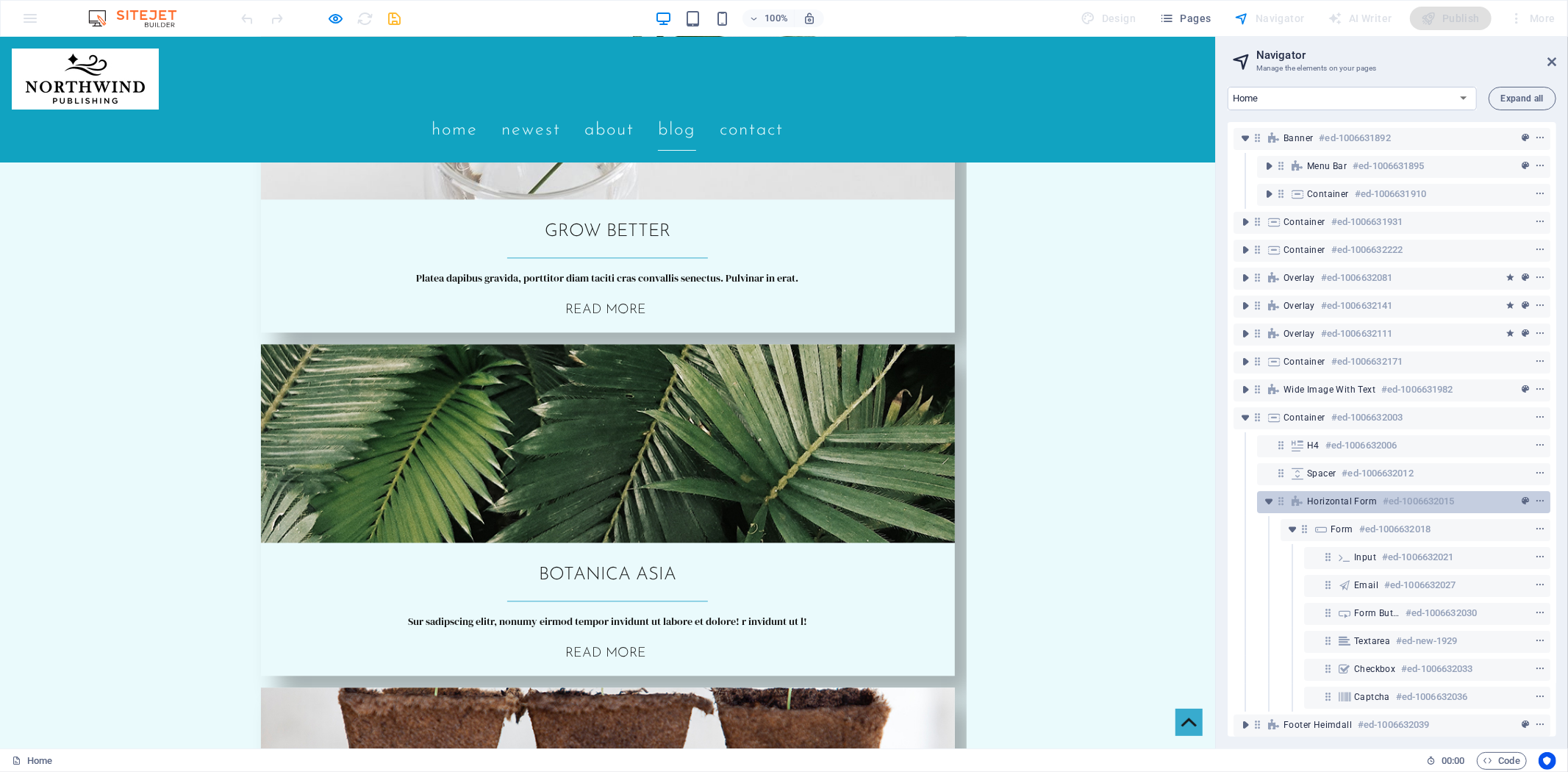
click at [1398, 498] on h6 "#ed-1006632015" at bounding box center [1418, 502] width 72 height 18
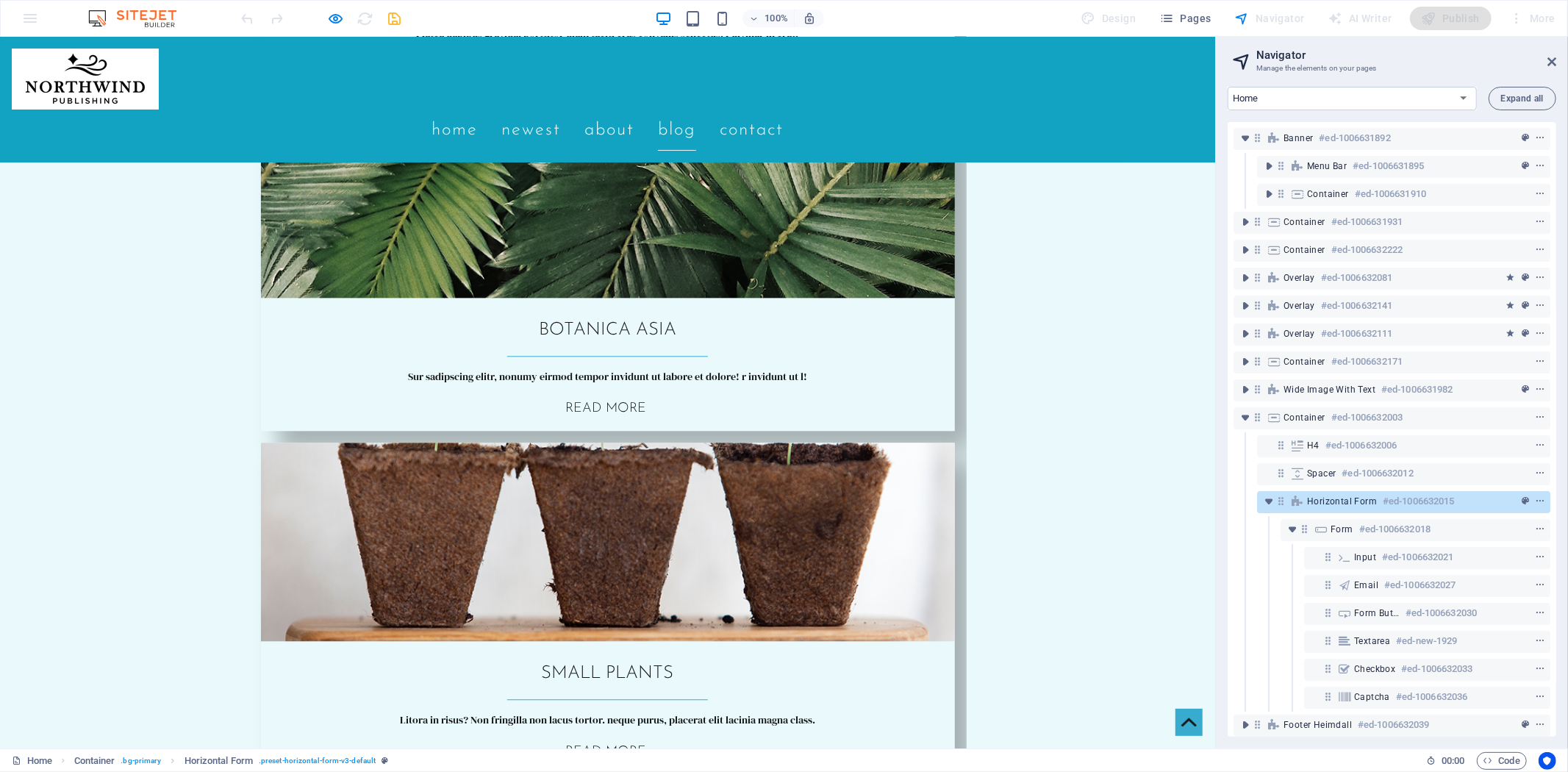
click at [1398, 498] on h6 "#ed-1006632015" at bounding box center [1418, 502] width 72 height 18
click at [1539, 500] on icon "context-menu" at bounding box center [1541, 502] width 11 height 11
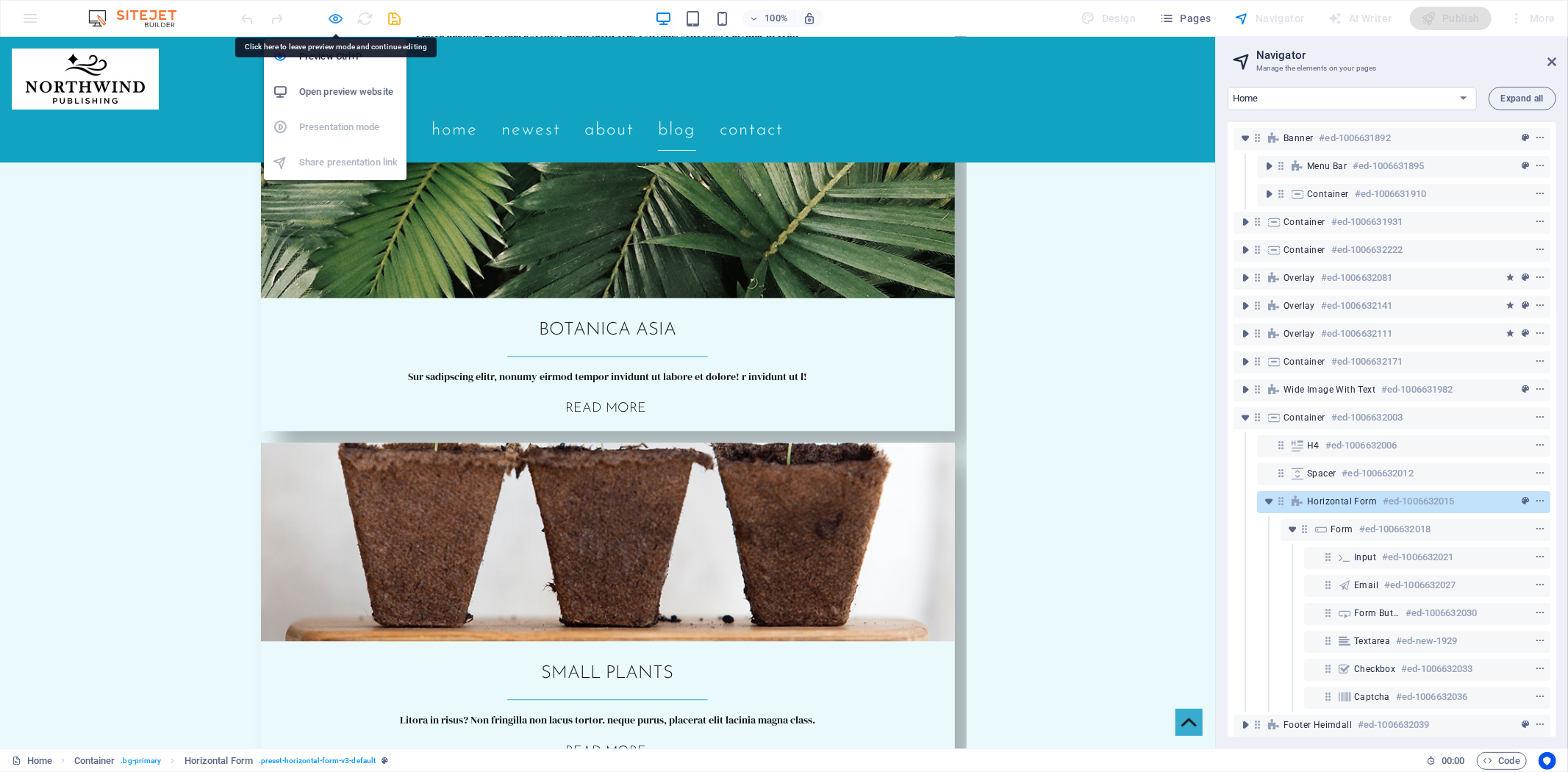
click at [332, 11] on icon "button" at bounding box center [335, 19] width 17 height 17
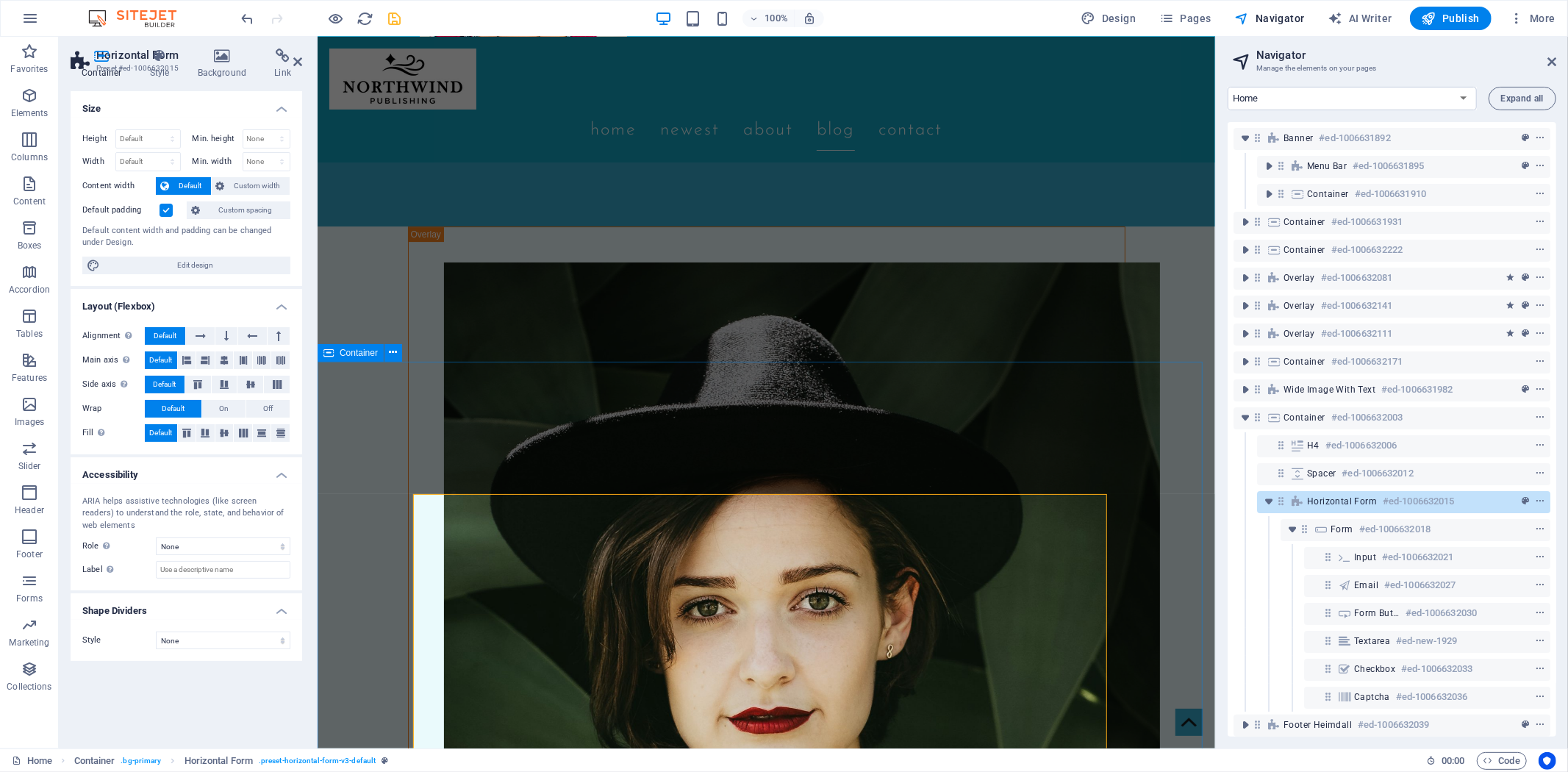
scroll to position [4189, 0]
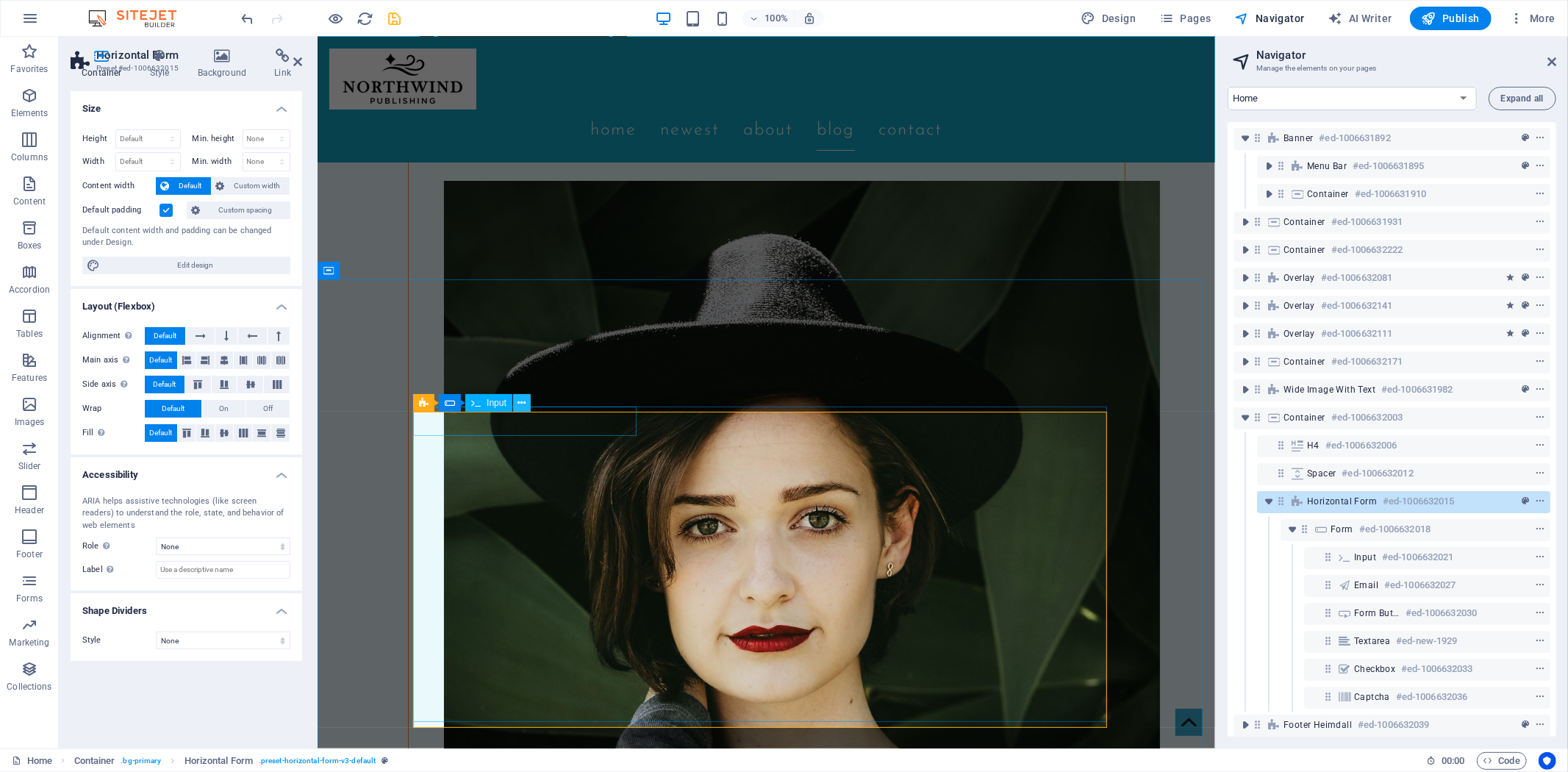
click at [523, 399] on icon at bounding box center [521, 403] width 8 height 15
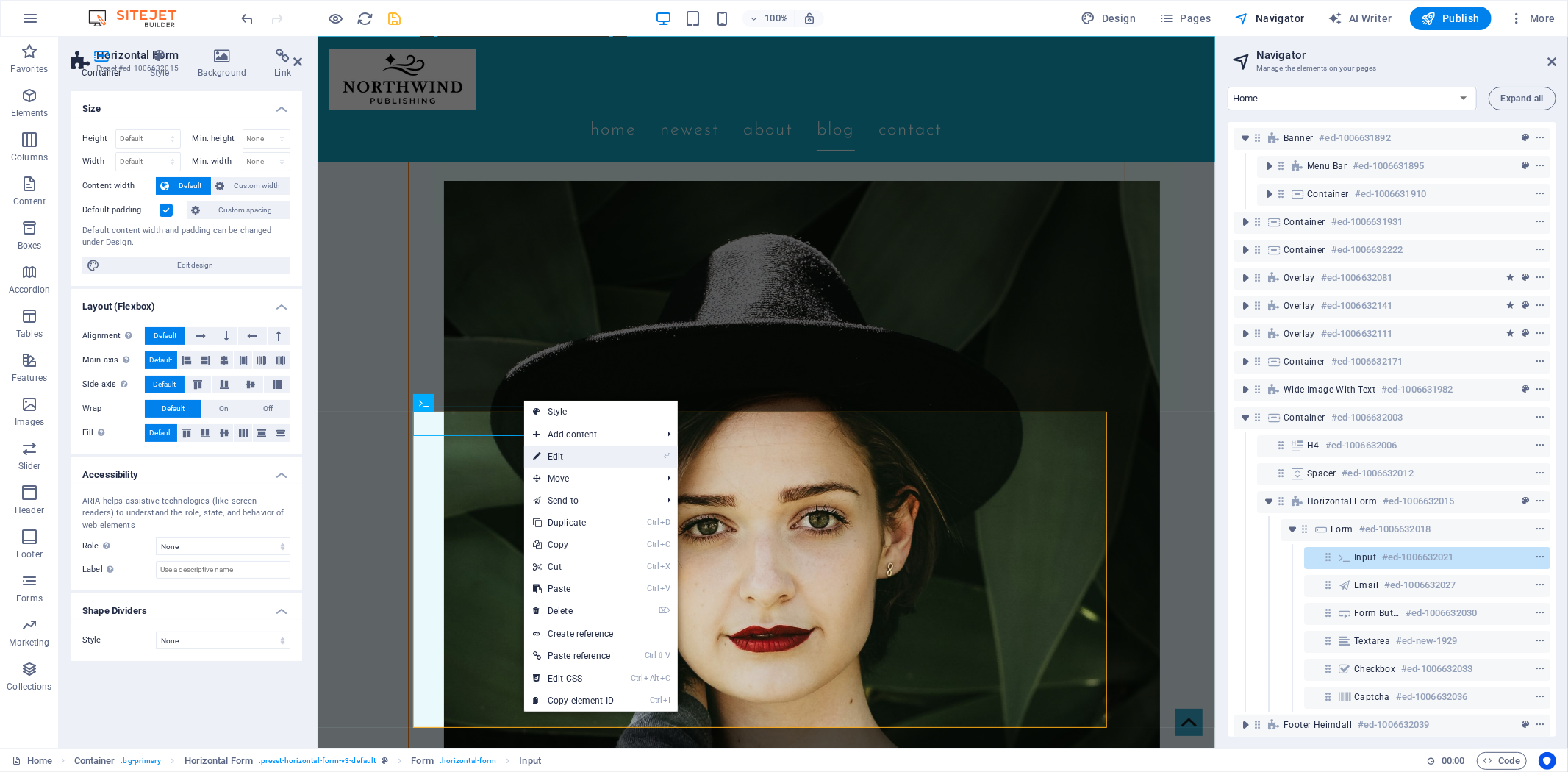
click at [554, 450] on link "⏎ Edit" at bounding box center [574, 457] width 99 height 22
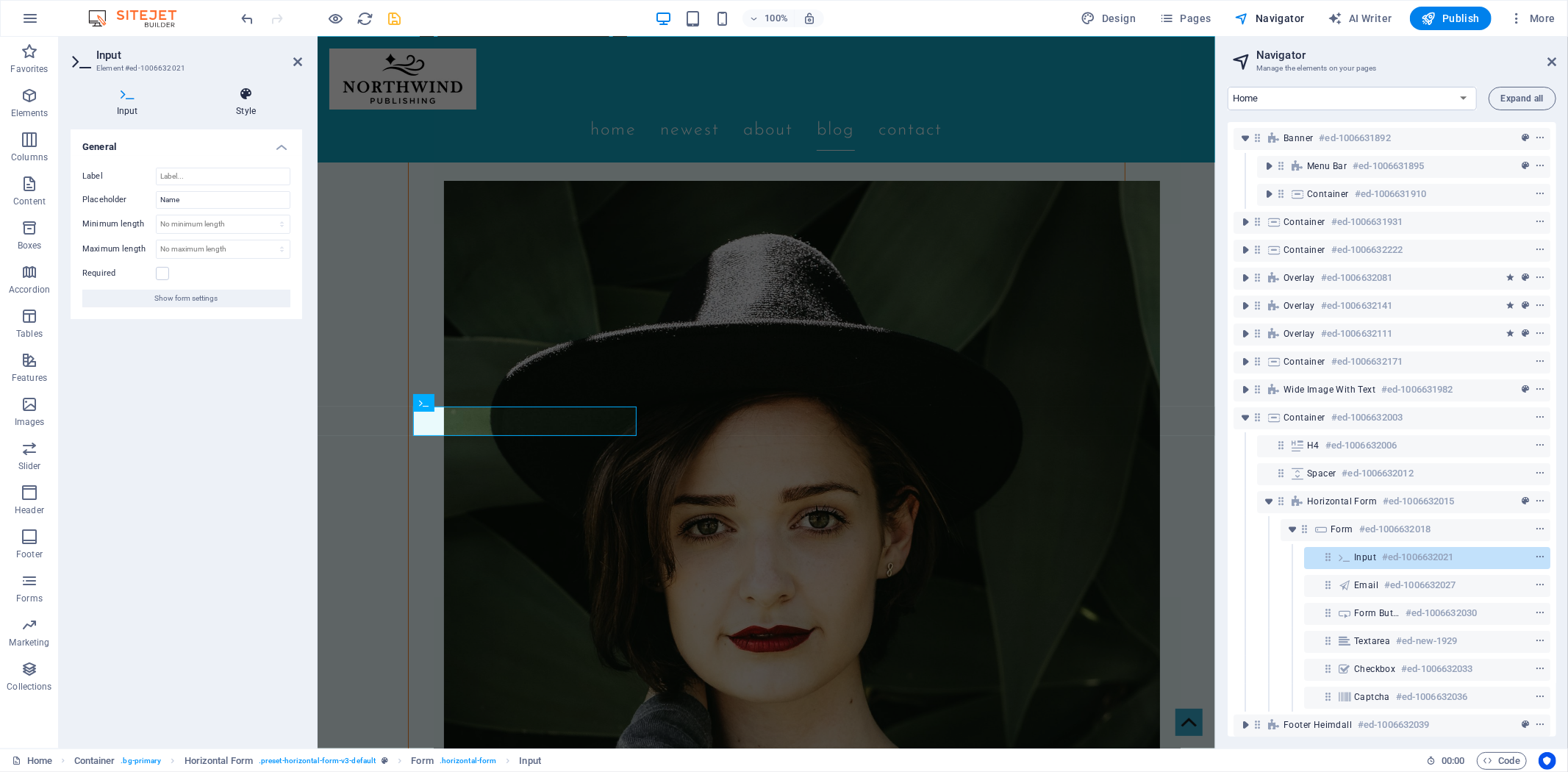
click at [256, 103] on h4 "Style" at bounding box center [246, 102] width 112 height 31
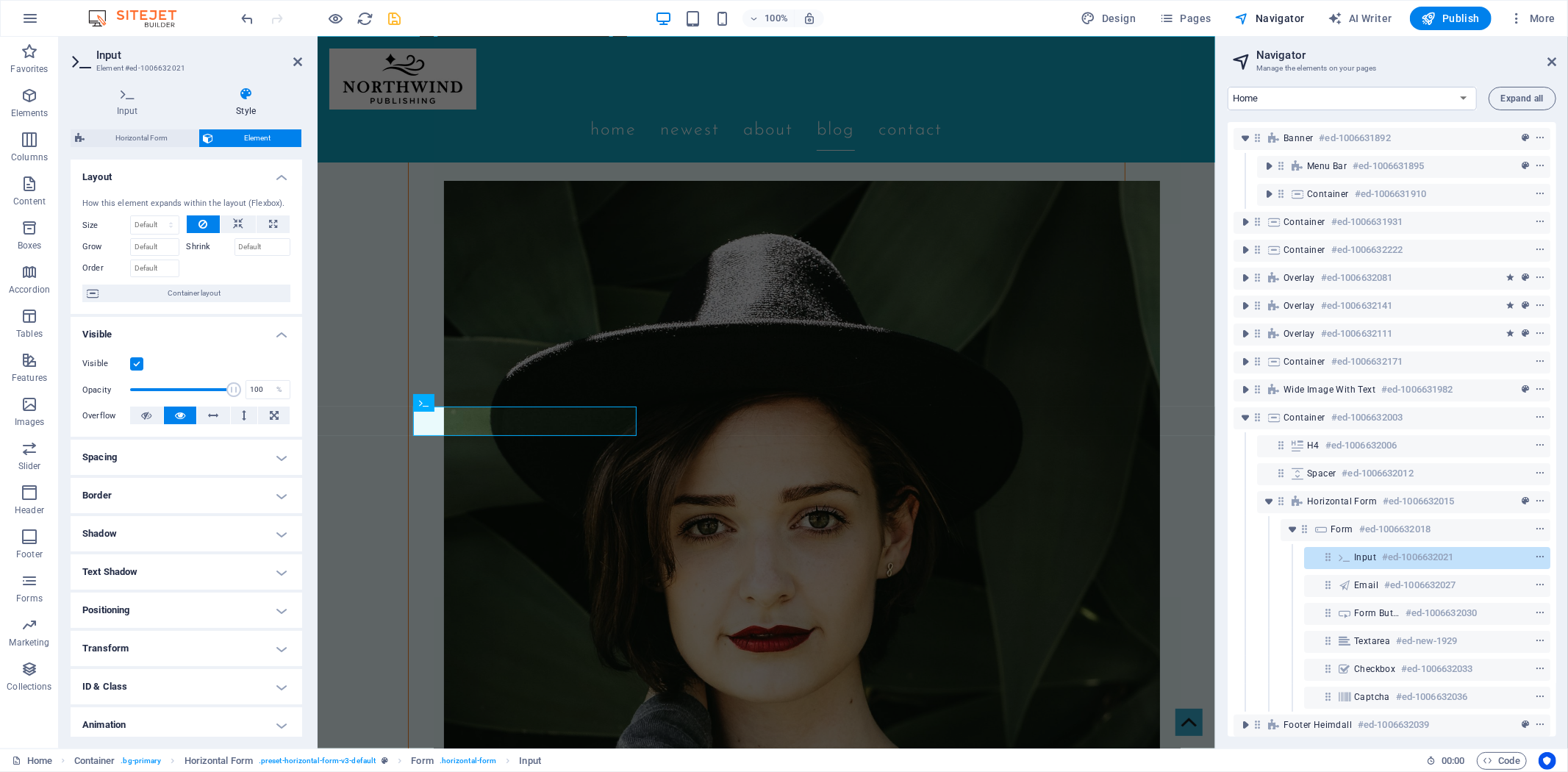
click at [281, 495] on h4 "Border" at bounding box center [186, 496] width 231 height 35
click at [194, 524] on span at bounding box center [192, 526] width 11 height 11
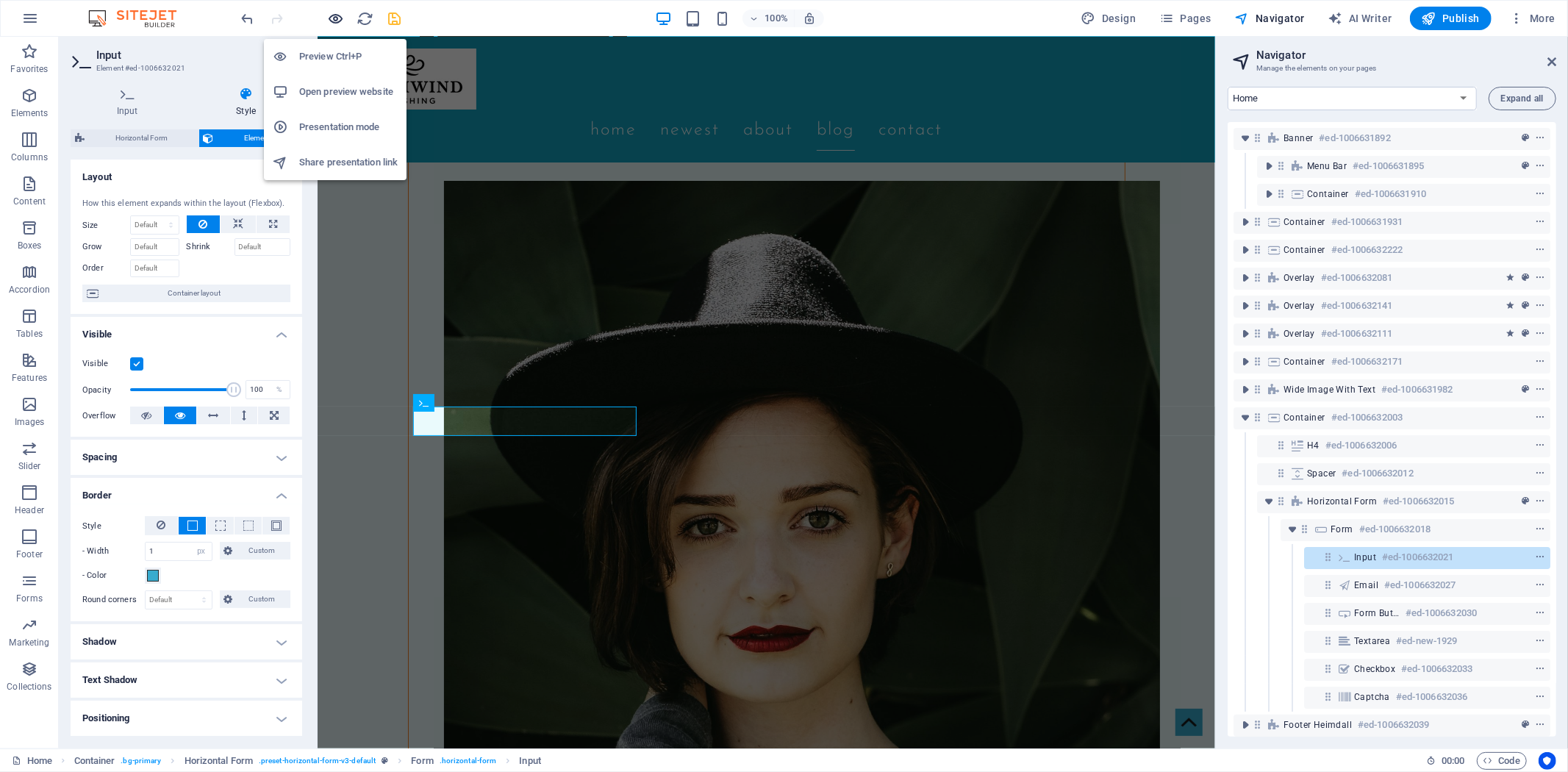
click at [332, 17] on icon "button" at bounding box center [335, 19] width 17 height 17
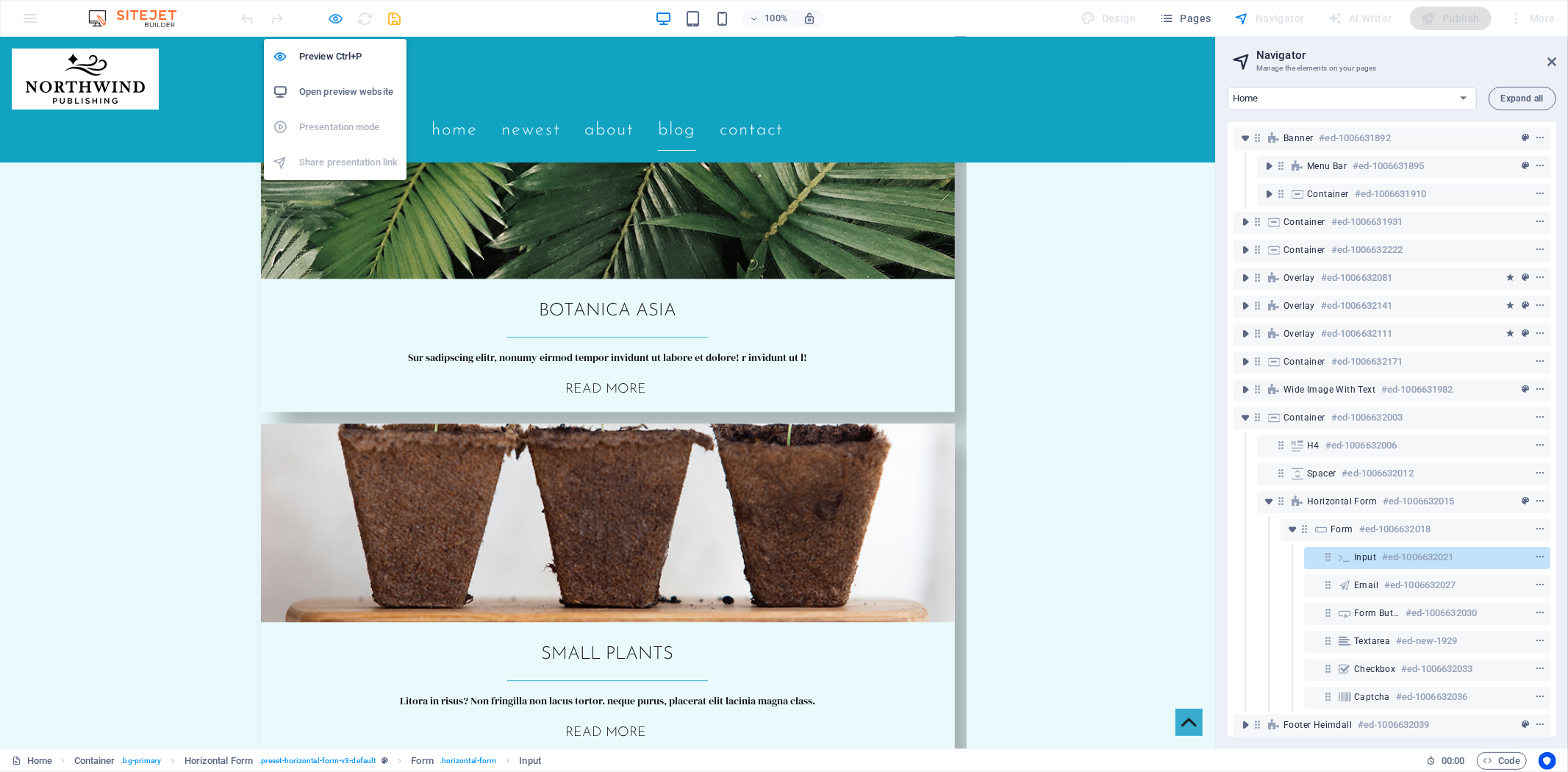
scroll to position [2835, 0]
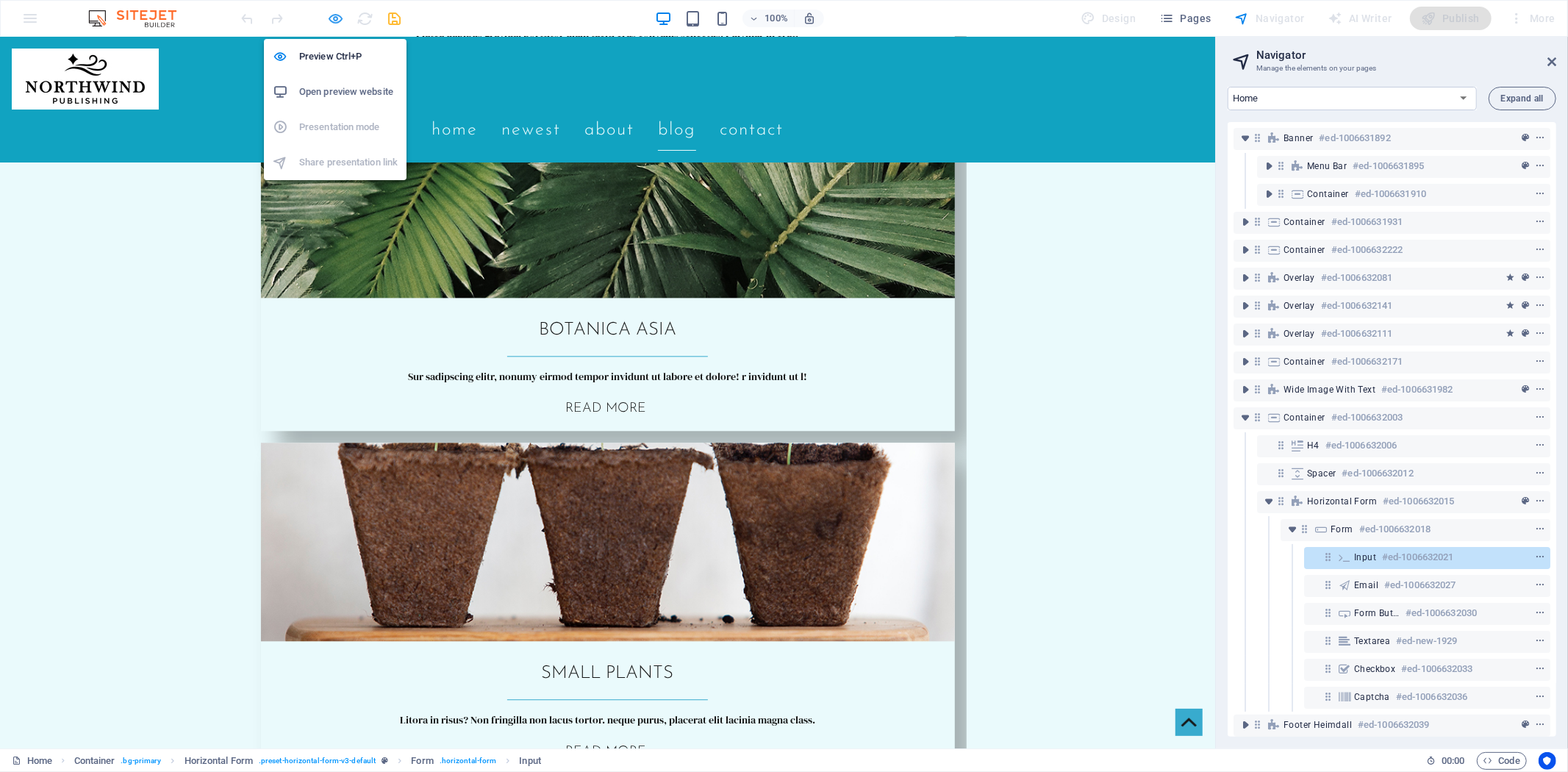
click at [341, 19] on icon "button" at bounding box center [335, 19] width 17 height 17
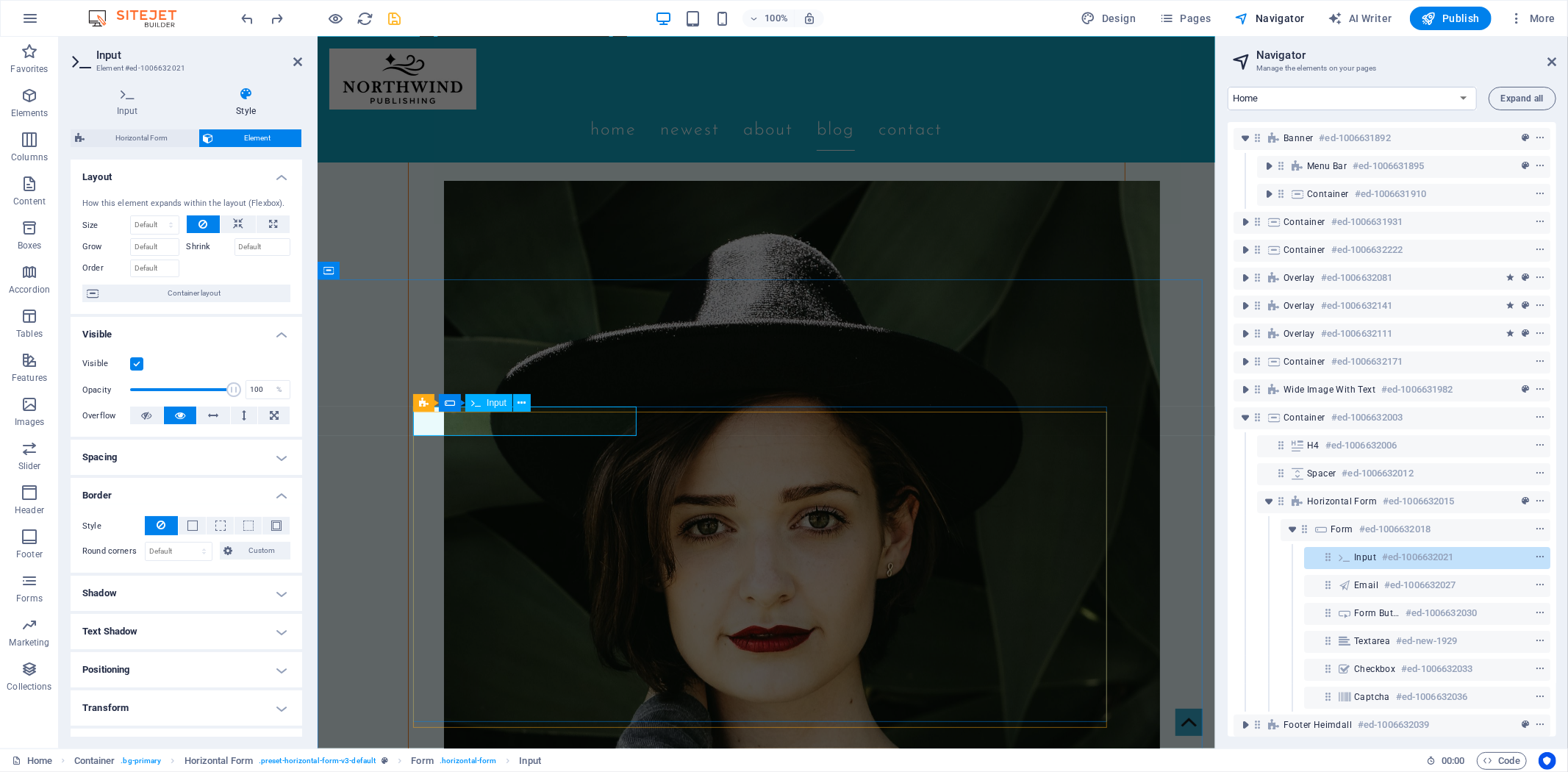
click at [522, 400] on icon at bounding box center [521, 403] width 8 height 15
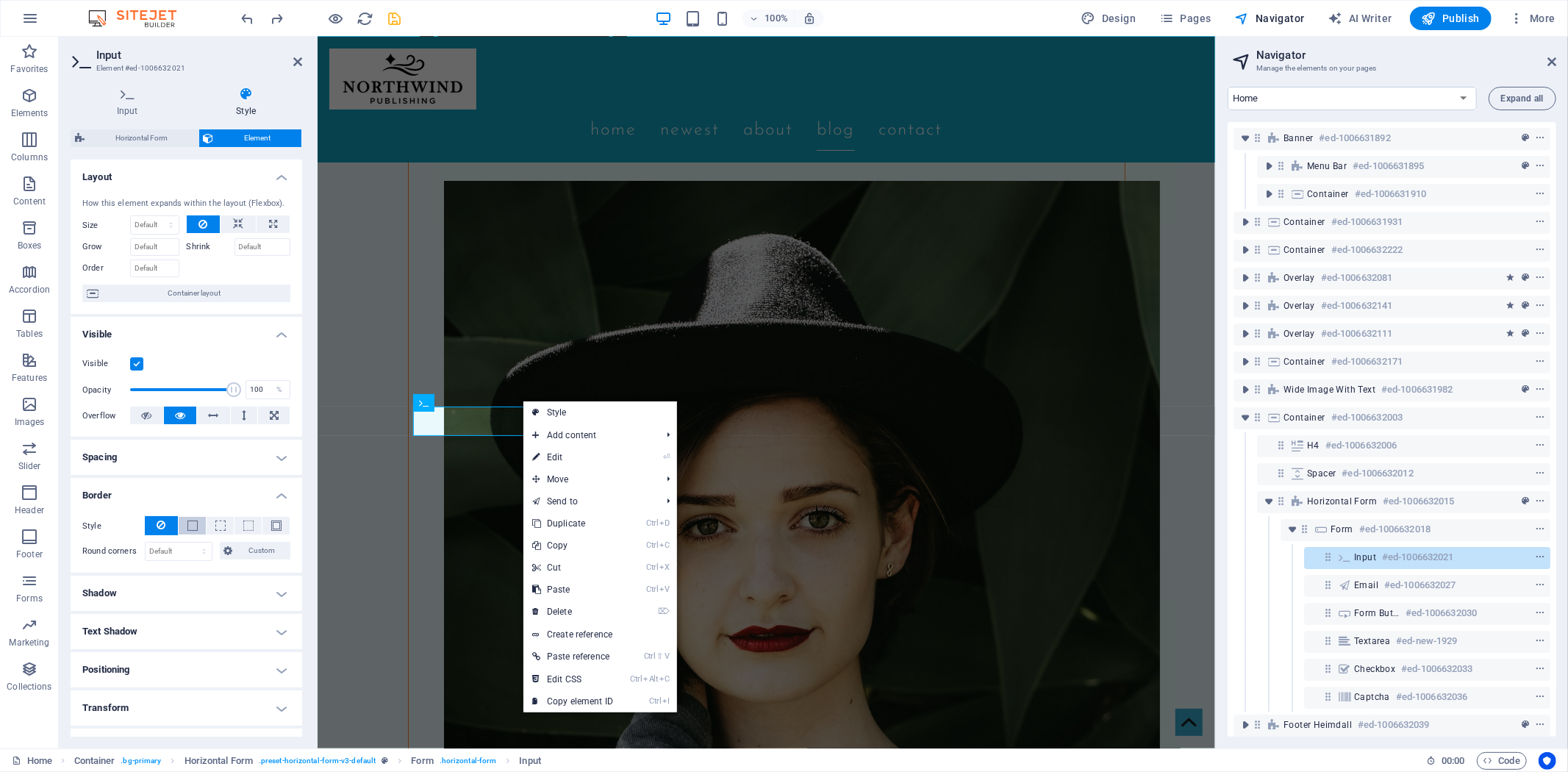
click at [196, 517] on button at bounding box center [192, 526] width 27 height 18
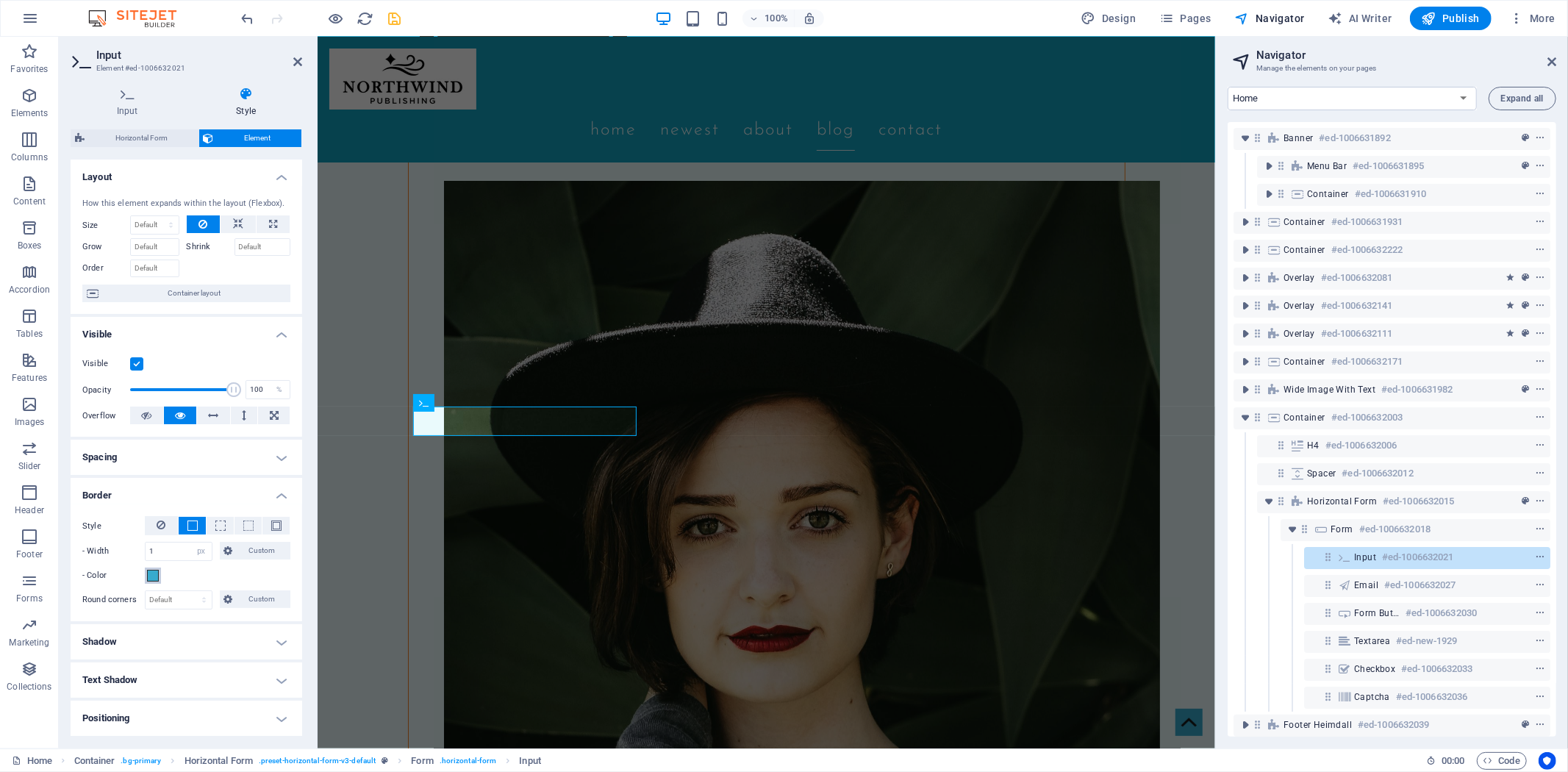
click at [152, 578] on span at bounding box center [153, 575] width 11 height 11
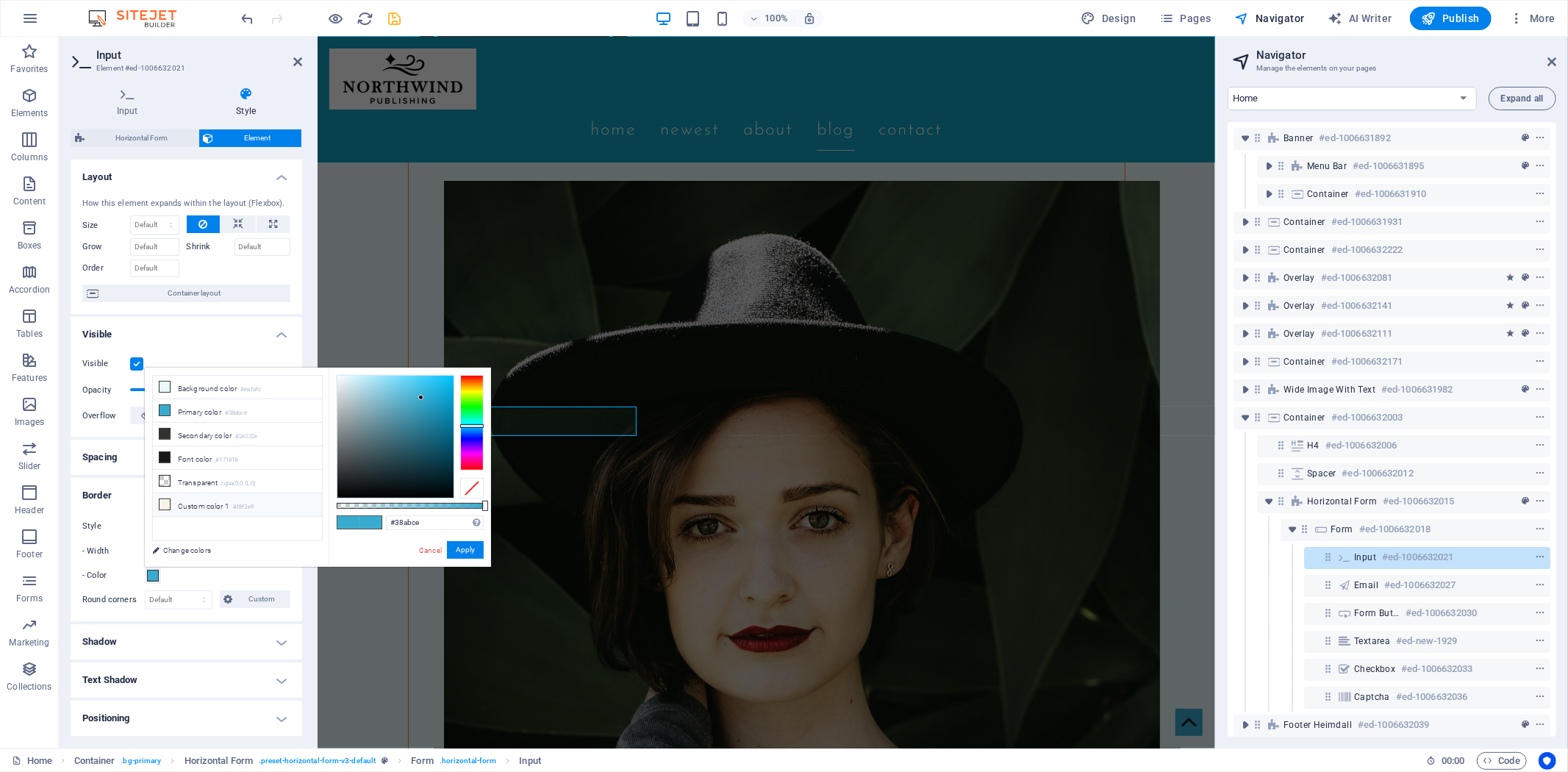
click at [162, 504] on icon at bounding box center [165, 504] width 11 height 11
type input "#f8f3e9"
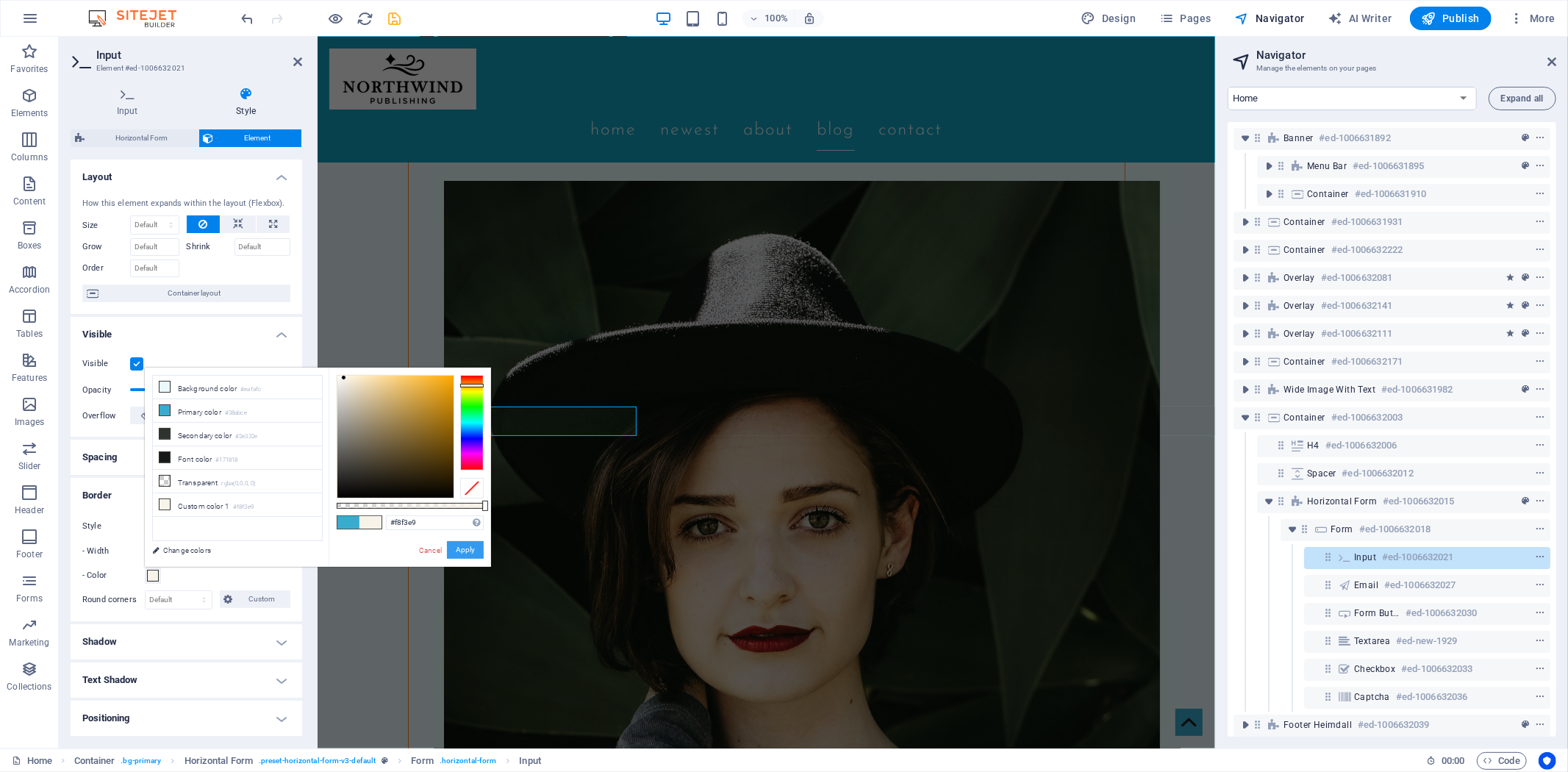
click at [473, 549] on button "Apply" at bounding box center [465, 550] width 37 height 18
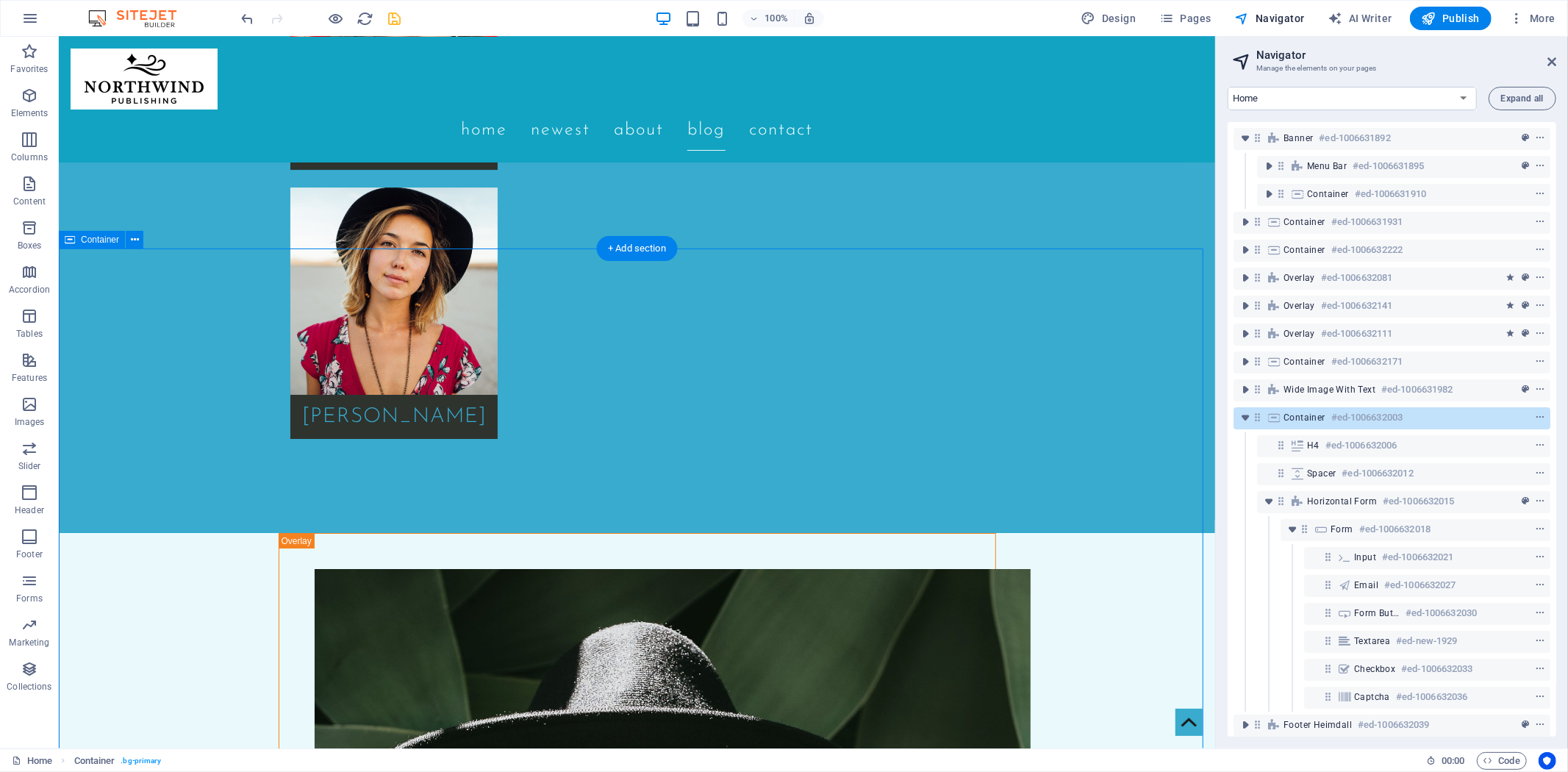
click at [1365, 418] on h6 "#ed-1006632003" at bounding box center [1367, 418] width 72 height 18
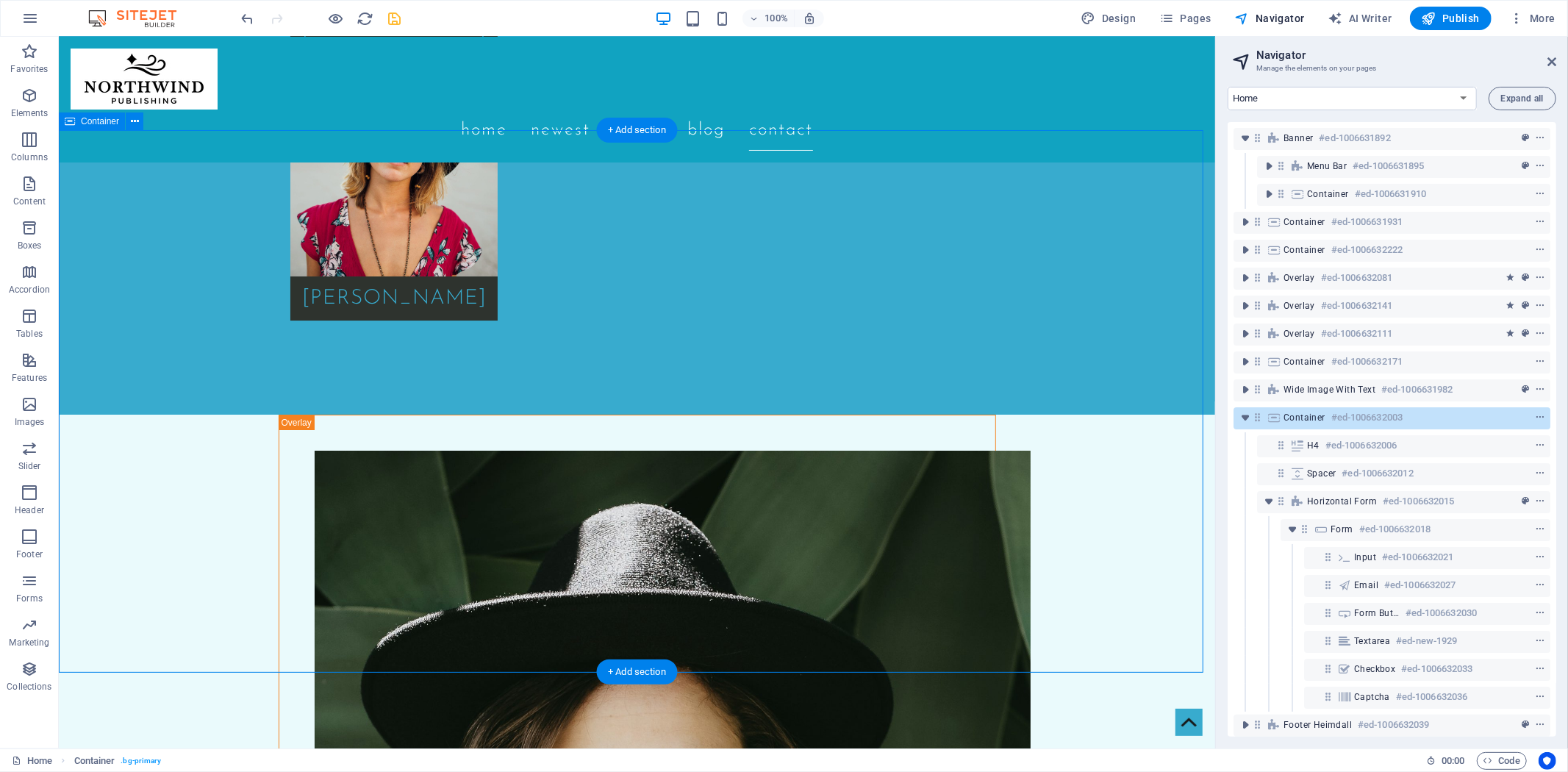
click at [1365, 418] on h6 "#ed-1006632003" at bounding box center [1367, 418] width 72 height 18
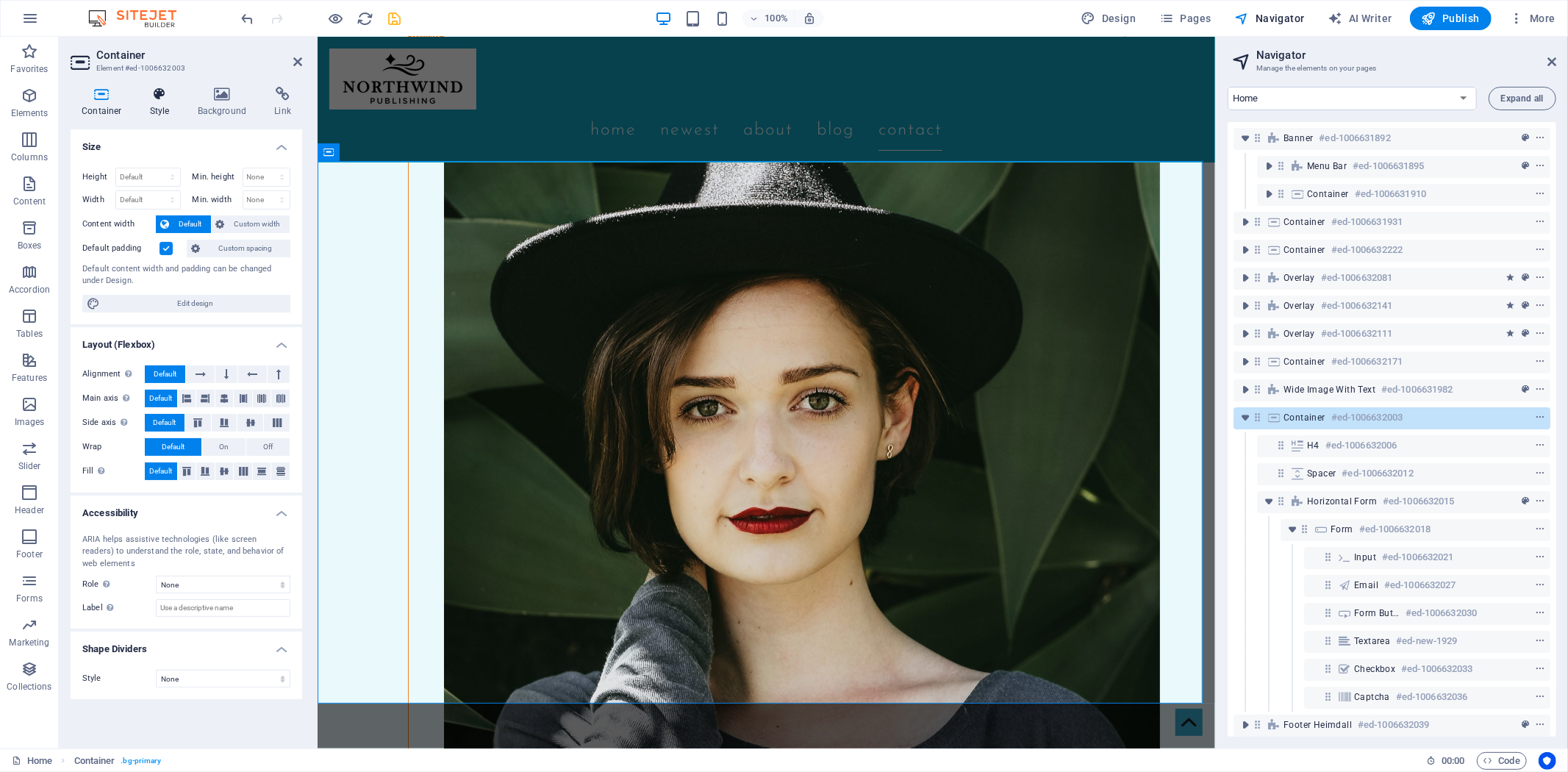
click at [170, 90] on icon at bounding box center [159, 94] width 41 height 15
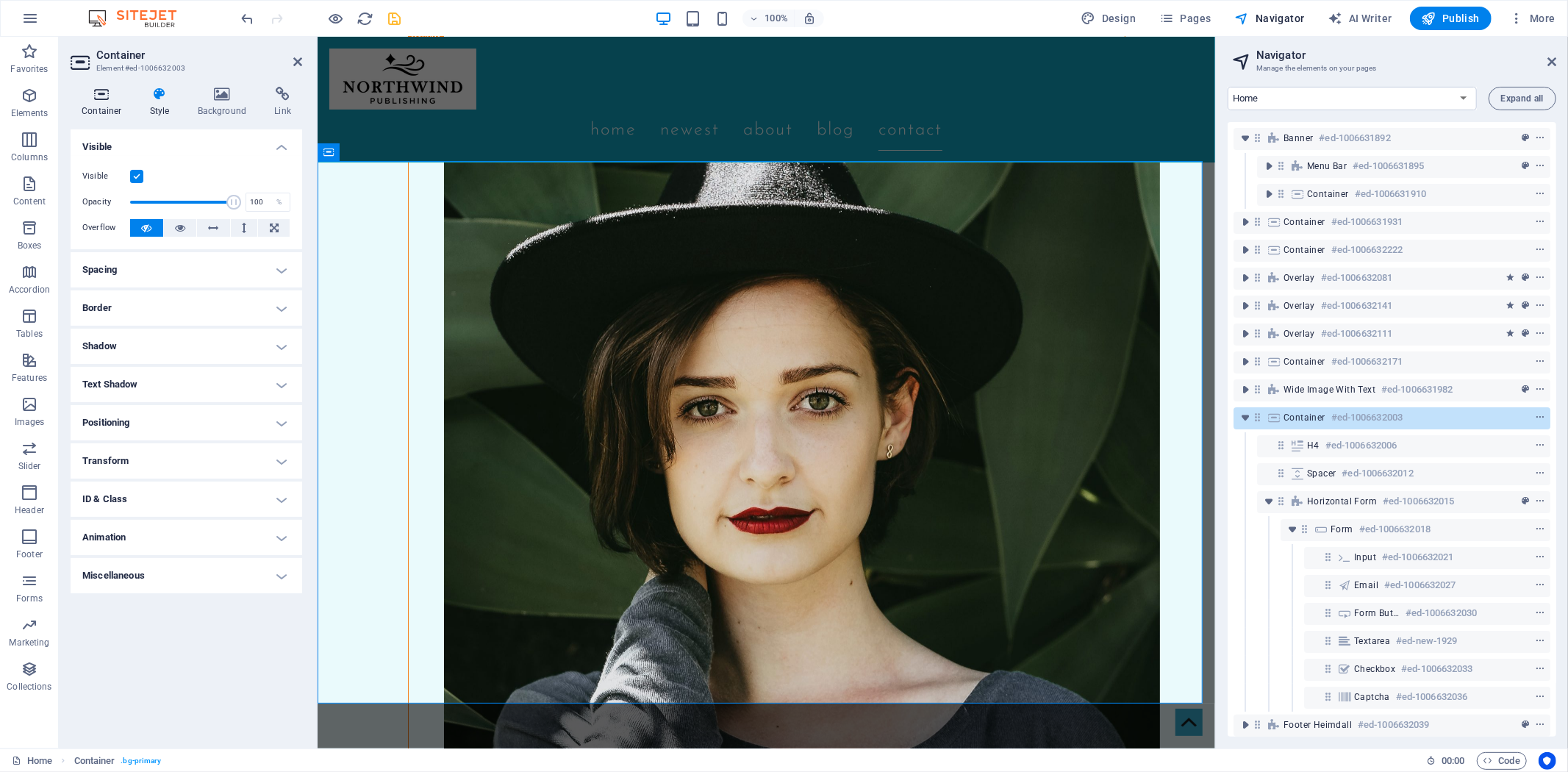
click at [103, 100] on icon at bounding box center [102, 94] width 63 height 15
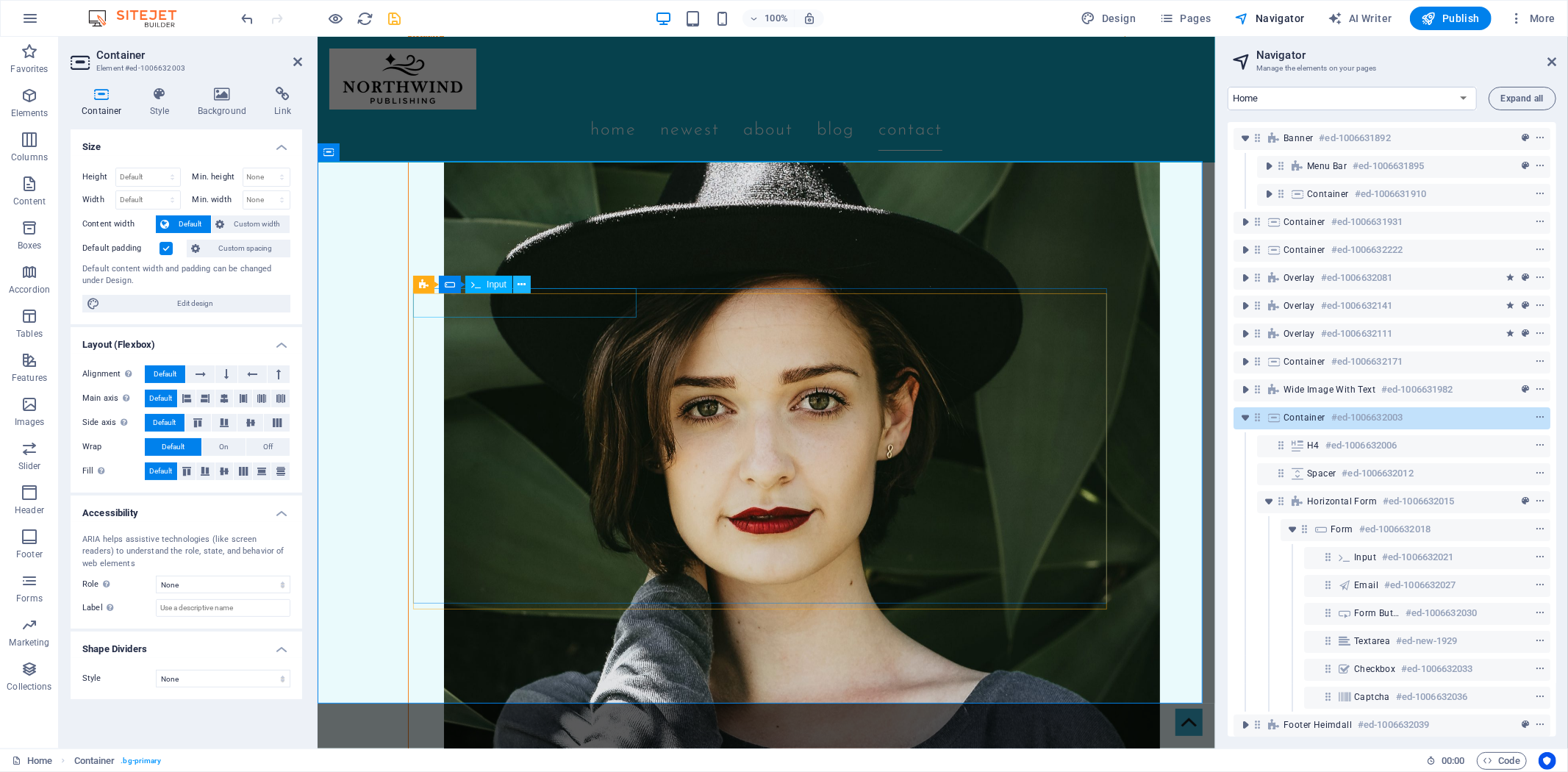
click at [516, 284] on button at bounding box center [522, 284] width 18 height 18
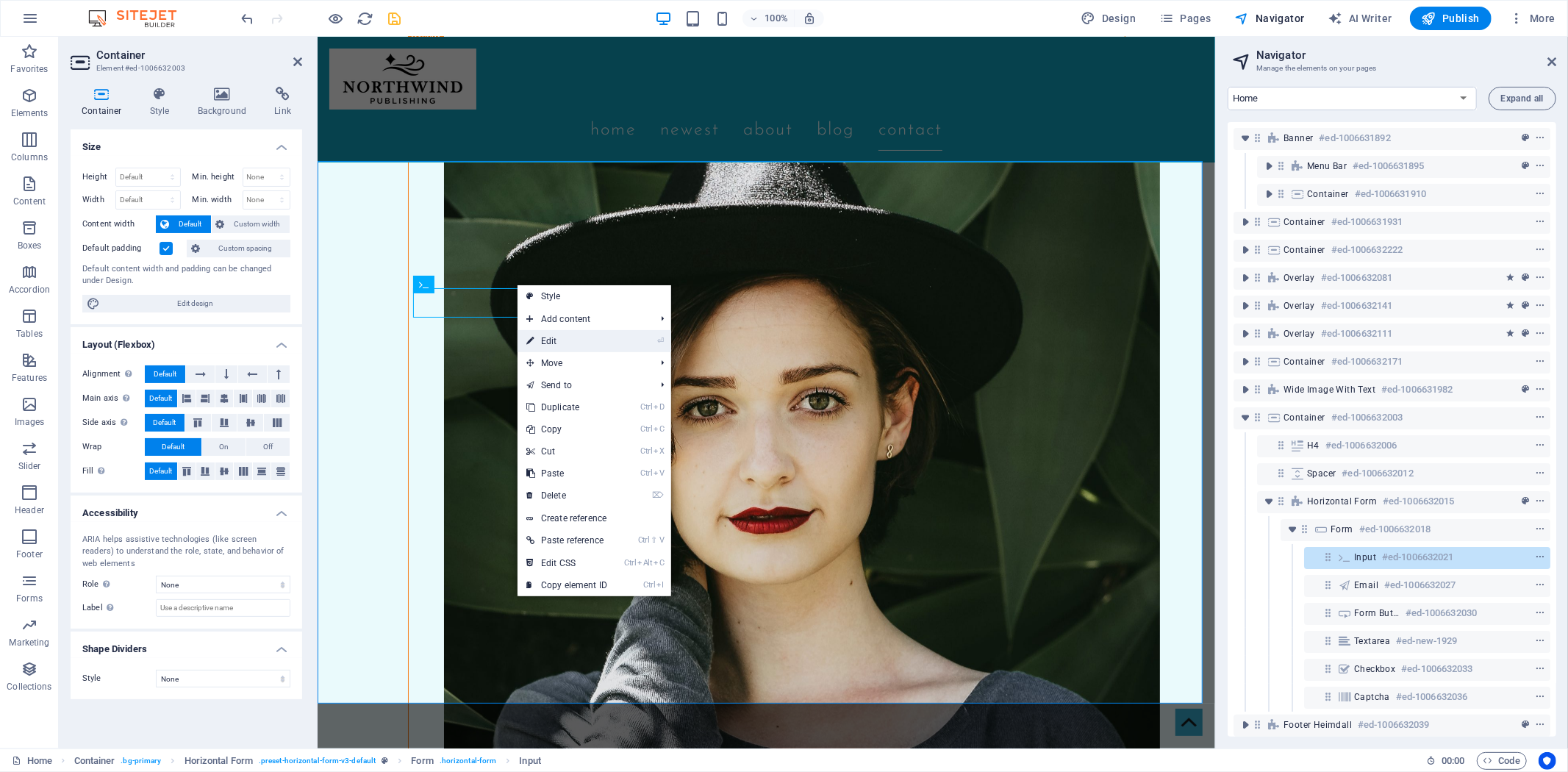
click at [542, 345] on link "⏎ Edit" at bounding box center [567, 341] width 99 height 22
select select "px"
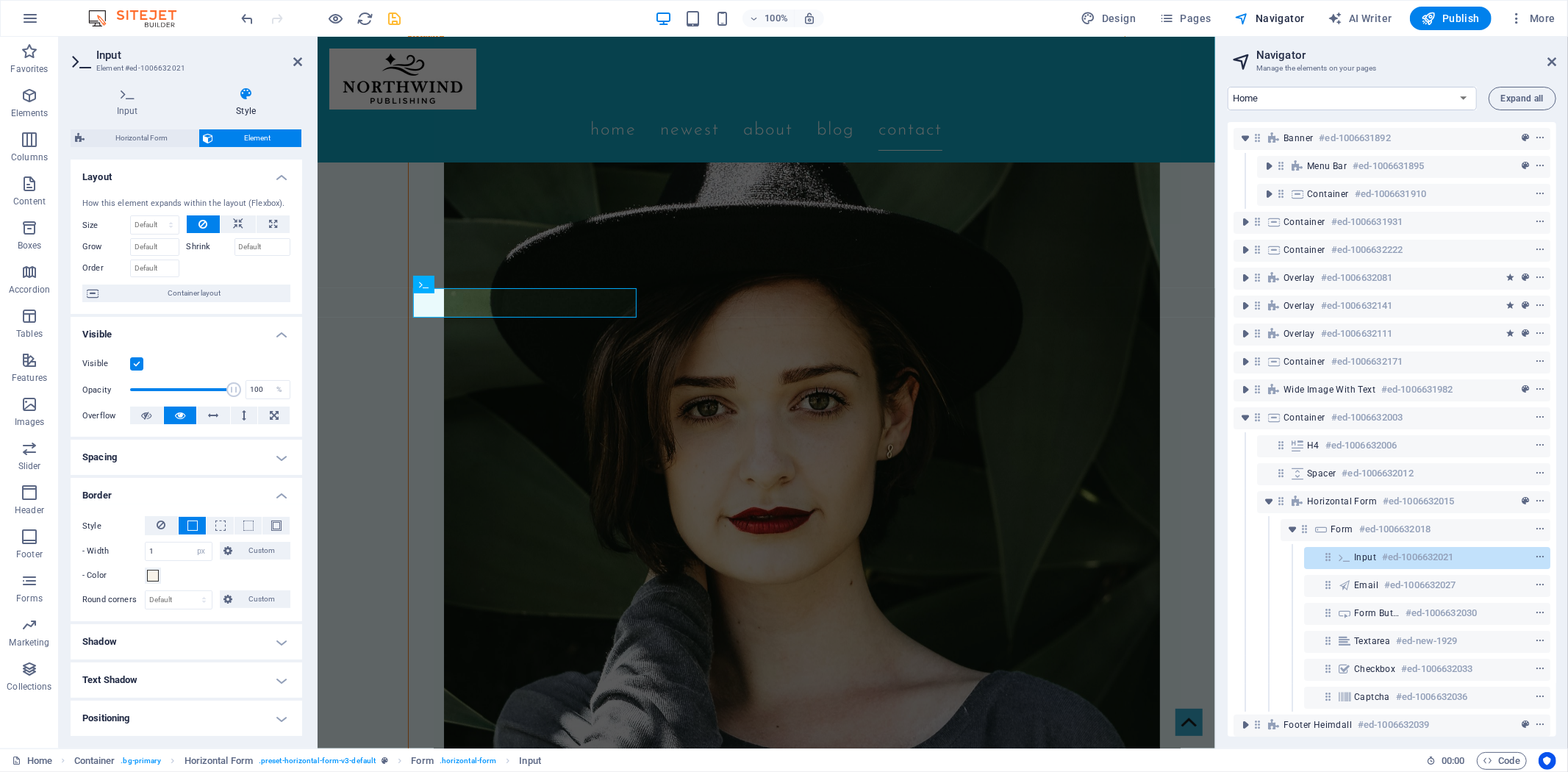
click at [1035, 20] on div "100% Design Pages Navigator AI Writer Publish More" at bounding box center [901, 18] width 1323 height 24
click at [268, 549] on span "Custom" at bounding box center [262, 551] width 49 height 18
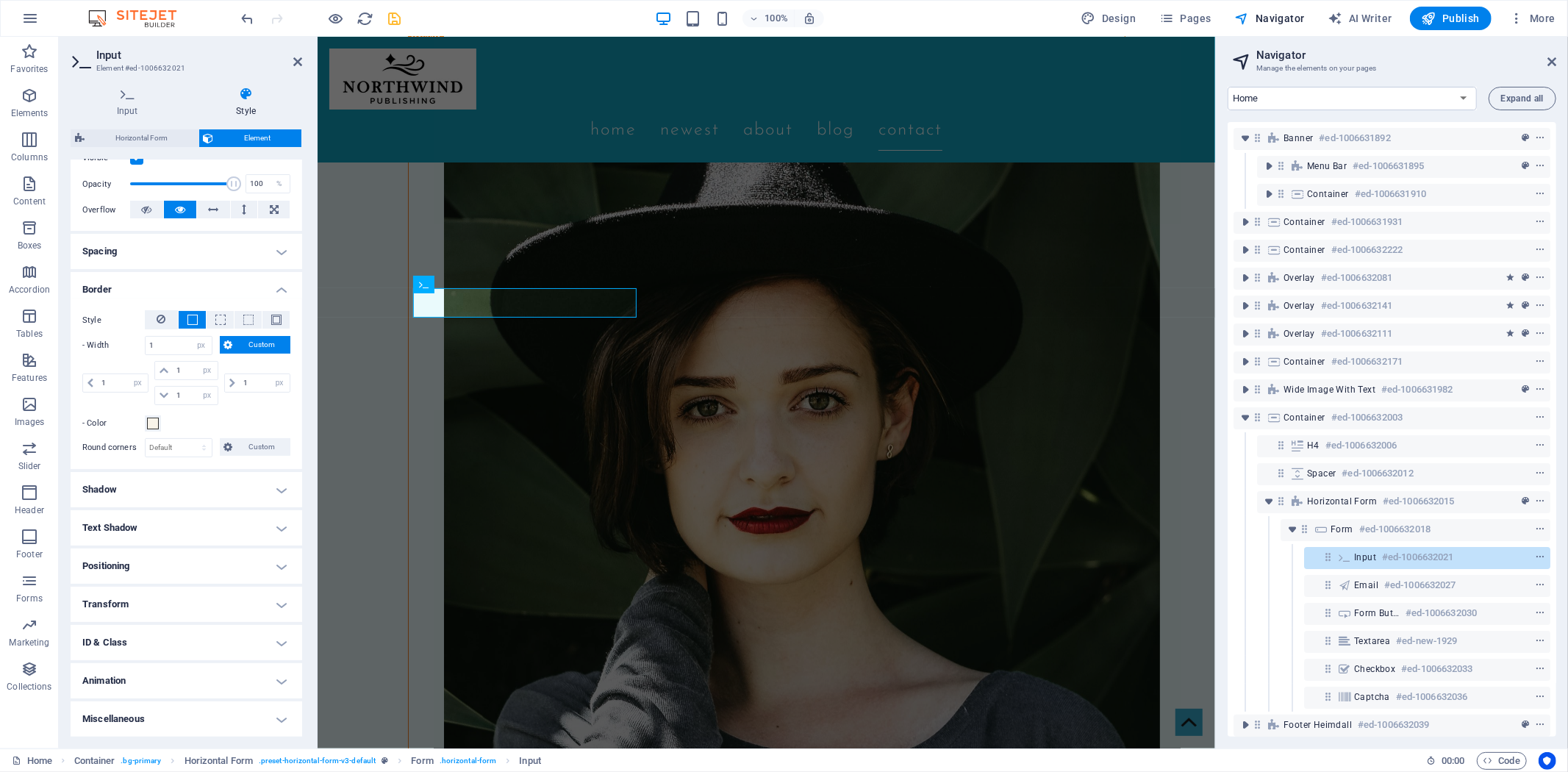
scroll to position [42, 0]
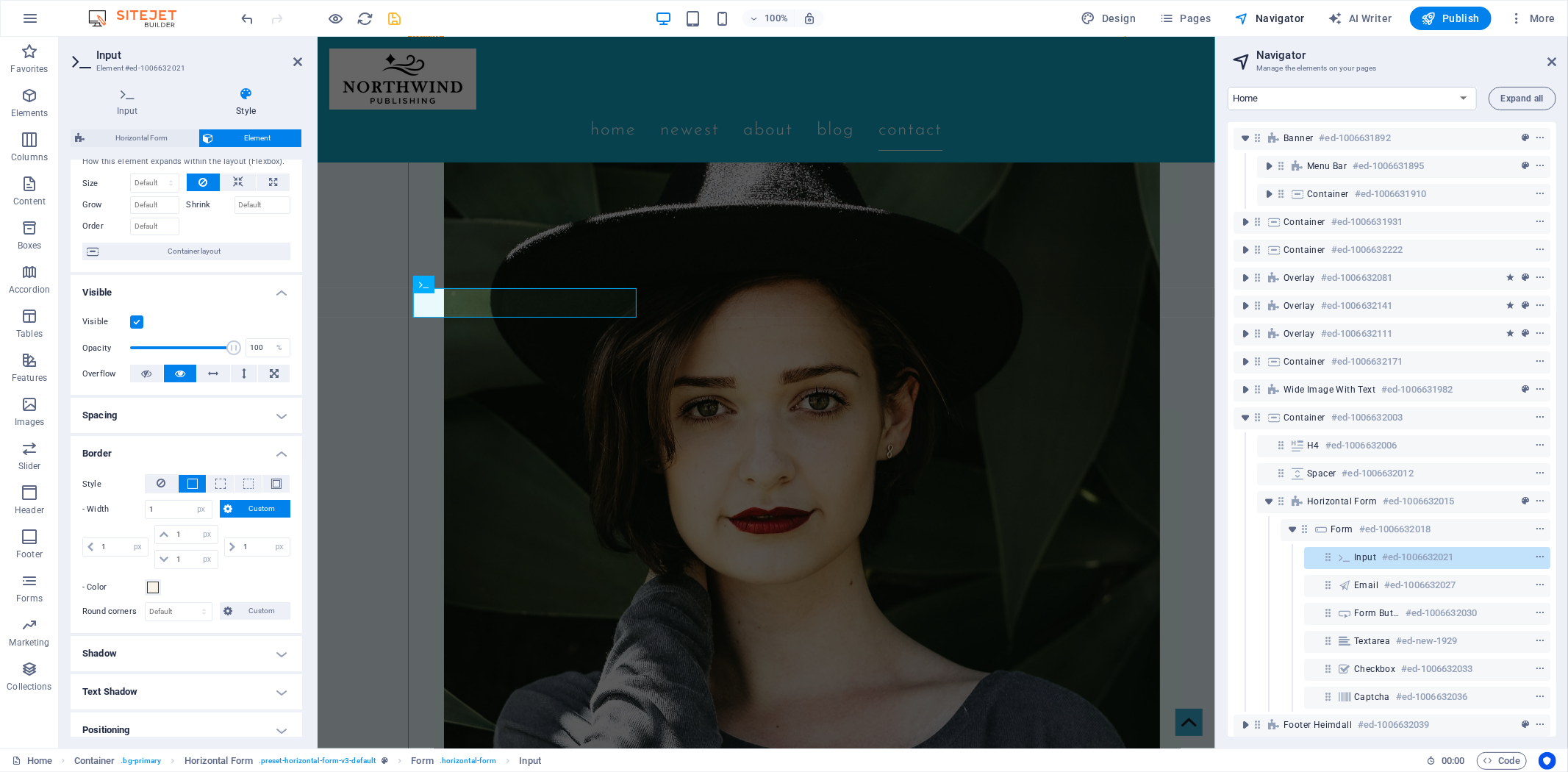
click at [19, 703] on div "Favorites Elements Columns Content Boxes Accordion Tables Features Images Slide…" at bounding box center [29, 393] width 59 height 712
click at [188, 609] on select "Default px rem % vh vw Custom" at bounding box center [178, 612] width 66 height 18
select select "px"
click at [190, 603] on select "Default px rem % vh vw Custom" at bounding box center [178, 612] width 66 height 18
type input "4"
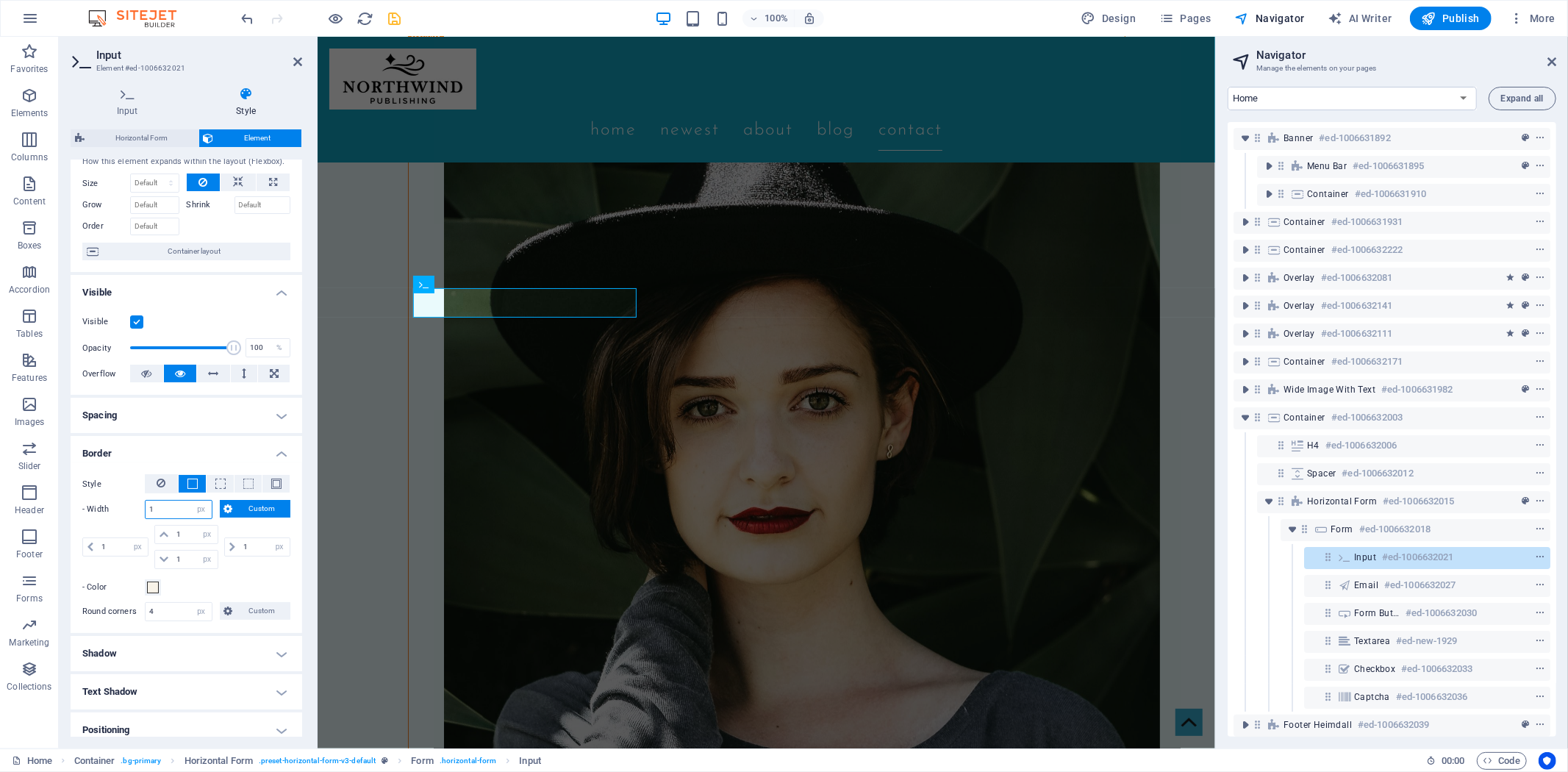
click at [172, 508] on input "1" at bounding box center [178, 510] width 66 height 18
click at [1356, 753] on div "Home Container . bg-primary Horizontal Form . preset-horizontal-form-v3-default…" at bounding box center [712, 761] width 1403 height 18
click at [393, 15] on icon "save" at bounding box center [395, 19] width 17 height 17
select select "px"
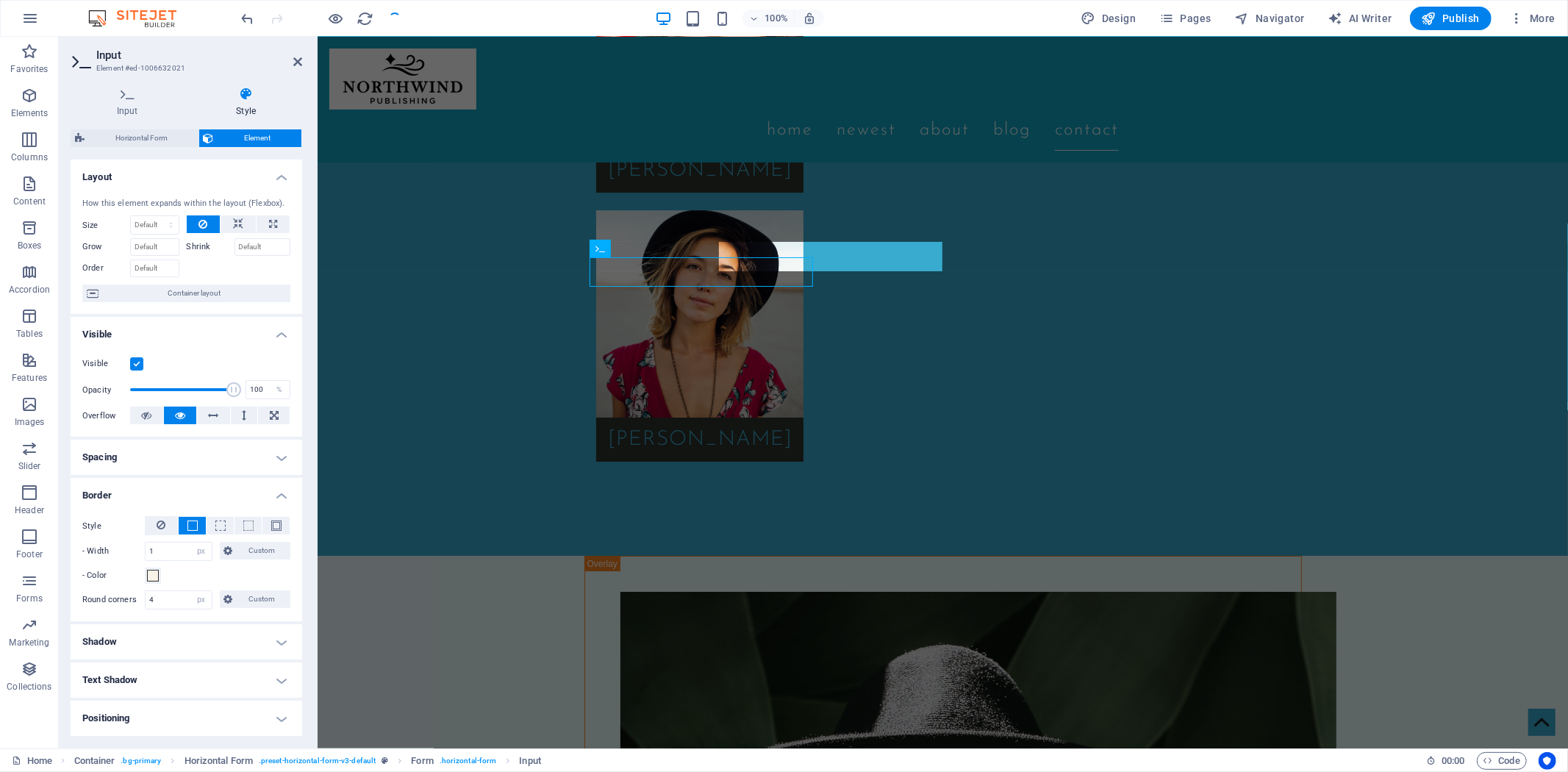
checkbox input "false"
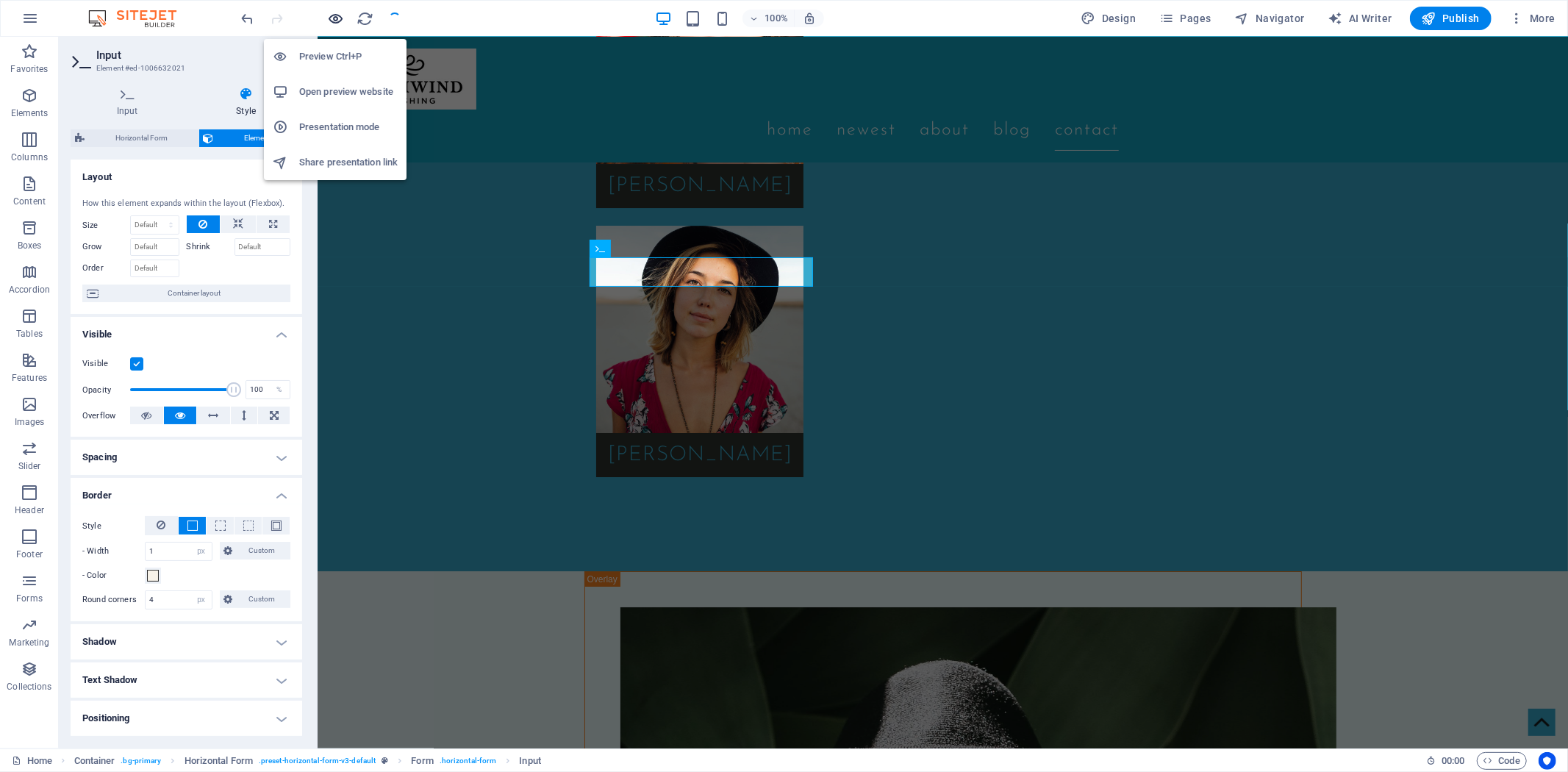
click at [336, 12] on icon "button" at bounding box center [335, 19] width 17 height 17
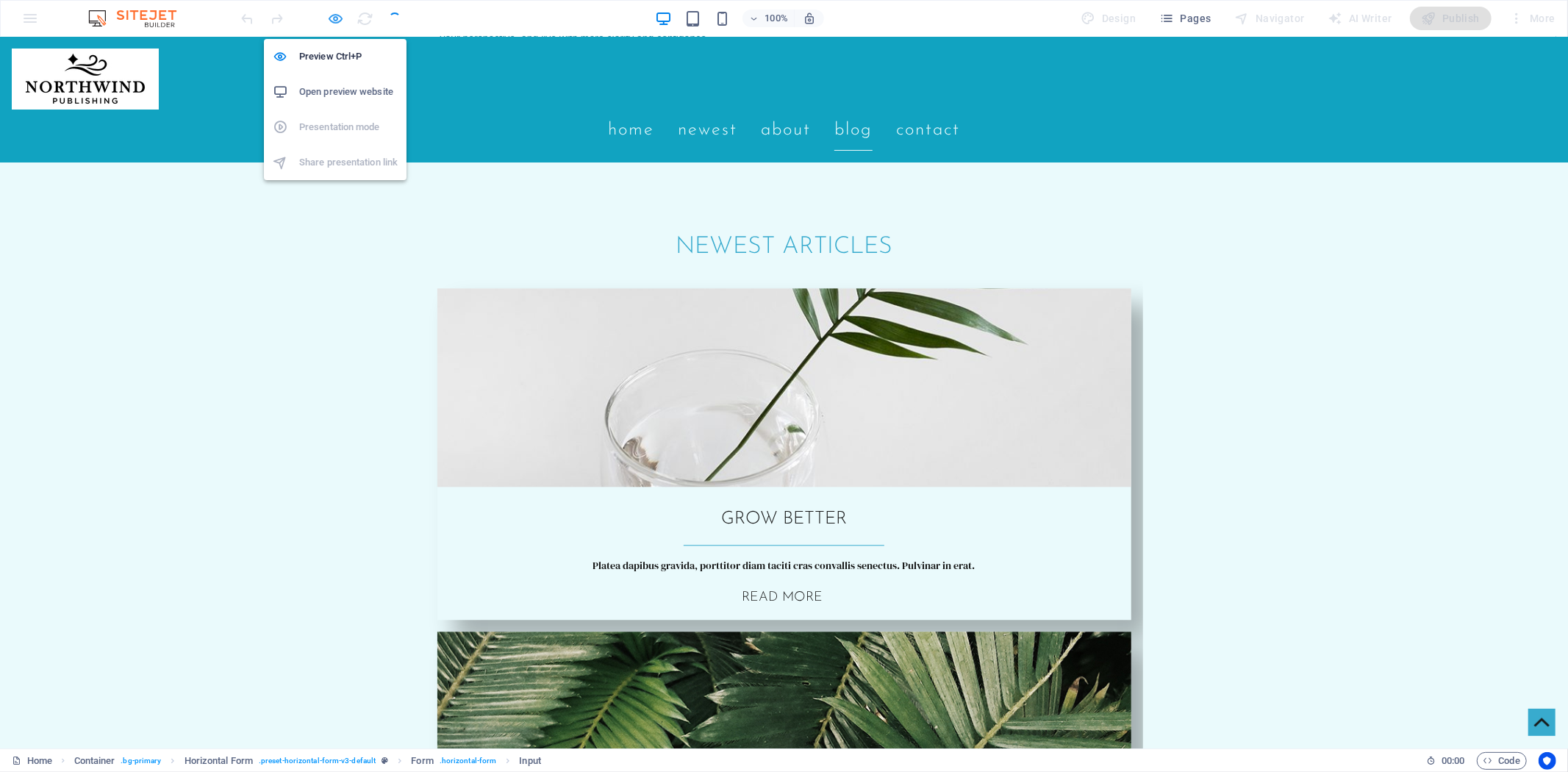
scroll to position [2819, 0]
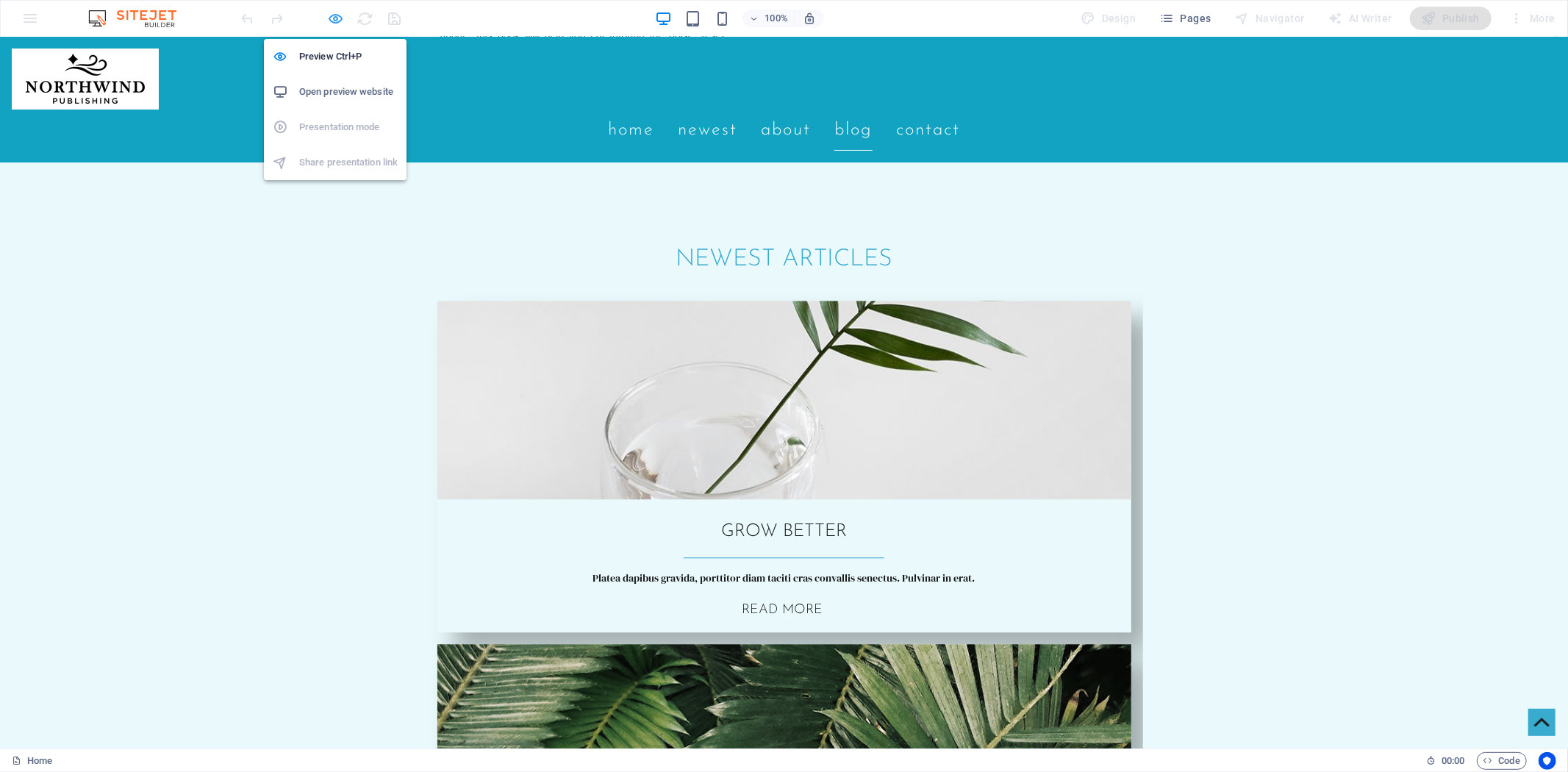
click at [340, 19] on icon "button" at bounding box center [335, 19] width 17 height 17
select select "px"
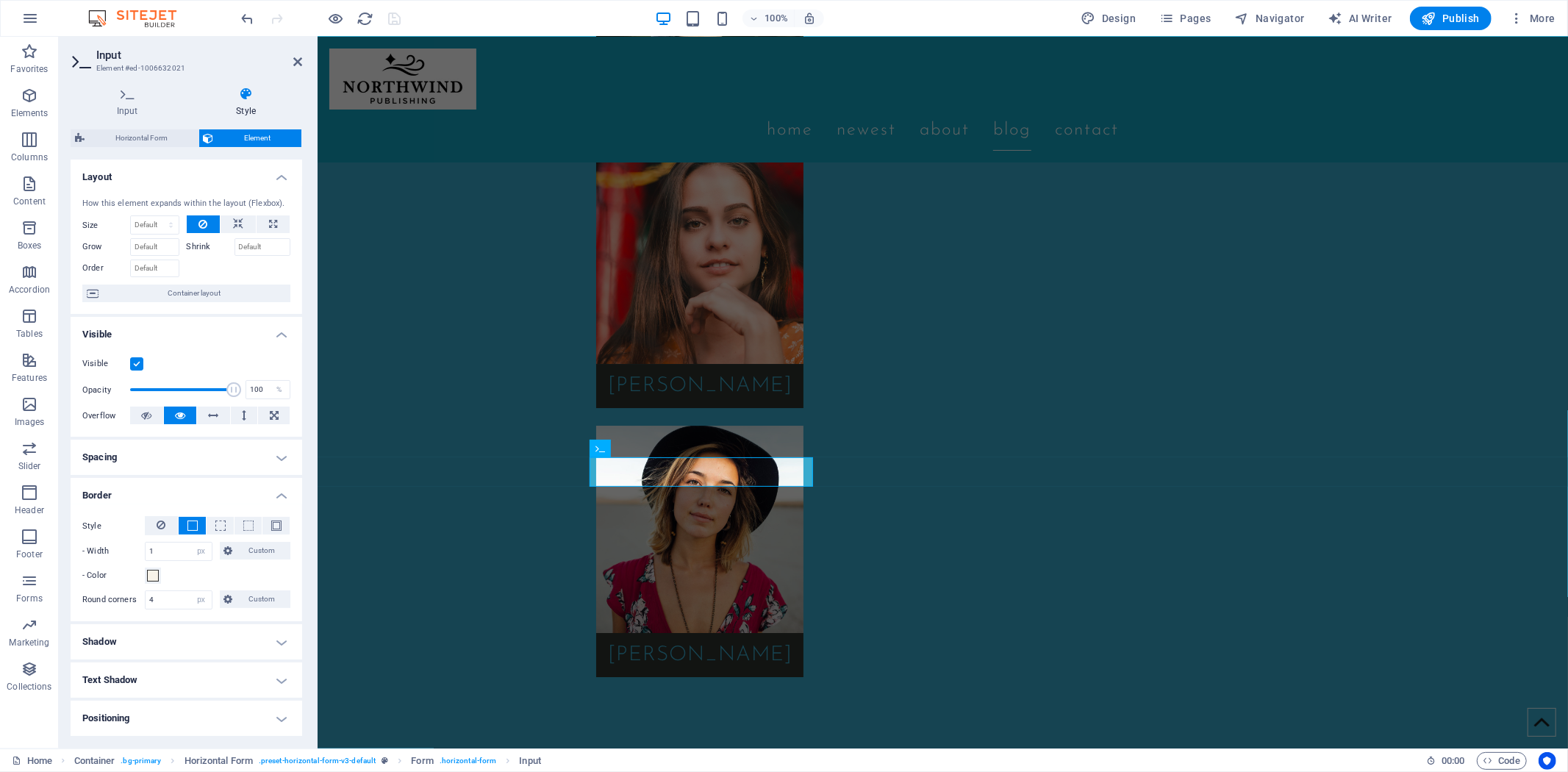
scroll to position [81, 0]
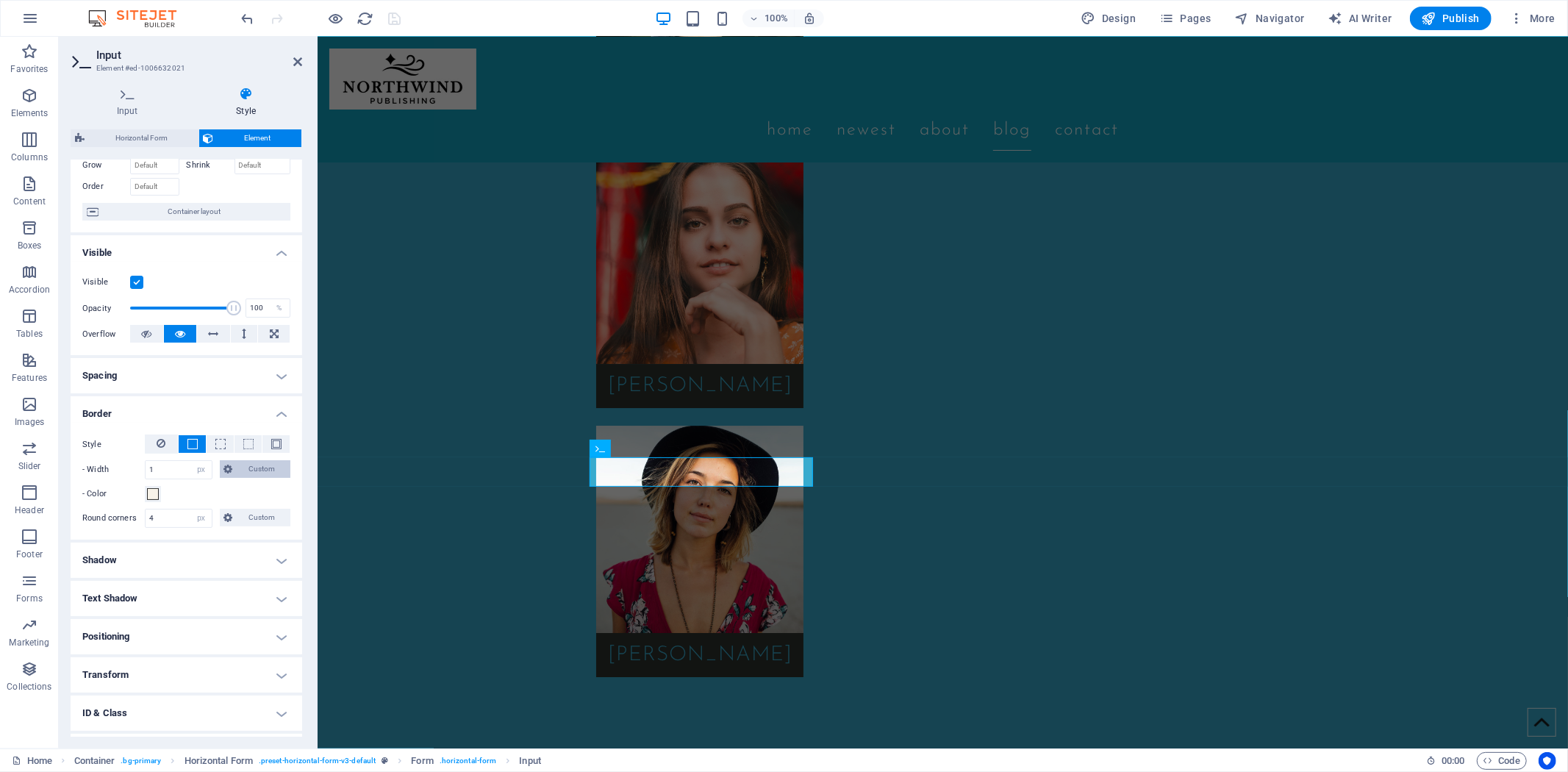
click at [254, 473] on span "Custom" at bounding box center [262, 469] width 49 height 18
drag, startPoint x: 175, startPoint y: 467, endPoint x: 118, endPoint y: 473, distance: 57.3
click at [118, 473] on div "- Width 1 auto px rem % vh vw Custom Custom" at bounding box center [186, 470] width 208 height 19
type input "2"
click at [261, 473] on span "Custom" at bounding box center [262, 469] width 49 height 18
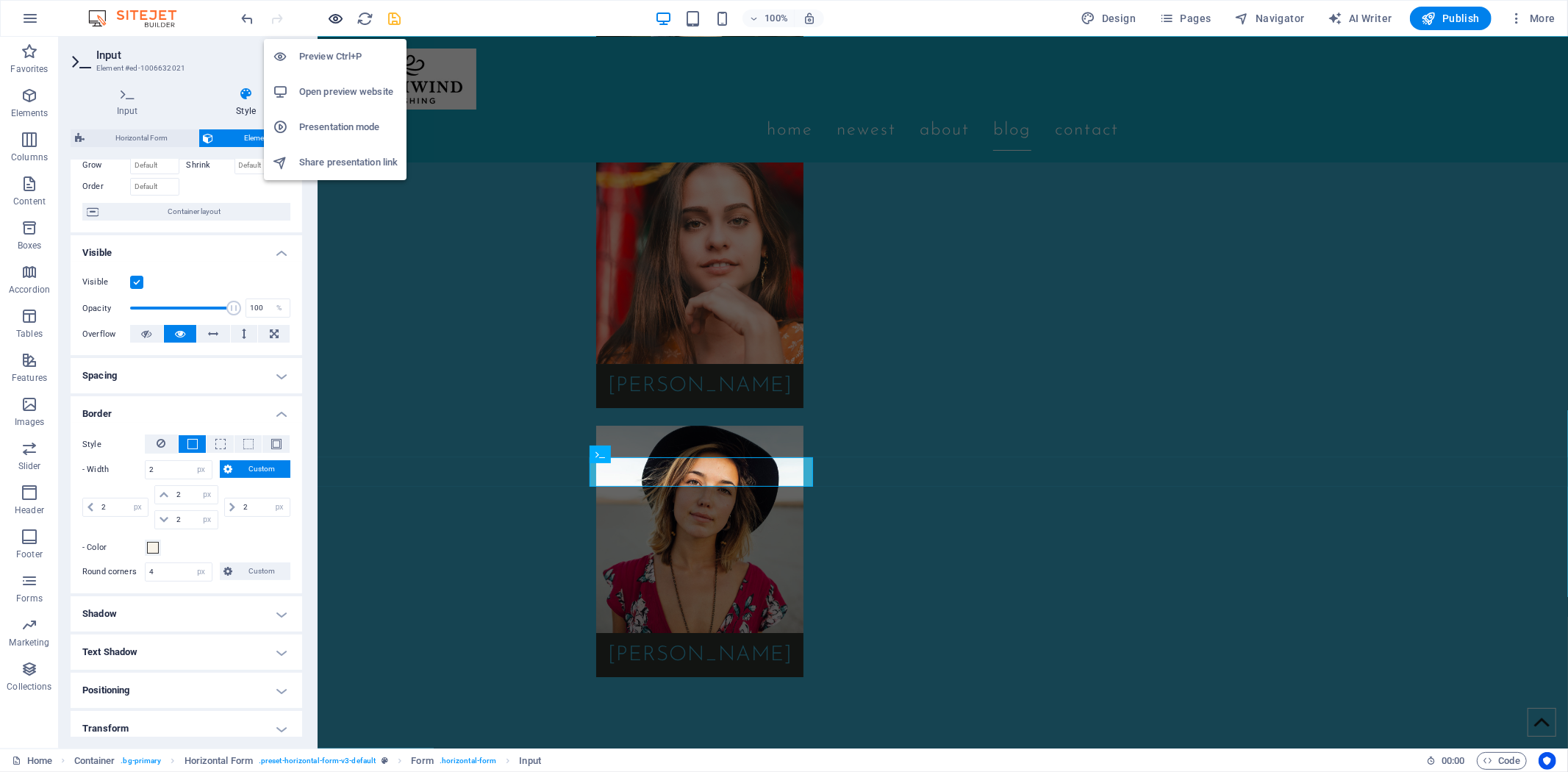
click at [335, 18] on icon "button" at bounding box center [335, 19] width 17 height 17
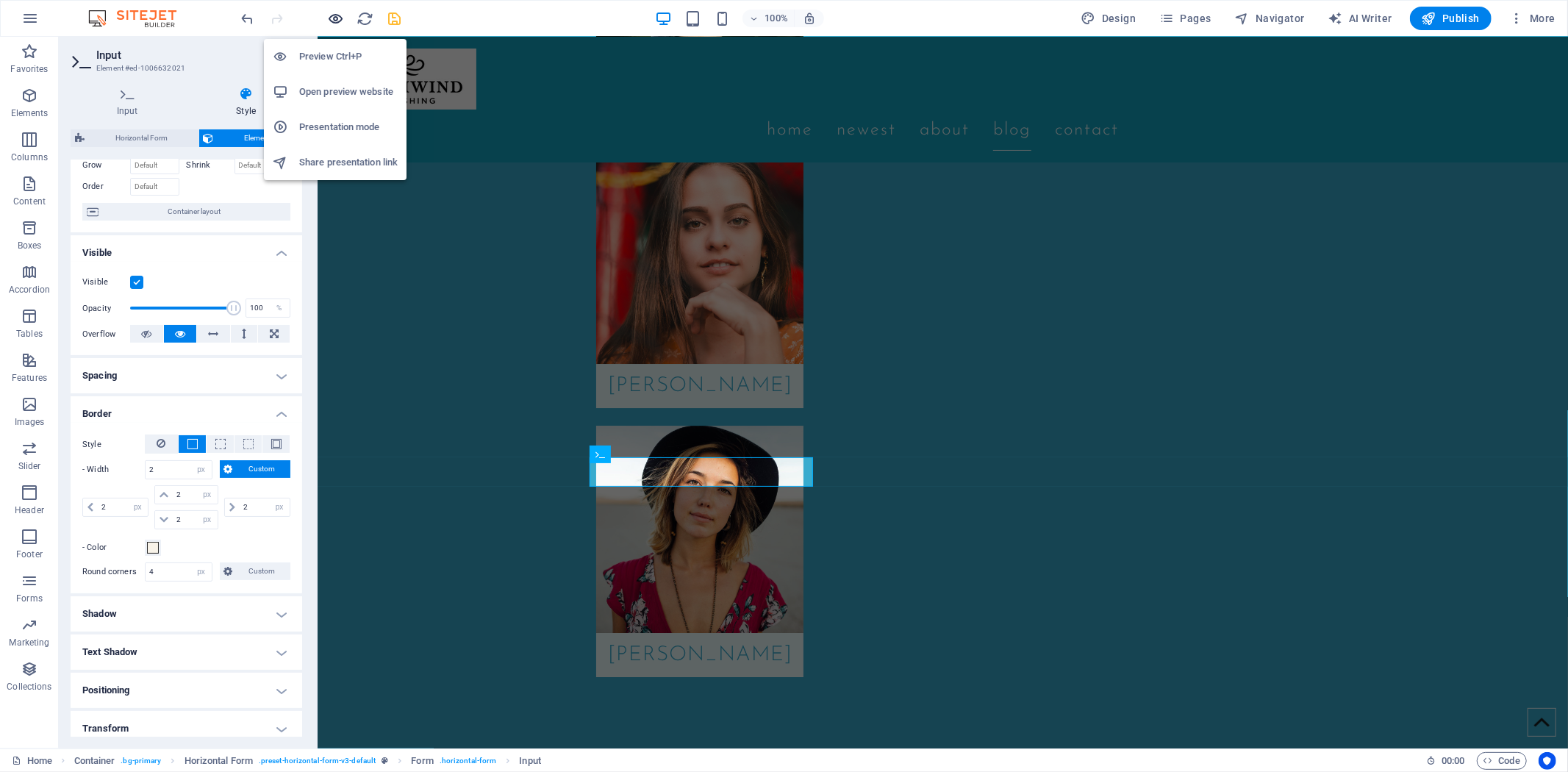
scroll to position [2819, 0]
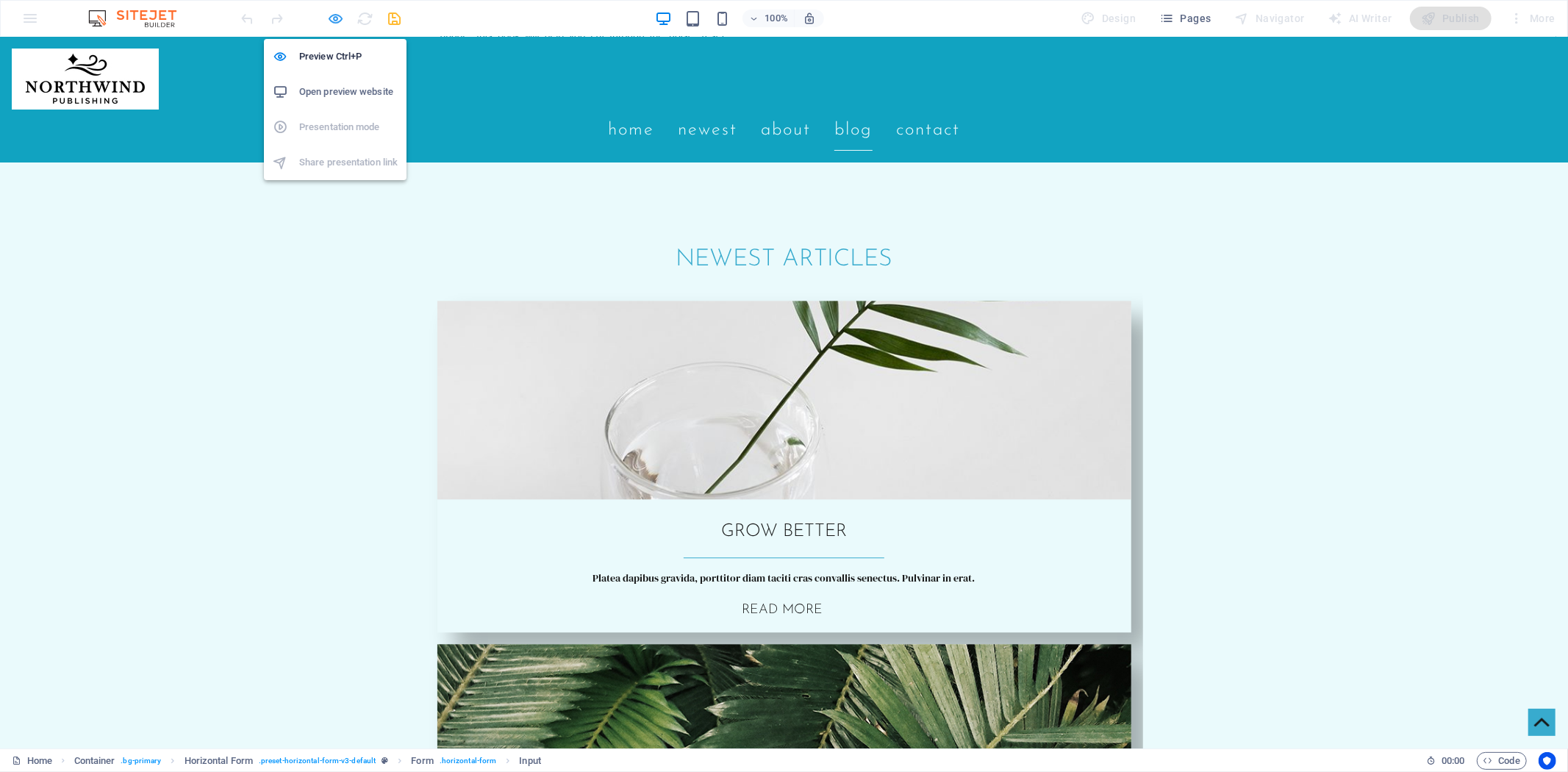
click at [328, 19] on icon "button" at bounding box center [335, 19] width 17 height 17
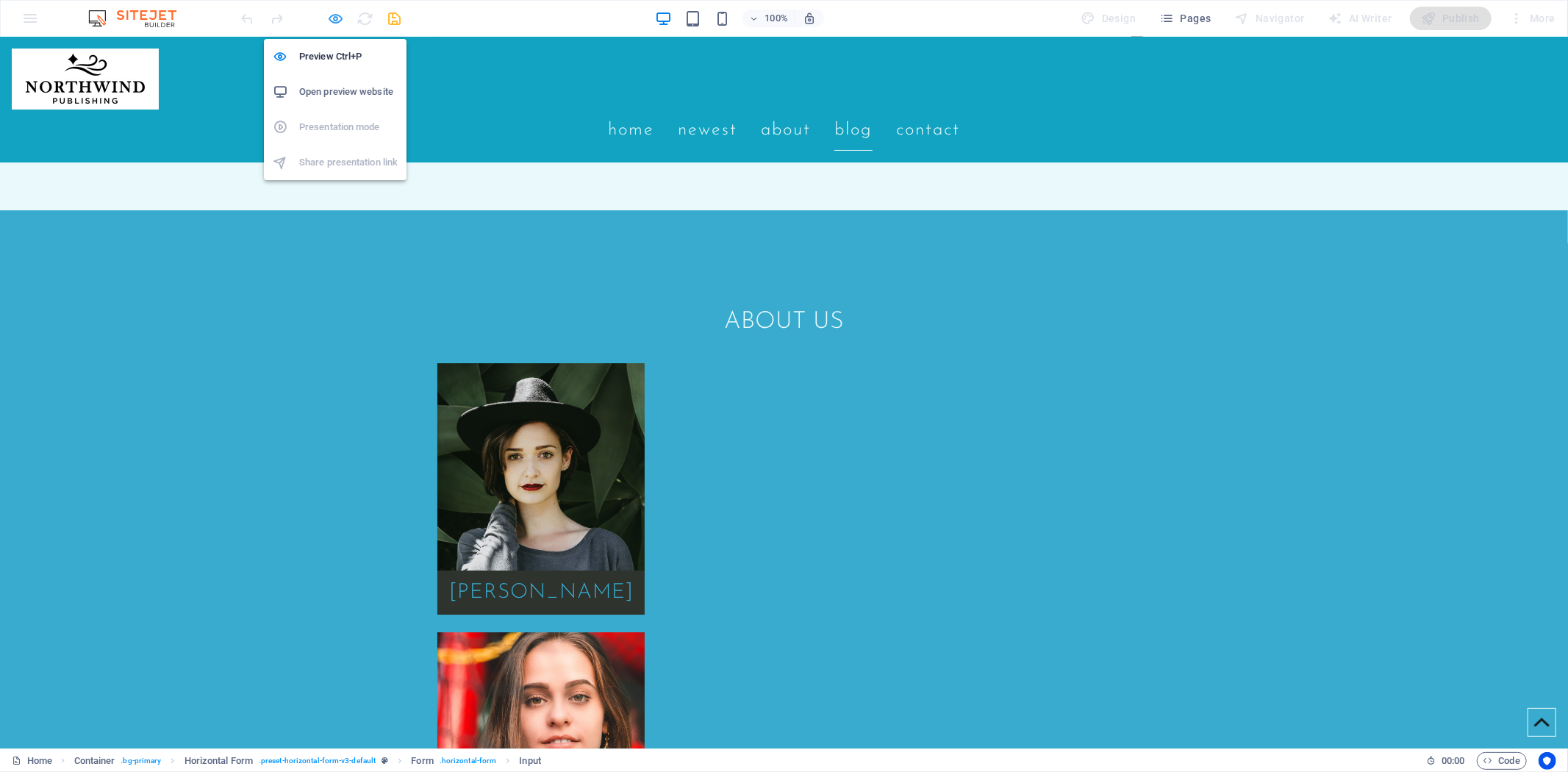
select select "px"
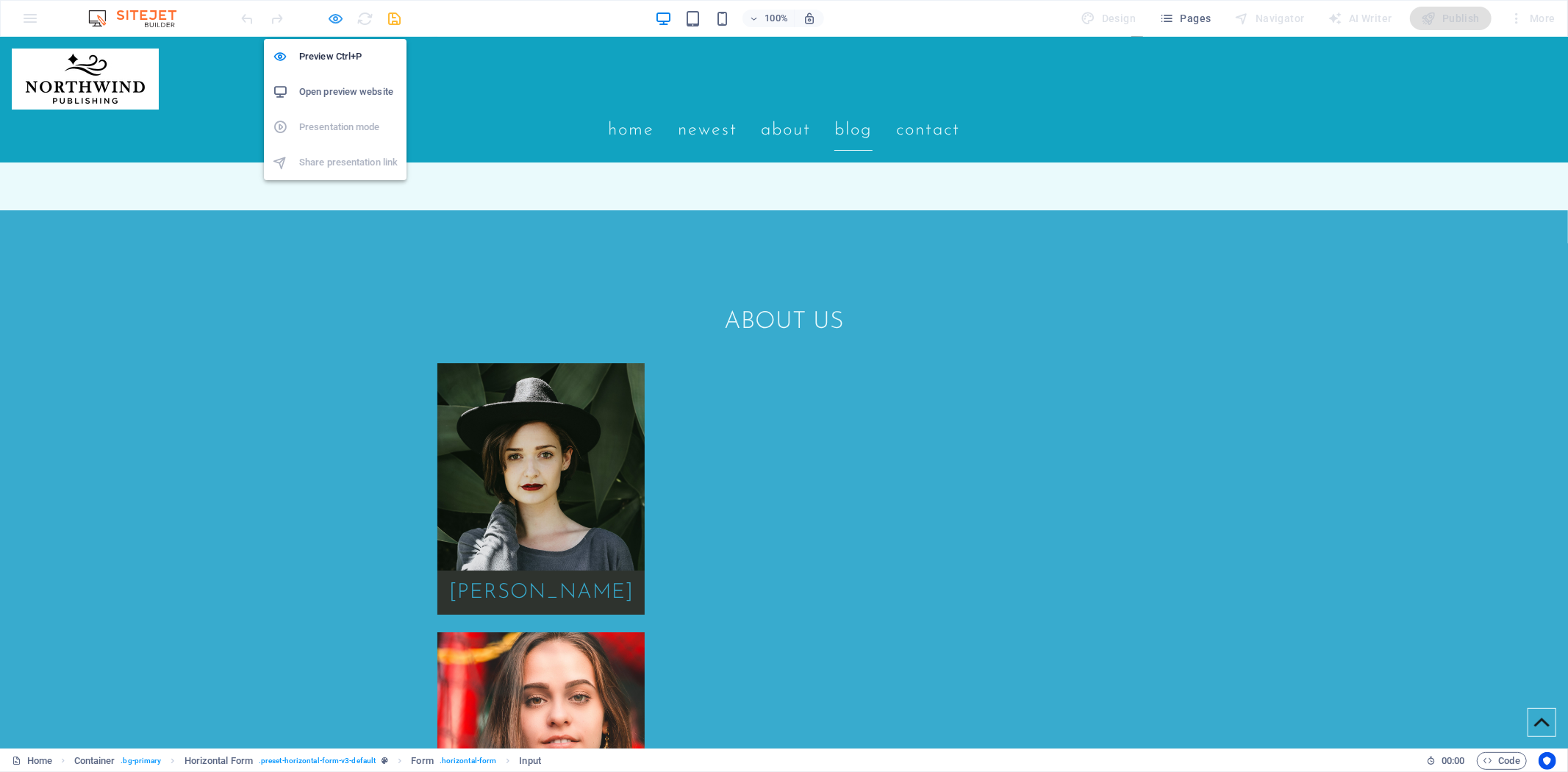
select select "px"
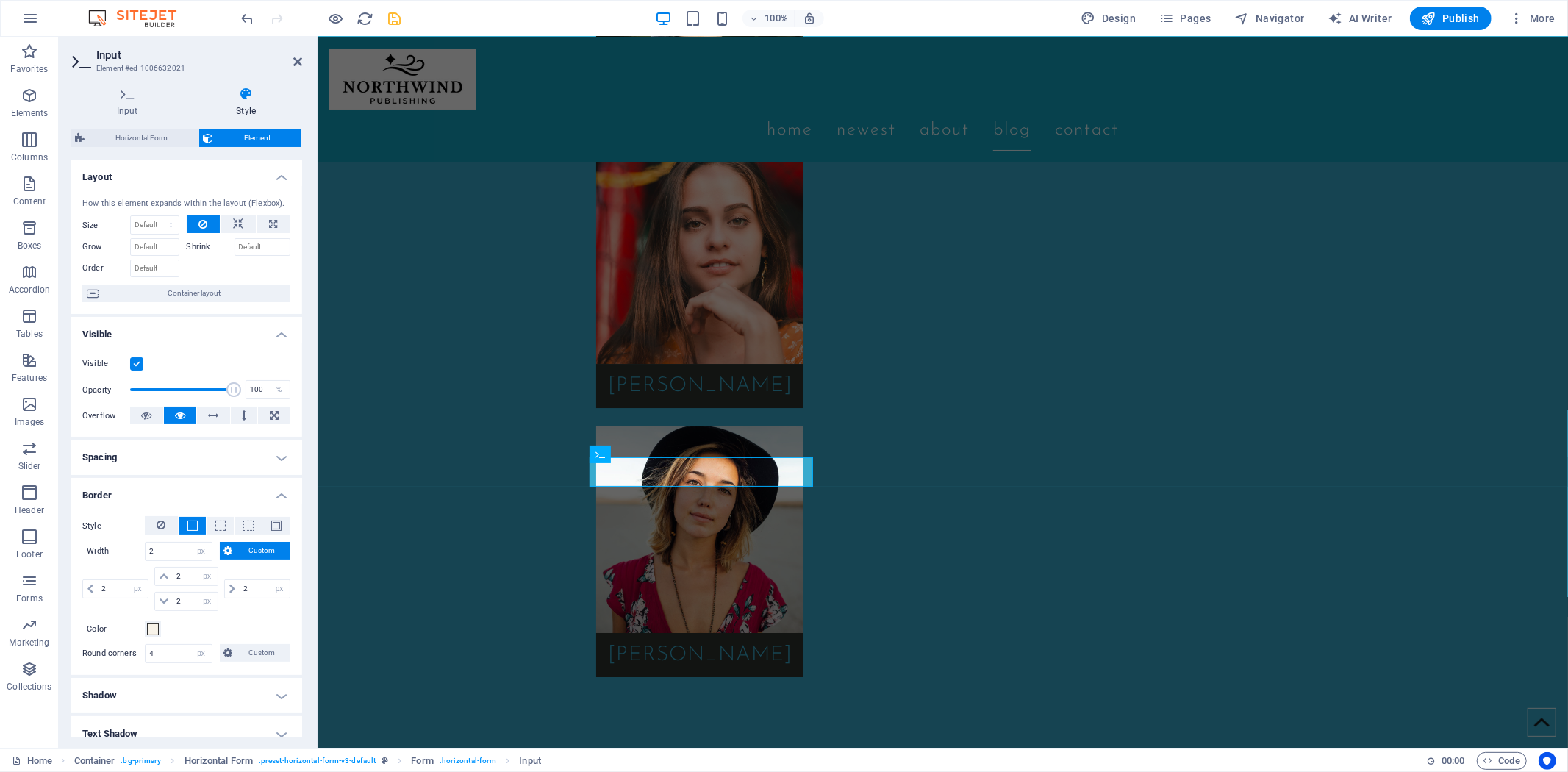
click at [619, 5] on div "100% Design Pages Navigator AI Writer Publish More" at bounding box center [784, 19] width 1567 height 35
click at [1278, 11] on span "Navigator" at bounding box center [1270, 18] width 70 height 15
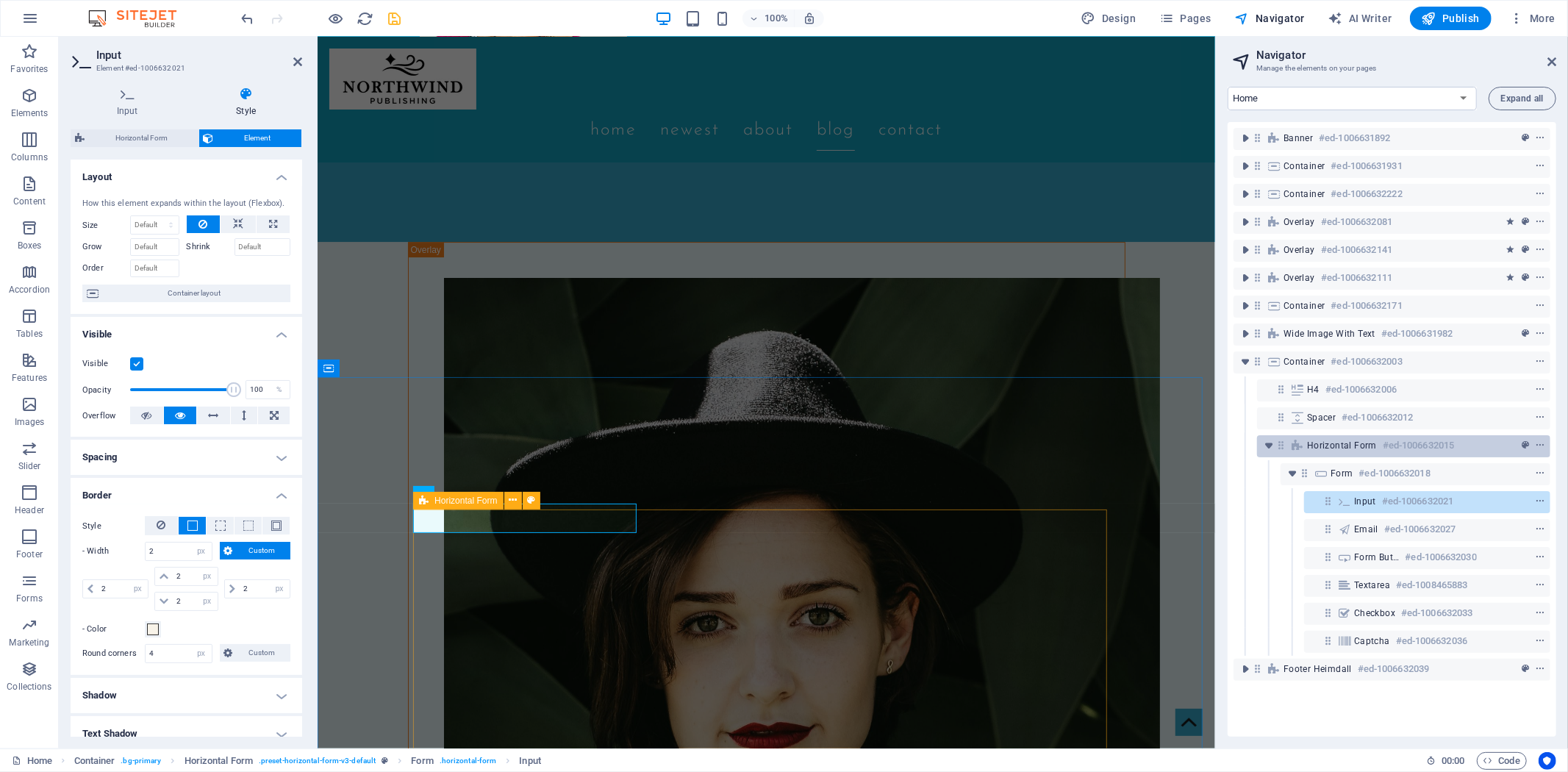
click at [1391, 444] on h6 "#ed-1006632015" at bounding box center [1418, 446] width 72 height 18
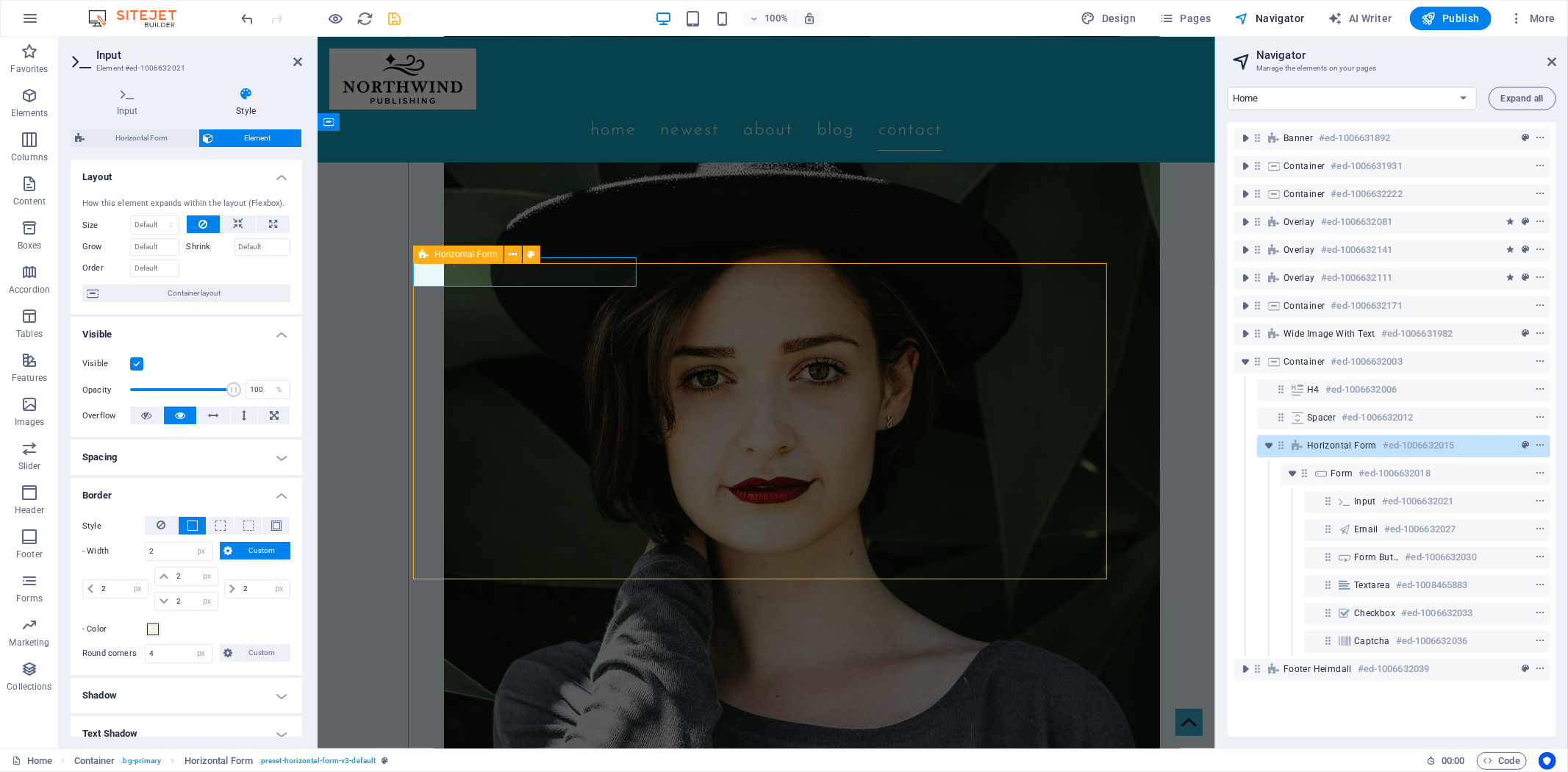
scroll to position [4338, 0]
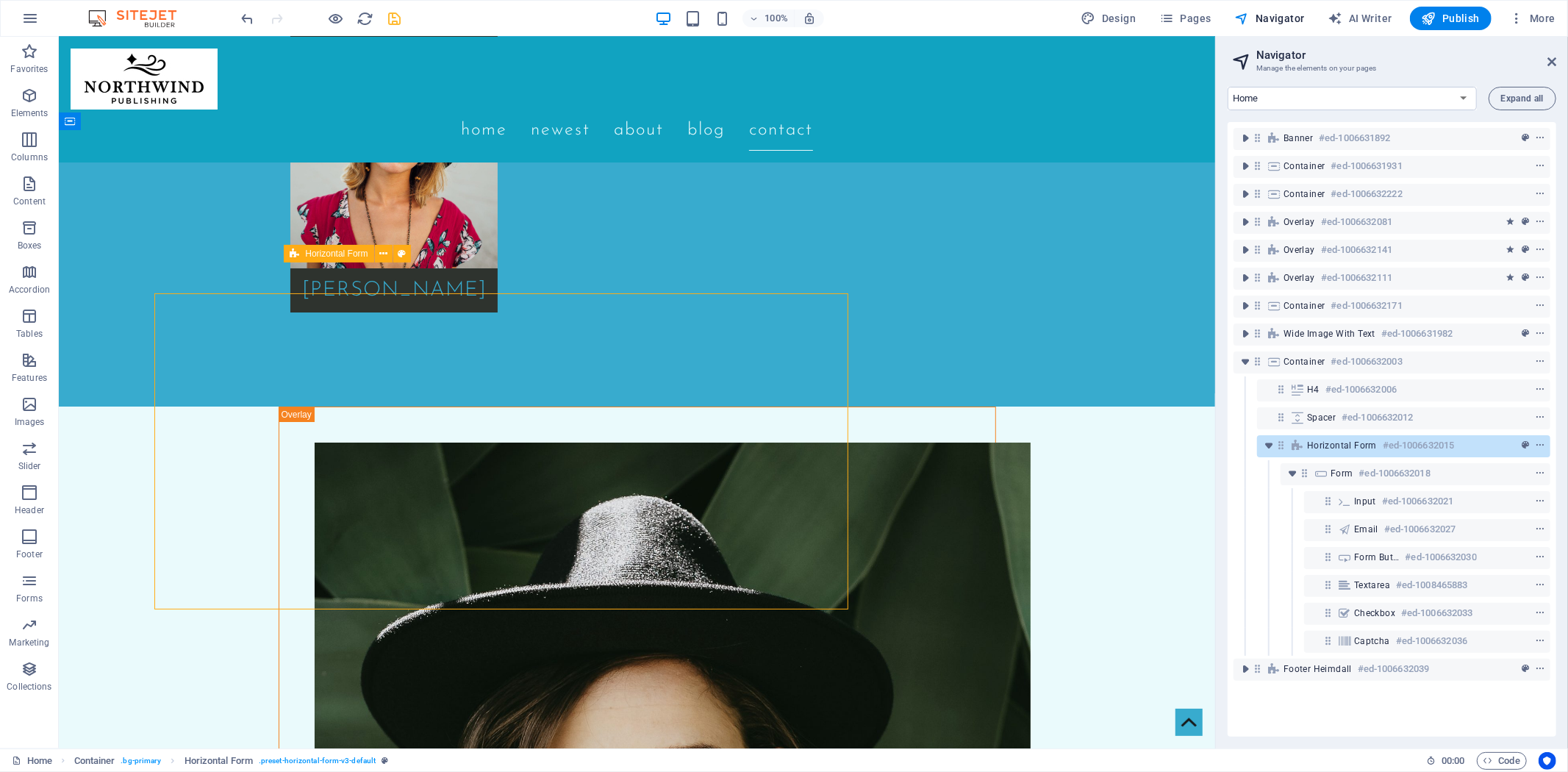
click at [1391, 444] on h6 "#ed-1006632015" at bounding box center [1418, 446] width 72 height 18
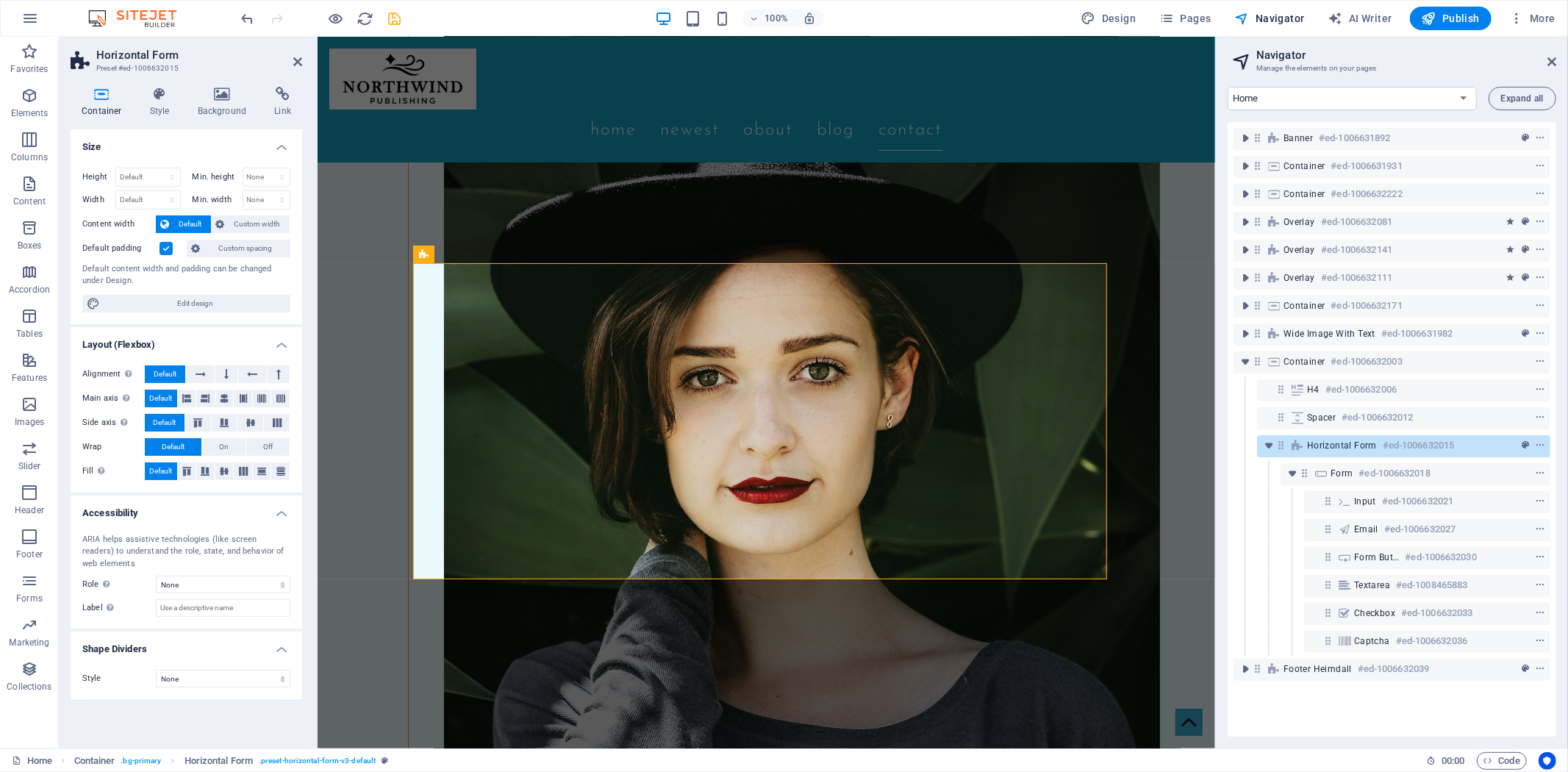
click at [108, 100] on icon at bounding box center [102, 94] width 63 height 15
click at [153, 95] on icon at bounding box center [159, 94] width 41 height 15
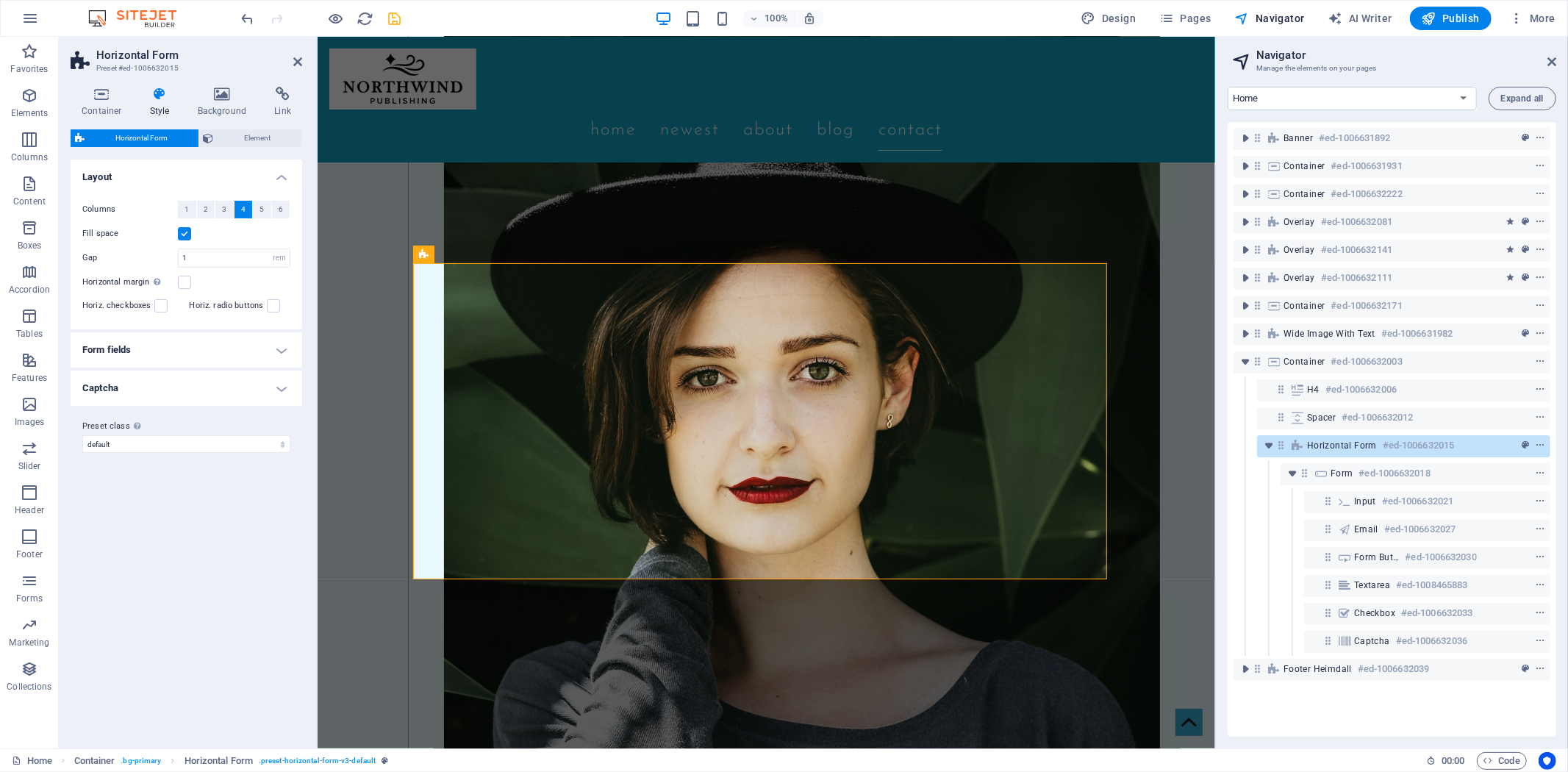
click at [275, 353] on h4 "Form fields" at bounding box center [186, 350] width 231 height 35
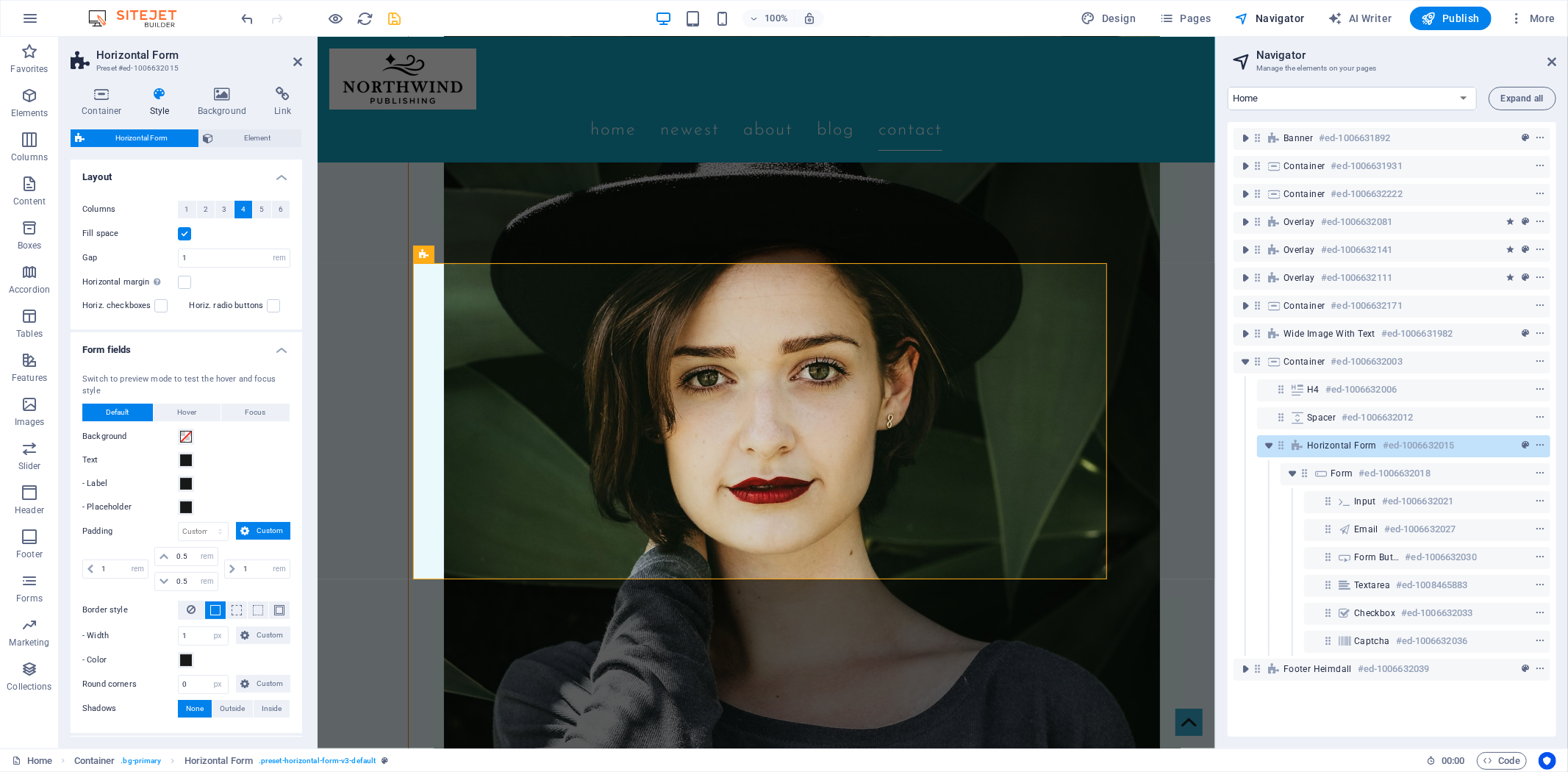
click at [275, 353] on h4 "Form fields" at bounding box center [186, 345] width 231 height 26
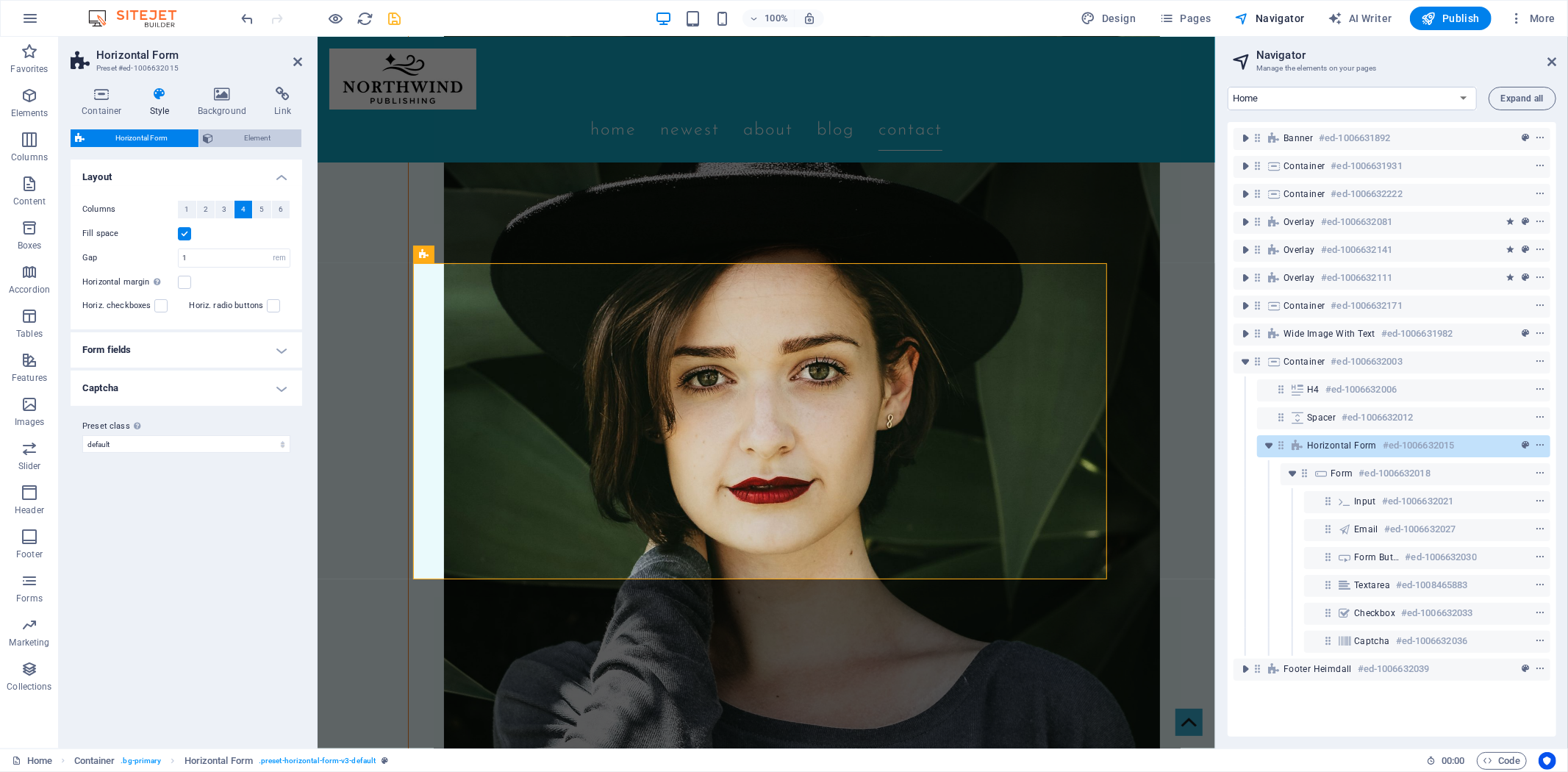
click at [230, 130] on span "Element" at bounding box center [258, 139] width 79 height 18
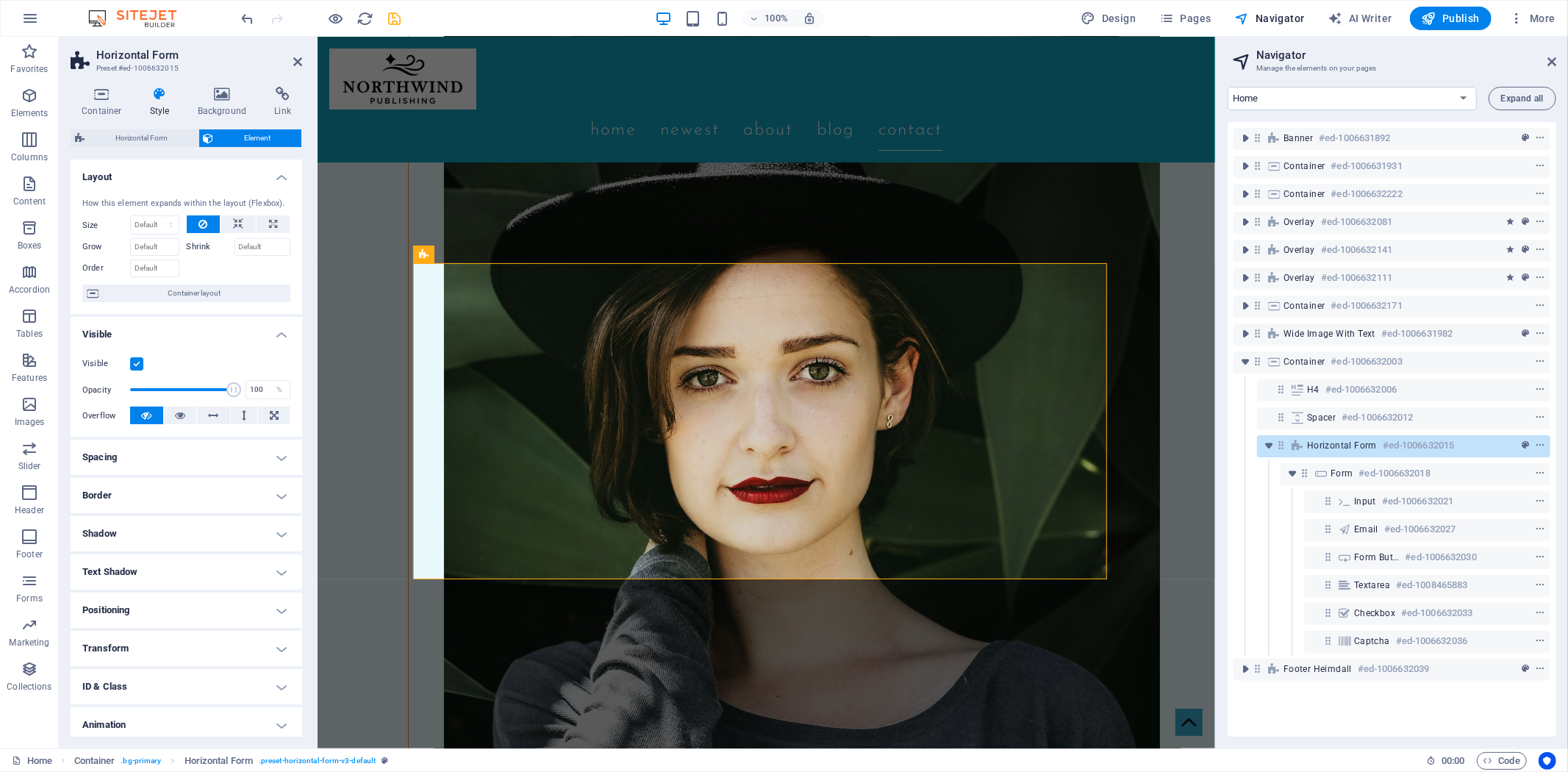
click at [266, 464] on h4 "Spacing" at bounding box center [186, 458] width 231 height 35
click at [237, 509] on span "Custom" at bounding box center [260, 512] width 50 height 18
click at [182, 538] on input "number" at bounding box center [195, 538] width 44 height 18
type input "5"
type input "0"
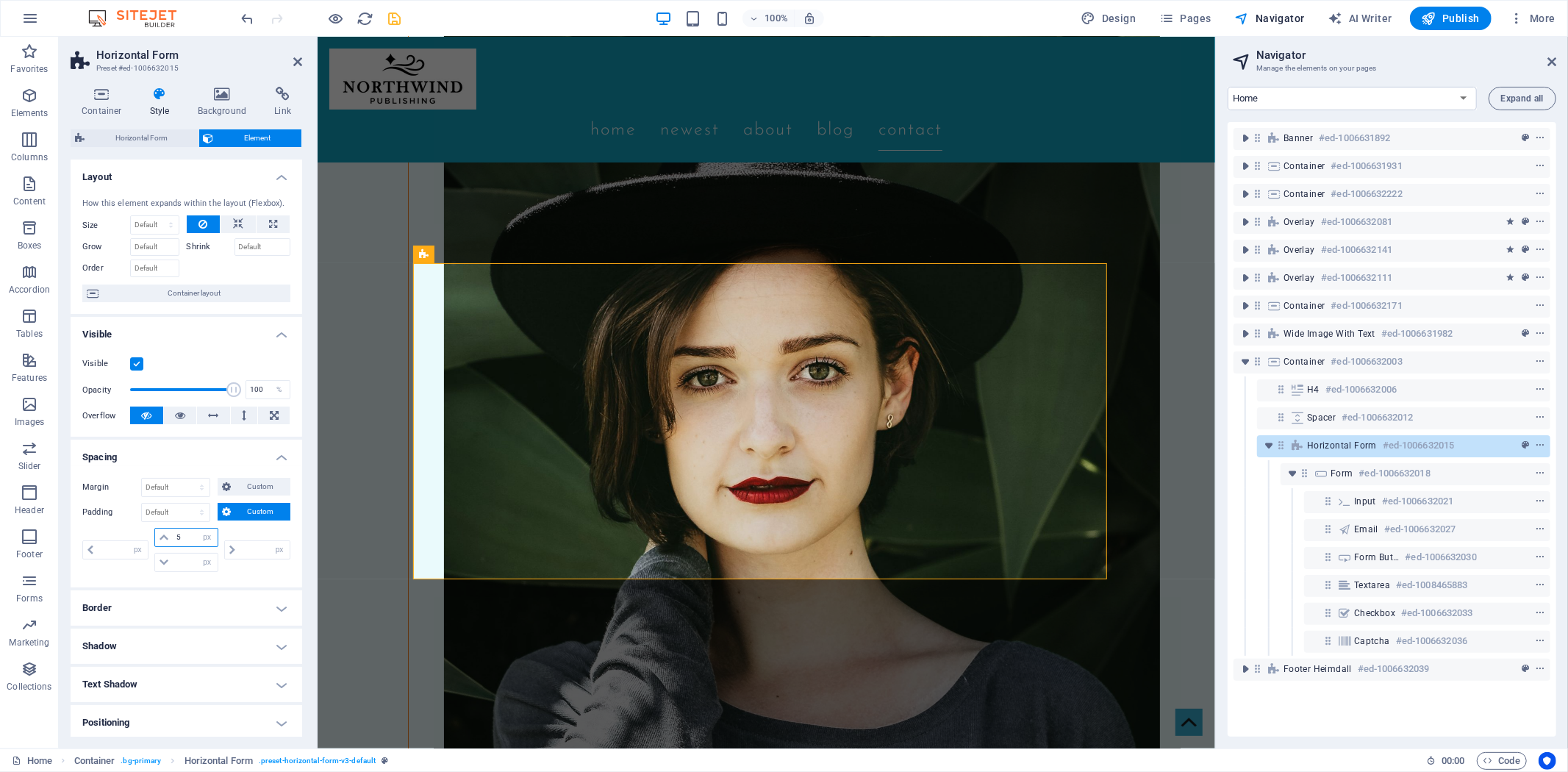
type input "0"
type input "5"
drag, startPoint x: 179, startPoint y: 563, endPoint x: 170, endPoint y: 564, distance: 9.1
click at [170, 564] on div "0 px rem % vh vw" at bounding box center [186, 563] width 64 height 19
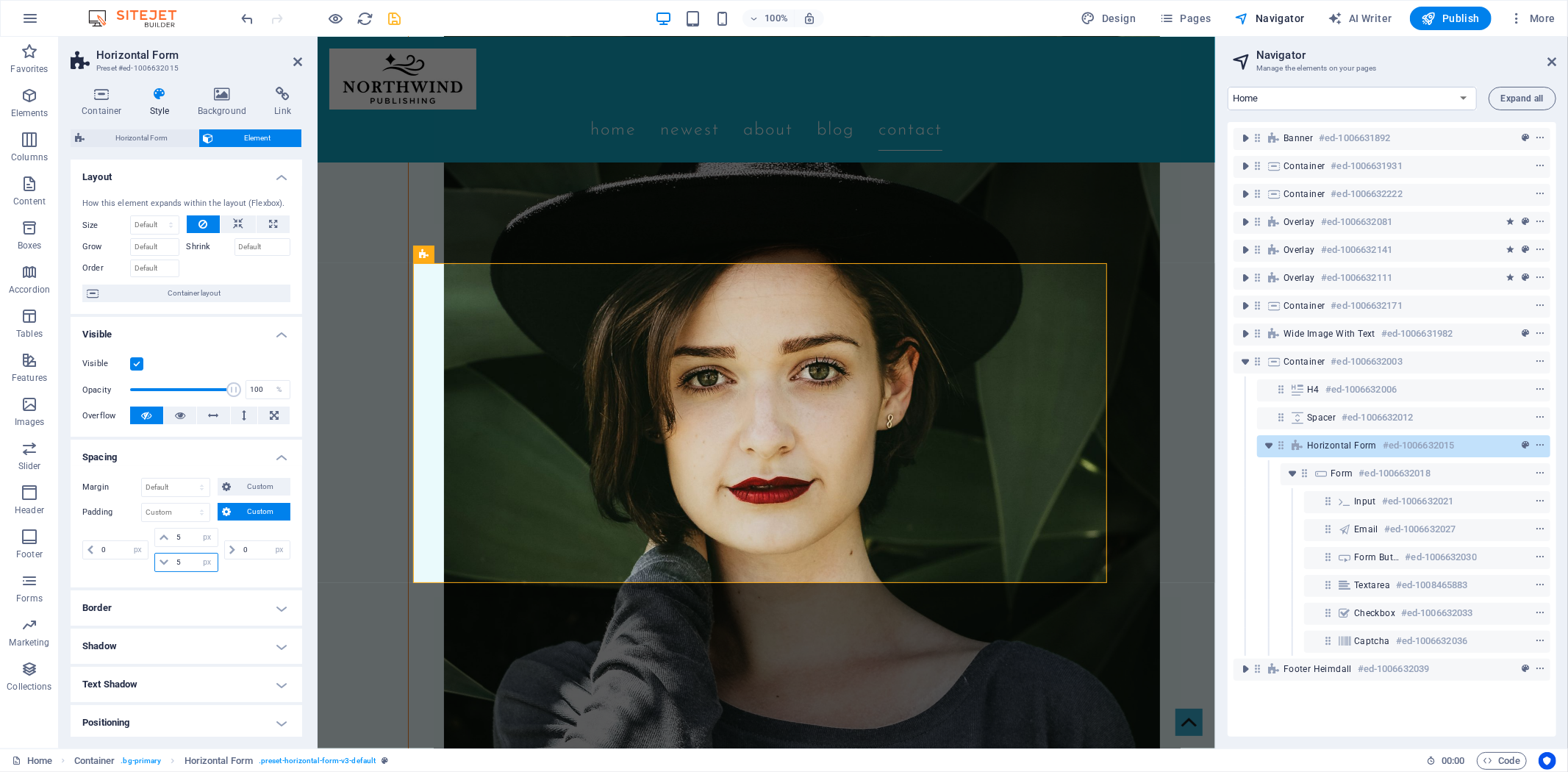
scroll to position [2, 0]
type input "5"
click at [255, 547] on input "0" at bounding box center [264, 550] width 50 height 18
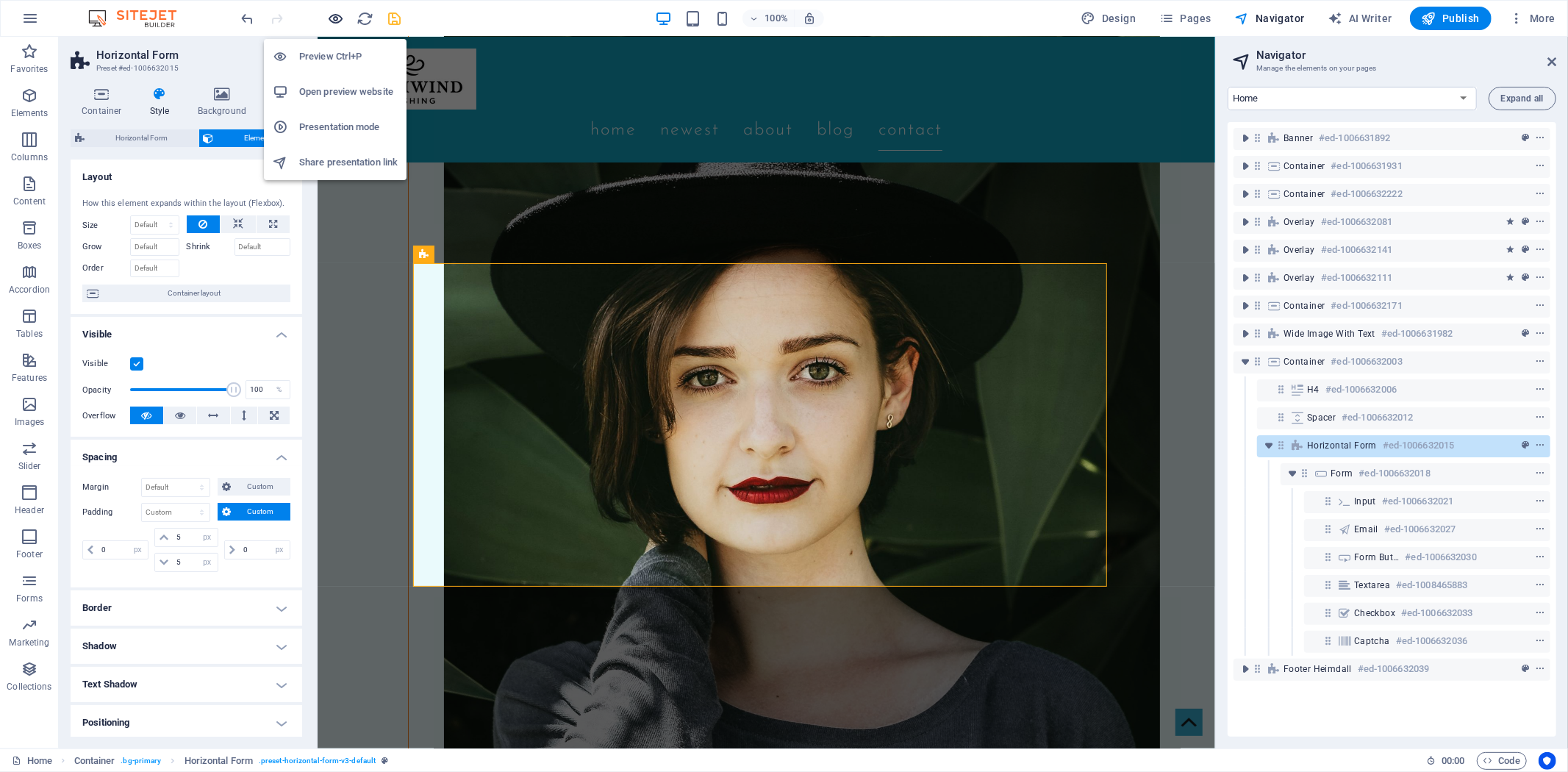
click at [336, 16] on icon "button" at bounding box center [335, 19] width 17 height 17
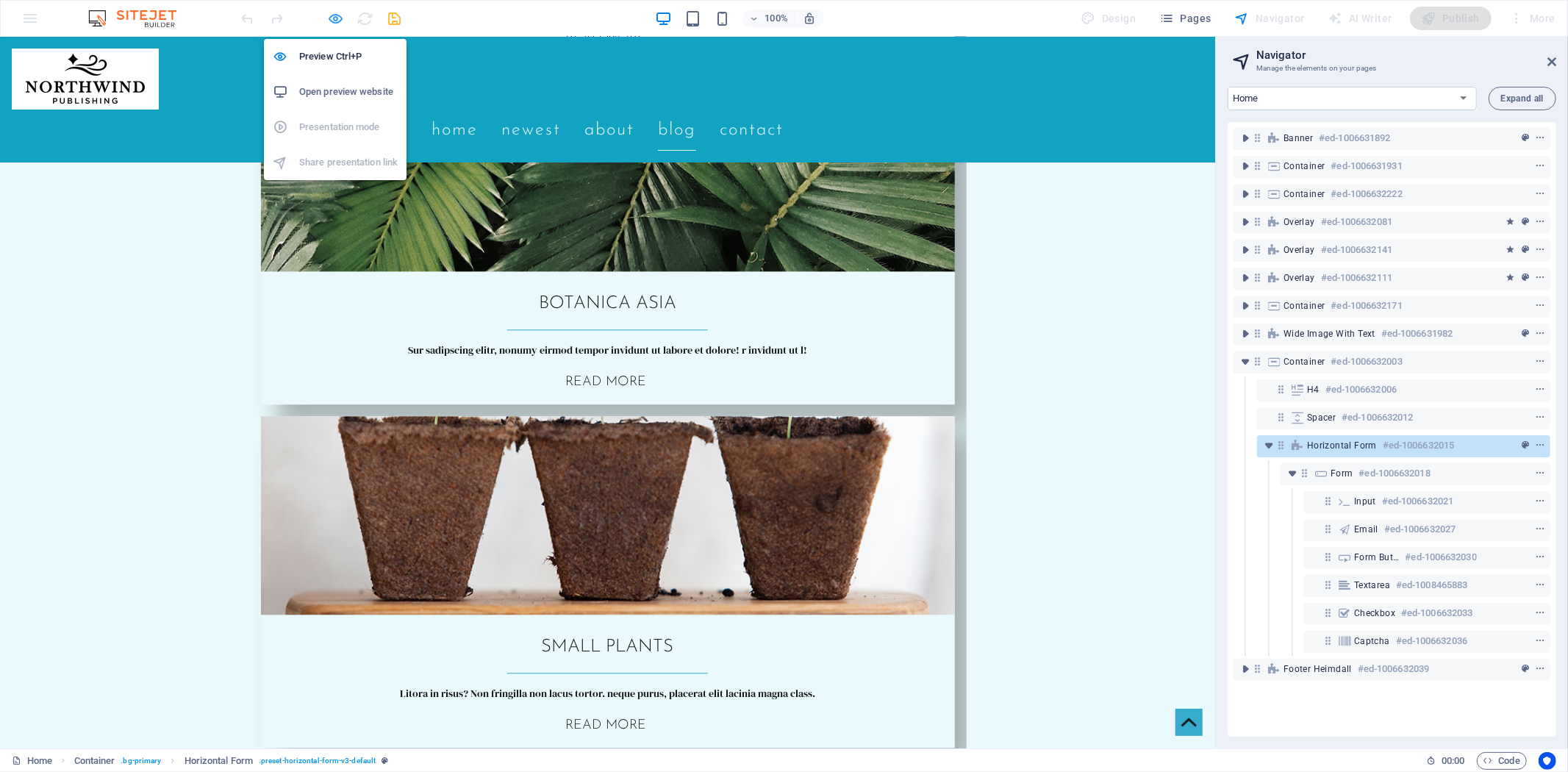
scroll to position [2842, 0]
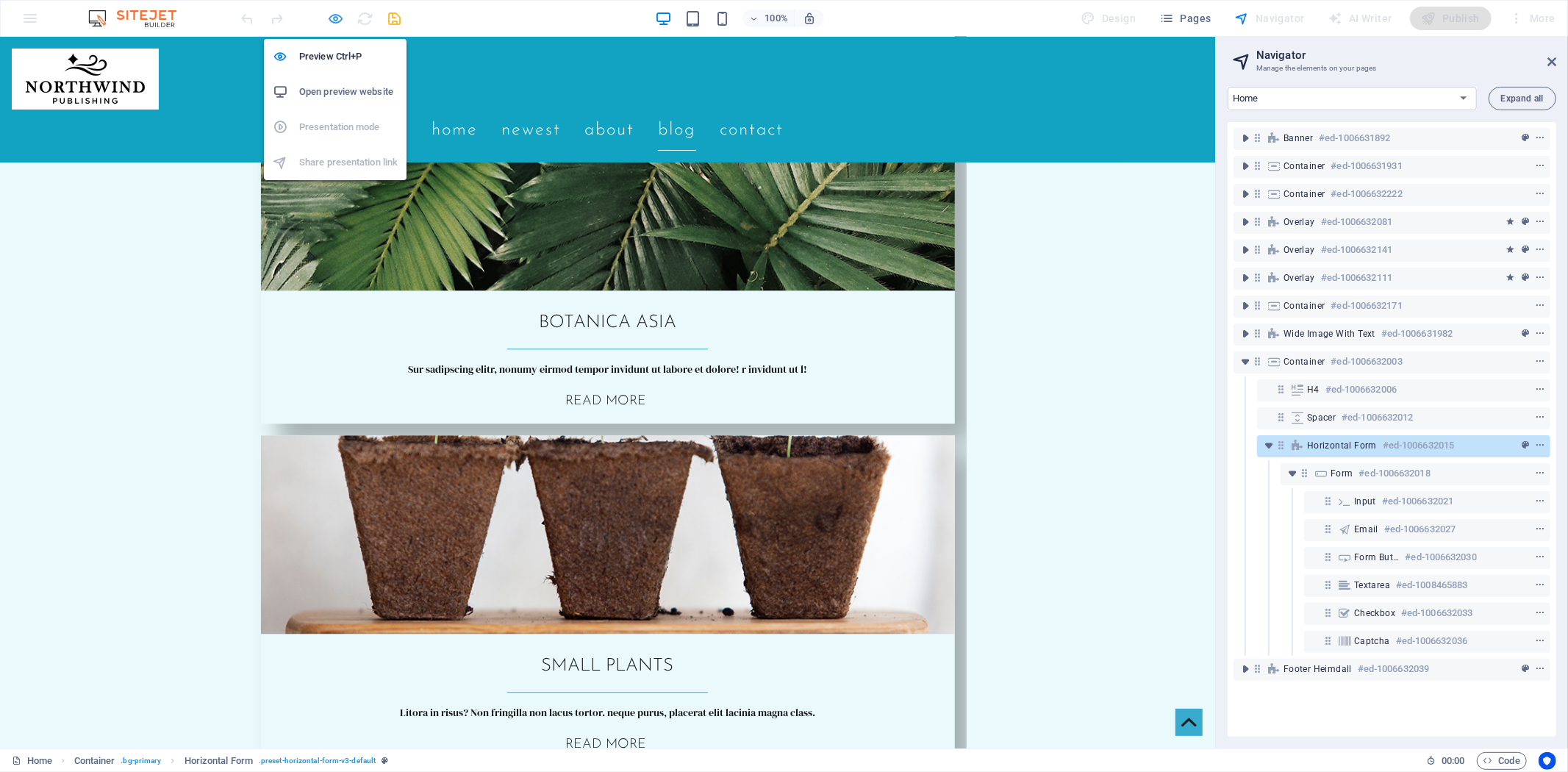
click at [339, 11] on icon "button" at bounding box center [335, 19] width 17 height 17
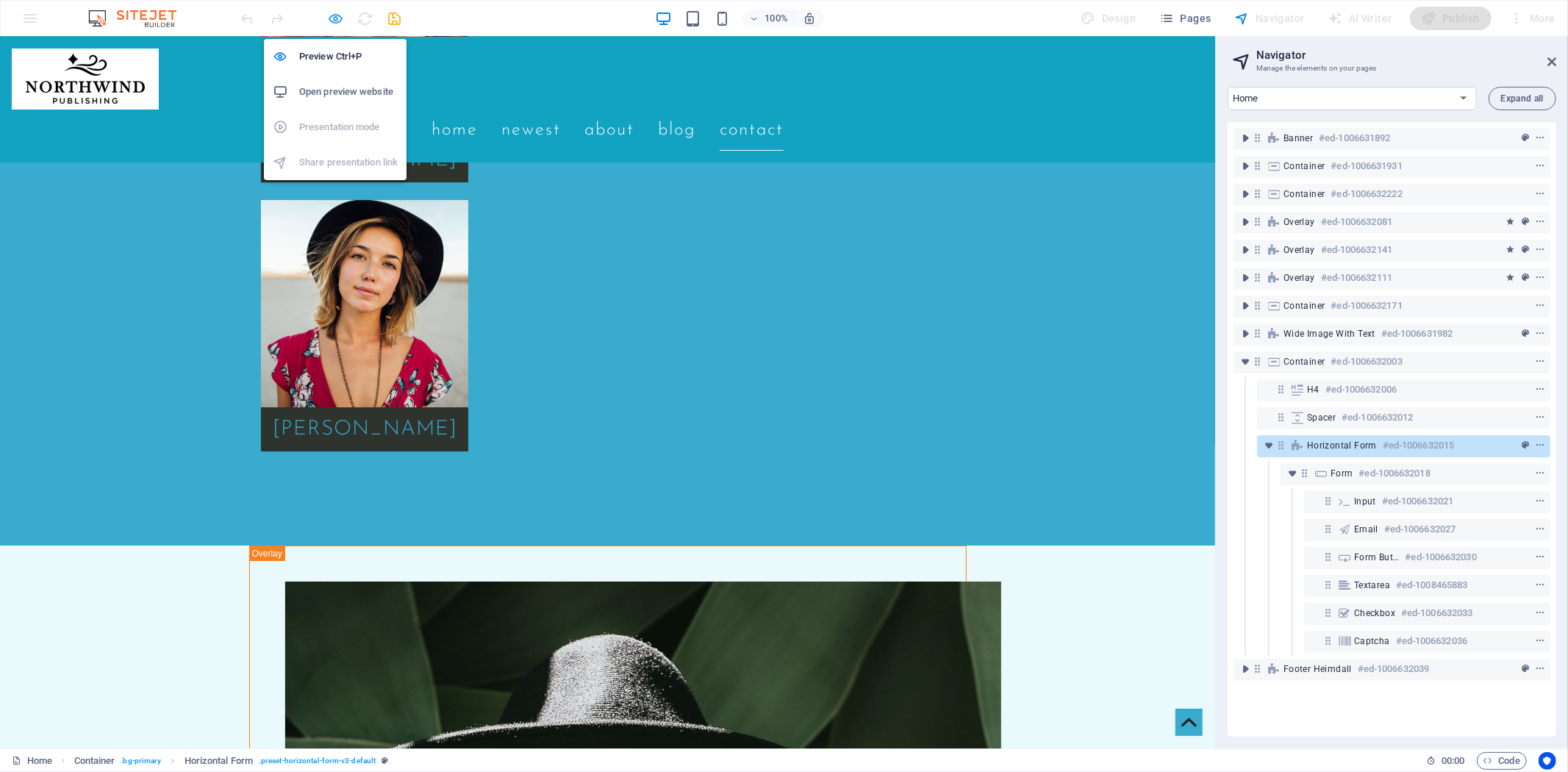
select select "px"
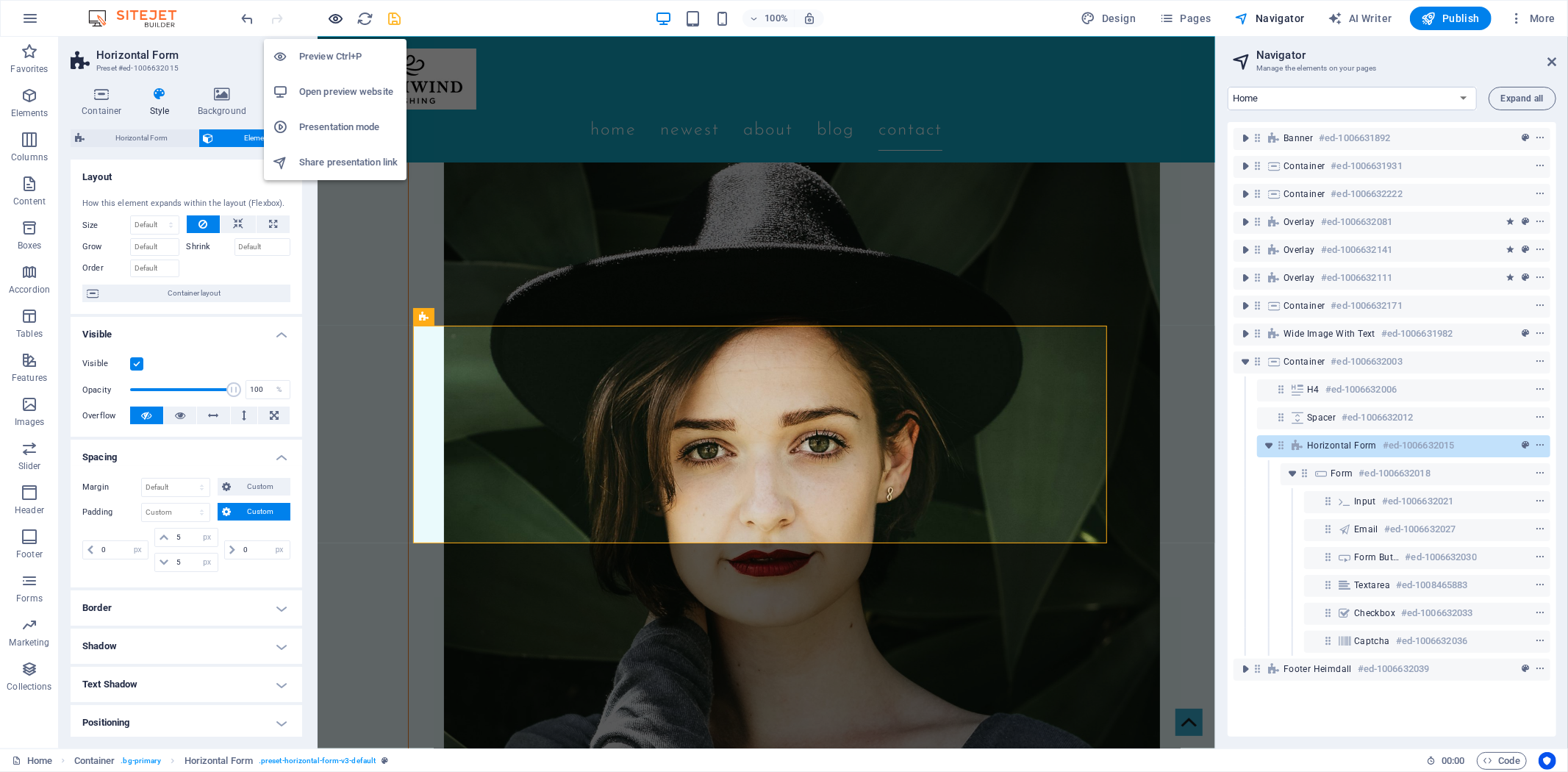
scroll to position [4338, 0]
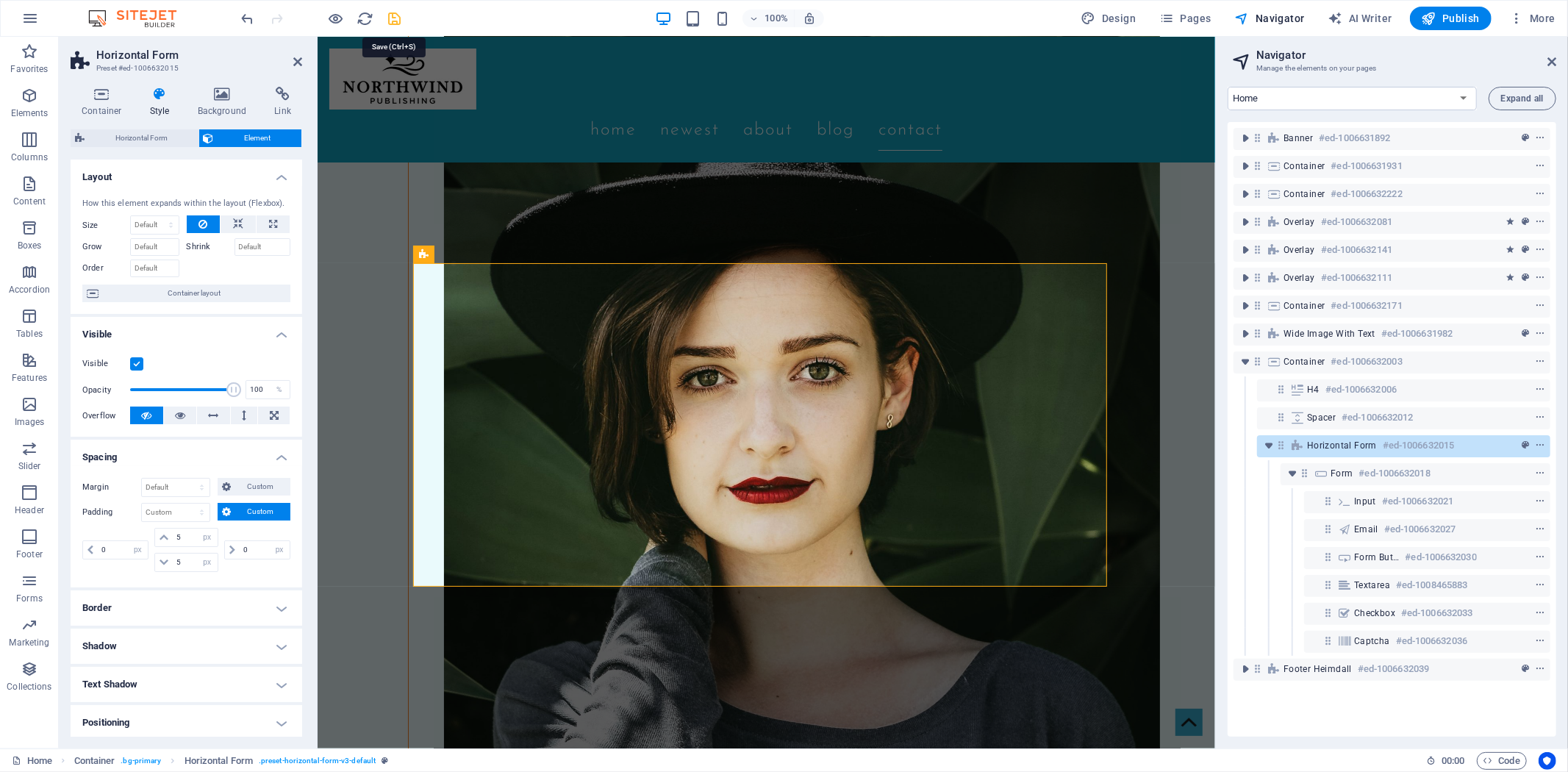
click at [397, 23] on icon "save" at bounding box center [395, 19] width 17 height 17
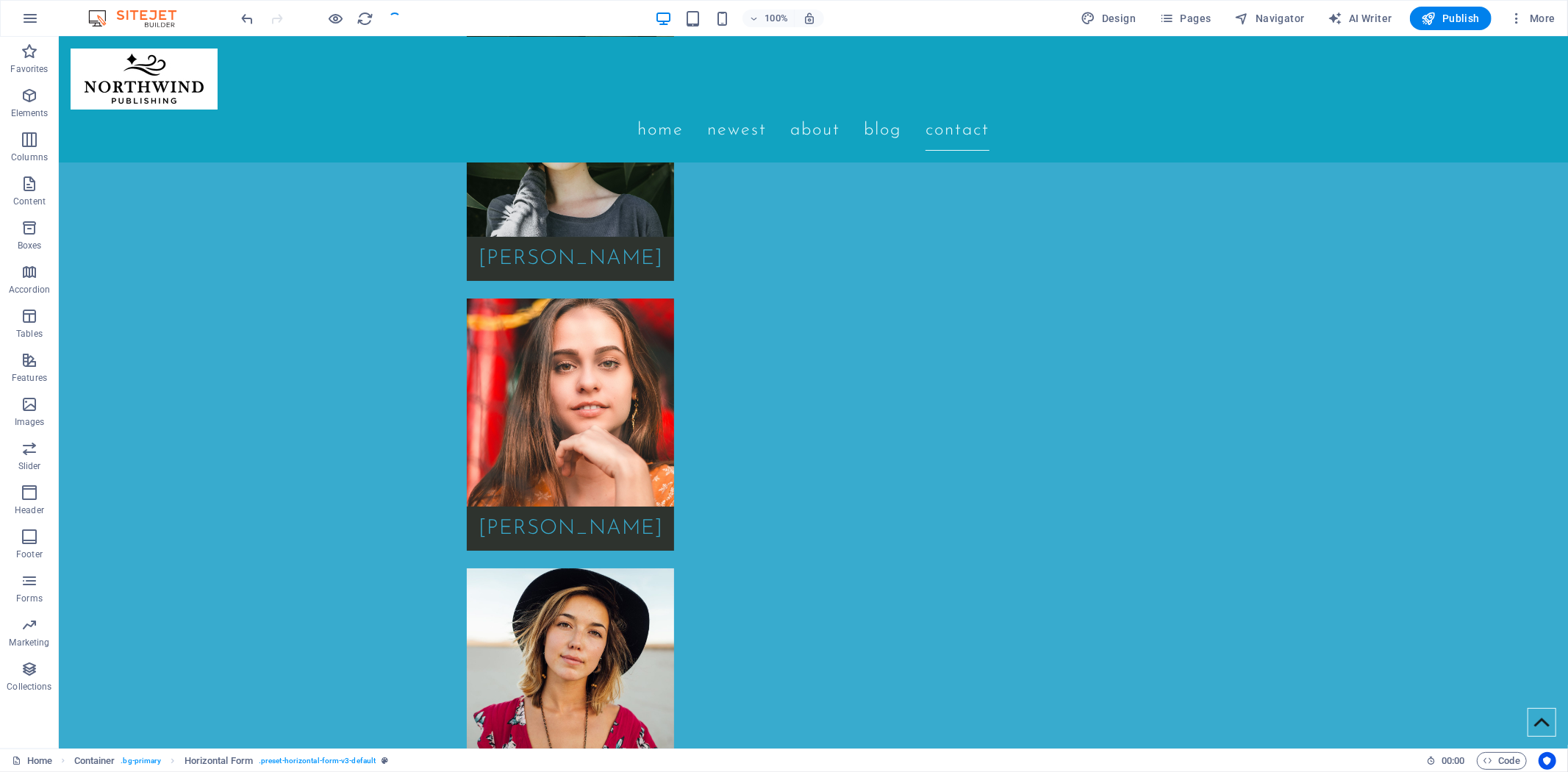
checkbox input "false"
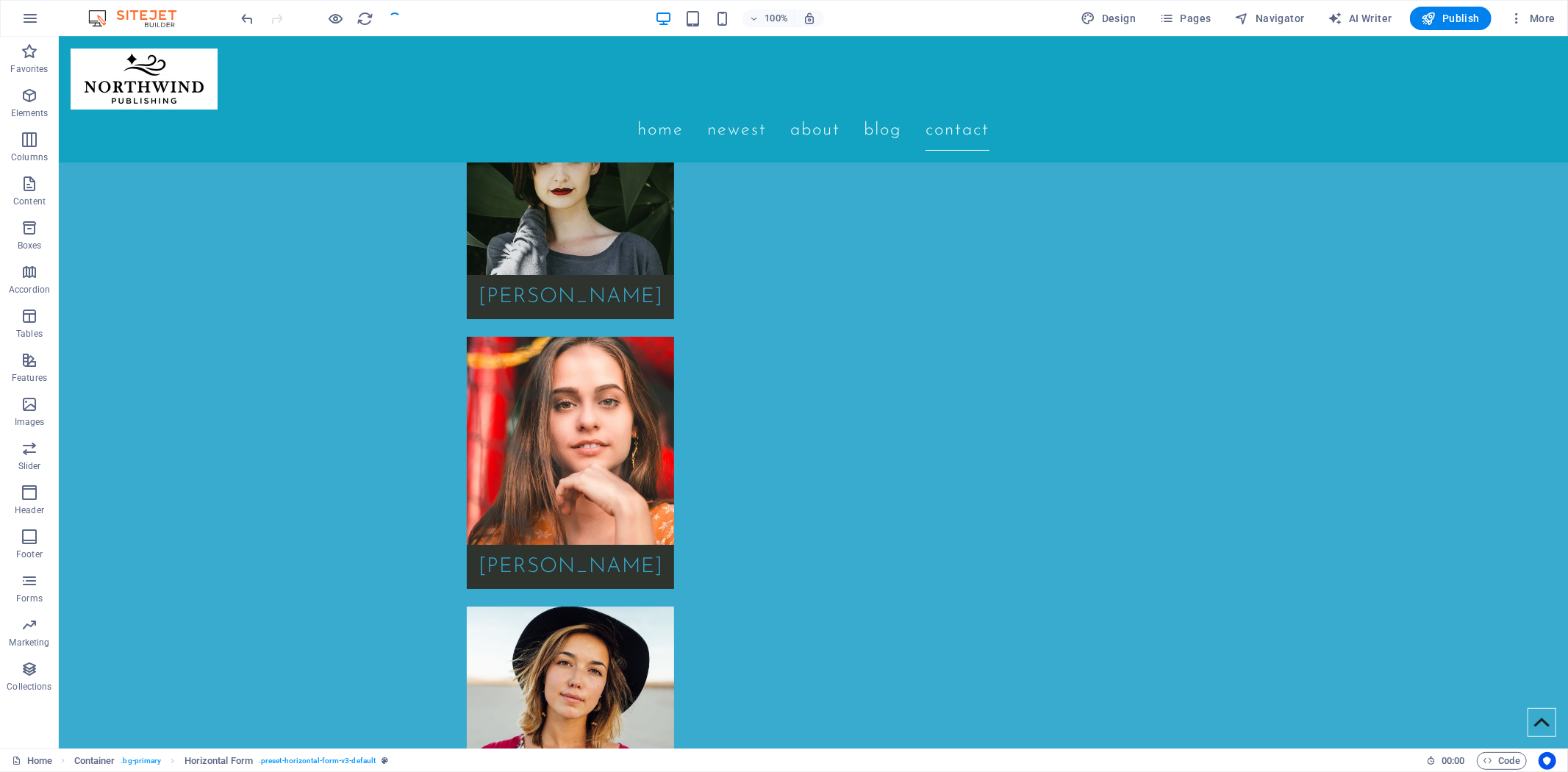
select select "px"
